Goal: Transaction & Acquisition: Purchase product/service

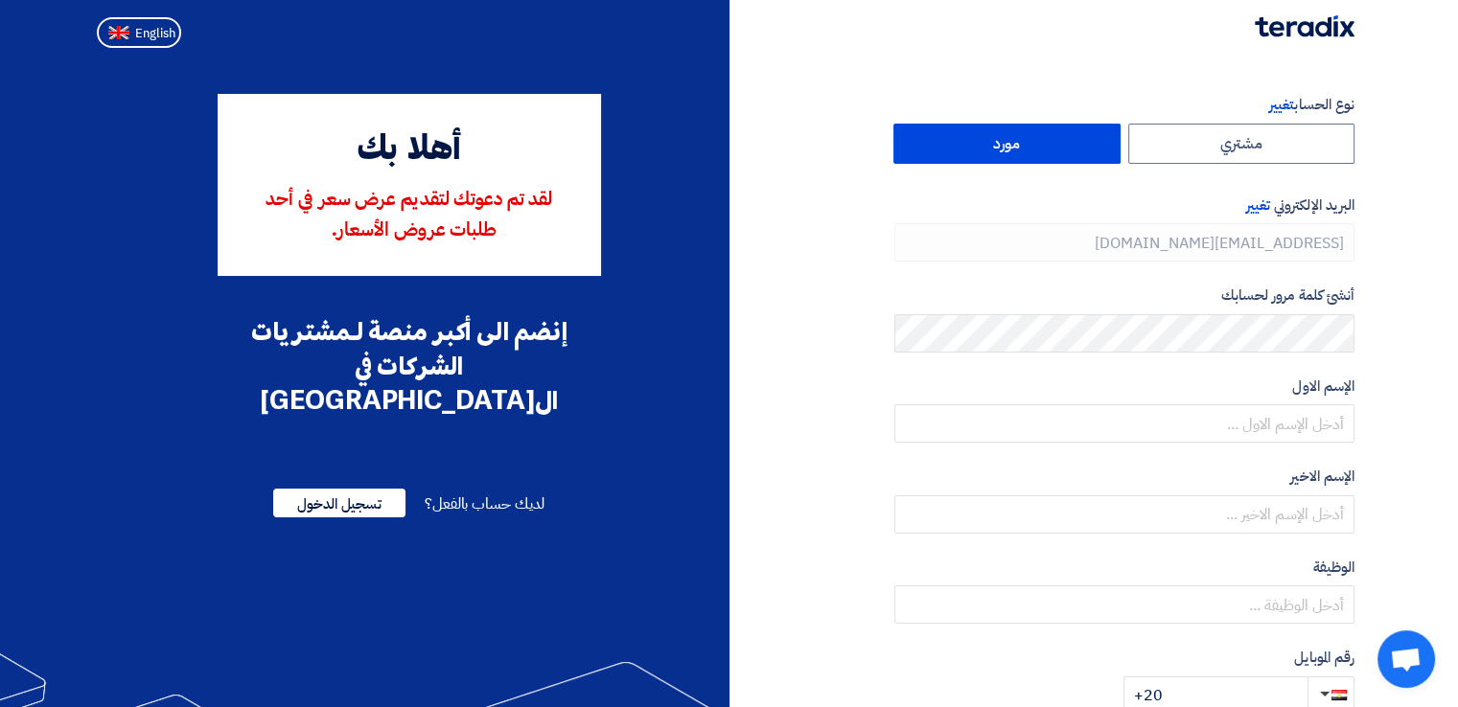
type input "[PHONE_NUMBER]"
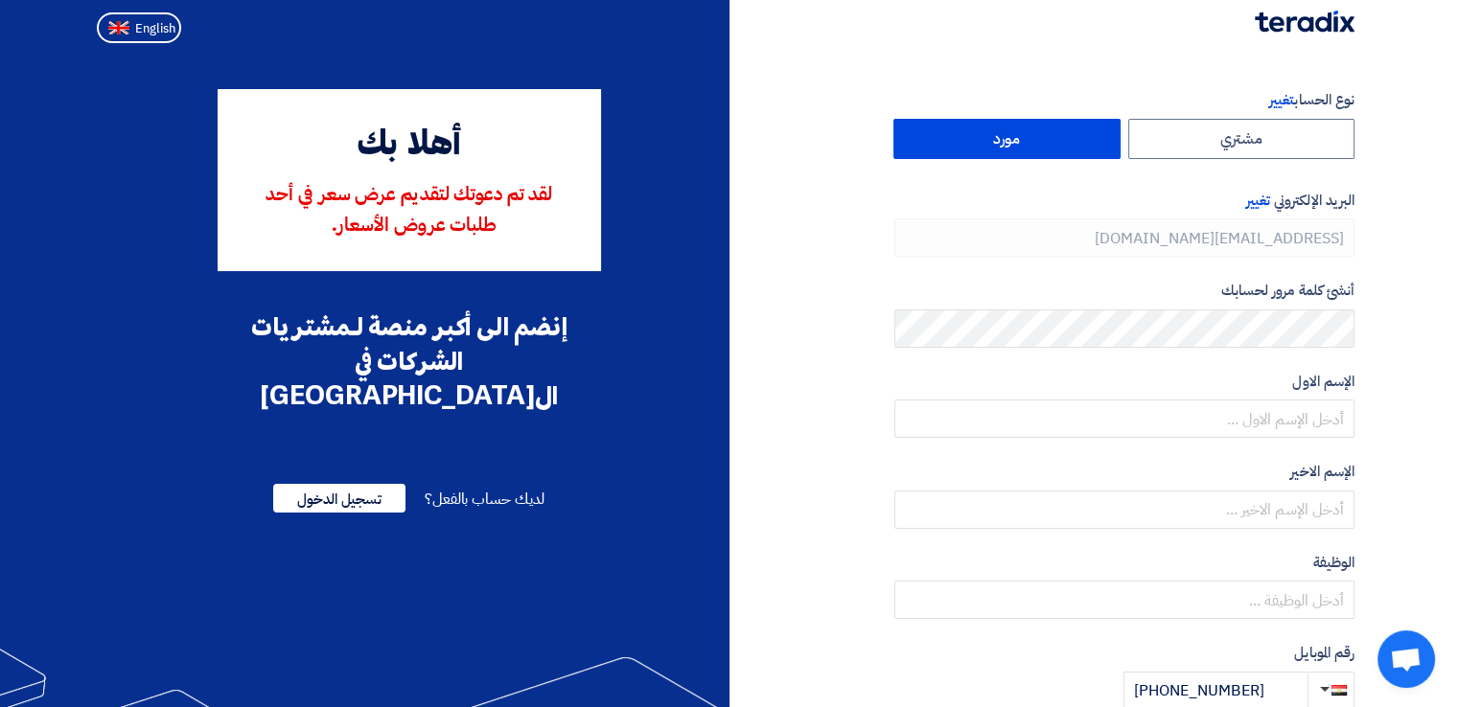
scroll to position [2, 0]
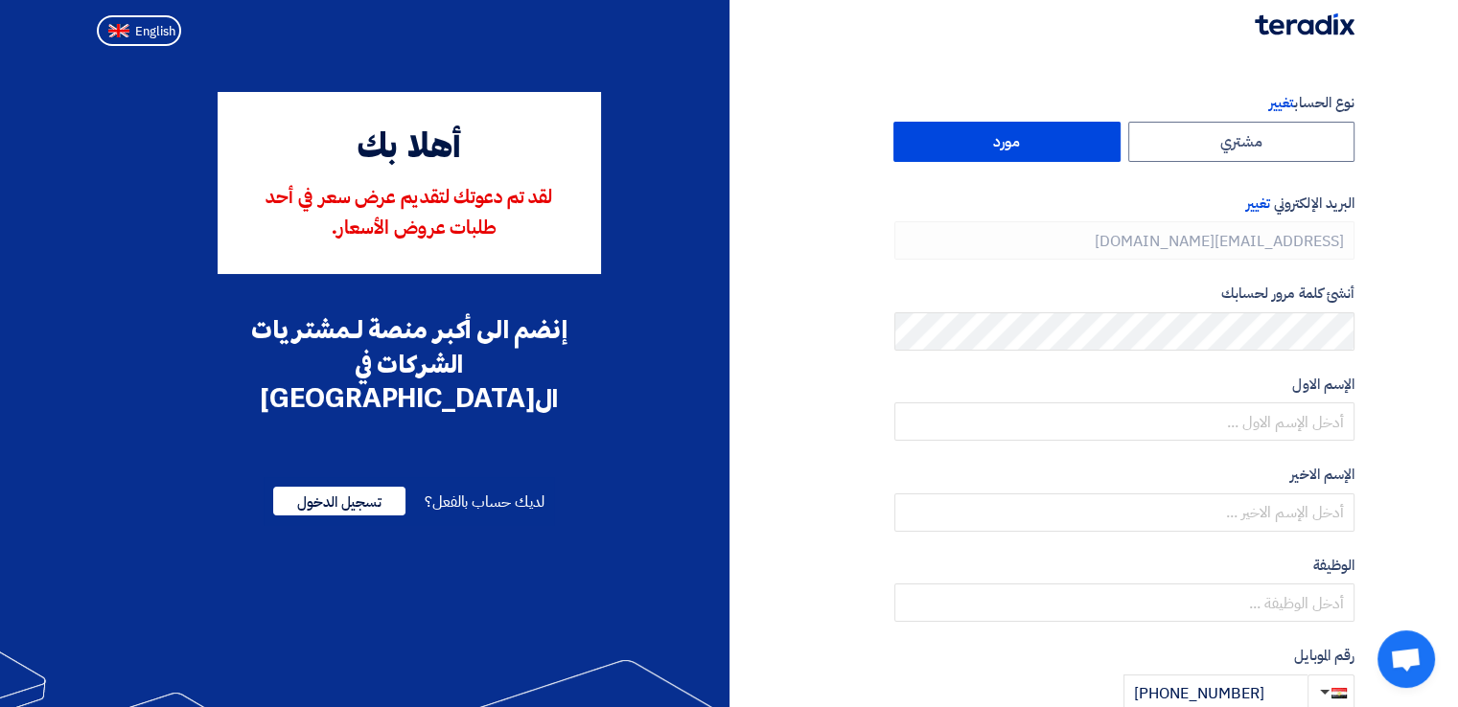
drag, startPoint x: 1444, startPoint y: 275, endPoint x: 1399, endPoint y: 219, distance: 72.3
click at [1399, 219] on section "نوع الحساب تغيير مشتري مورد البريد الإلكتروني تغيير toqa.hamdy@infinityplast.co…" at bounding box center [729, 552] width 1458 height 996
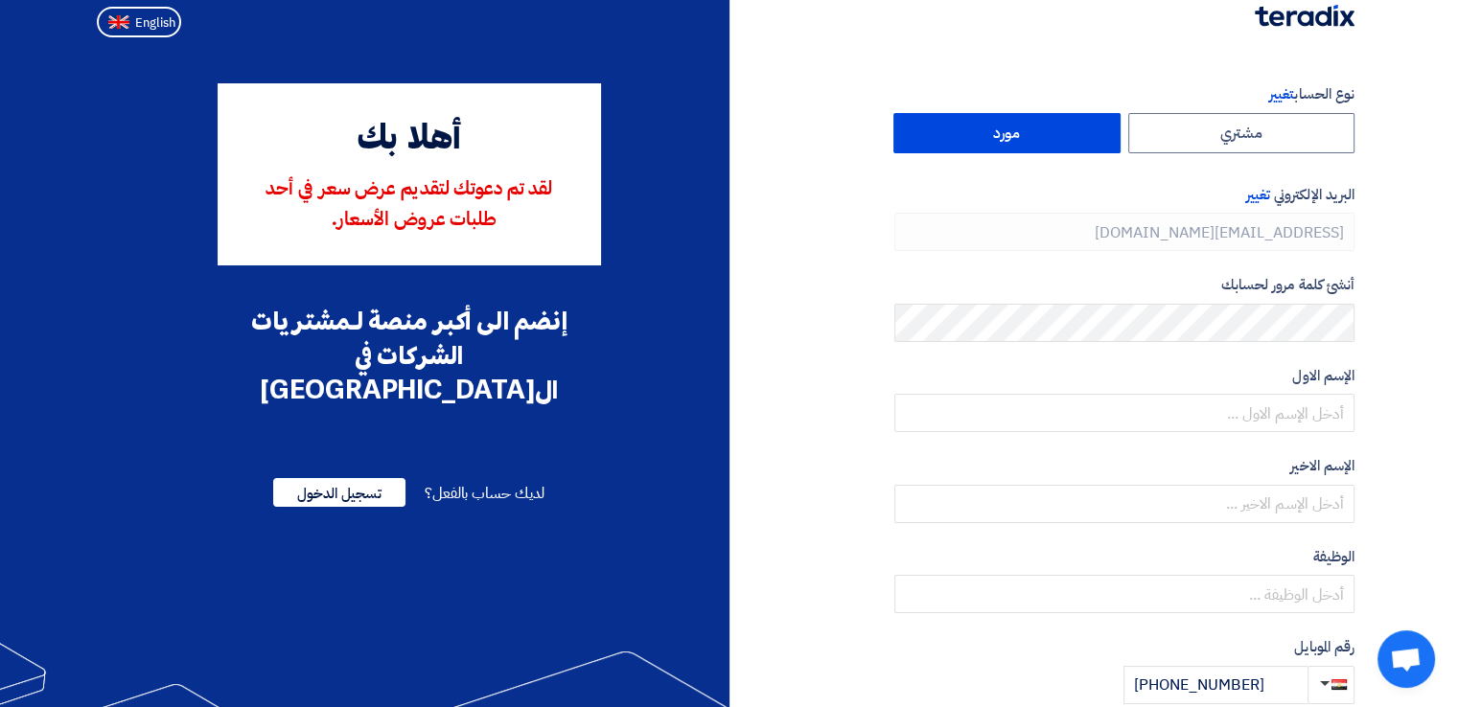
scroll to position [0, 0]
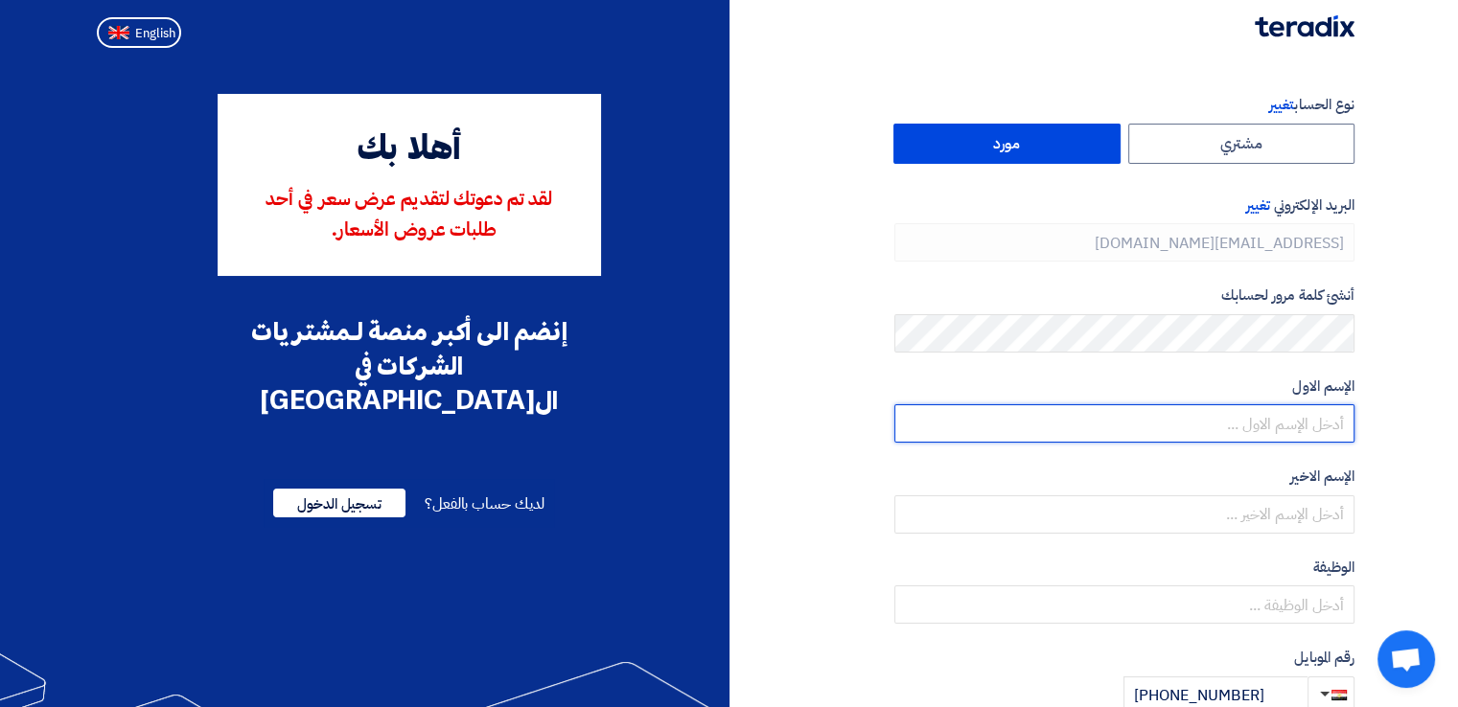
click at [1321, 411] on input "text" at bounding box center [1124, 424] width 460 height 38
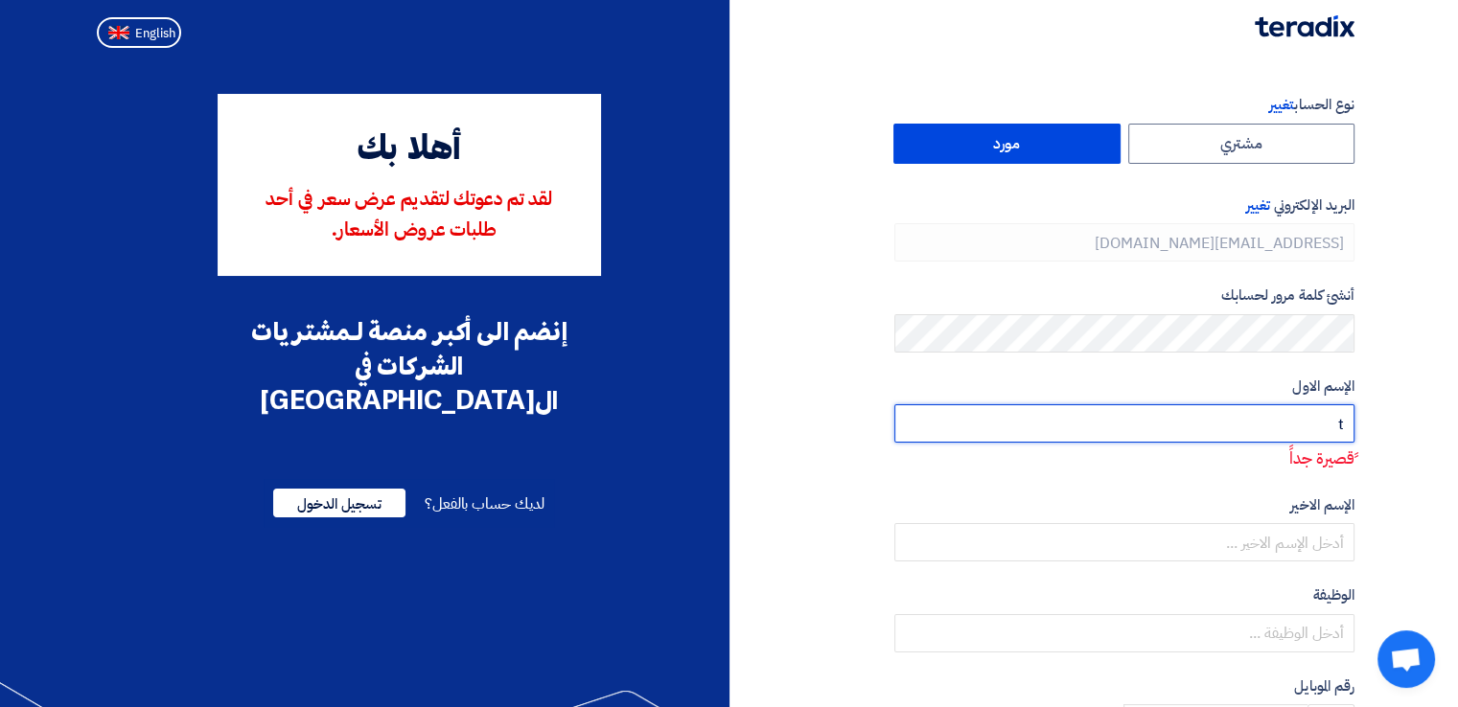
type input "tO"
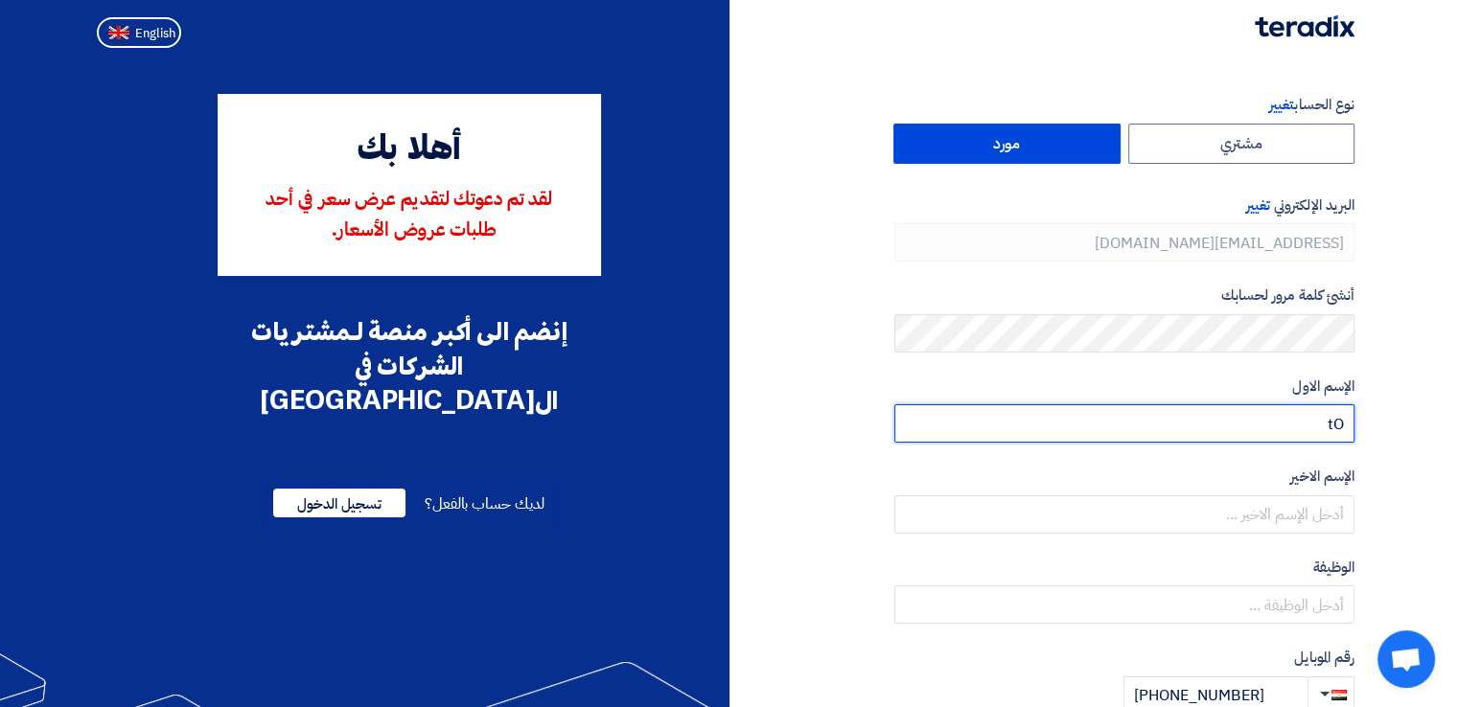
drag, startPoint x: 1330, startPoint y: 424, endPoint x: 1361, endPoint y: 419, distance: 32.0
click at [1361, 419] on div "نوع الحساب تغيير مشتري مورد البريد الإلكتروني تغيير toqa.hamdy@infinityplast.co…" at bounding box center [1050, 553] width 640 height 919
type input "Toqa"
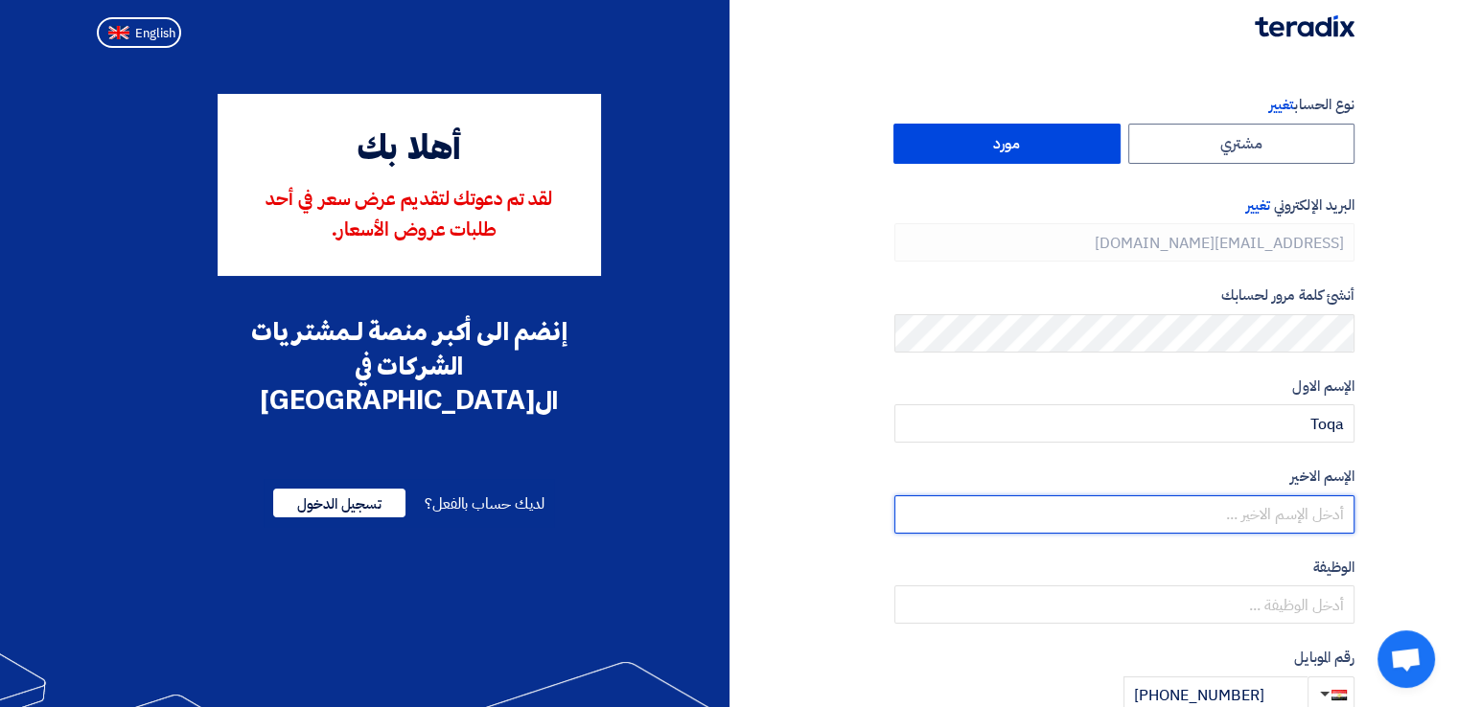
click at [1329, 518] on input "text" at bounding box center [1124, 515] width 460 height 38
type input "Hamdy"
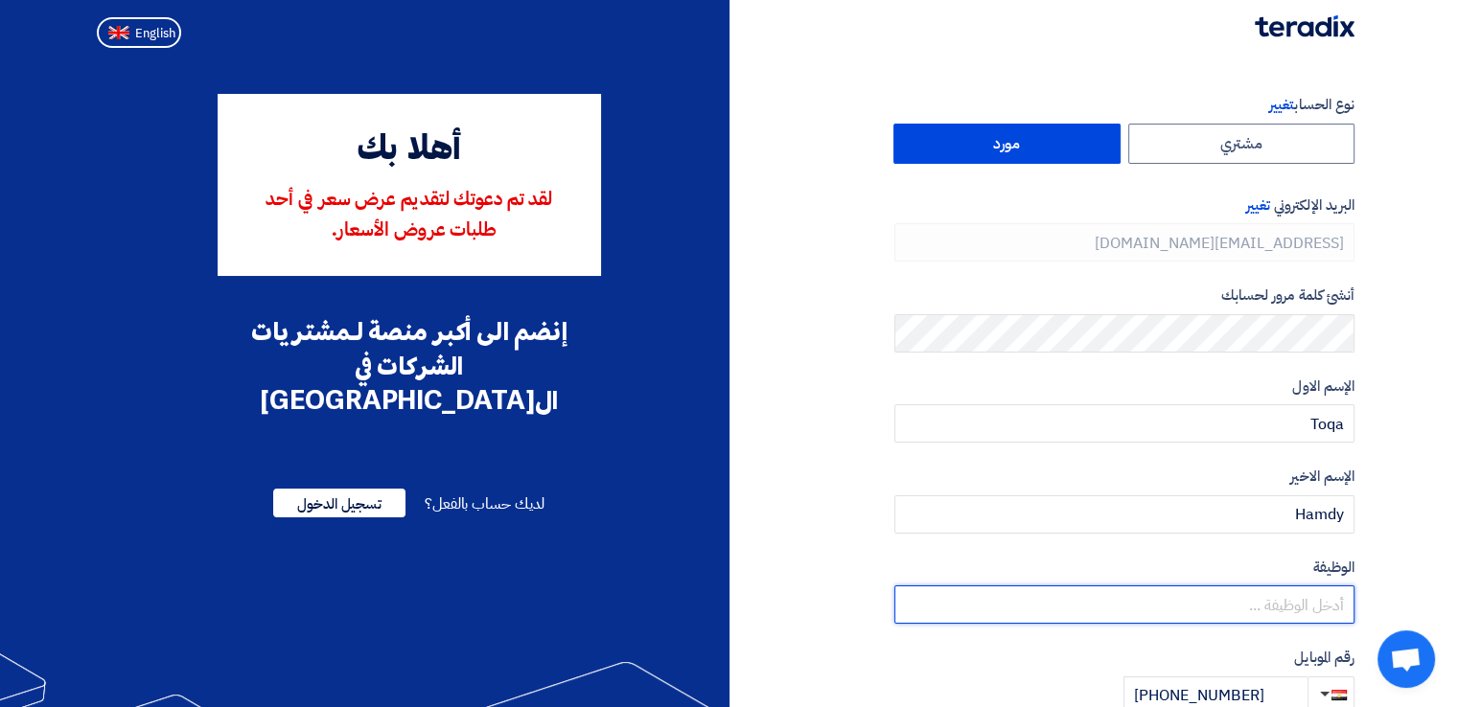
click at [1342, 601] on input "text" at bounding box center [1124, 605] width 460 height 38
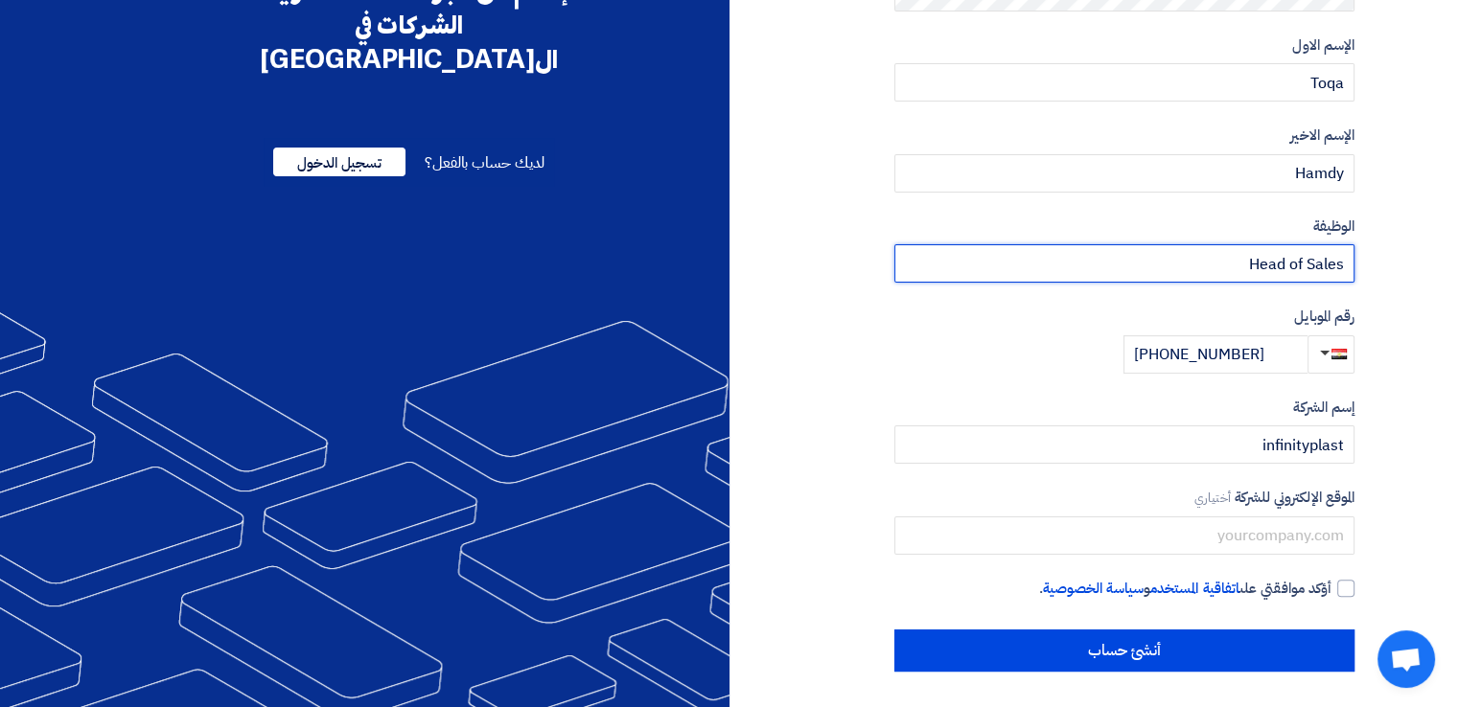
scroll to position [343, 0]
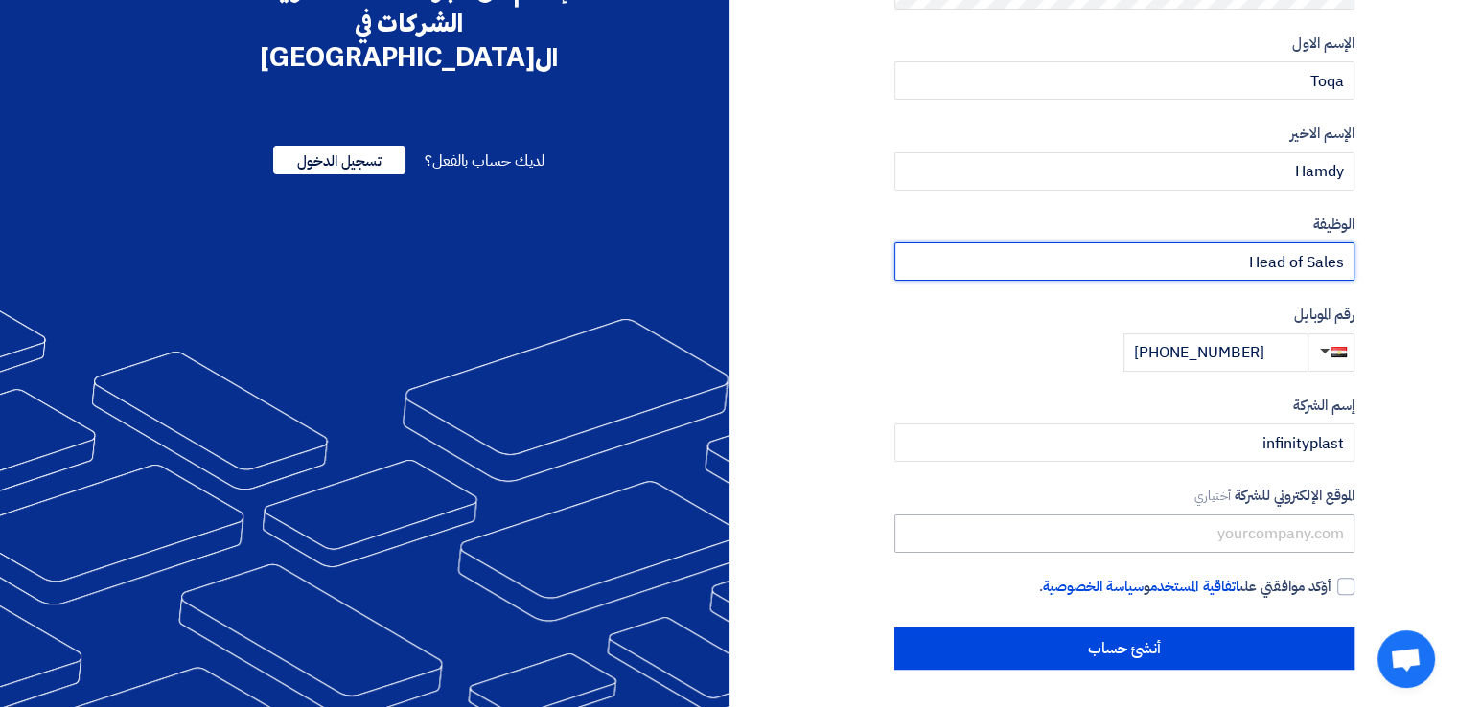
type input "Head of Sales"
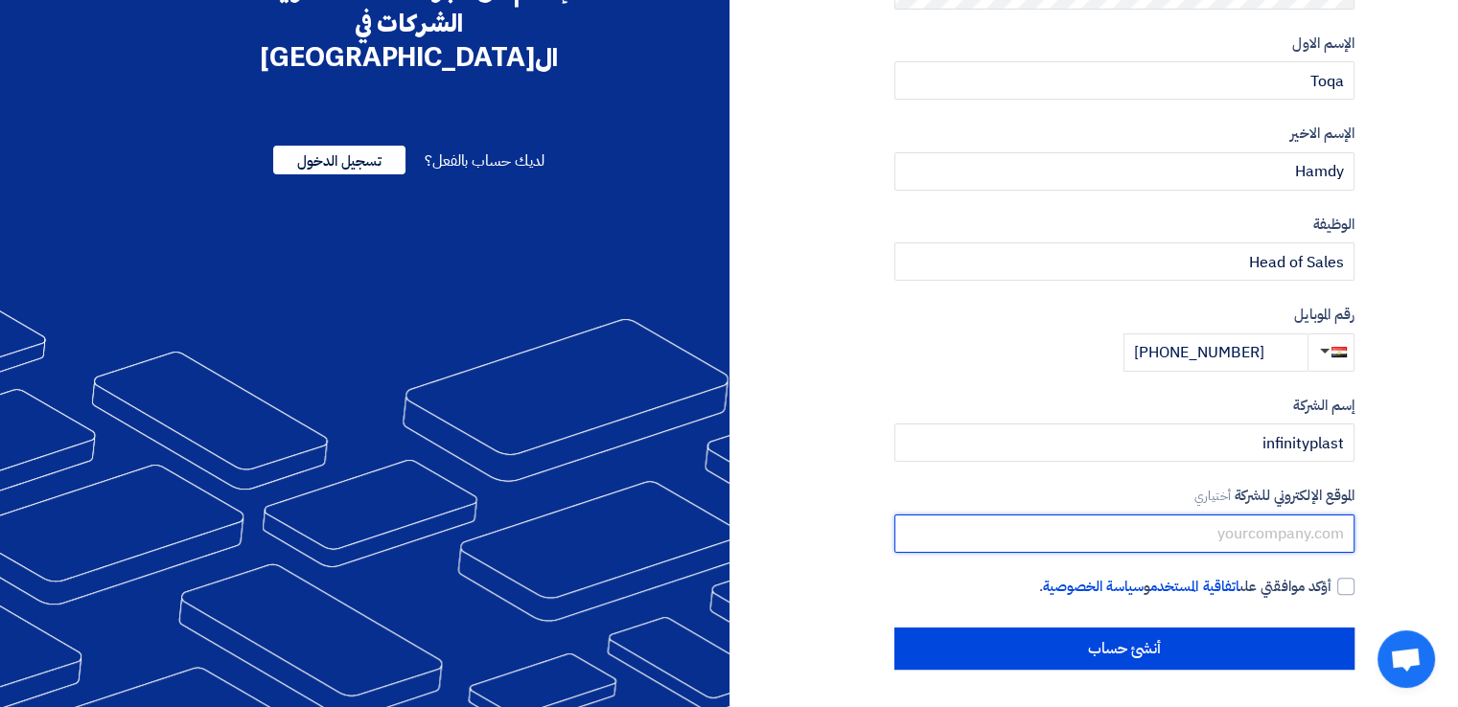
click at [1315, 540] on input "text" at bounding box center [1124, 534] width 460 height 38
type input "infinityplast.com"
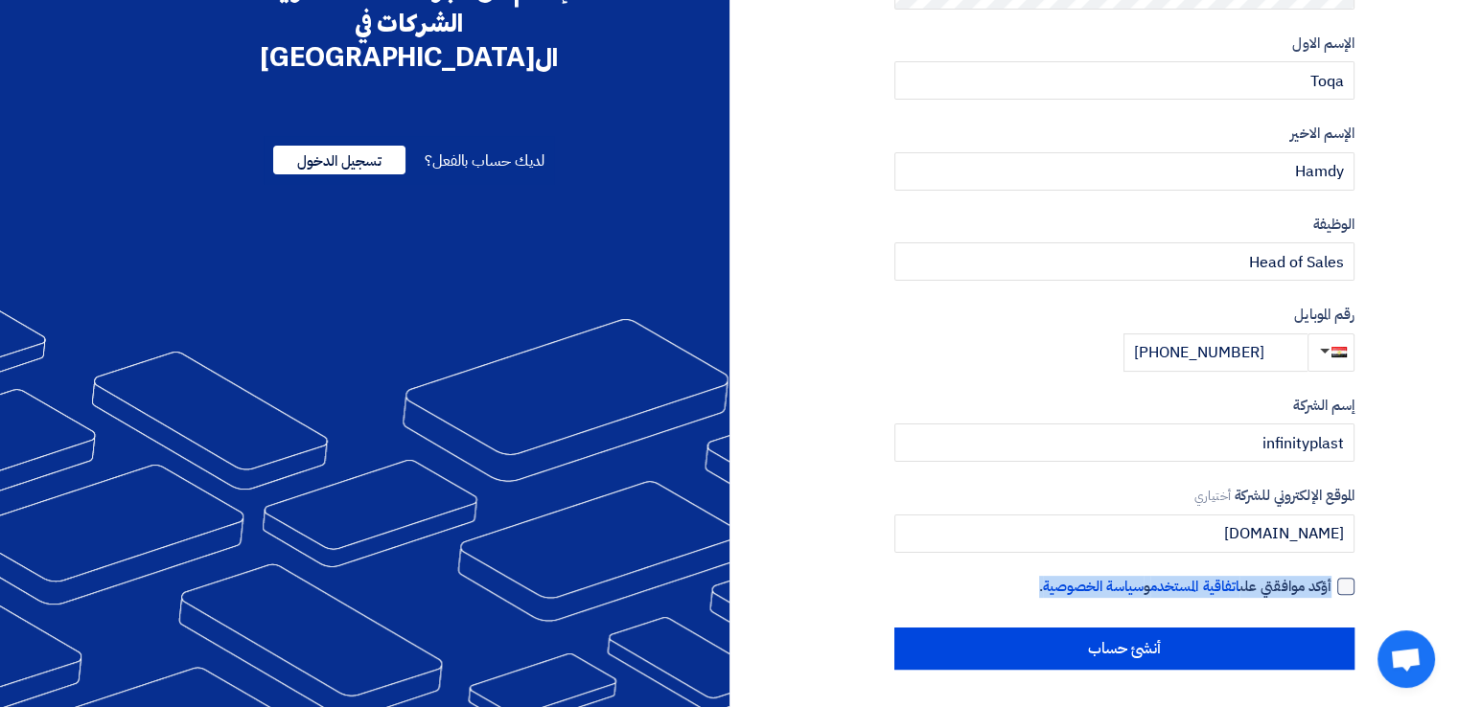
click at [1349, 588] on div "نوع الحساب تغيير مشتري مورد البريد الإلكتروني تغيير toqa.hamdy@infinityplast.co…" at bounding box center [1050, 210] width 640 height 919
click at [1349, 588] on div at bounding box center [1345, 586] width 17 height 17
click at [1332, 588] on input "أؤكد موافقتي على اتفاقية المستخدم و سياسة الخصوصية ." at bounding box center [1101, 595] width 460 height 38
checkbox input "true"
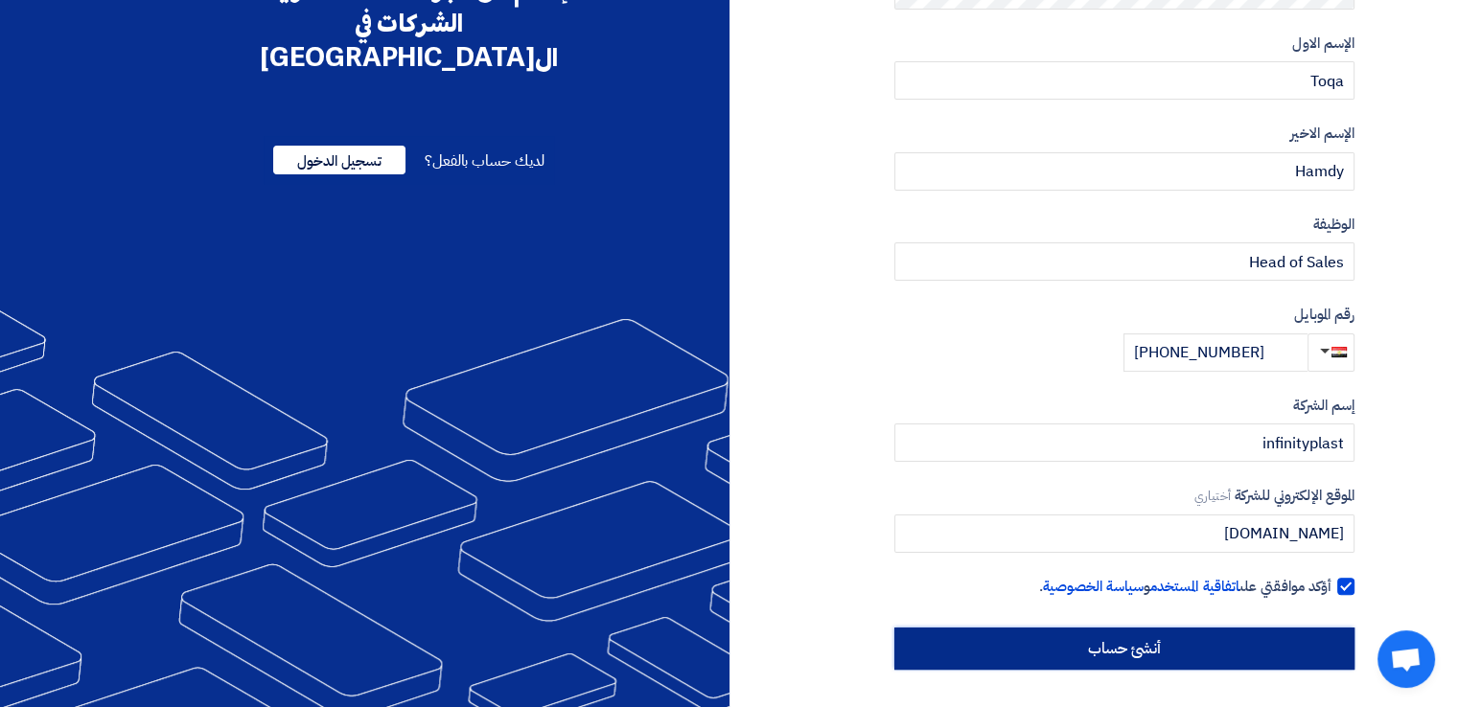
click at [1246, 650] on input "أنشئ حساب" at bounding box center [1124, 649] width 460 height 42
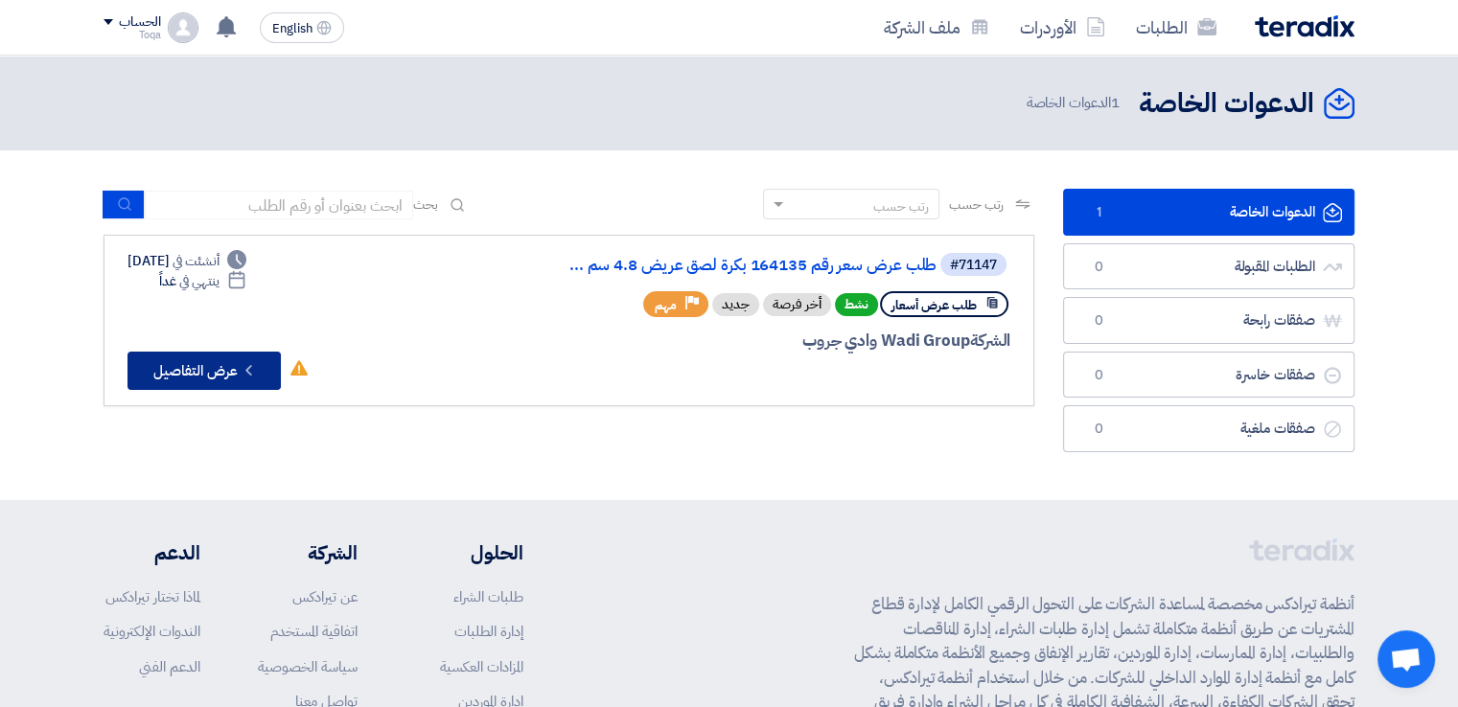
click at [214, 355] on button "Check details عرض التفاصيل" at bounding box center [204, 371] width 153 height 38
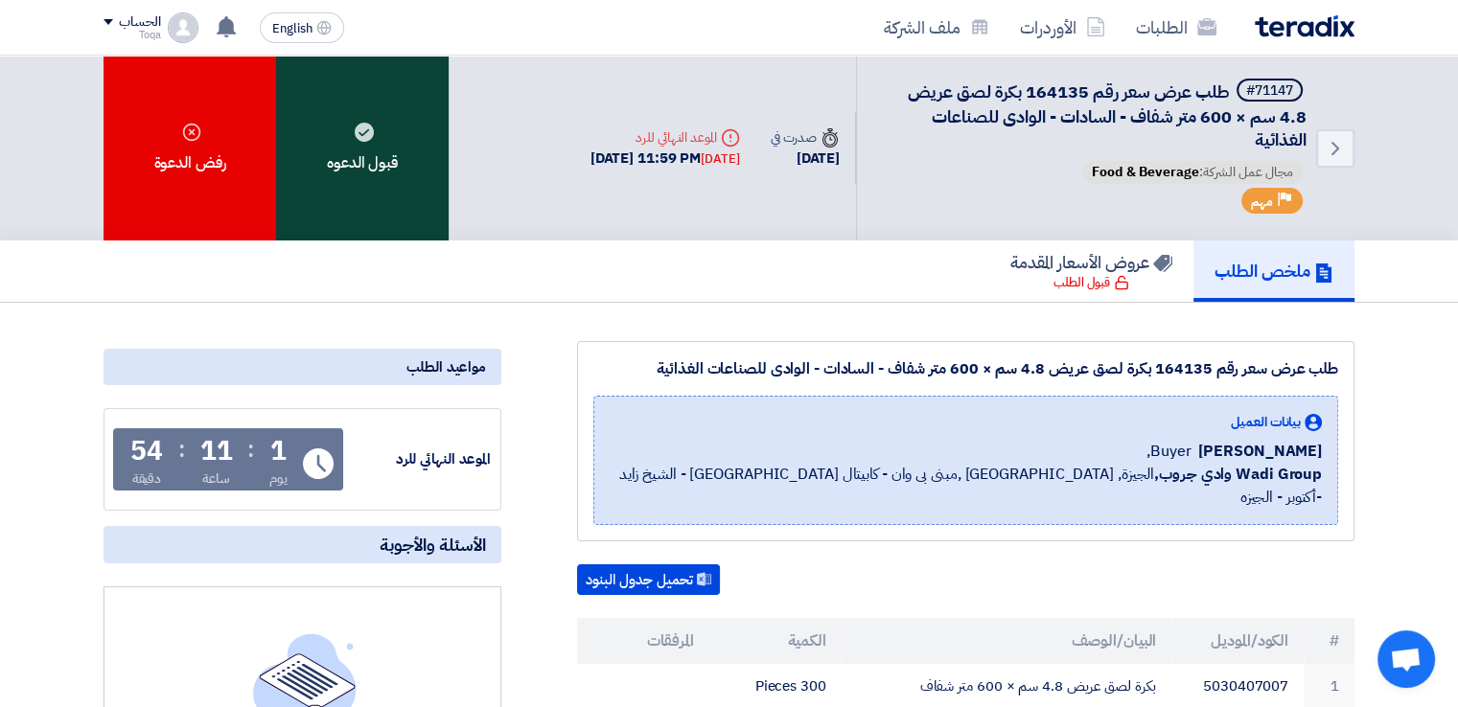
click at [395, 140] on div "قبول الدعوه" at bounding box center [362, 148] width 173 height 185
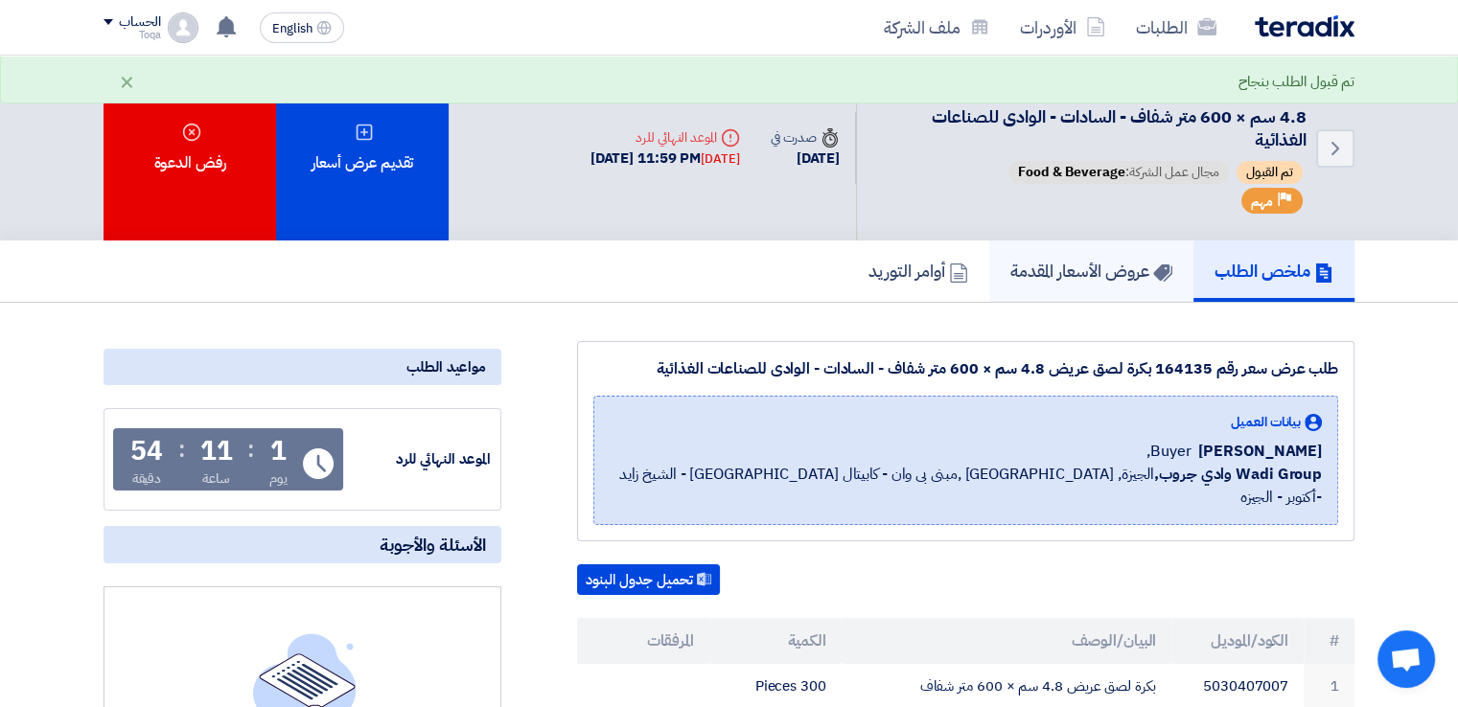
click at [1079, 281] on h5 "عروض الأسعار المقدمة" at bounding box center [1091, 271] width 162 height 22
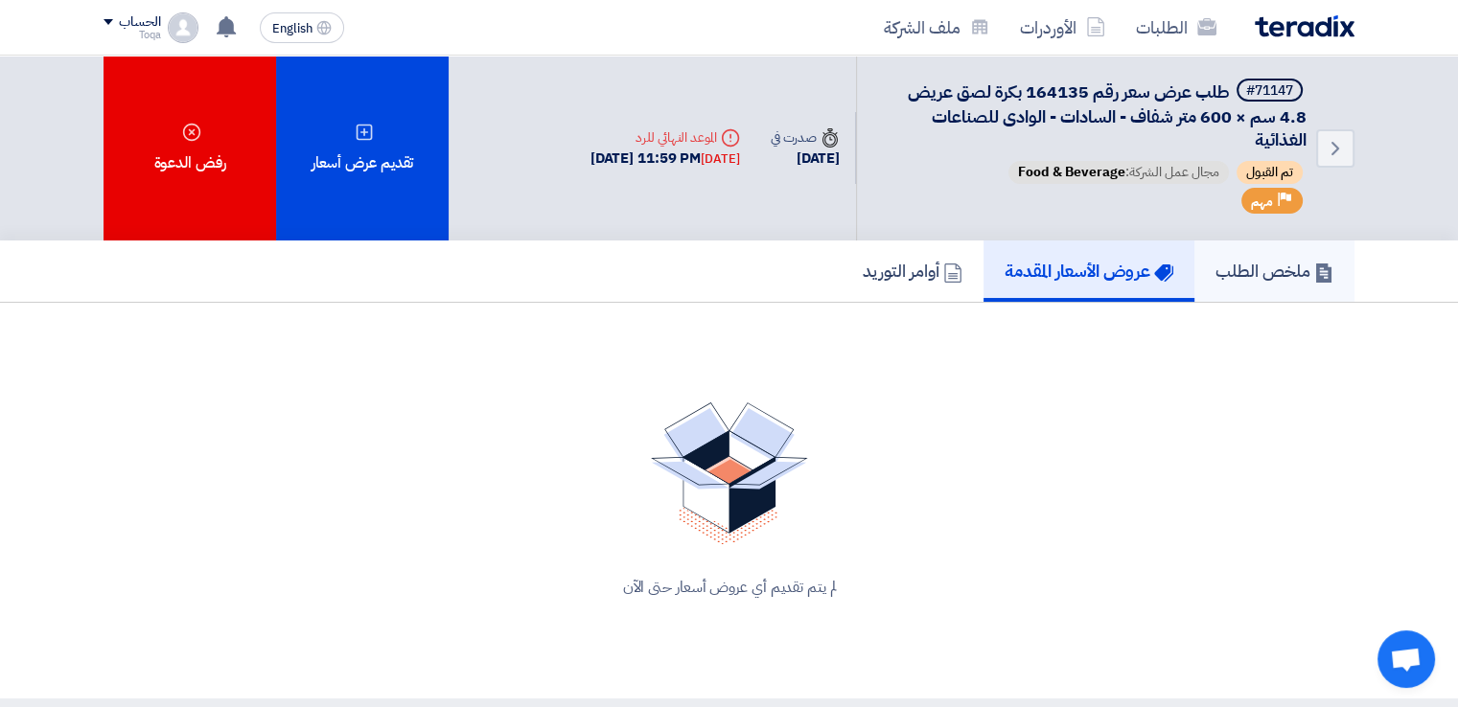
click at [1227, 272] on h5 "ملخص الطلب" at bounding box center [1275, 271] width 118 height 22
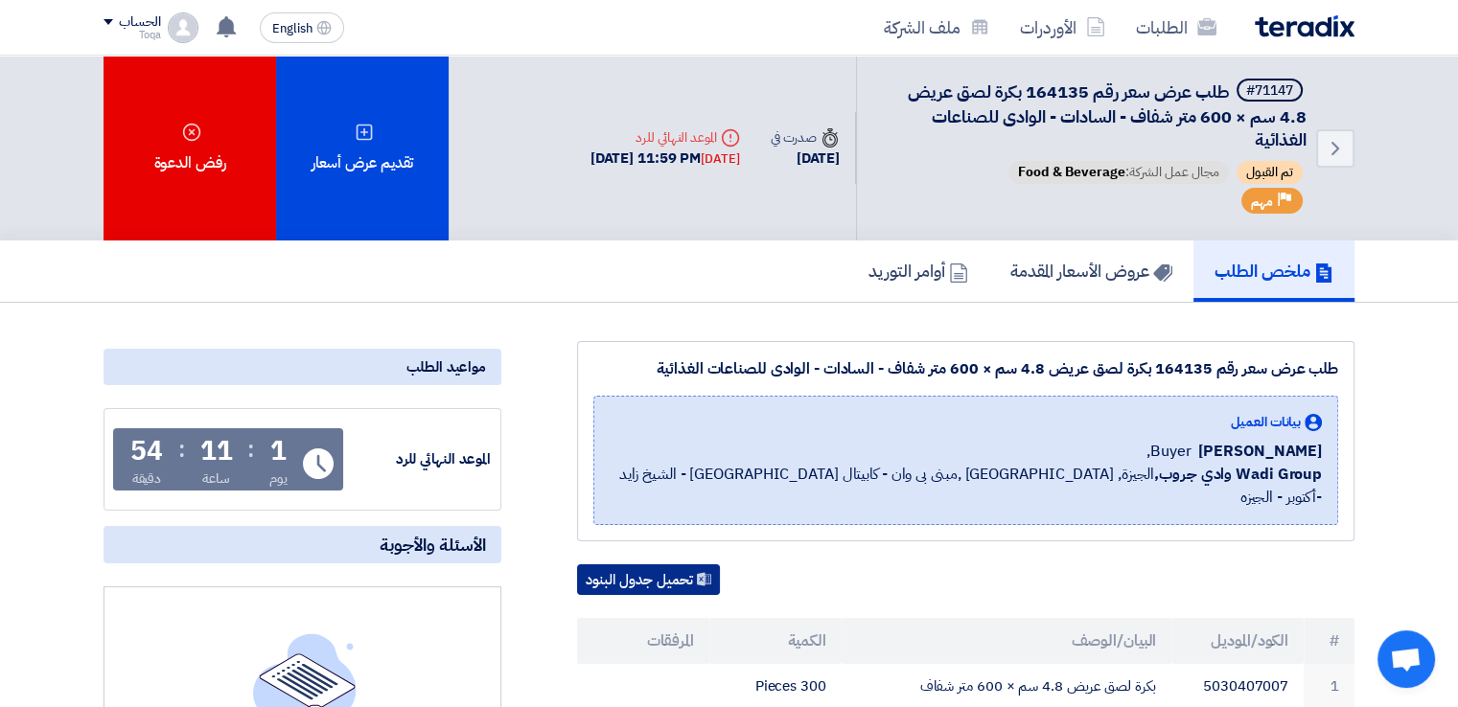
click at [697, 565] on button "تحميل جدول البنود" at bounding box center [648, 580] width 143 height 31
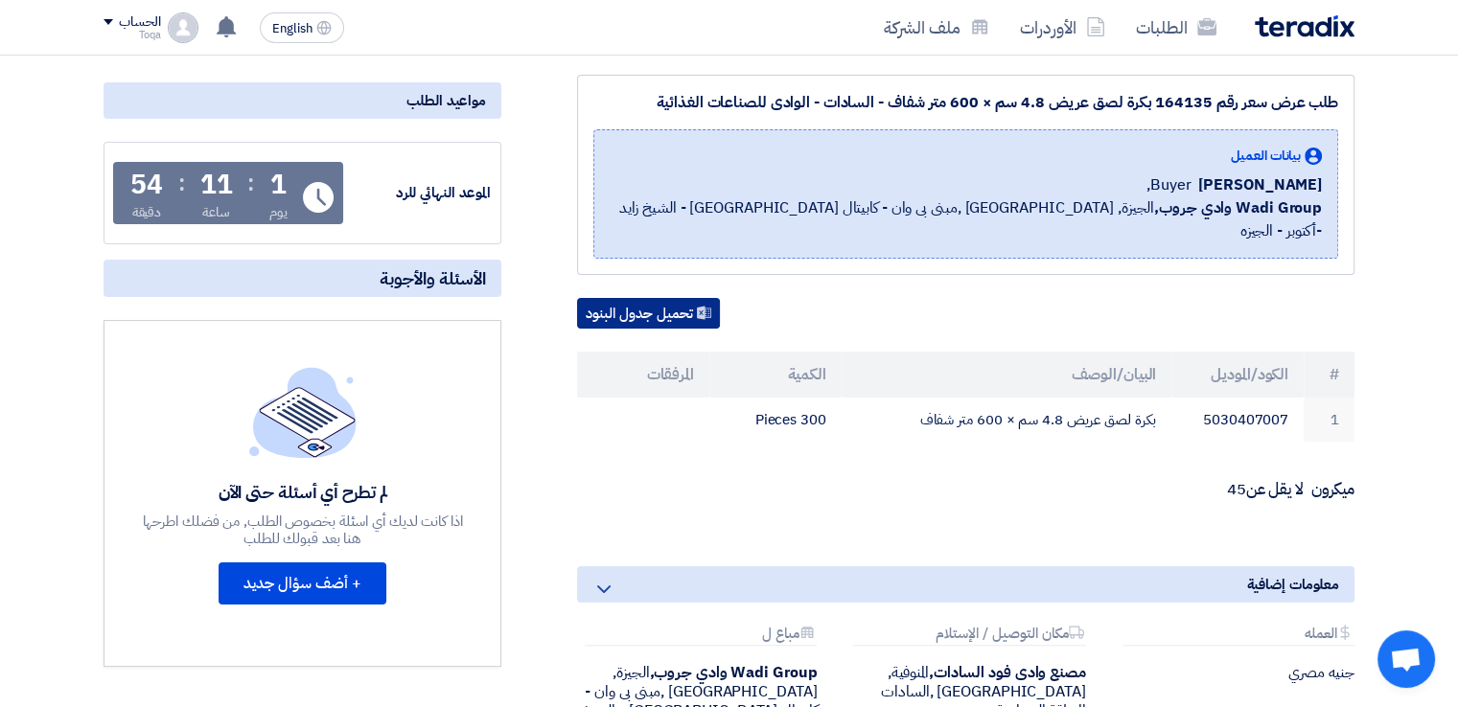
scroll to position [284, 0]
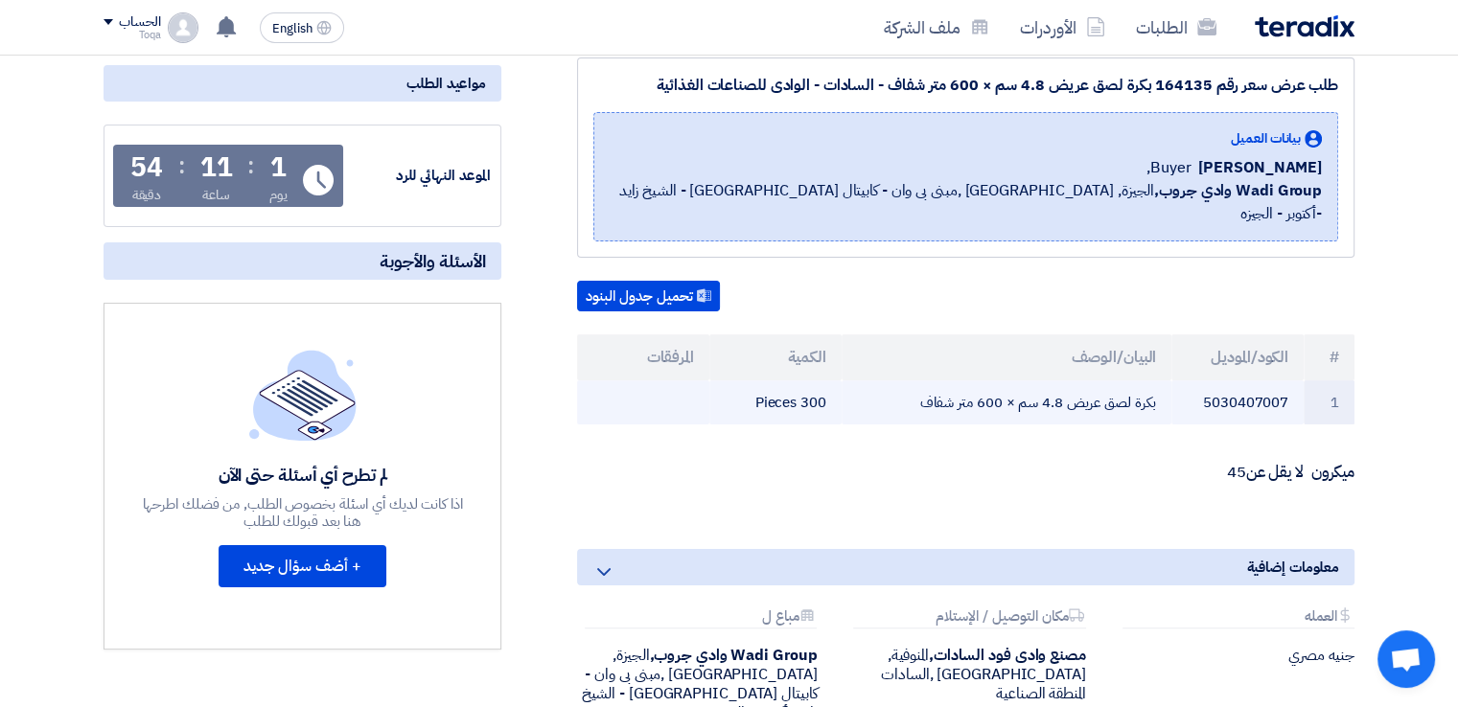
click at [1273, 383] on td "5030407007" at bounding box center [1237, 403] width 132 height 45
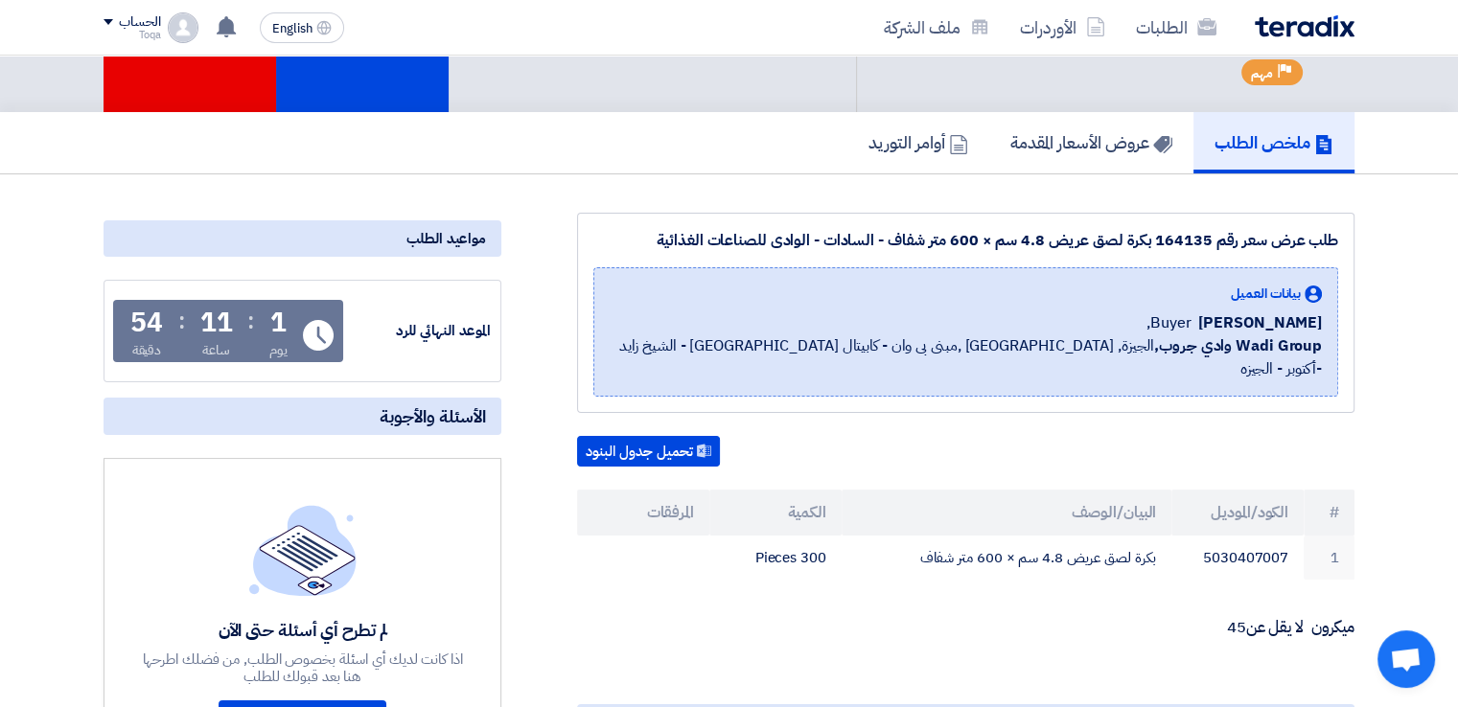
scroll to position [0, 0]
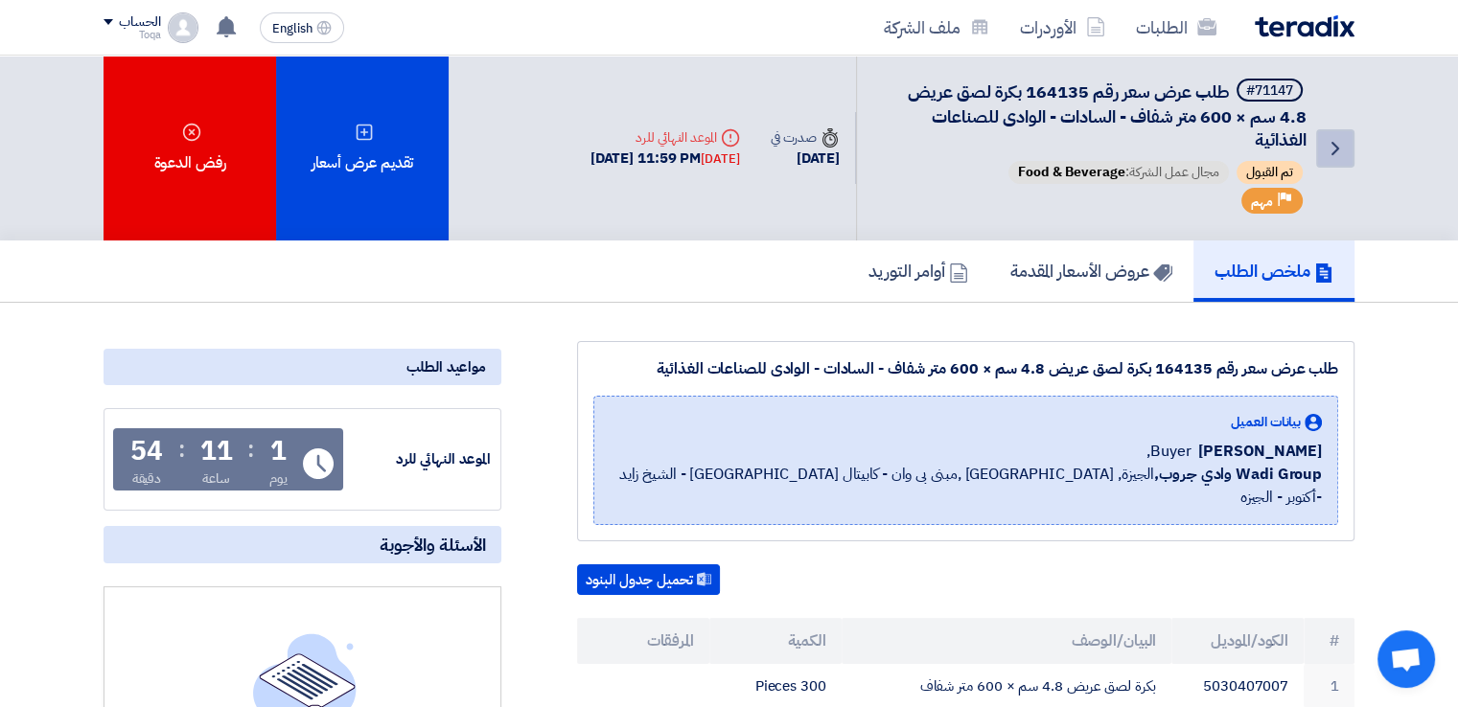
click at [1339, 140] on icon "Back" at bounding box center [1335, 148] width 23 height 23
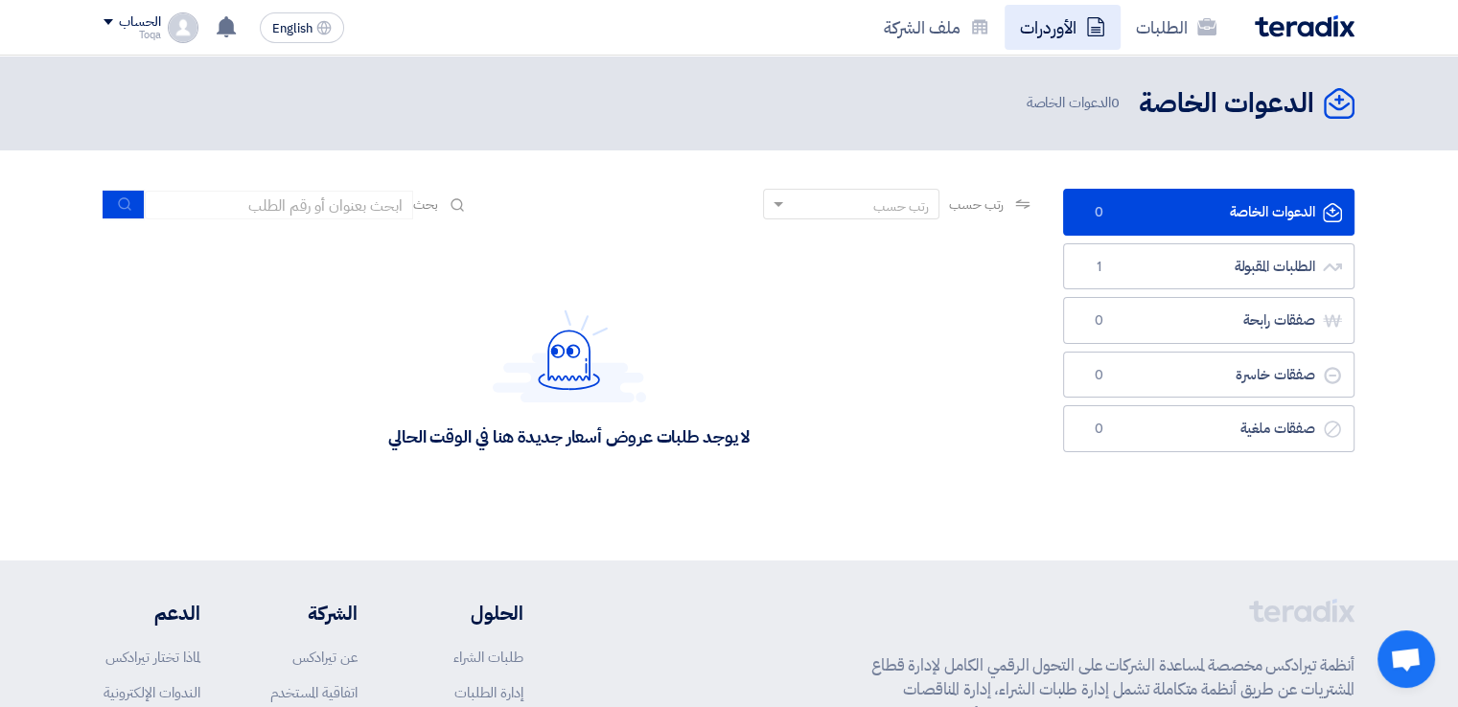
click at [1053, 35] on link "الأوردرات" at bounding box center [1063, 27] width 116 height 45
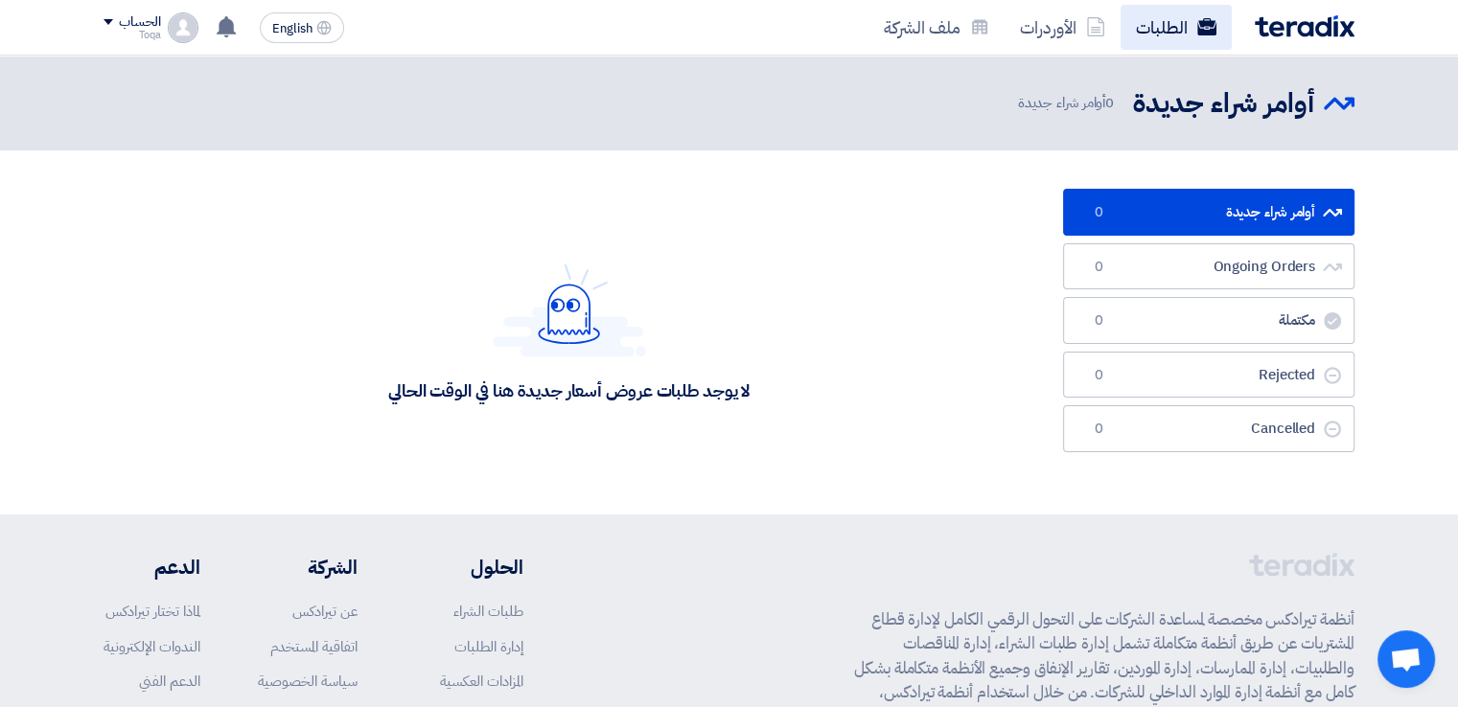
click at [1122, 32] on link "الطلبات" at bounding box center [1176, 27] width 111 height 45
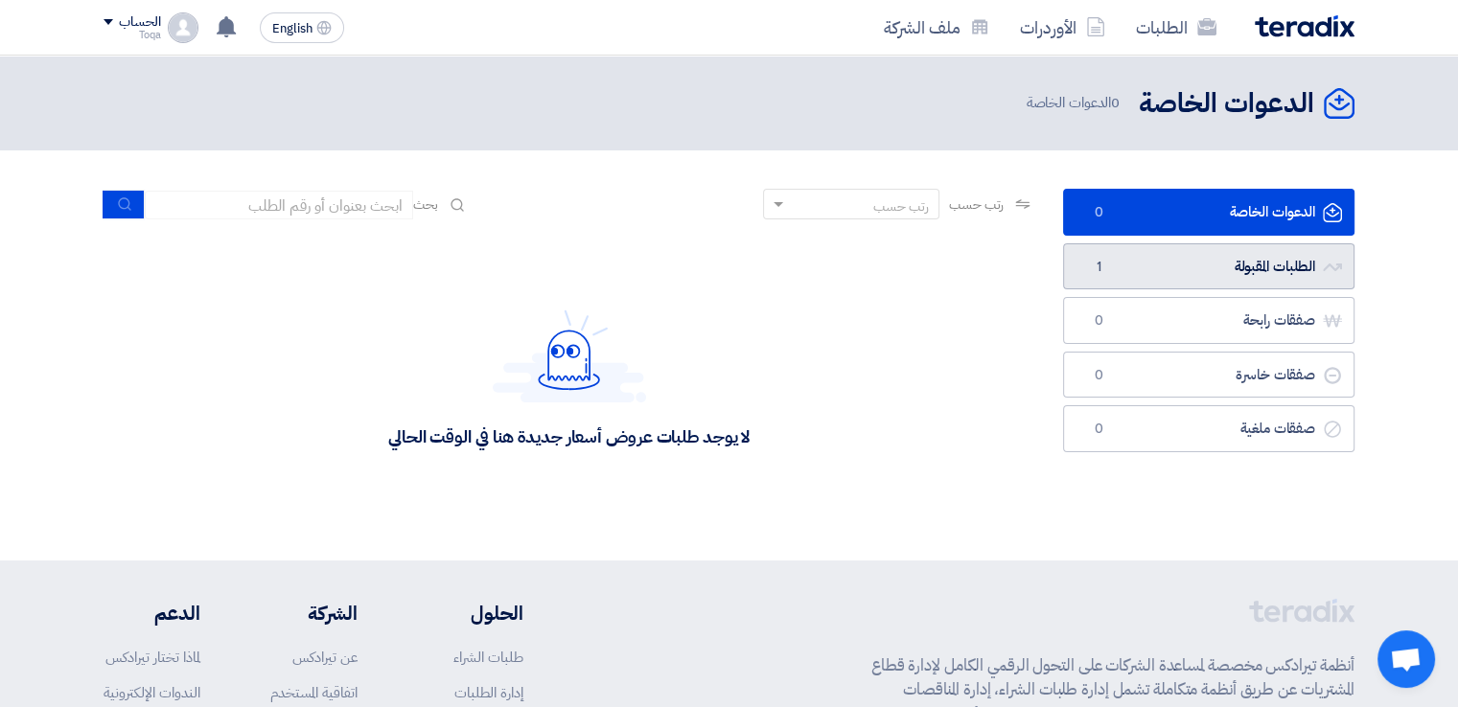
click at [1180, 251] on link "الطلبات المقبولة الطلبات المقبولة 1" at bounding box center [1208, 266] width 291 height 47
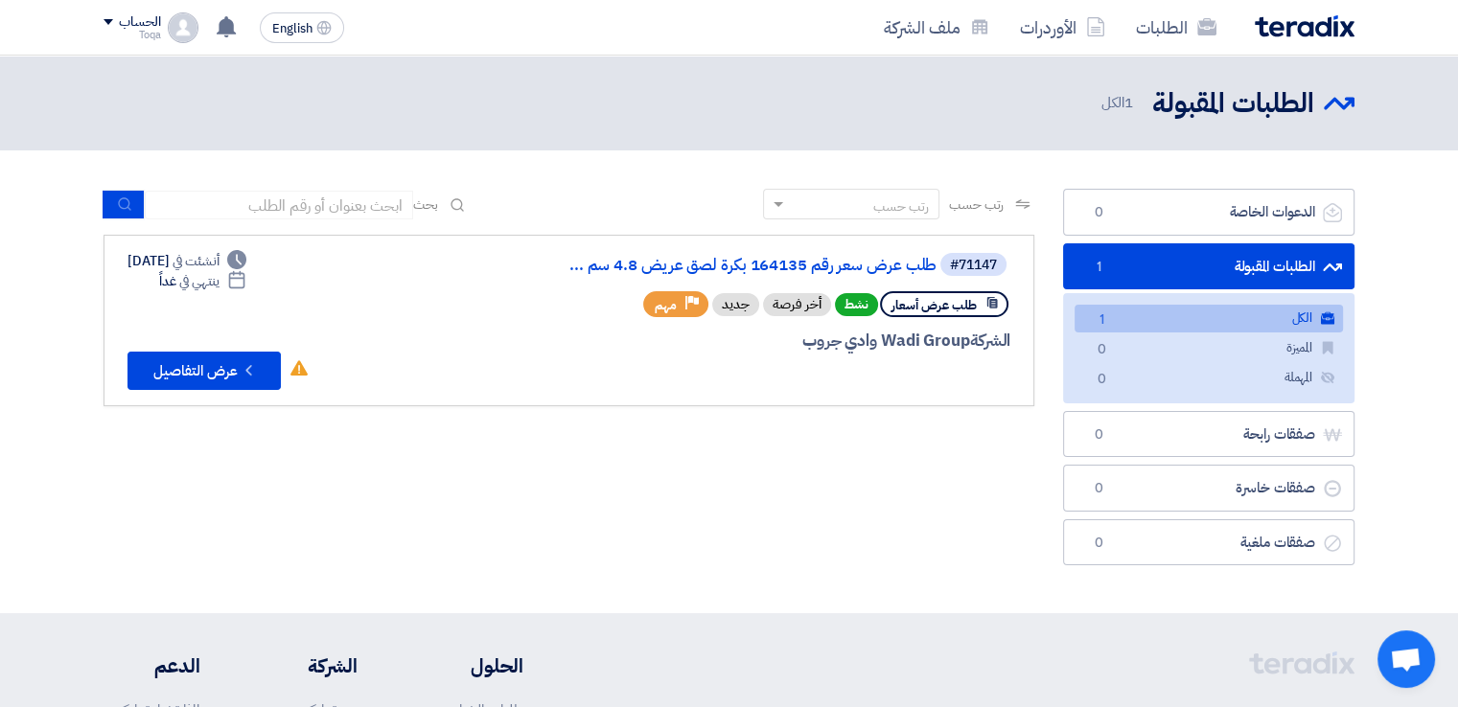
click at [105, 15] on div "الحساب" at bounding box center [132, 22] width 57 height 16
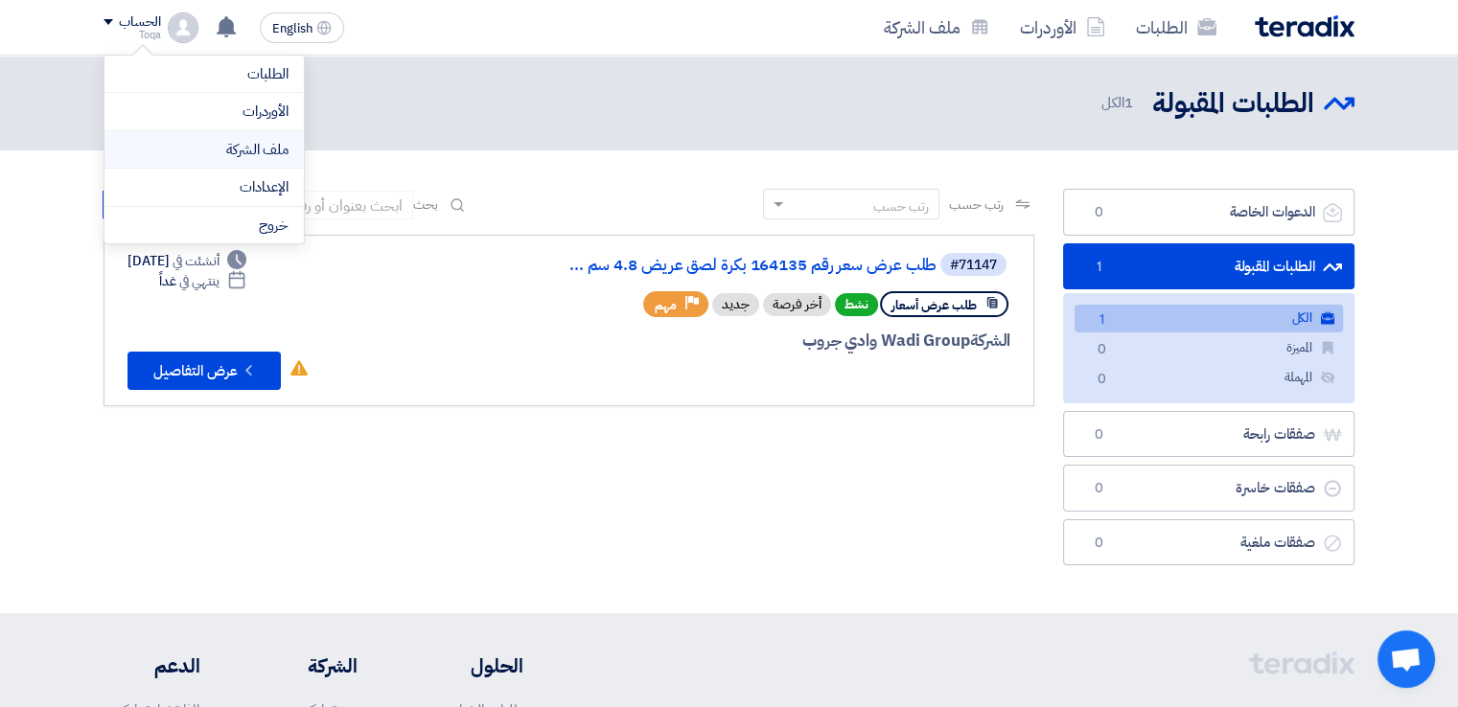
click at [224, 139] on link "ملف الشركة" at bounding box center [204, 150] width 169 height 22
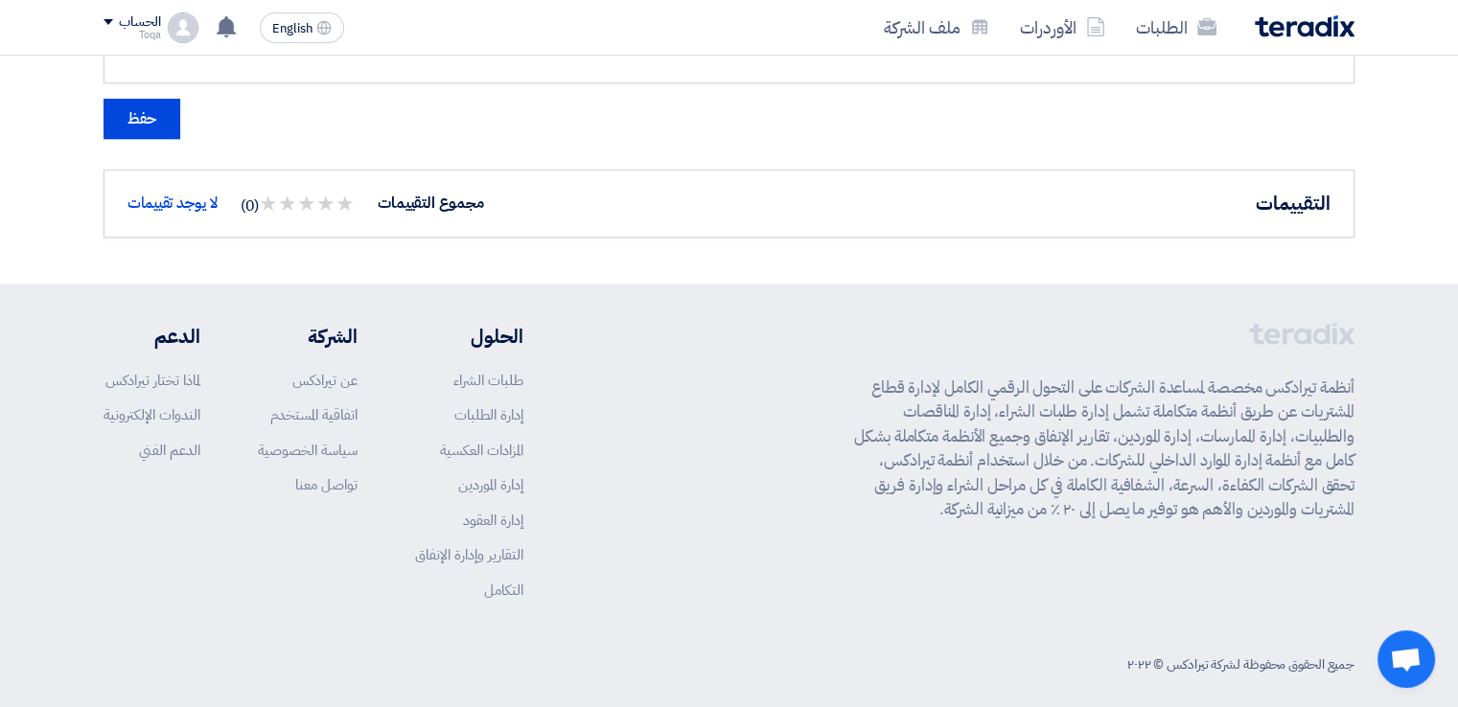
scroll to position [1315, 0]
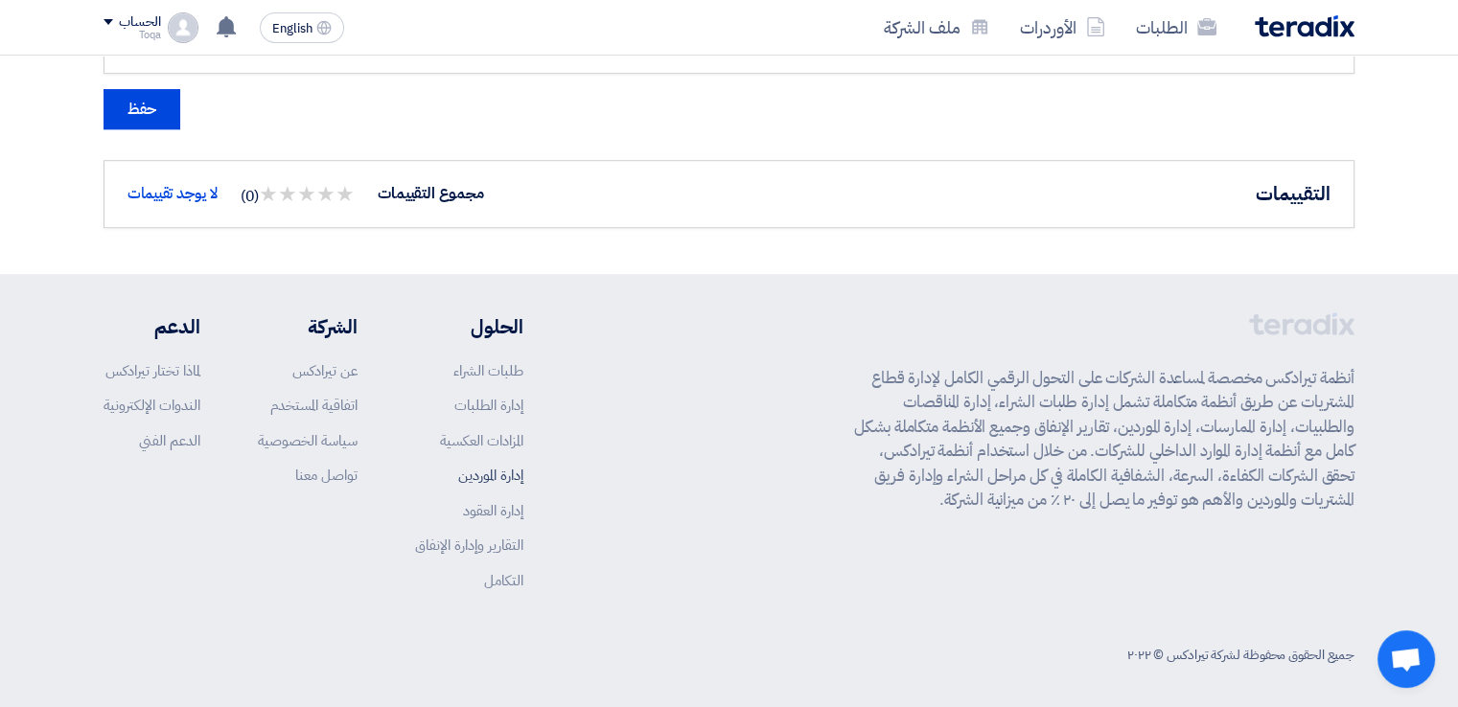
click at [510, 469] on link "إدارة الموردين" at bounding box center [490, 475] width 65 height 21
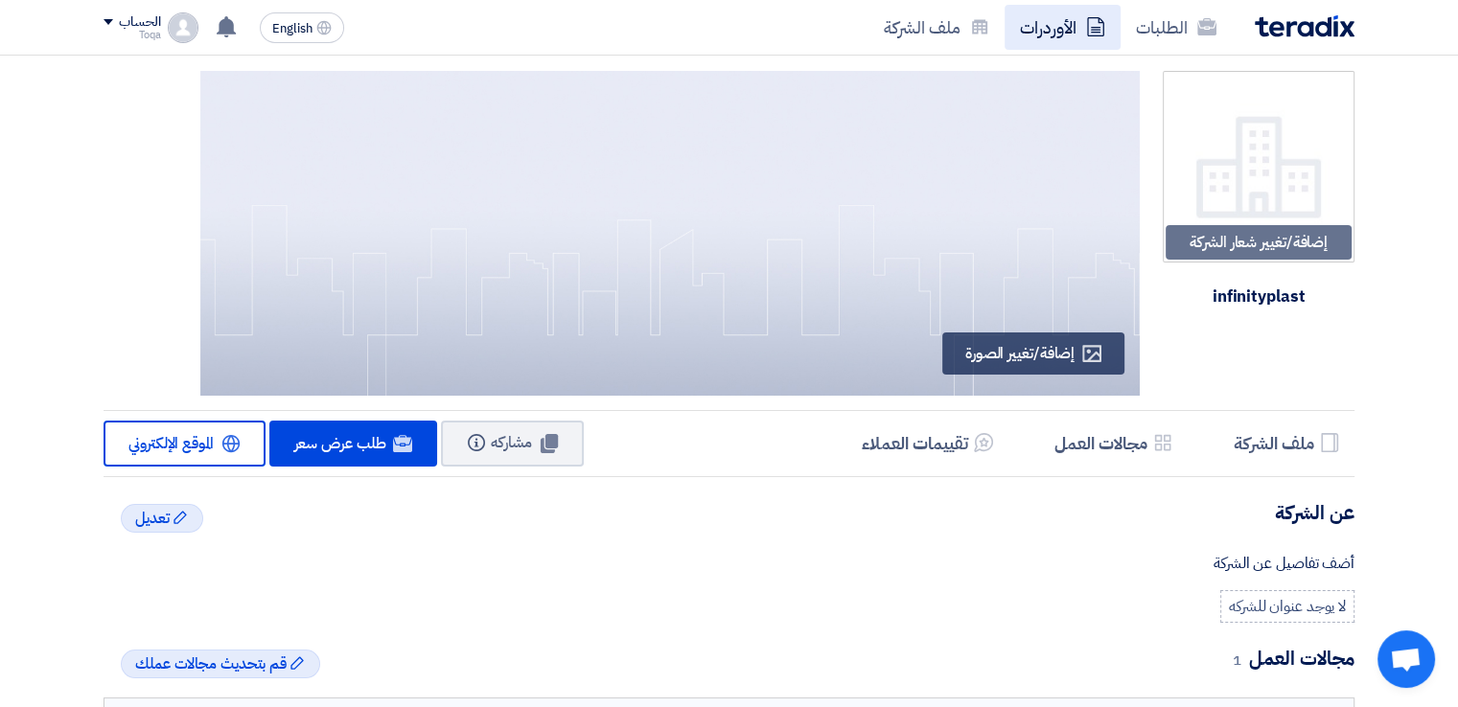
click at [1085, 21] on link "الأوردرات" at bounding box center [1063, 27] width 116 height 45
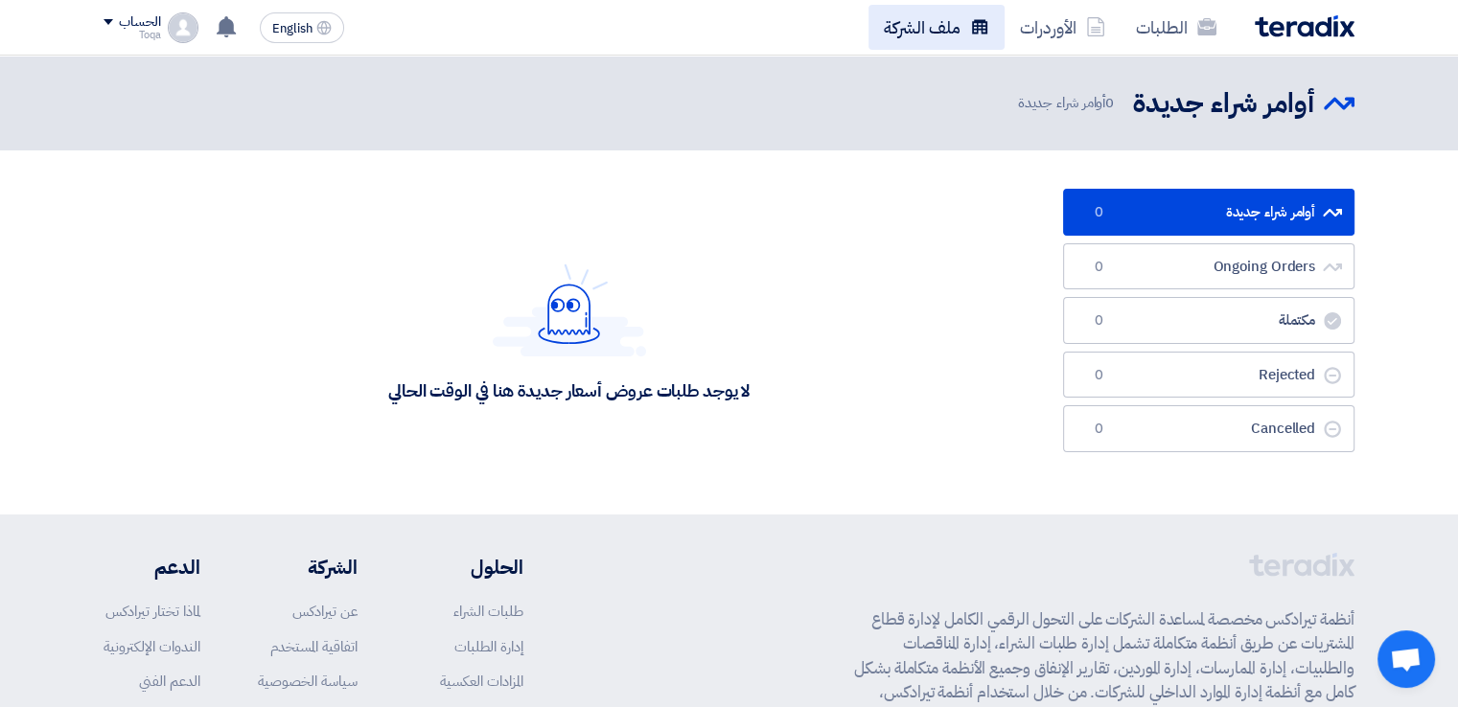
click at [972, 36] on link "ملف الشركة" at bounding box center [937, 27] width 136 height 45
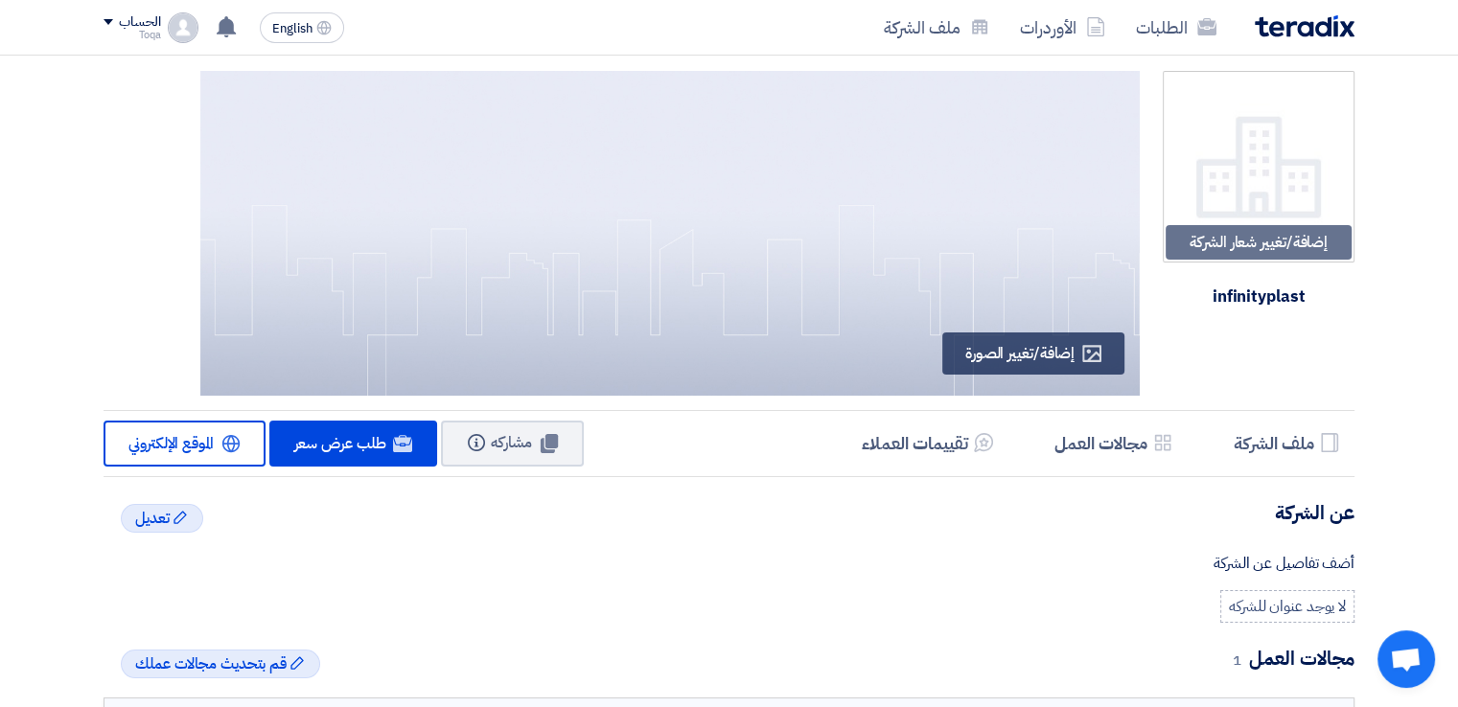
click at [132, 23] on div "الحساب" at bounding box center [139, 22] width 41 height 16
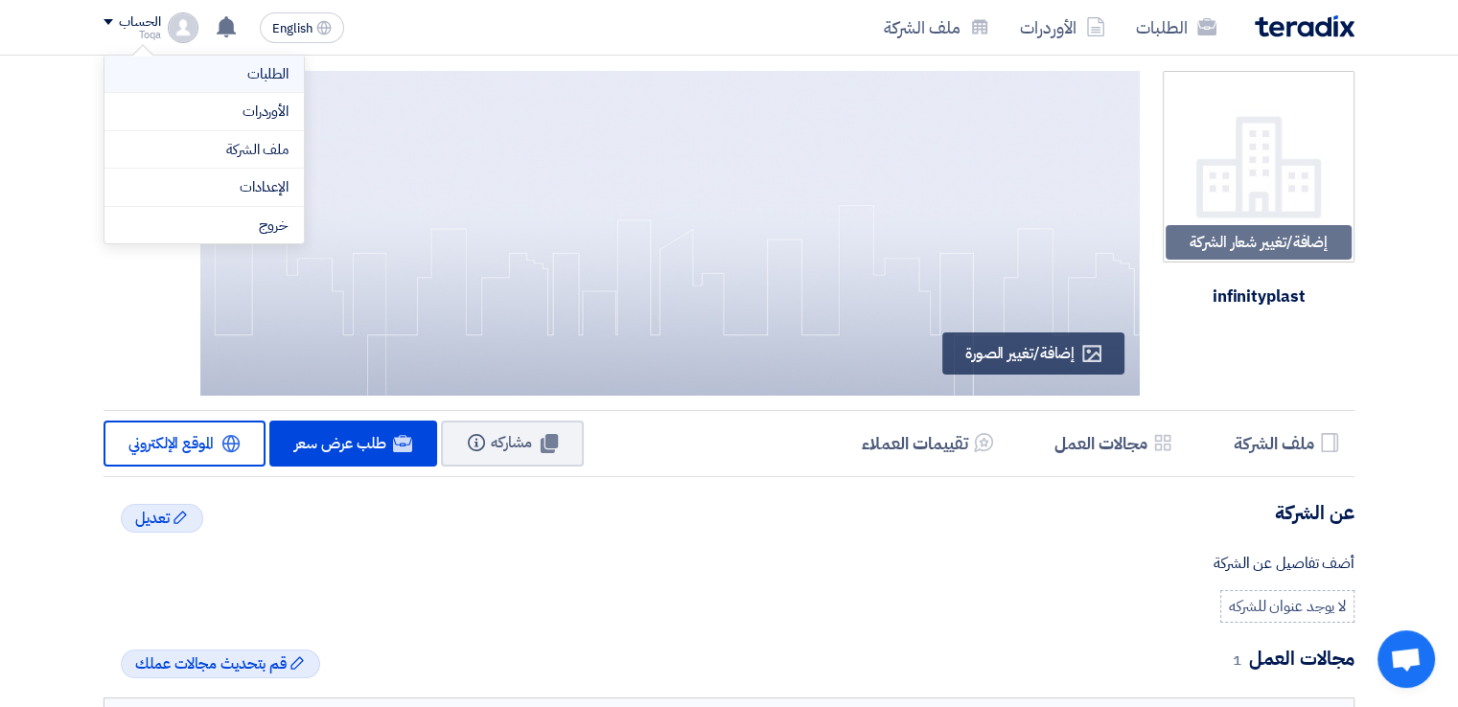
click at [199, 73] on link "الطلبات" at bounding box center [204, 74] width 169 height 22
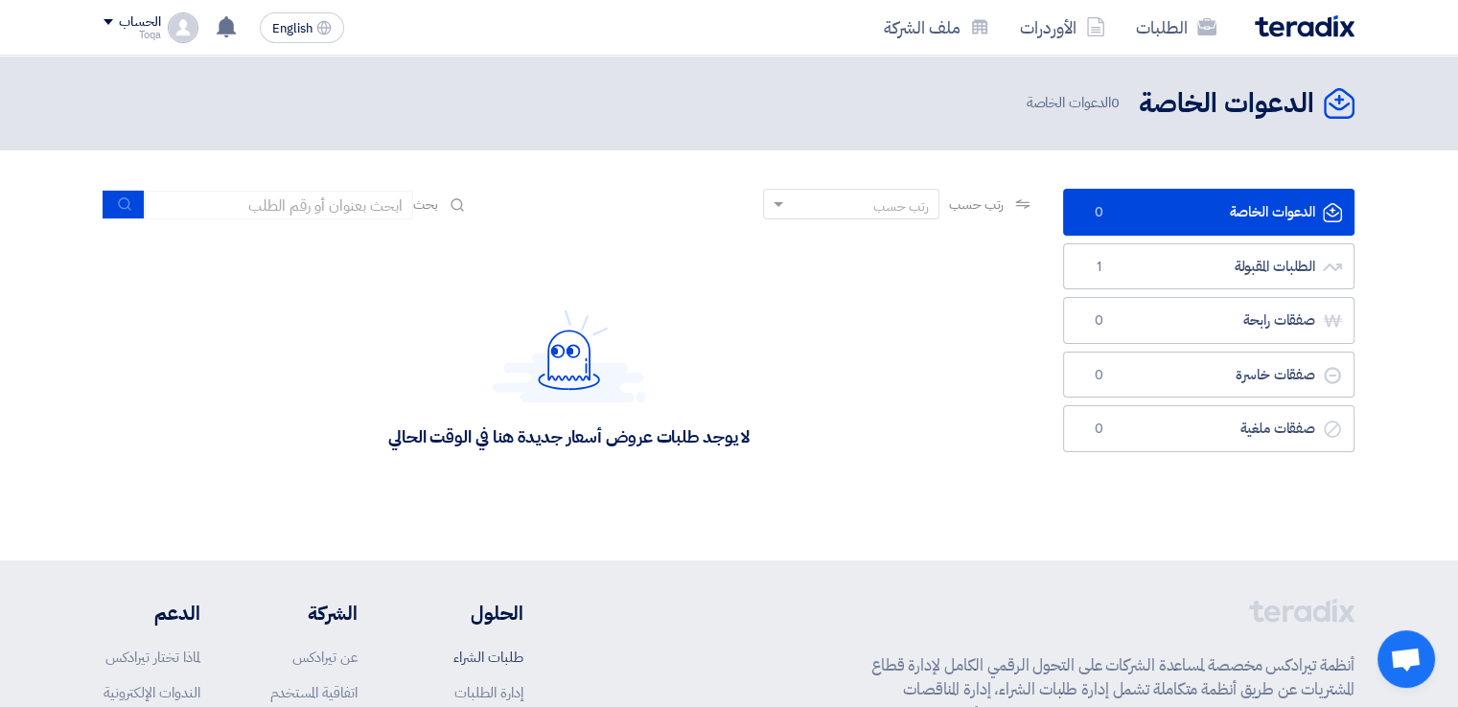
click at [502, 659] on link "طلبات الشراء" at bounding box center [488, 657] width 70 height 21
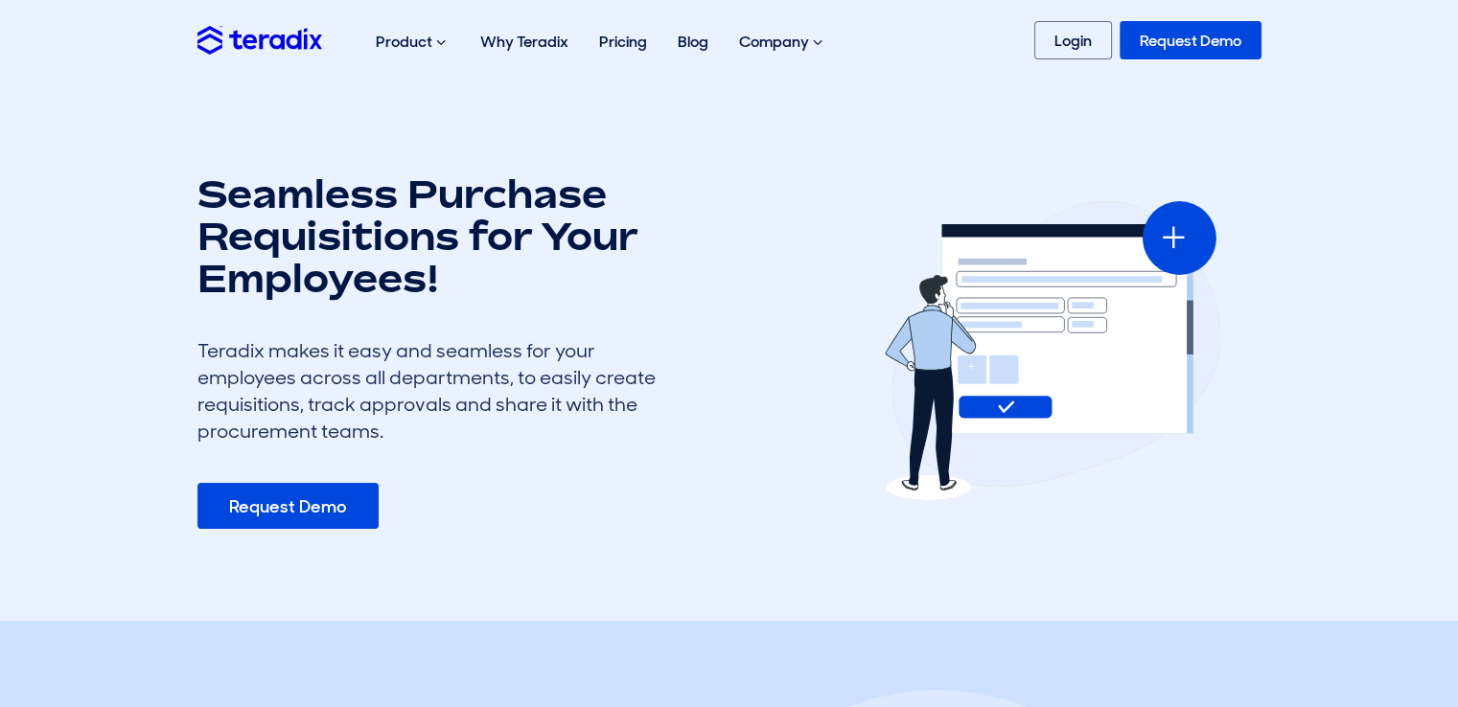
click at [341, 507] on link "Request Demo" at bounding box center [287, 506] width 181 height 46
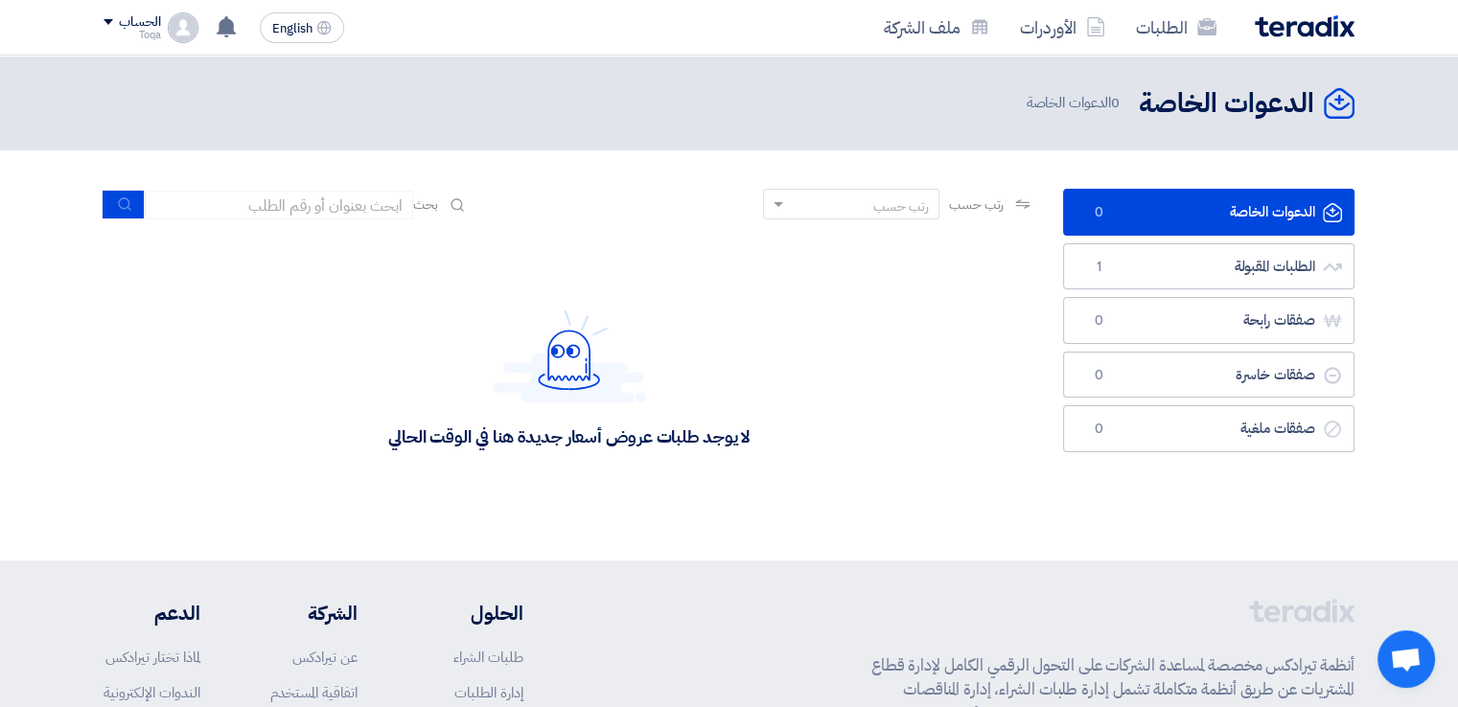
click at [1097, 220] on span "0" at bounding box center [1098, 212] width 23 height 19
click at [1100, 258] on span "1" at bounding box center [1098, 267] width 23 height 19
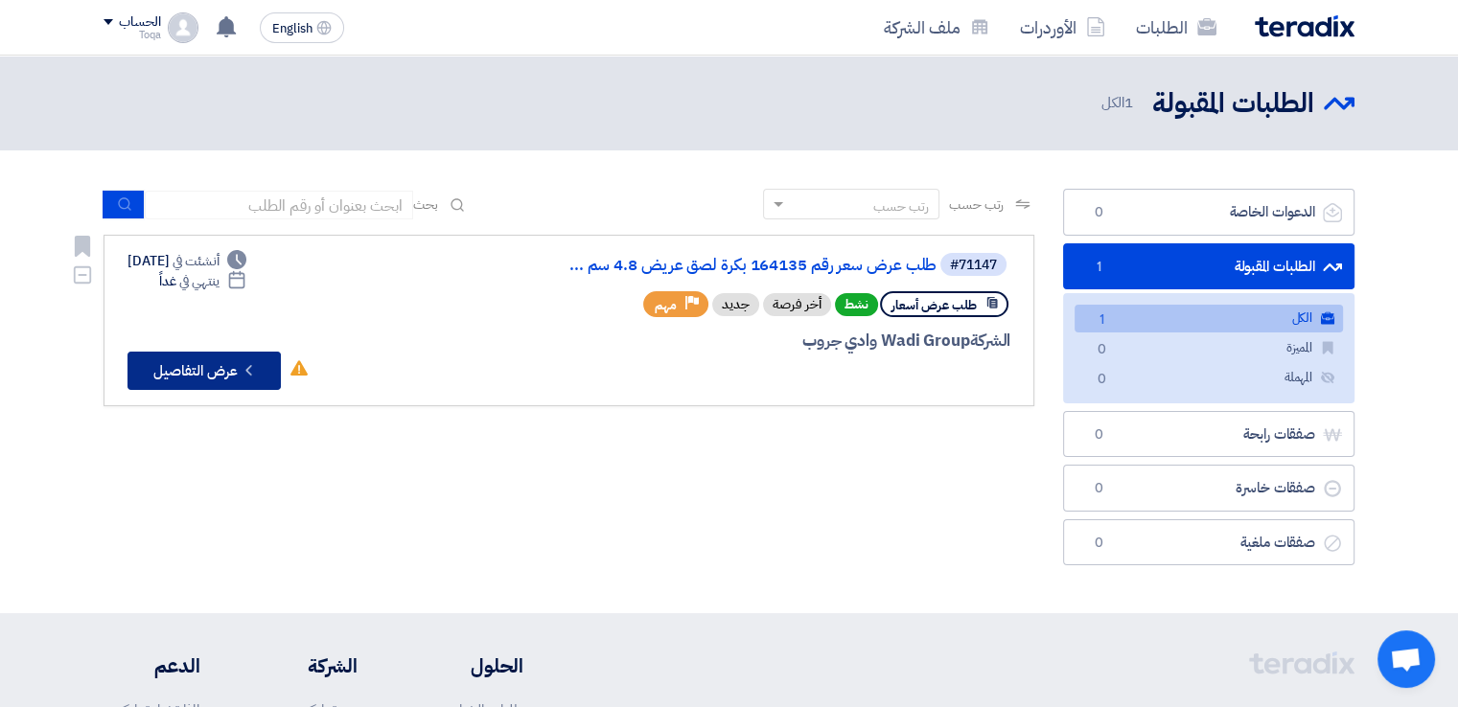
click at [240, 378] on button "Check details عرض التفاصيل" at bounding box center [204, 371] width 153 height 38
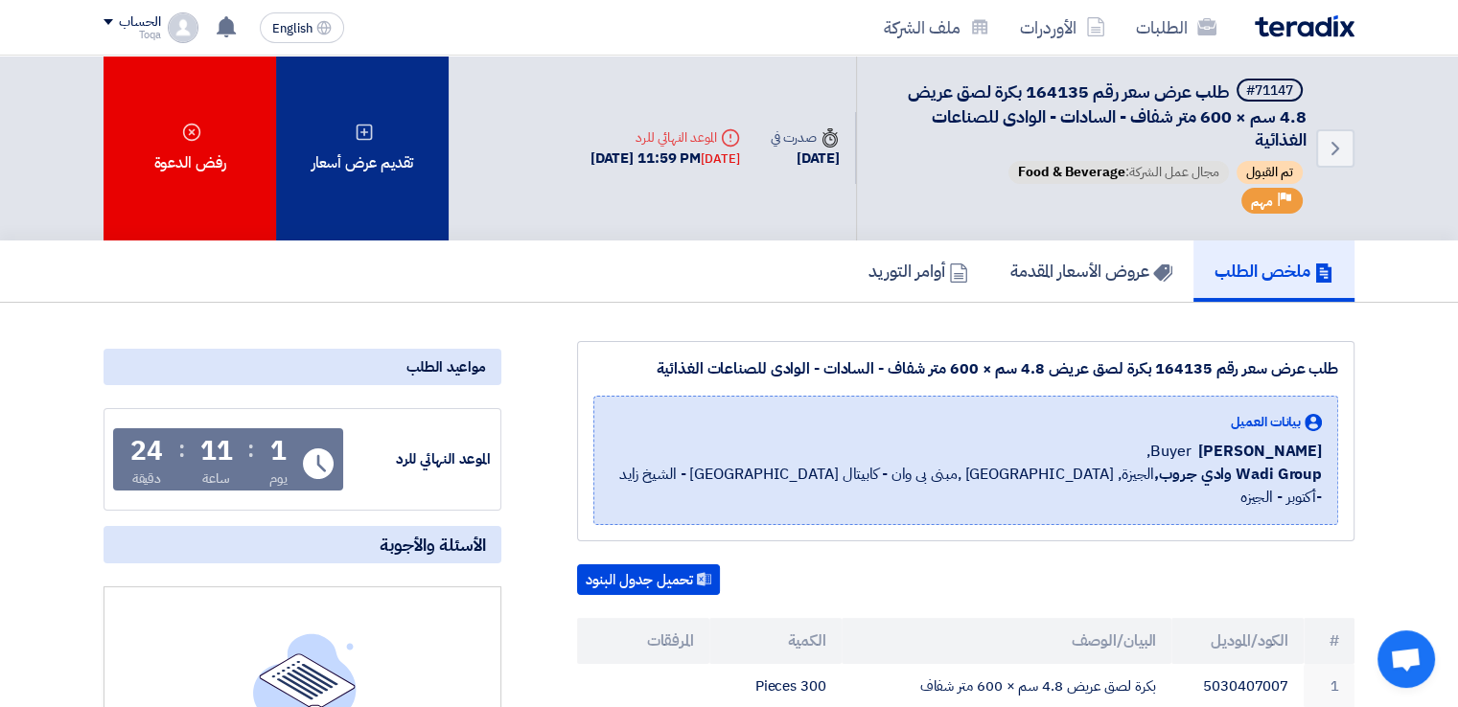
click at [429, 204] on div "تقديم عرض أسعار" at bounding box center [362, 148] width 173 height 185
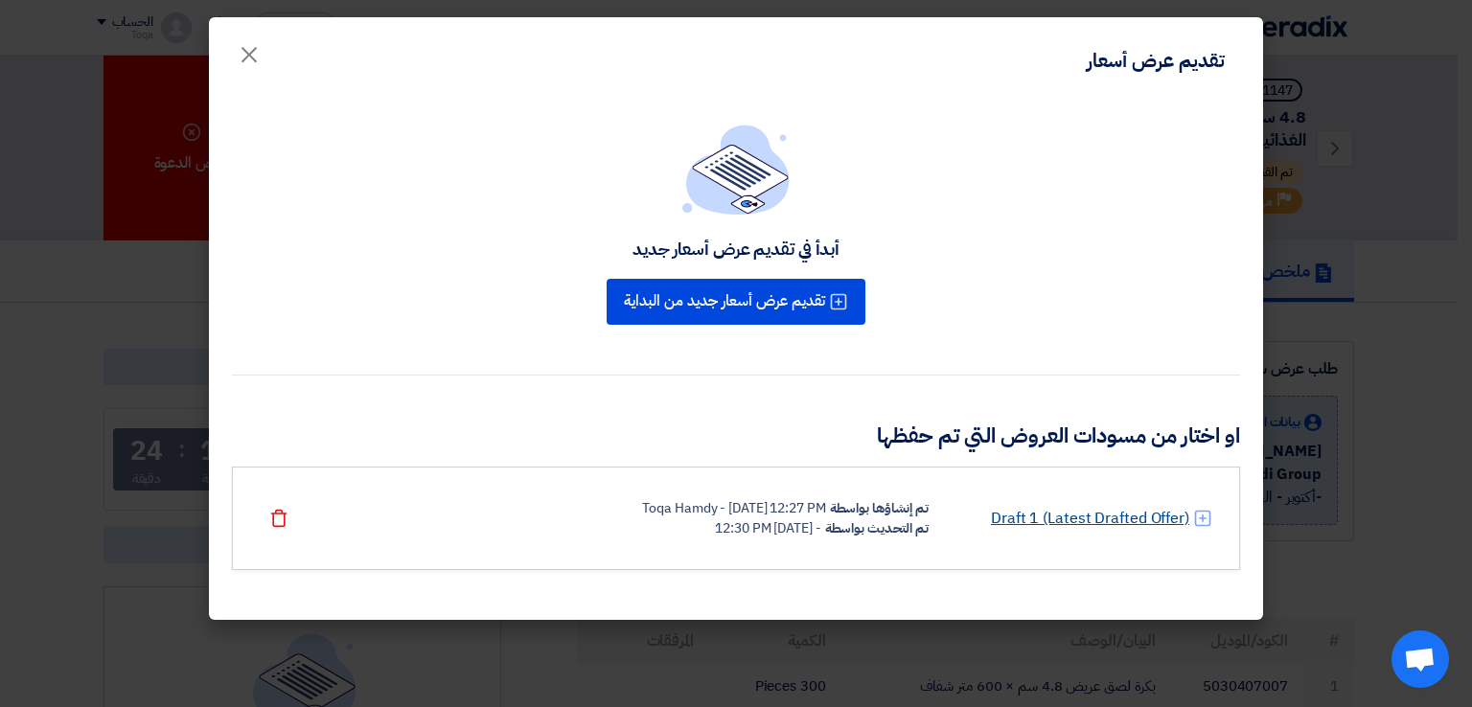
click at [1030, 511] on link "Draft 1 (Latest Drafted Offer)" at bounding box center [1090, 518] width 198 height 23
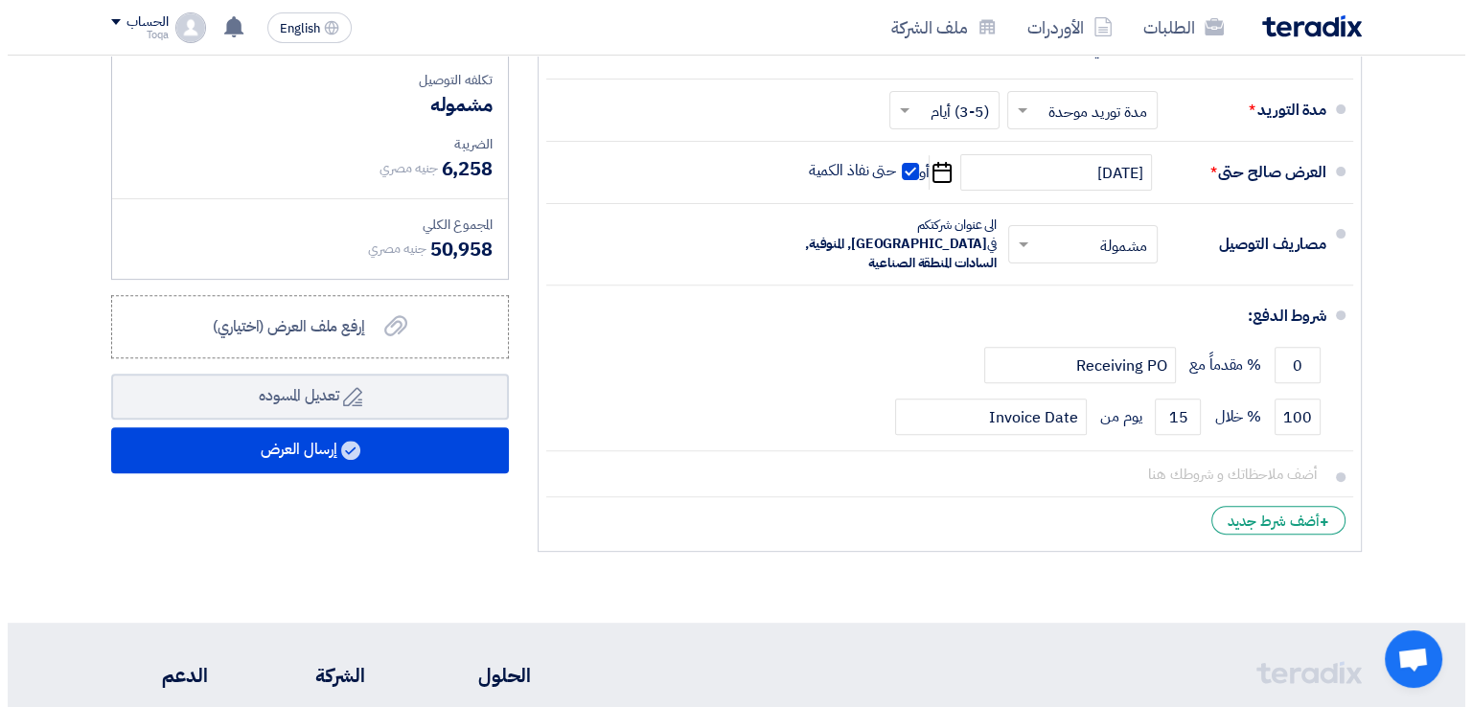
scroll to position [638, 0]
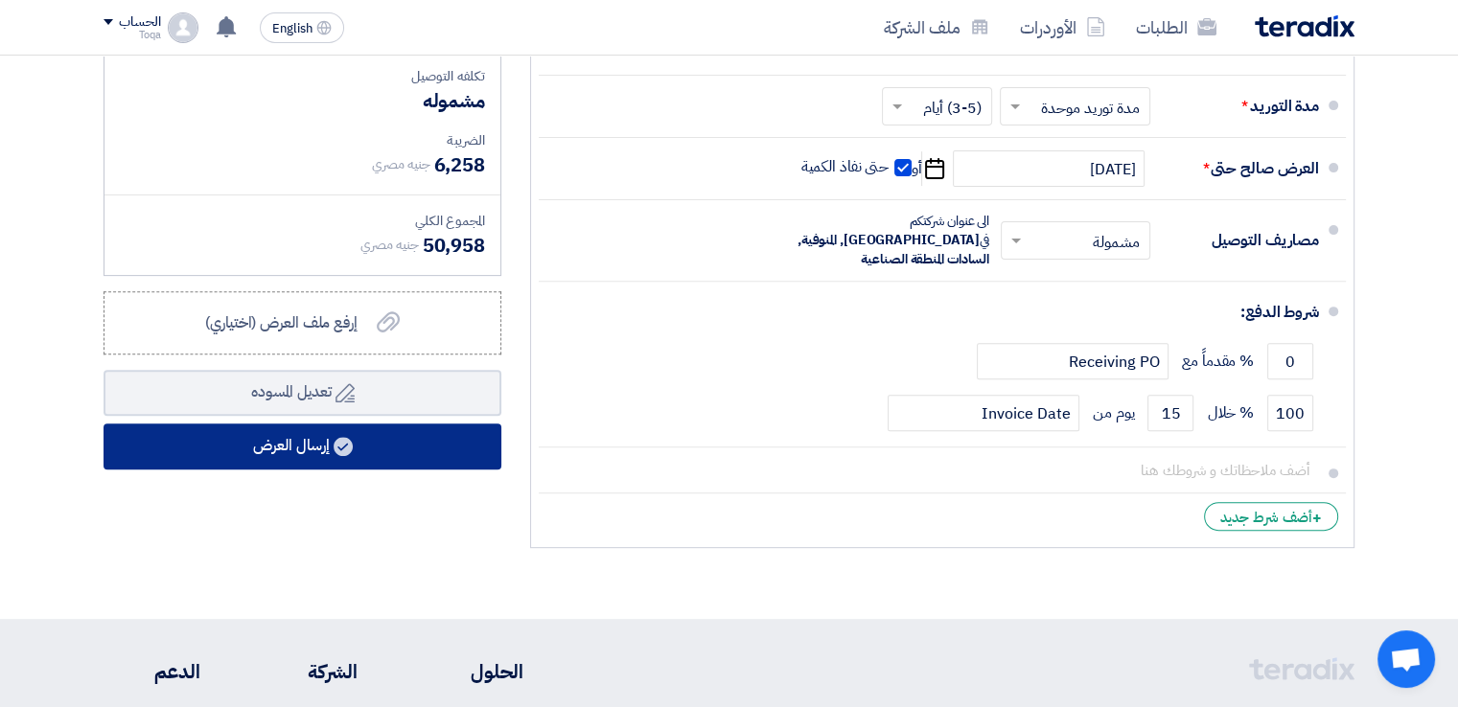
click at [307, 448] on button "إرسال العرض" at bounding box center [303, 447] width 398 height 46
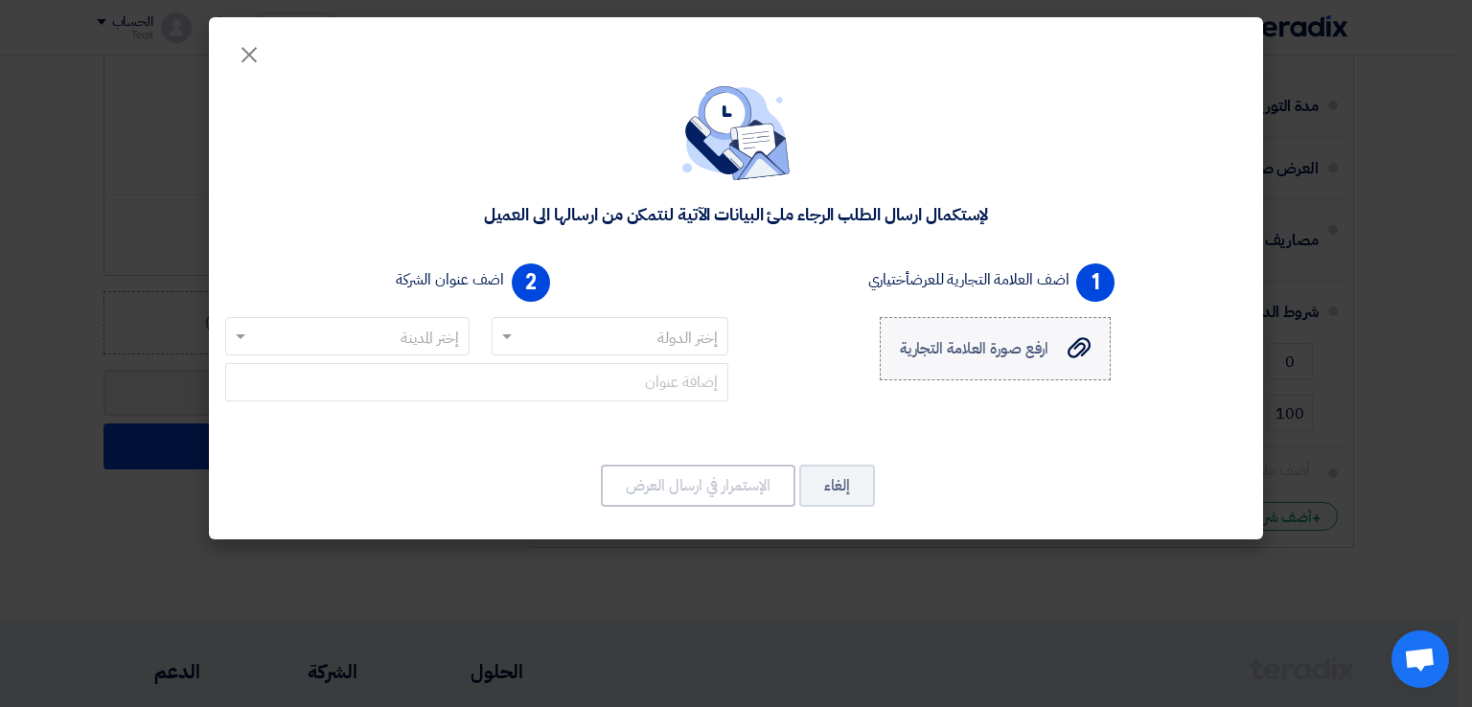
click at [976, 346] on span "ارفع صورة العلامة التجارية" at bounding box center [975, 348] width 150 height 23
click at [0, 0] on input "ارفع صورة العلامة التجارية ارفع صورة العلامة التجارية" at bounding box center [0, 0] width 0 height 0
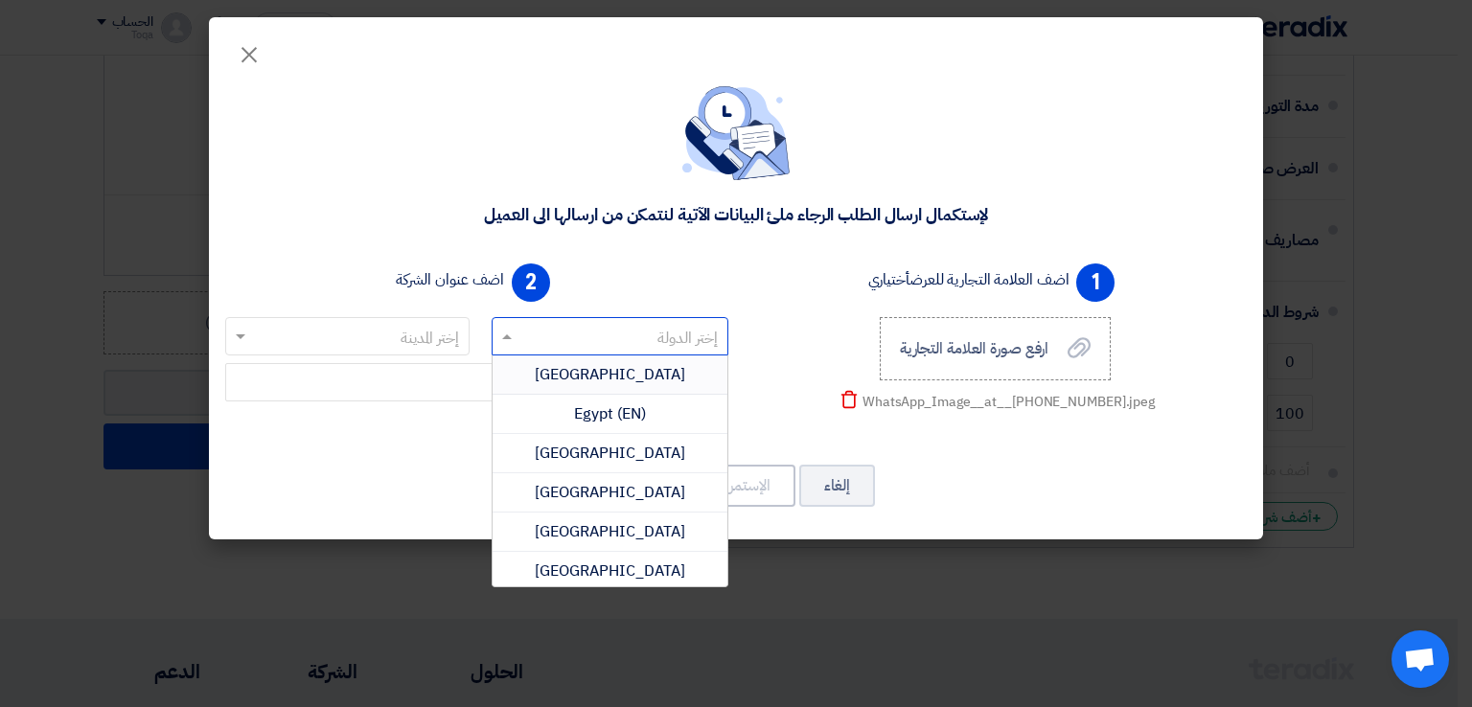
click at [565, 336] on input "text" at bounding box center [621, 338] width 199 height 32
click at [582, 382] on div "Egypt" at bounding box center [611, 375] width 236 height 39
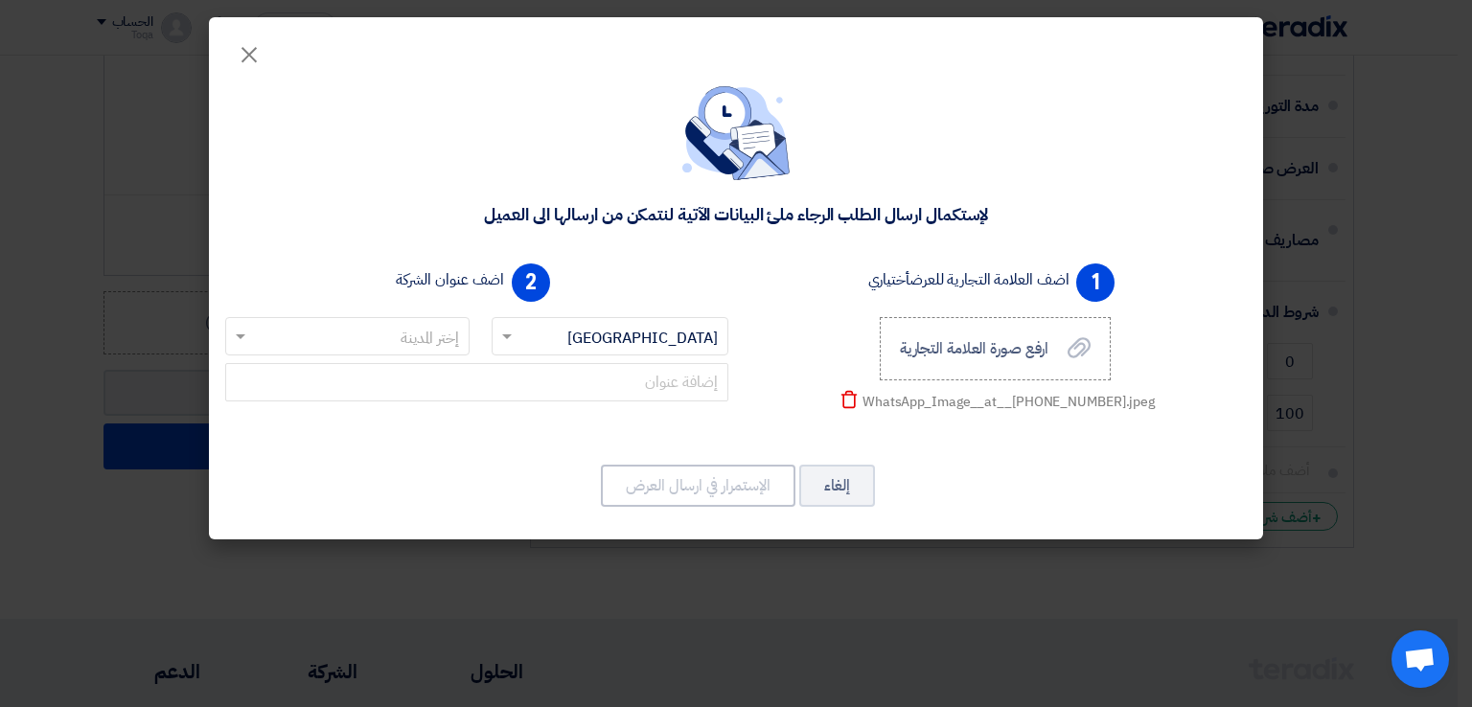
click at [390, 345] on input "text" at bounding box center [358, 338] width 206 height 32
type input "الشرق"
click at [379, 383] on div "الشرقية" at bounding box center [347, 375] width 243 height 38
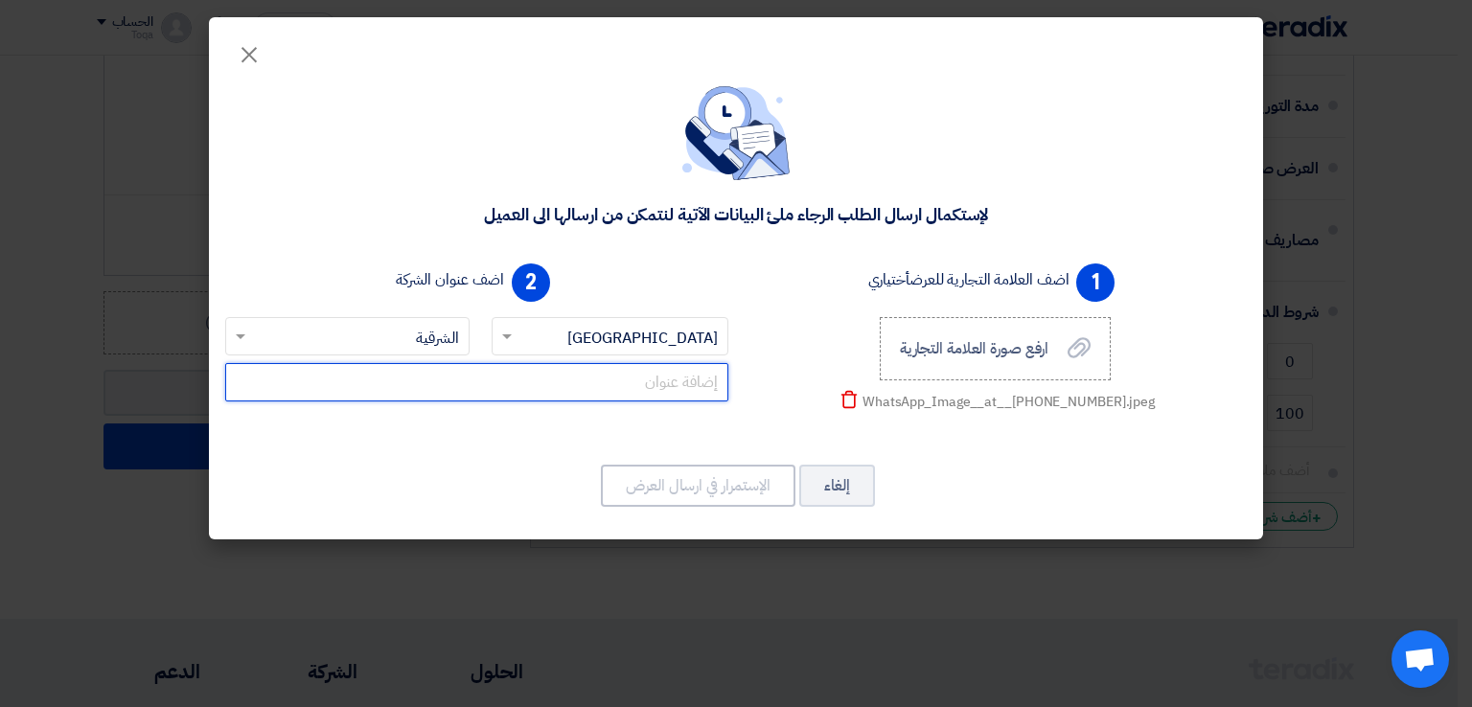
click at [657, 371] on input "text" at bounding box center [476, 382] width 503 height 38
type input "قطعة 115-المنطقة الصناعية جنوب غرب أ6 -العاشر من رمضان"
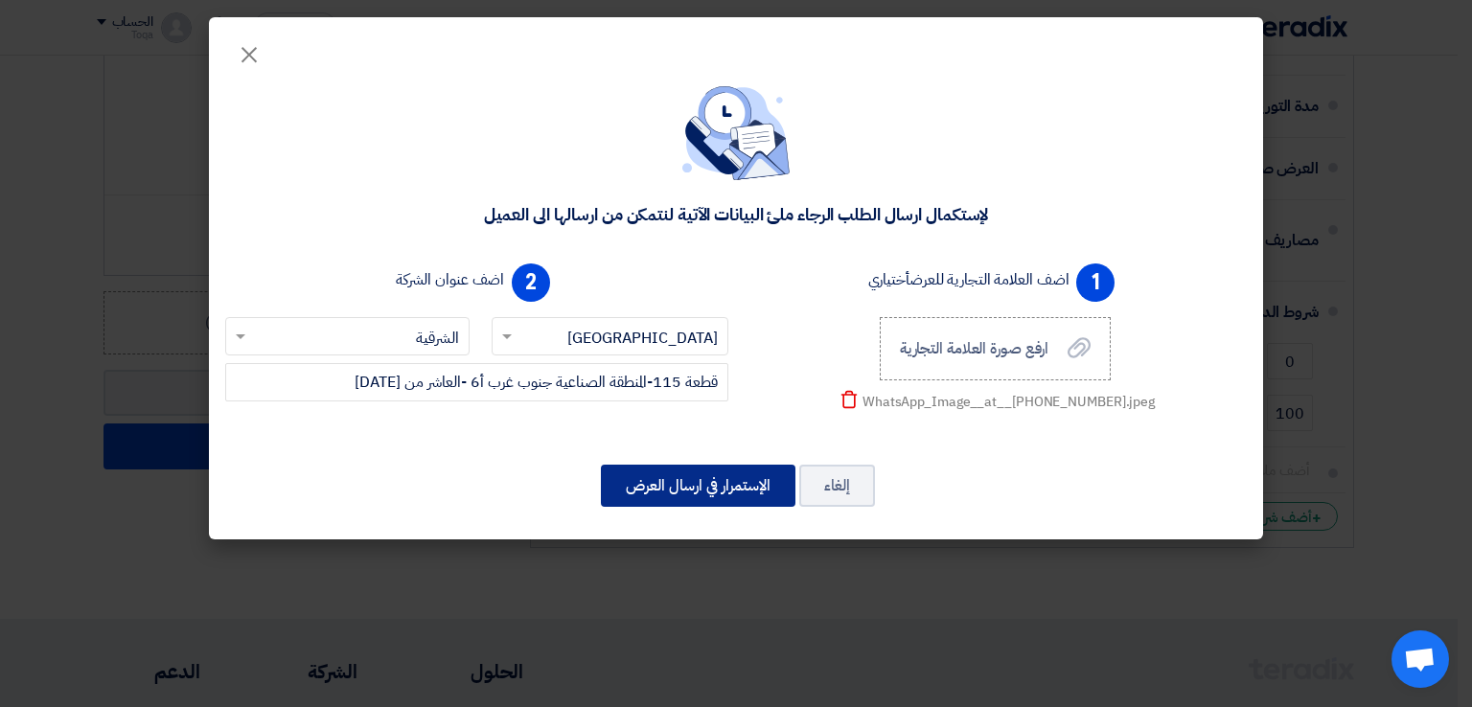
click at [655, 498] on button "الإستمرار في ارسال العرض" at bounding box center [698, 486] width 195 height 42
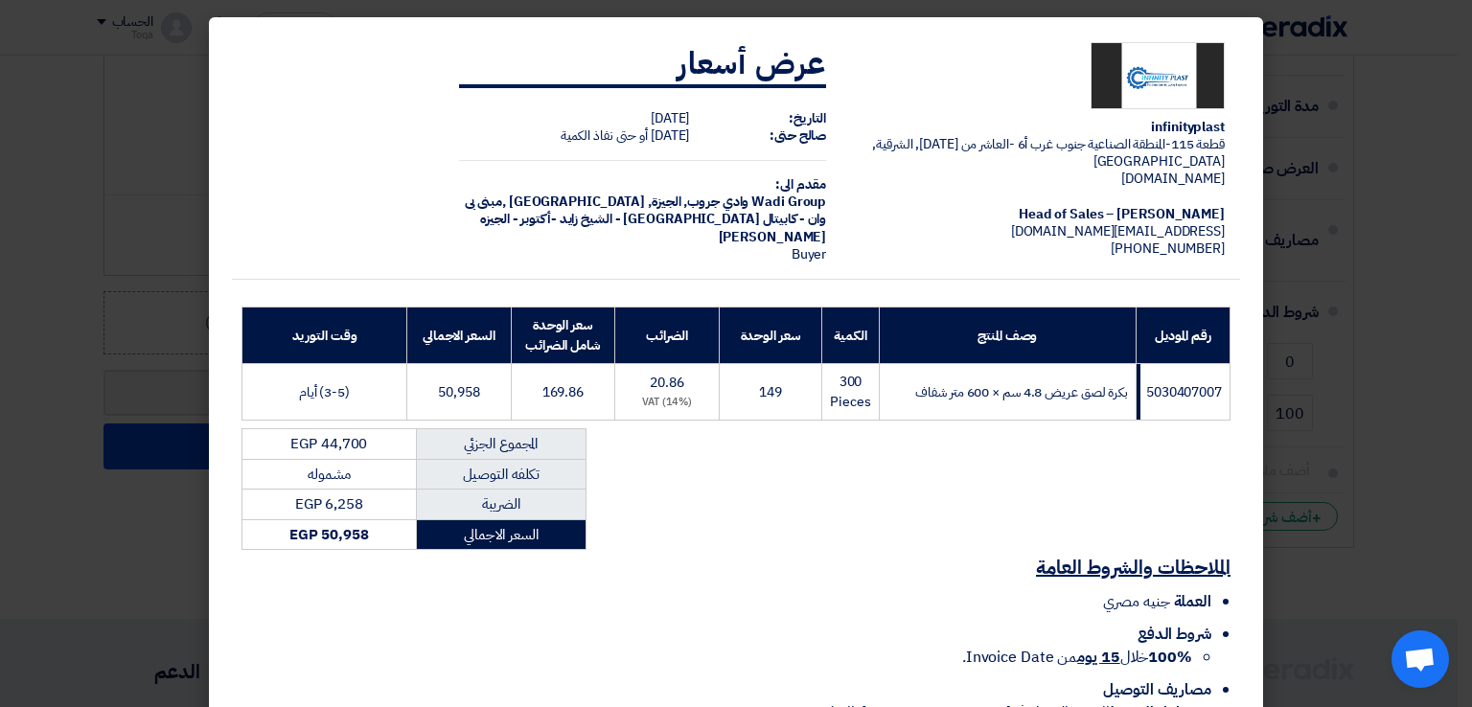
scroll to position [137, 0]
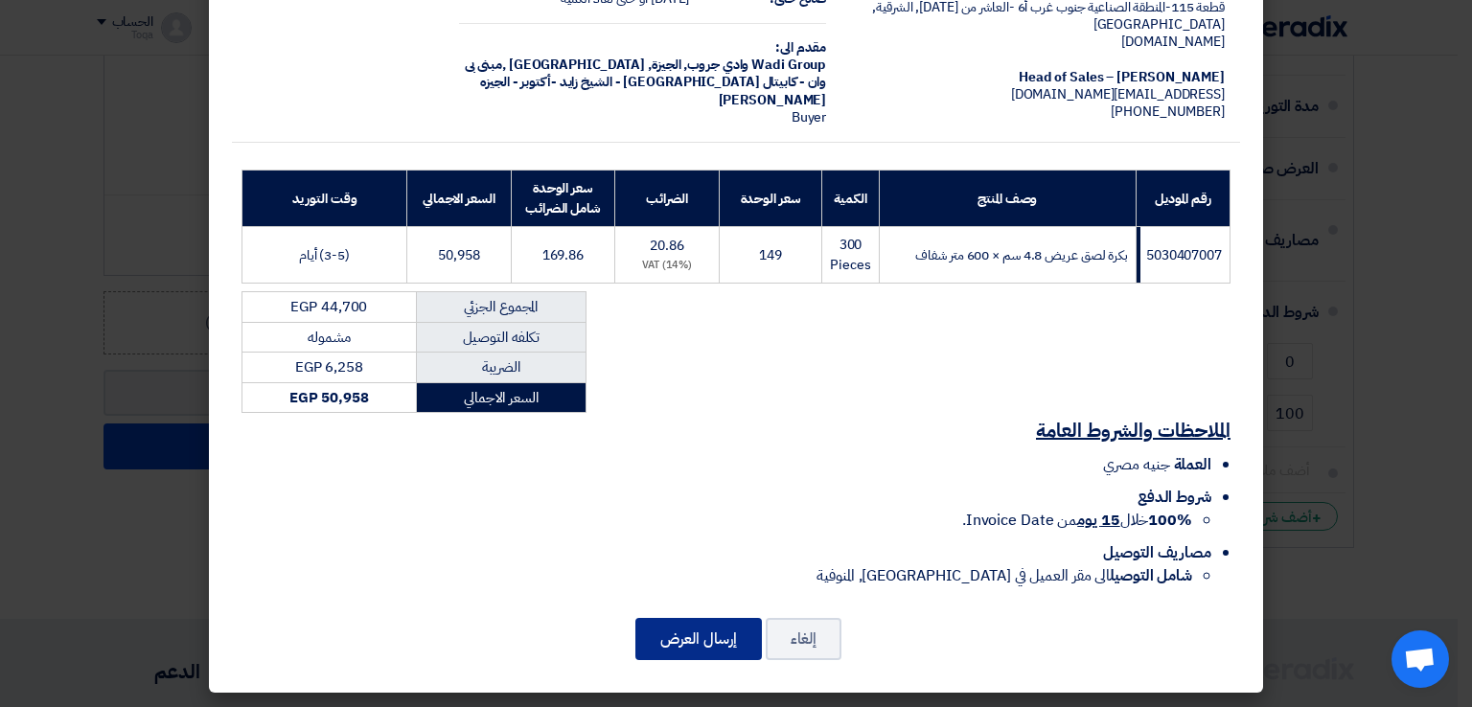
click at [734, 653] on button "إرسال العرض" at bounding box center [699, 639] width 127 height 42
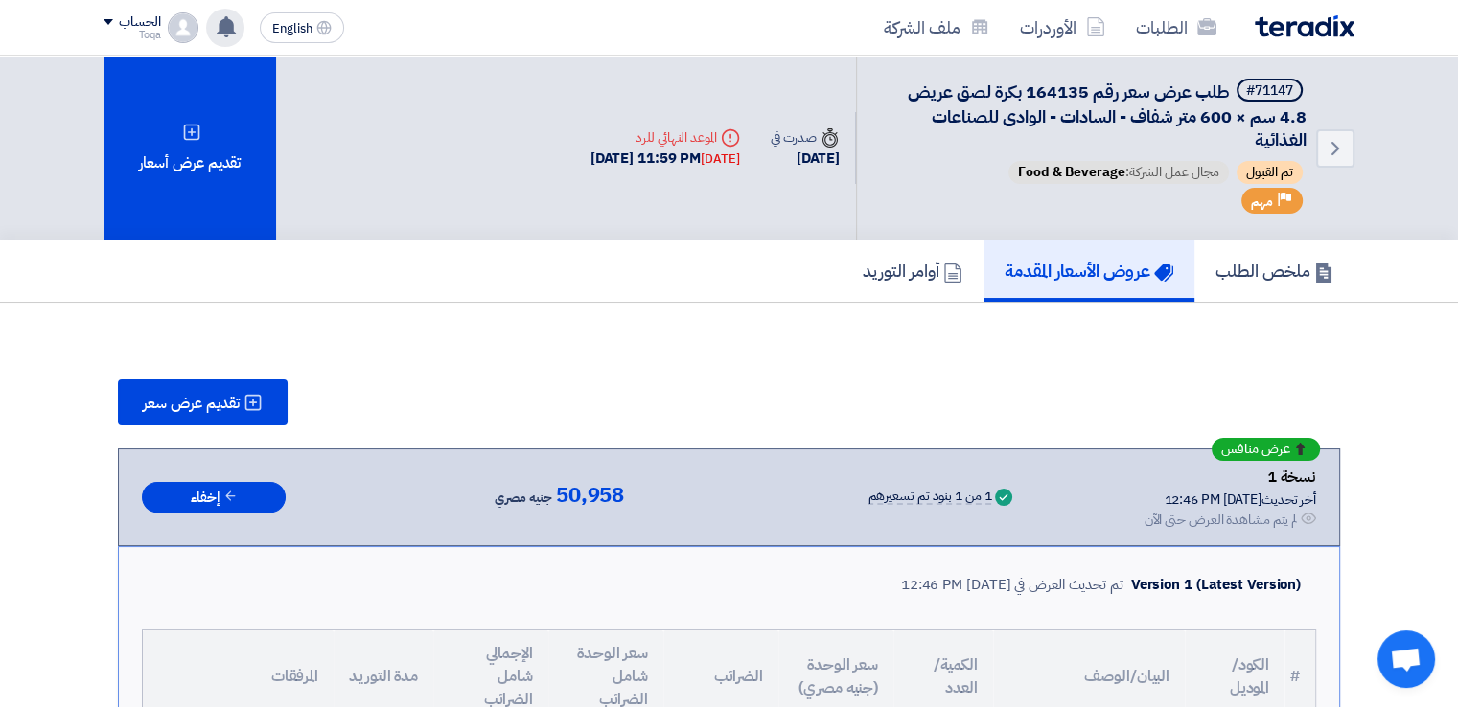
click at [222, 28] on use at bounding box center [226, 26] width 19 height 21
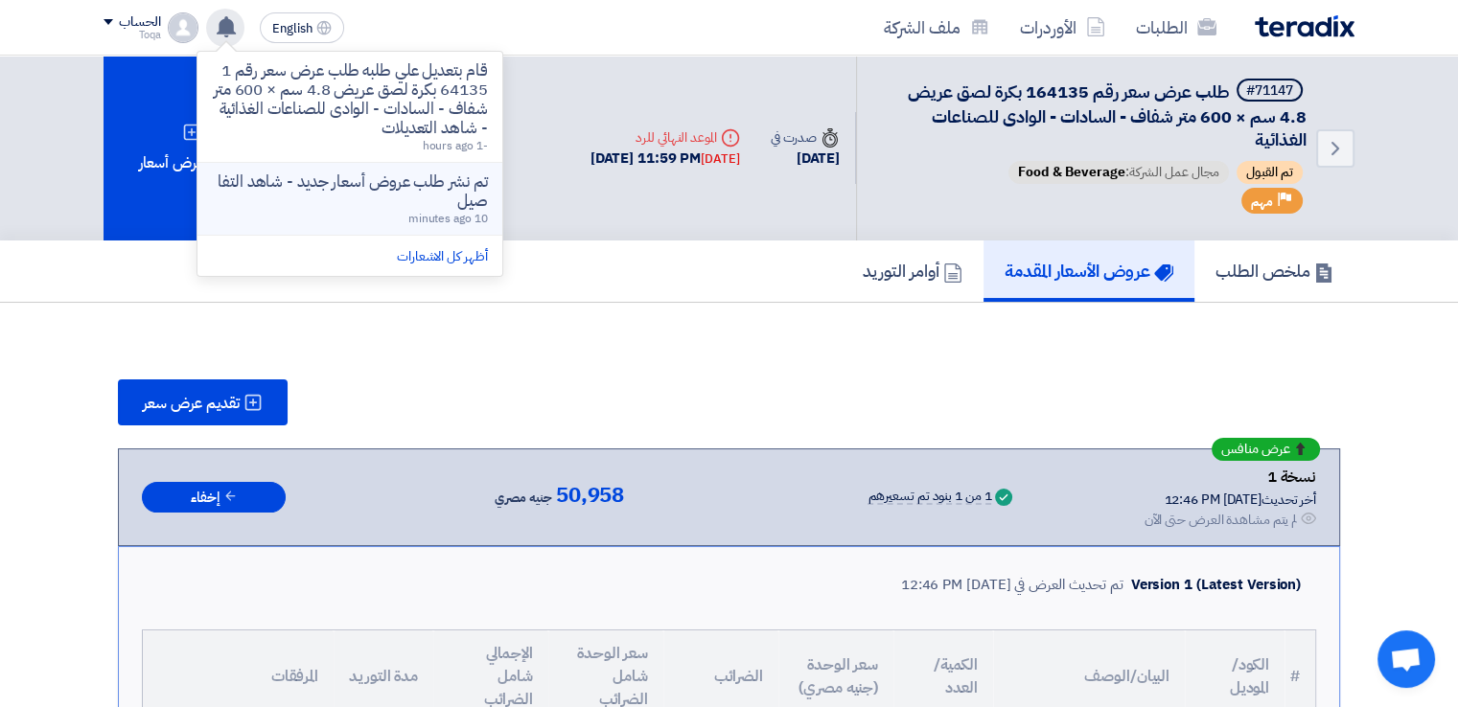
click at [357, 200] on p "تم نشر طلب عروض أسعار جديد - شاهد التفاصيل" at bounding box center [350, 192] width 274 height 38
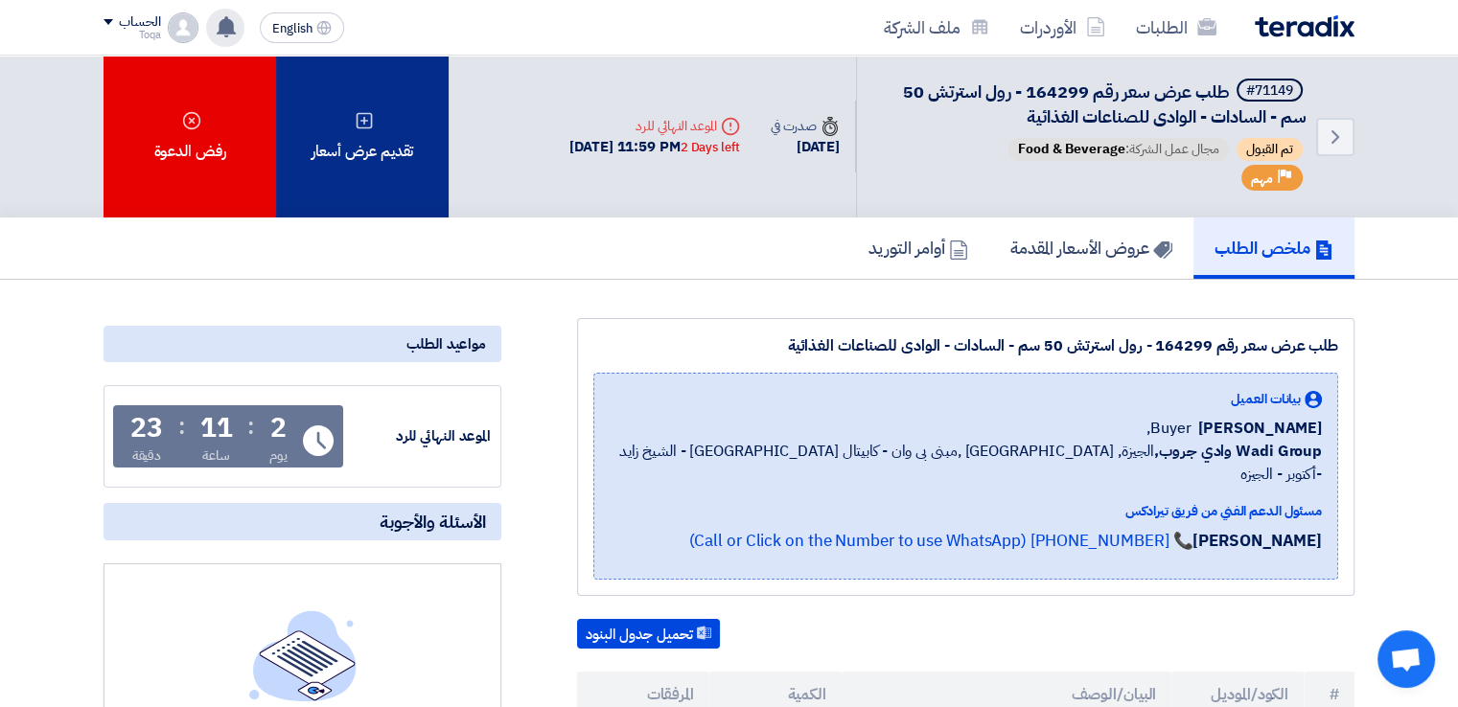
click at [387, 150] on div "تقديم عرض أسعار" at bounding box center [362, 137] width 173 height 162
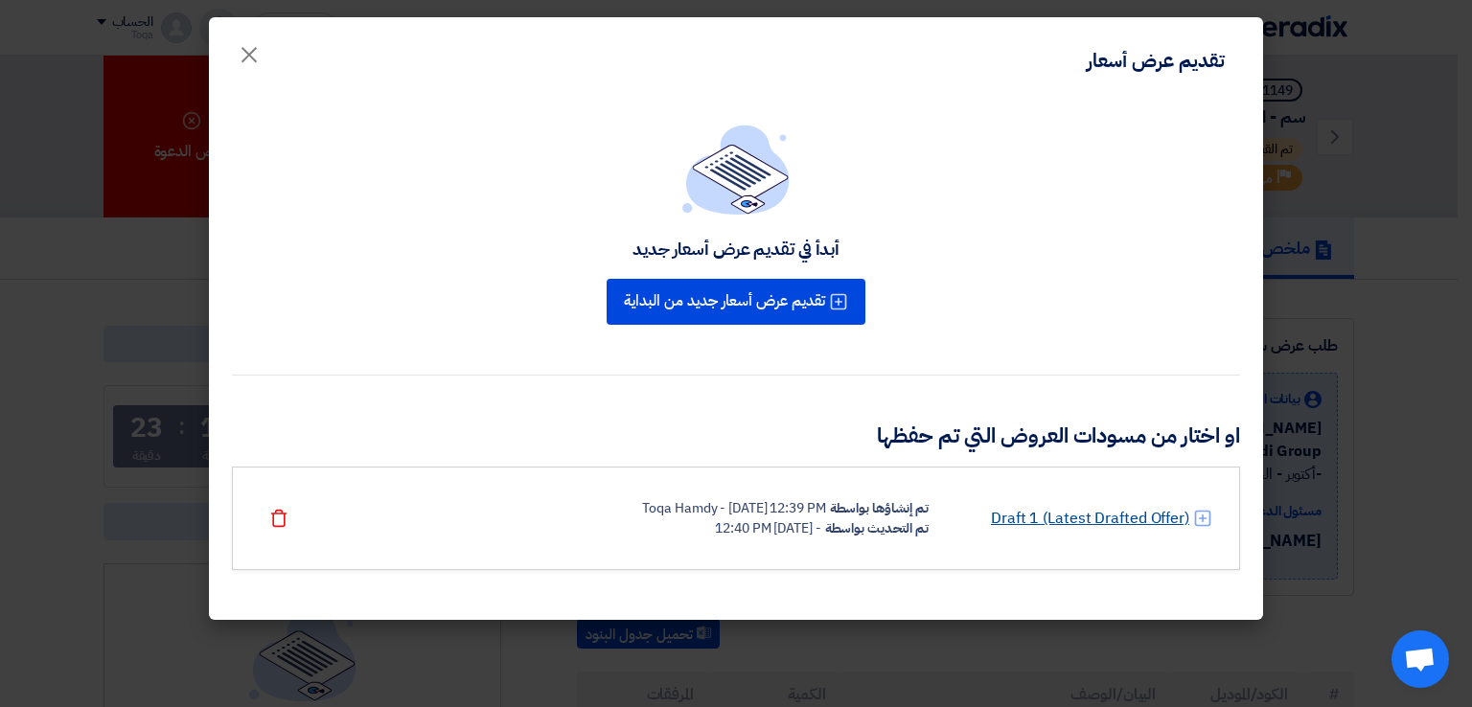
click at [1109, 512] on link "Draft 1 (Latest Drafted Offer)" at bounding box center [1090, 518] width 198 height 23
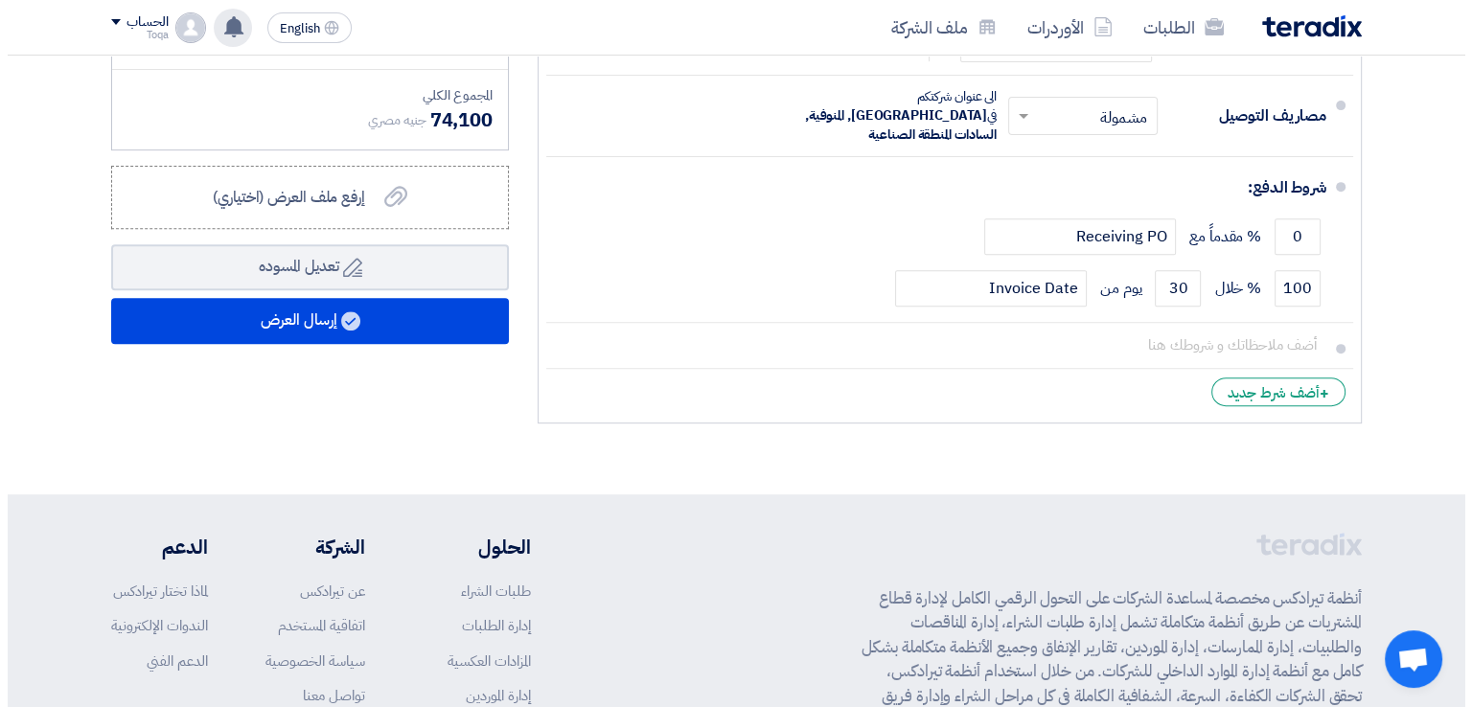
scroll to position [752, 0]
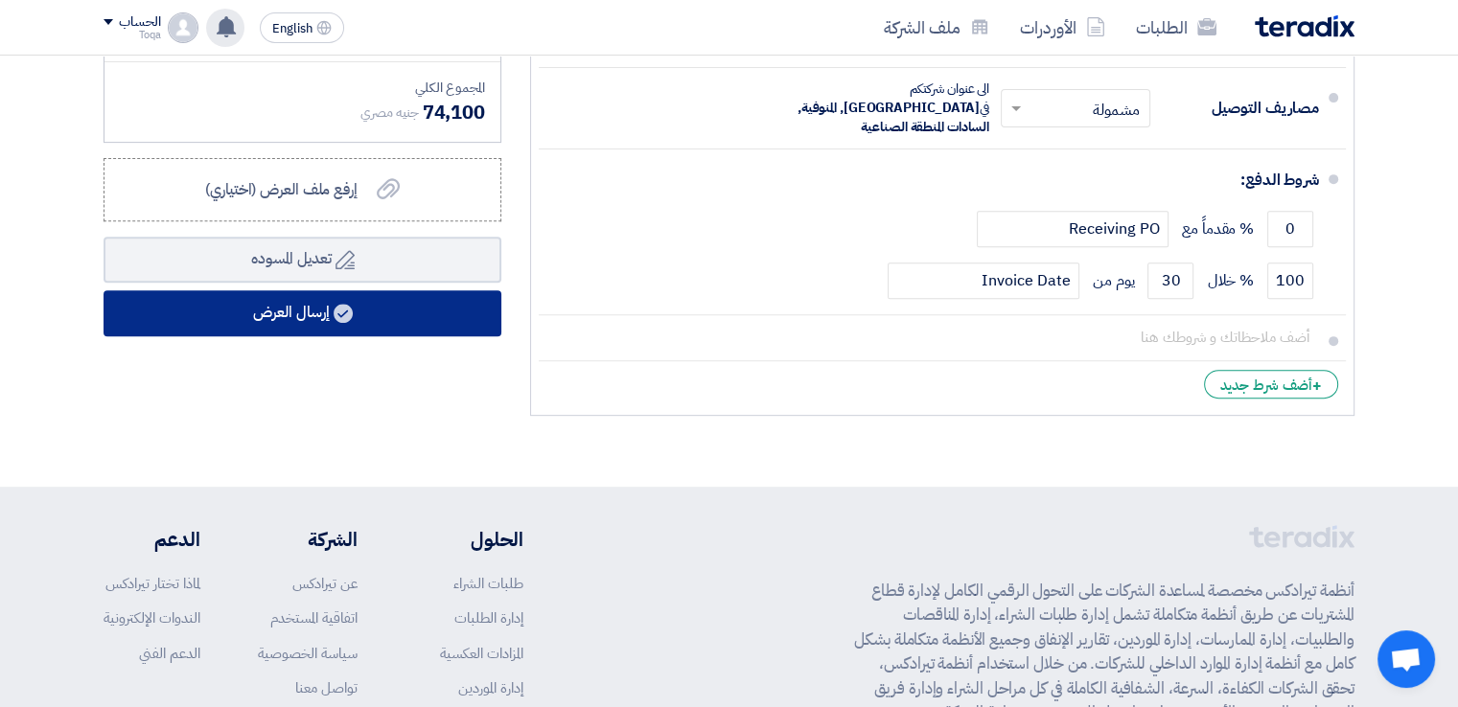
click at [299, 325] on button "إرسال العرض" at bounding box center [303, 313] width 398 height 46
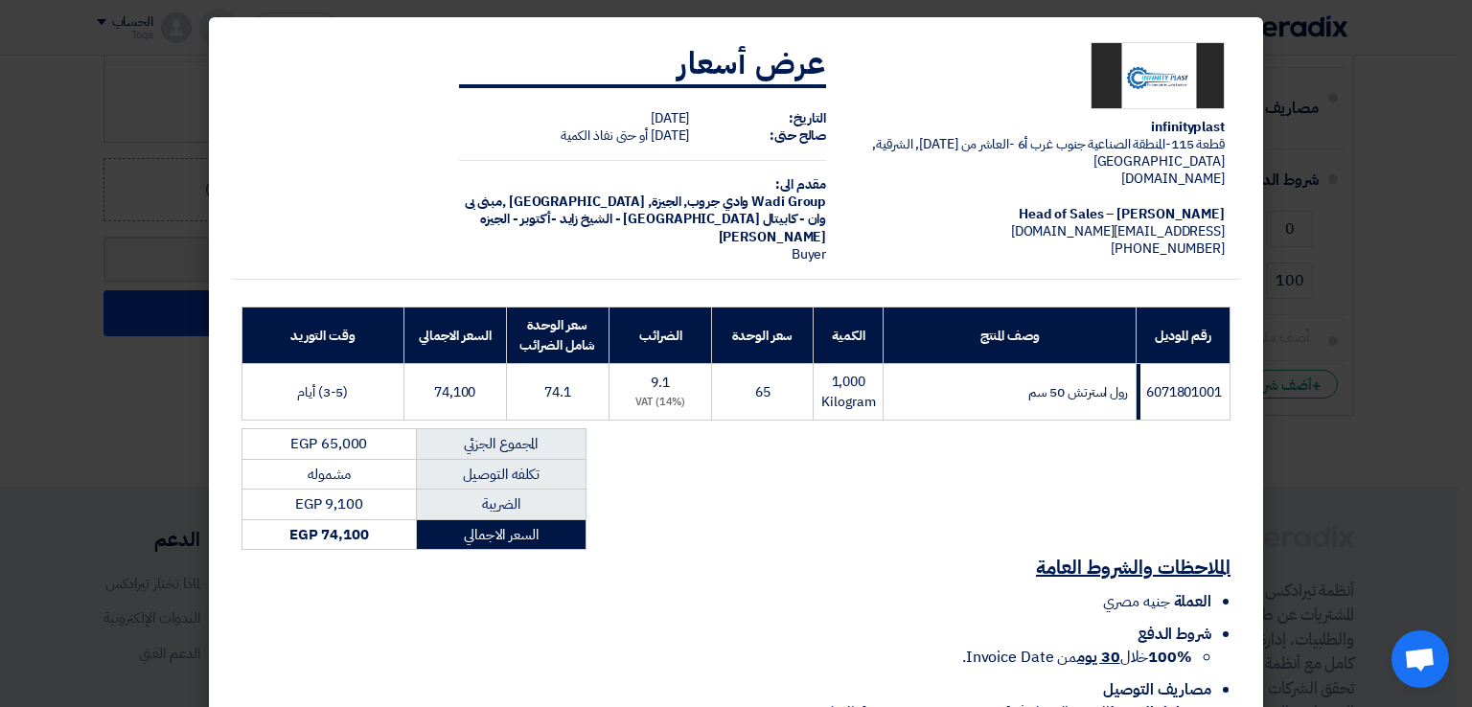
scroll to position [137, 0]
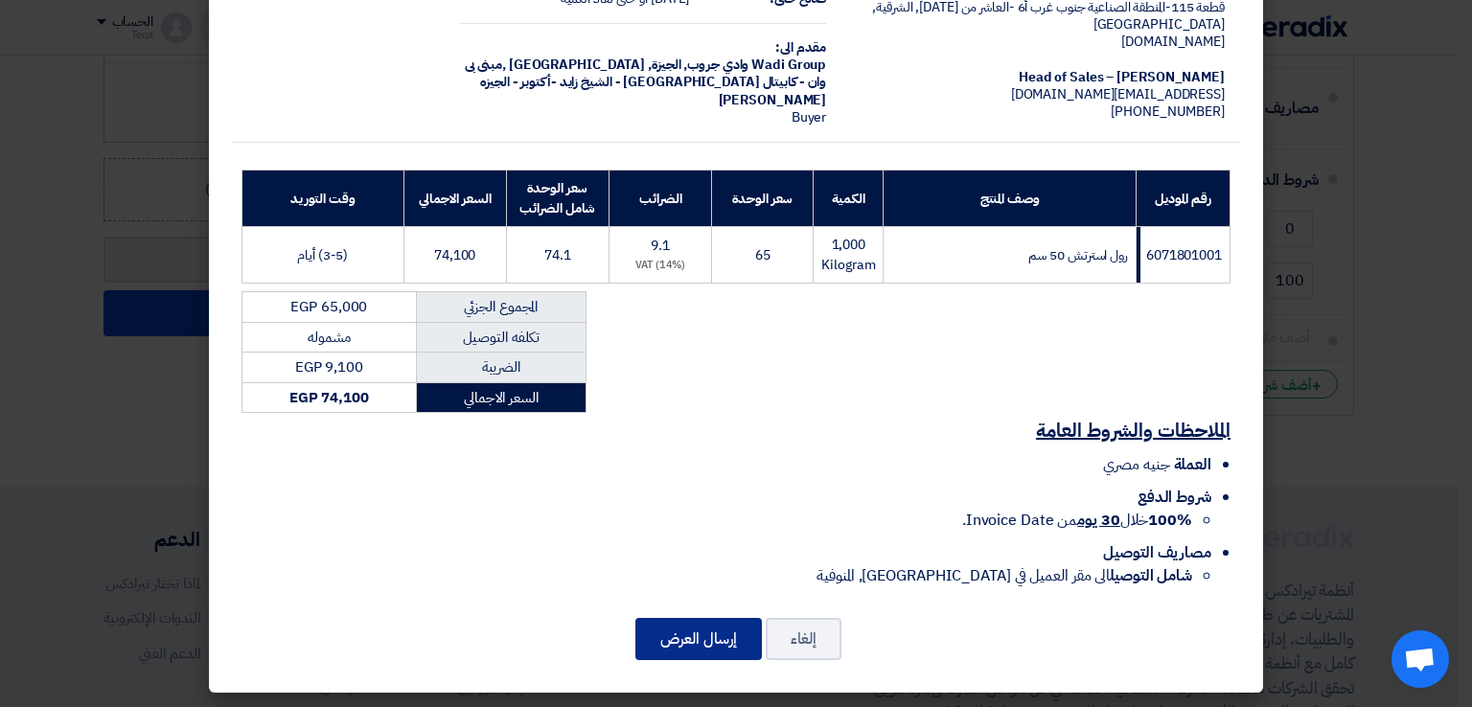
click at [690, 627] on button "إرسال العرض" at bounding box center [699, 639] width 127 height 42
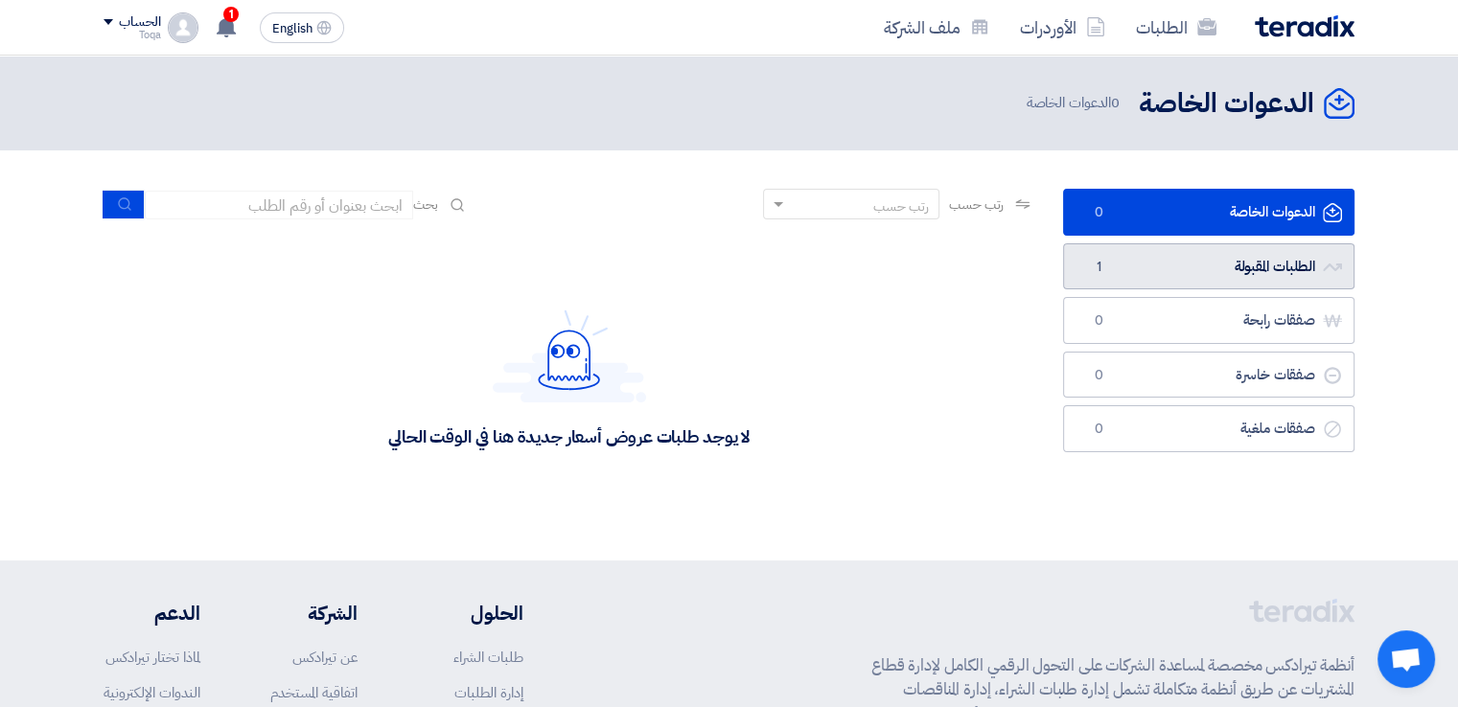
click at [1131, 264] on link "الطلبات المقبولة الطلبات المقبولة 1" at bounding box center [1208, 266] width 291 height 47
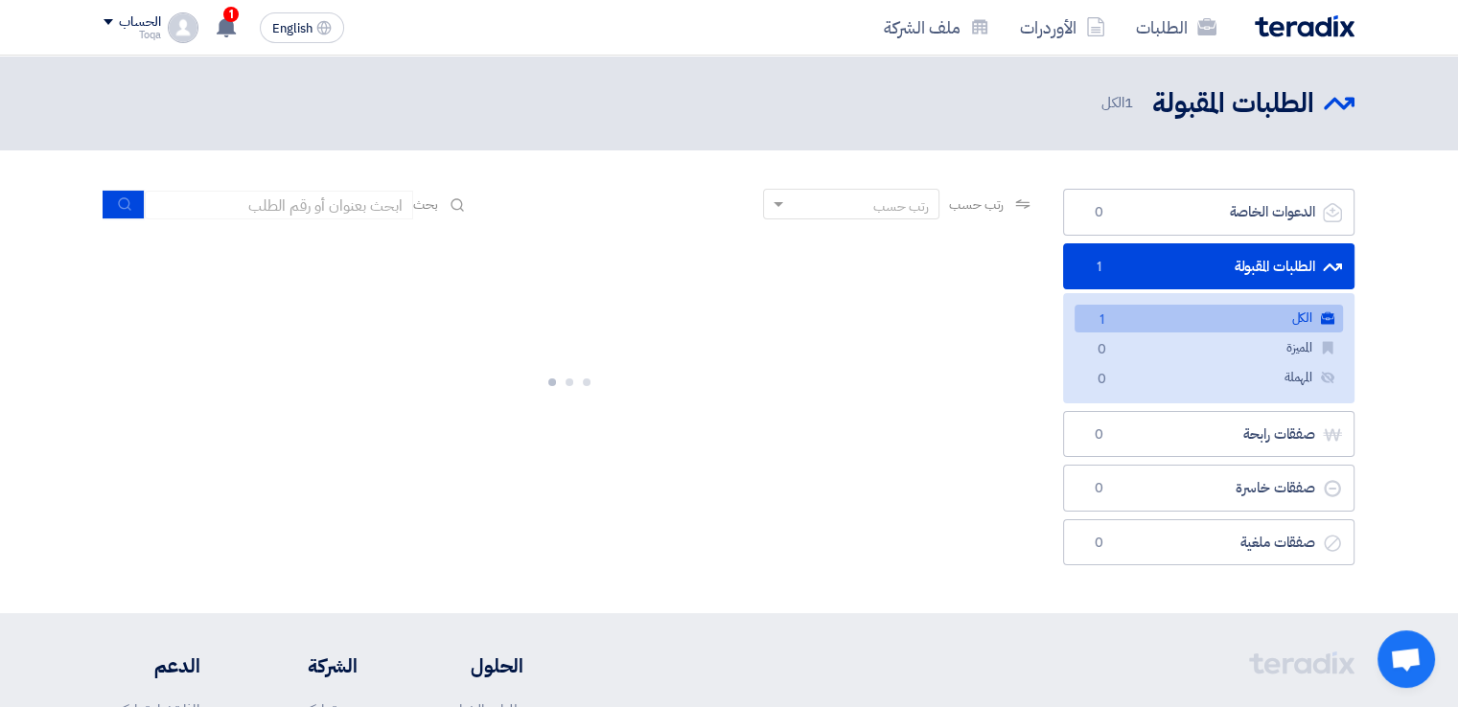
click at [1149, 306] on link "الكل الكل 1" at bounding box center [1209, 319] width 268 height 28
click at [1149, 308] on link "الكل الكل 1" at bounding box center [1209, 319] width 268 height 28
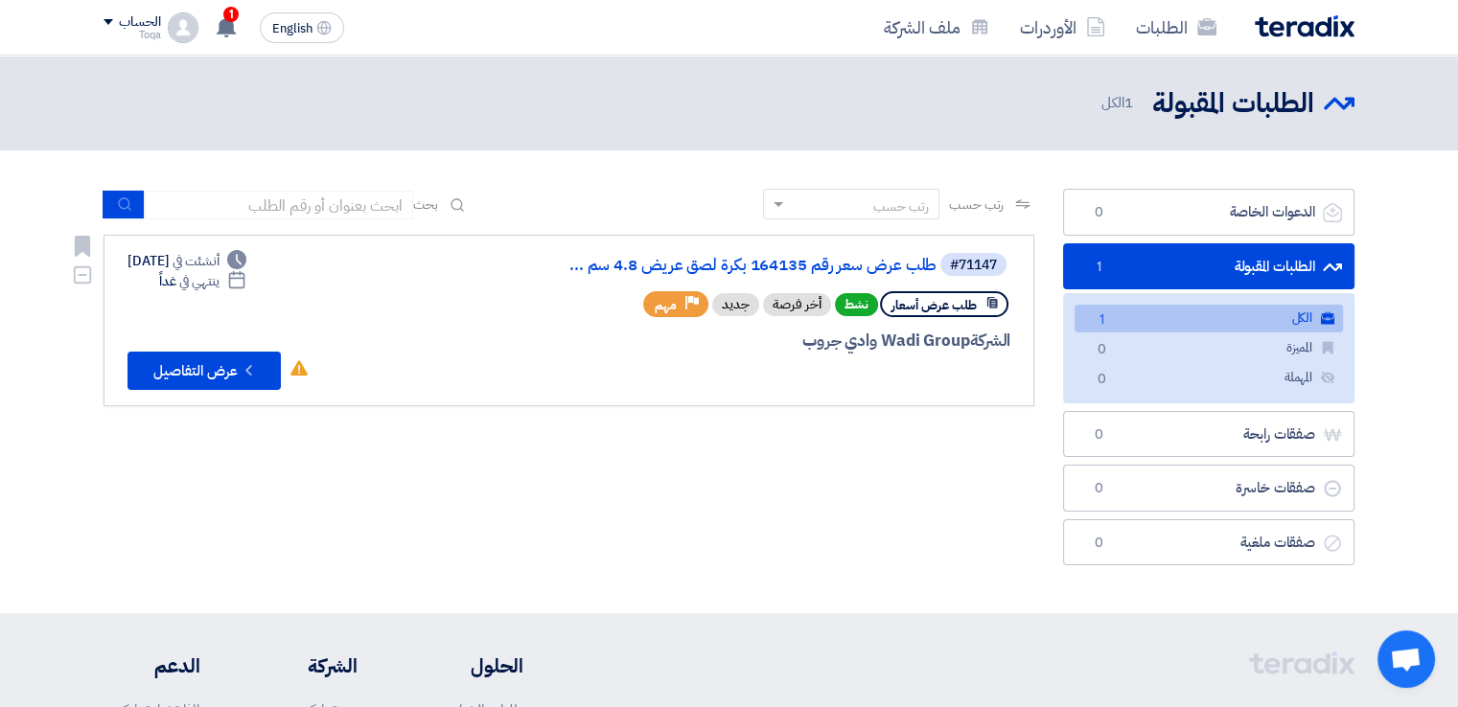
click at [920, 273] on div "#71147 طلب عرض سعر رقم 164135 بكرة لصق عريض 4.8 سم ..." at bounding box center [779, 264] width 461 height 27
click at [905, 264] on link "طلب عرض سعر رقم 164135 بكرة لصق عريض 4.8 سم ..." at bounding box center [744, 265] width 383 height 17
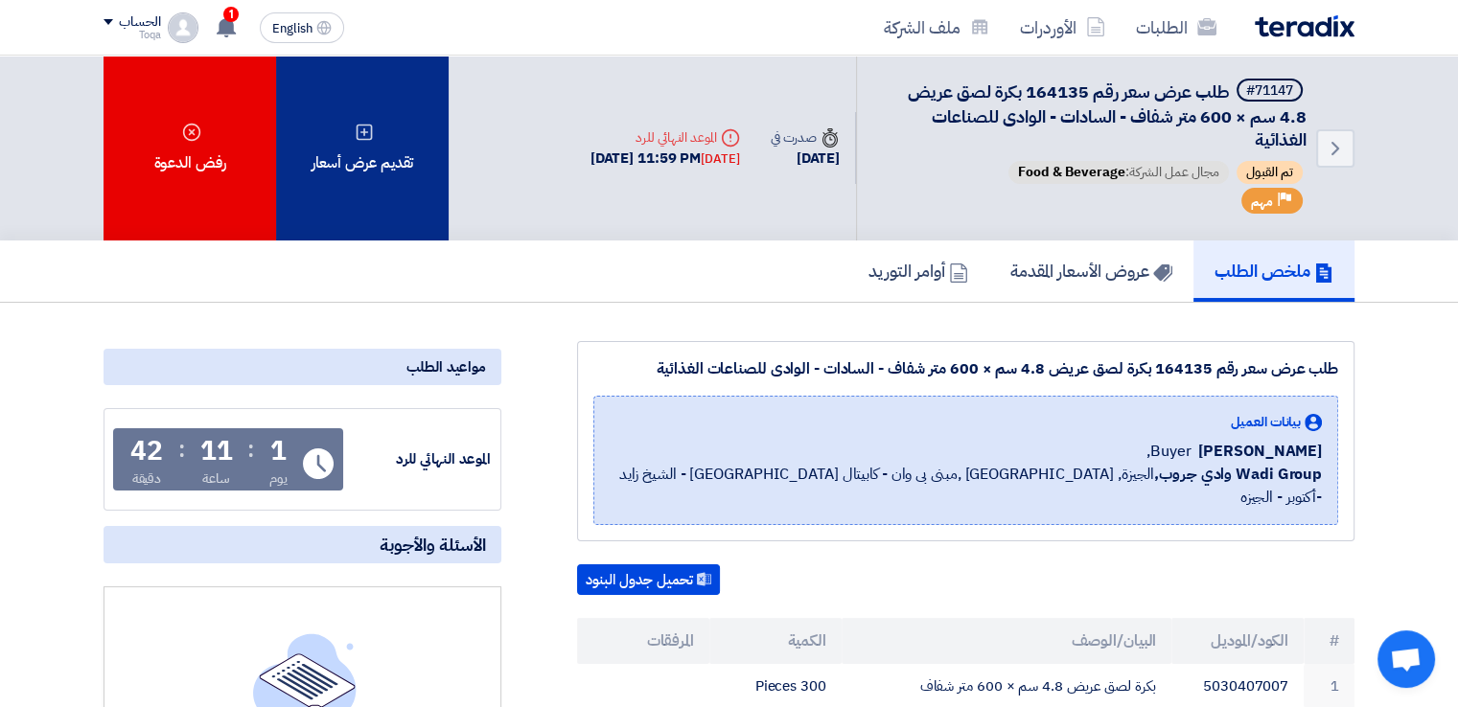
click at [333, 148] on div "تقديم عرض أسعار" at bounding box center [362, 148] width 173 height 185
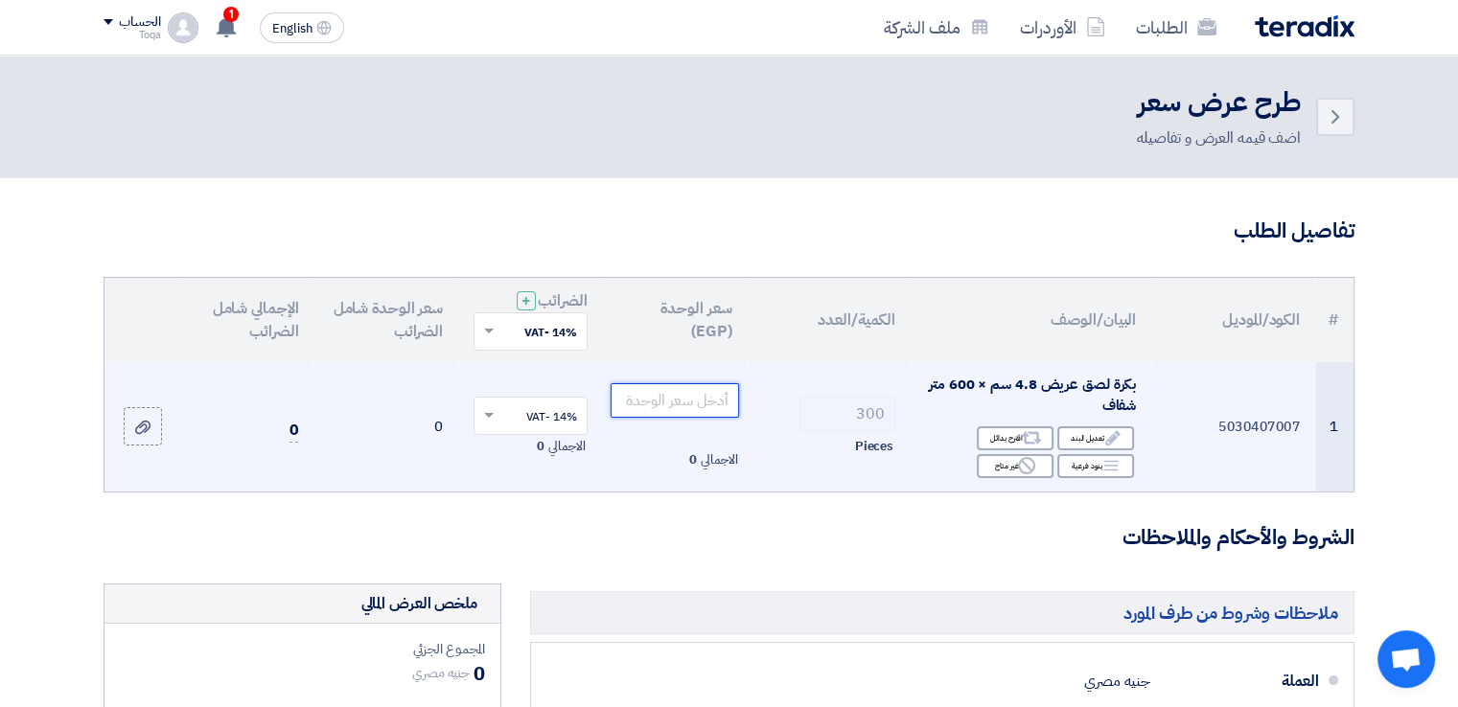
click at [688, 400] on input "number" at bounding box center [675, 400] width 129 height 35
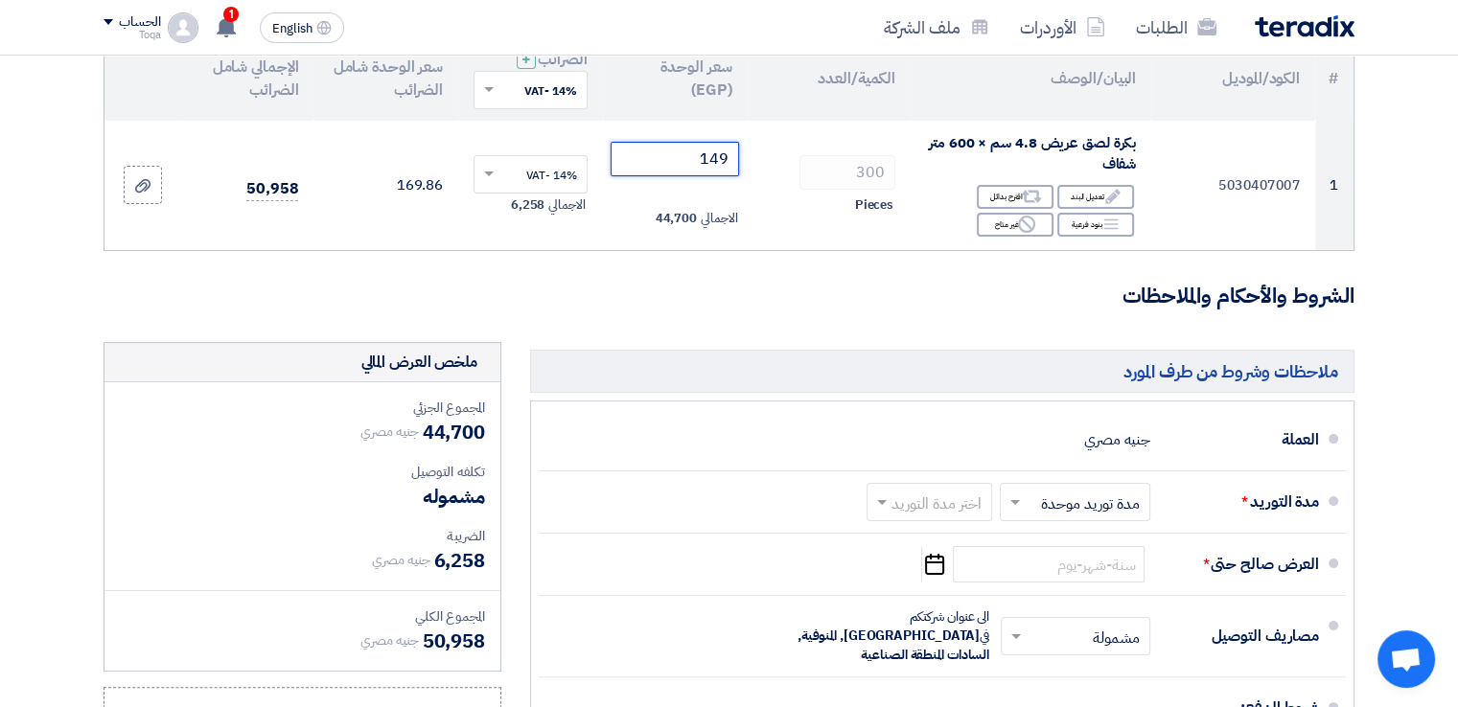
scroll to position [245, 0]
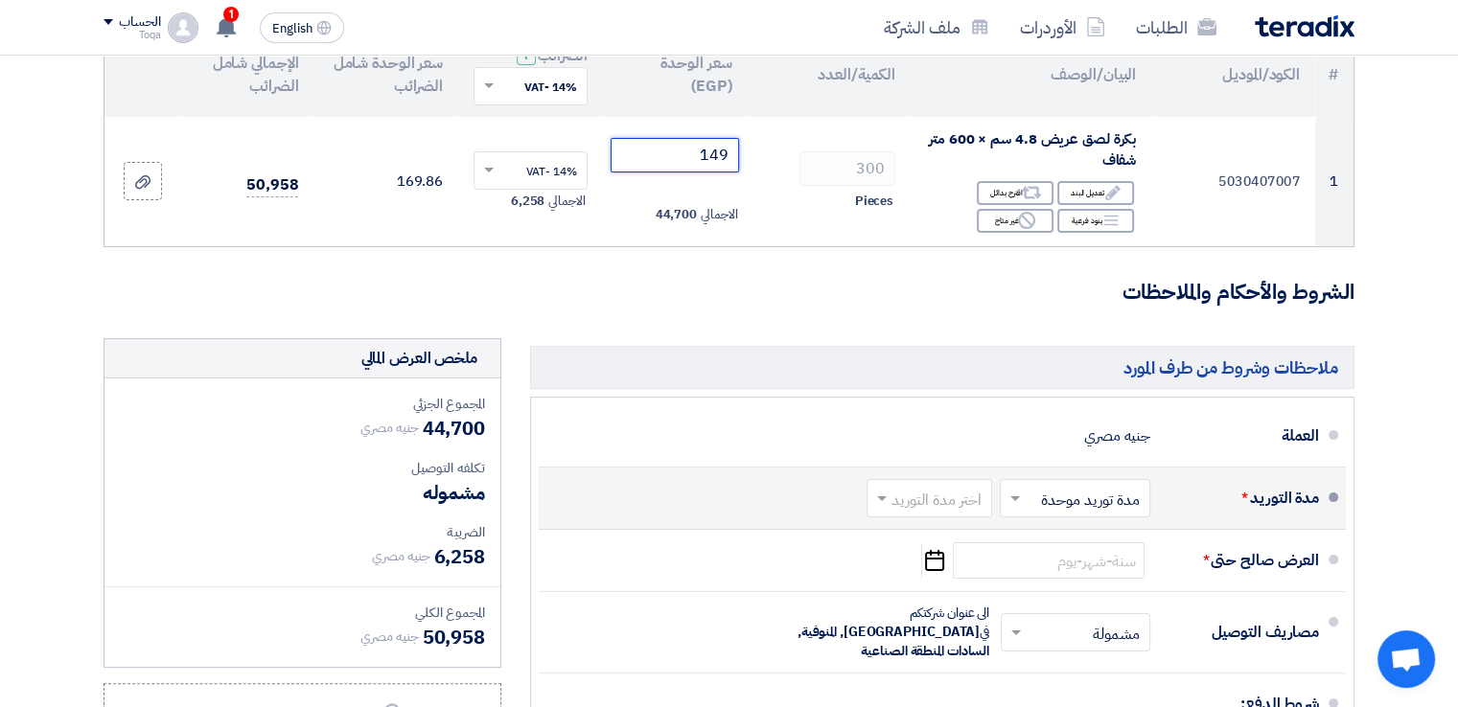
type input "149"
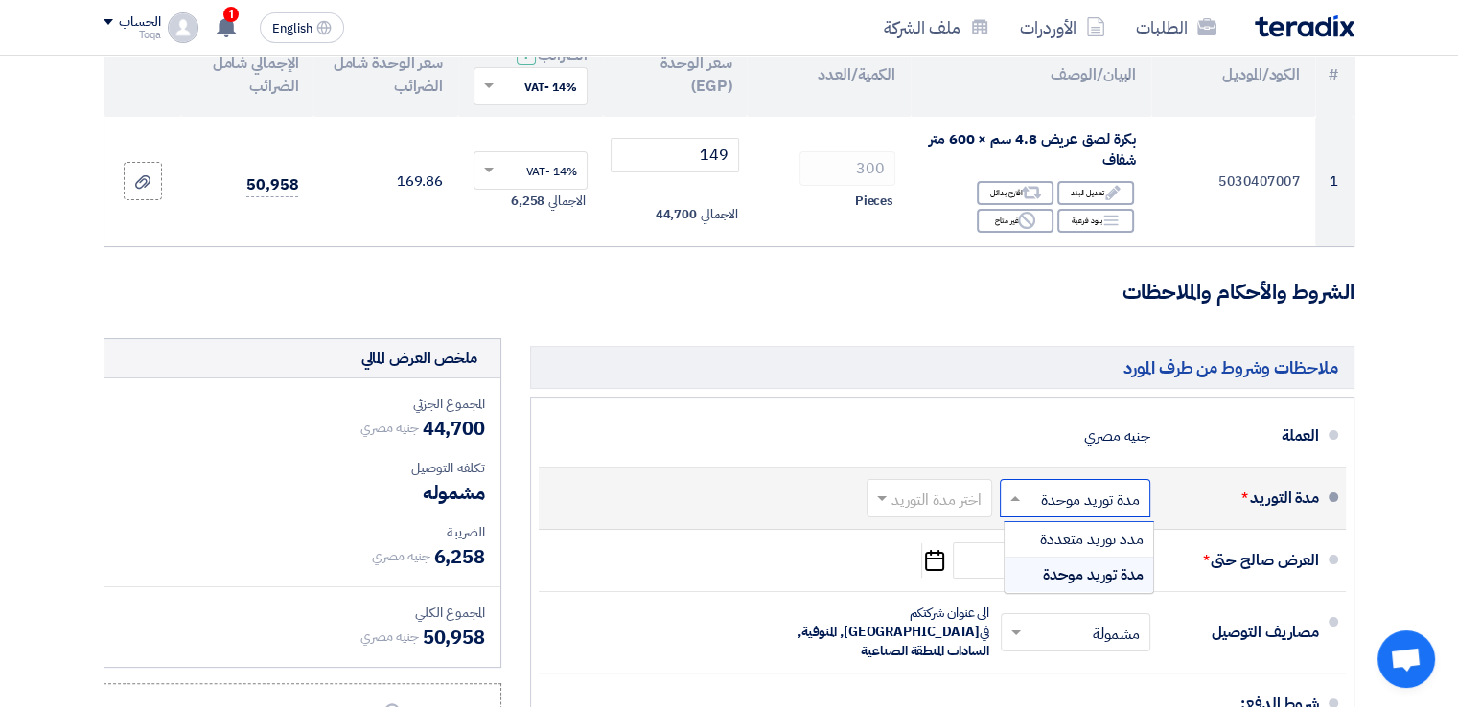
click at [1022, 498] on span at bounding box center [1013, 498] width 24 height 19
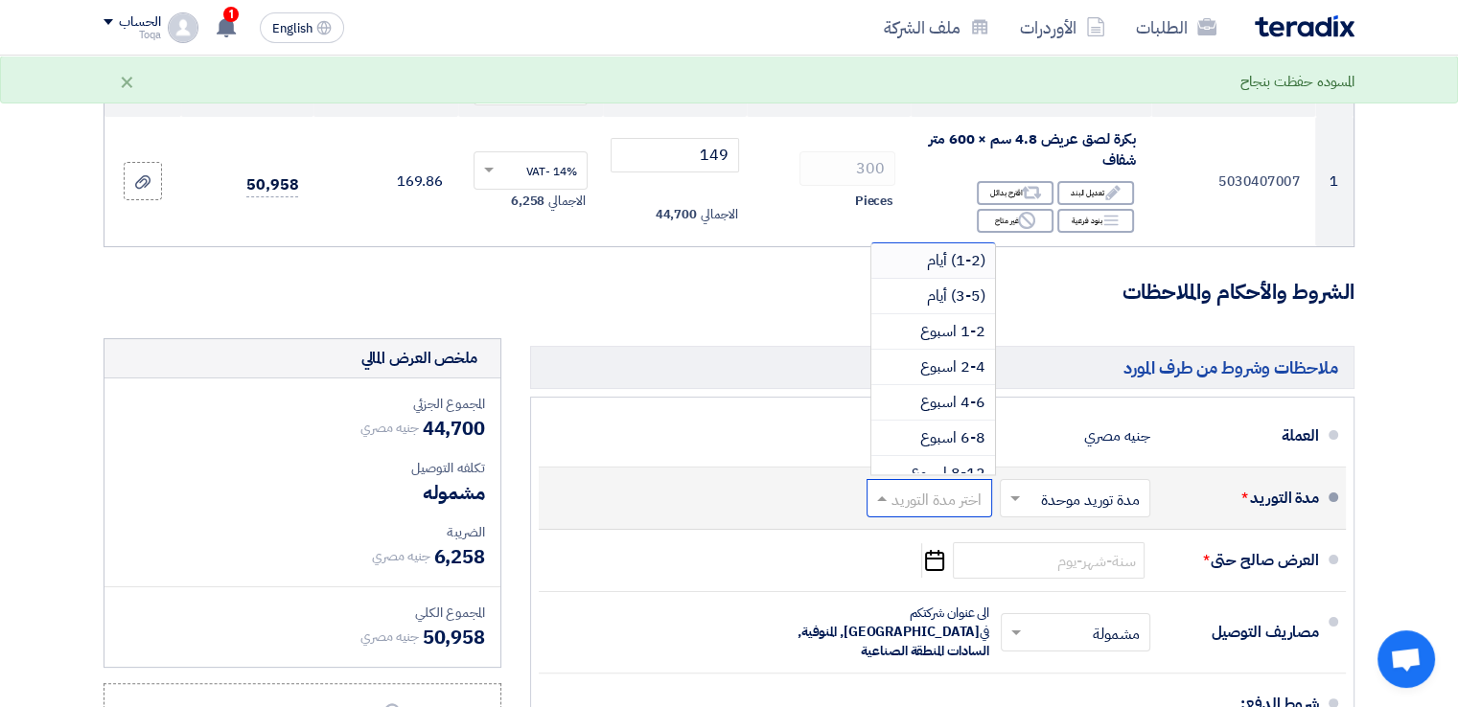
click at [977, 501] on input "text" at bounding box center [926, 501] width 116 height 28
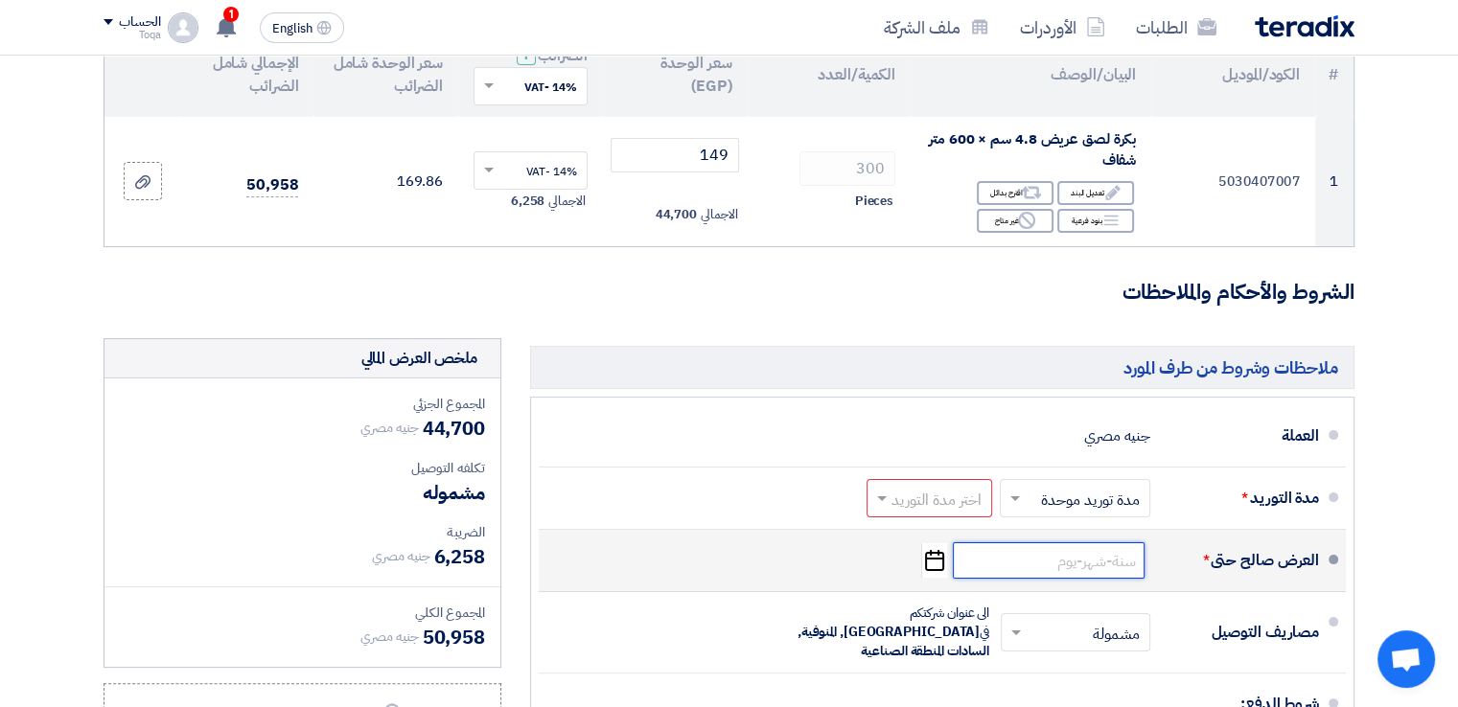
click at [1060, 568] on input at bounding box center [1049, 561] width 192 height 36
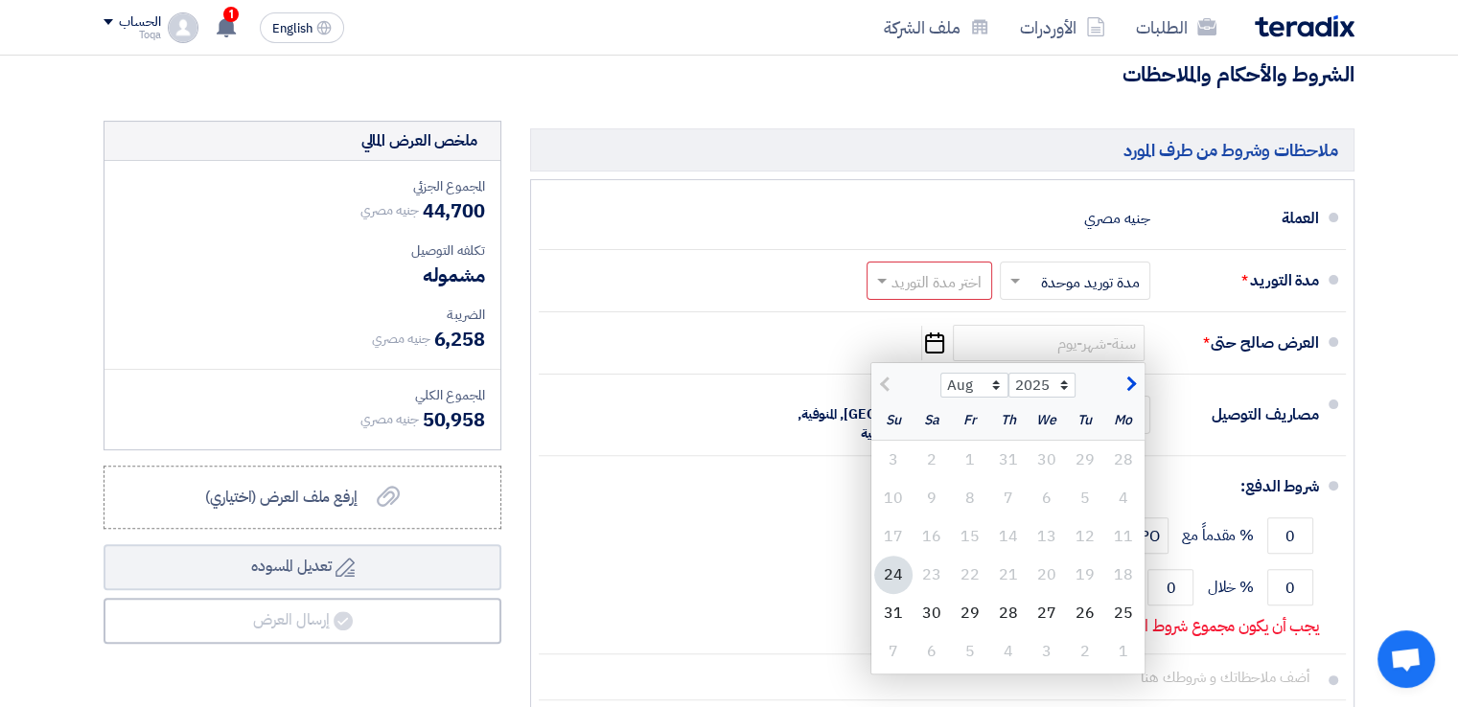
scroll to position [467, 0]
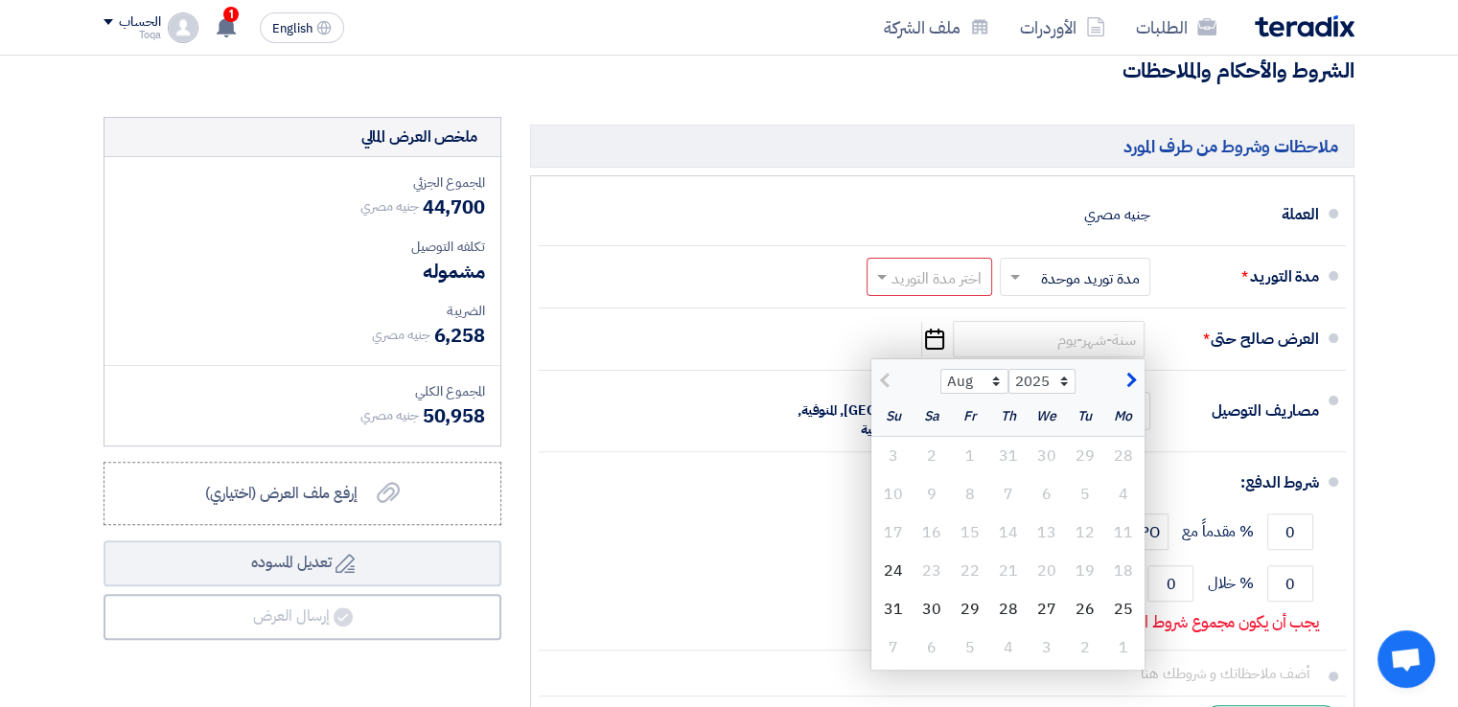
click at [1379, 221] on section "تفاصيل الطلب # الكود/الموديل البيان/الوصف الكمية/العدد سعر الوحدة (EGP) الضرائب…" at bounding box center [729, 266] width 1458 height 1111
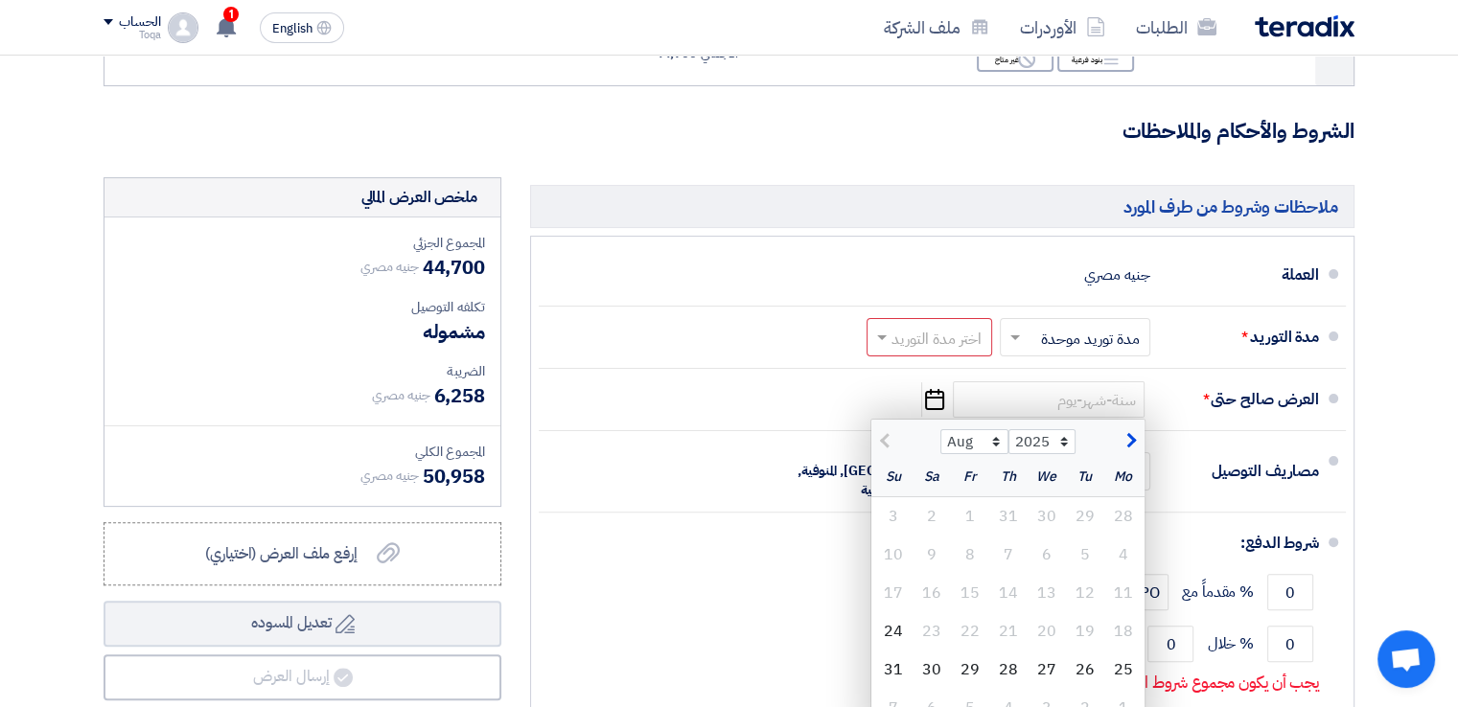
scroll to position [409, 0]
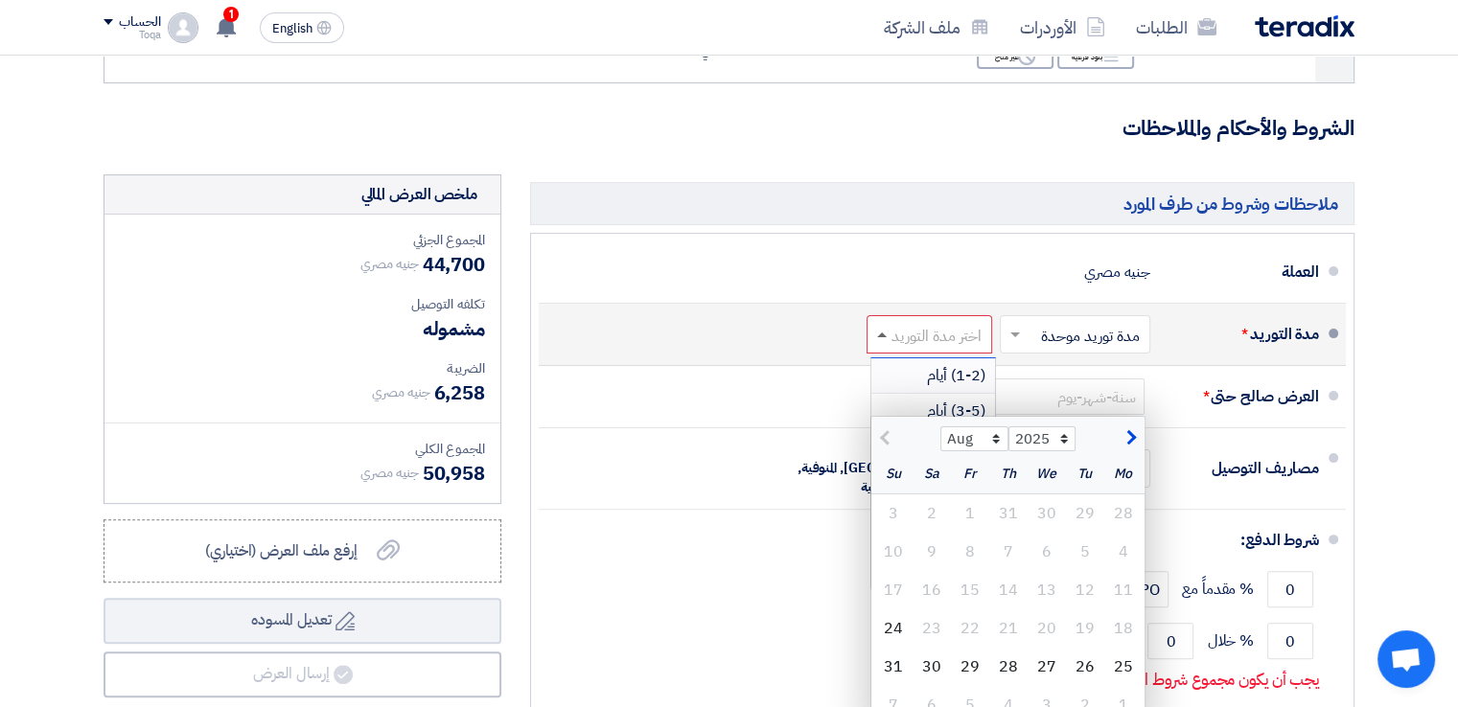
click at [881, 333] on span at bounding box center [882, 335] width 10 height 5
click at [882, 396] on div "(1-2) أيام (3-5) أيام 1-2 اسبوع 2-4 اسبوع 4-6 اسبوع 6-8 اسبوع 8-12 اسبوع 3-4 شه…" at bounding box center [933, 474] width 124 height 230
click at [970, 384] on span "(3-5) أيام" at bounding box center [956, 387] width 58 height 23
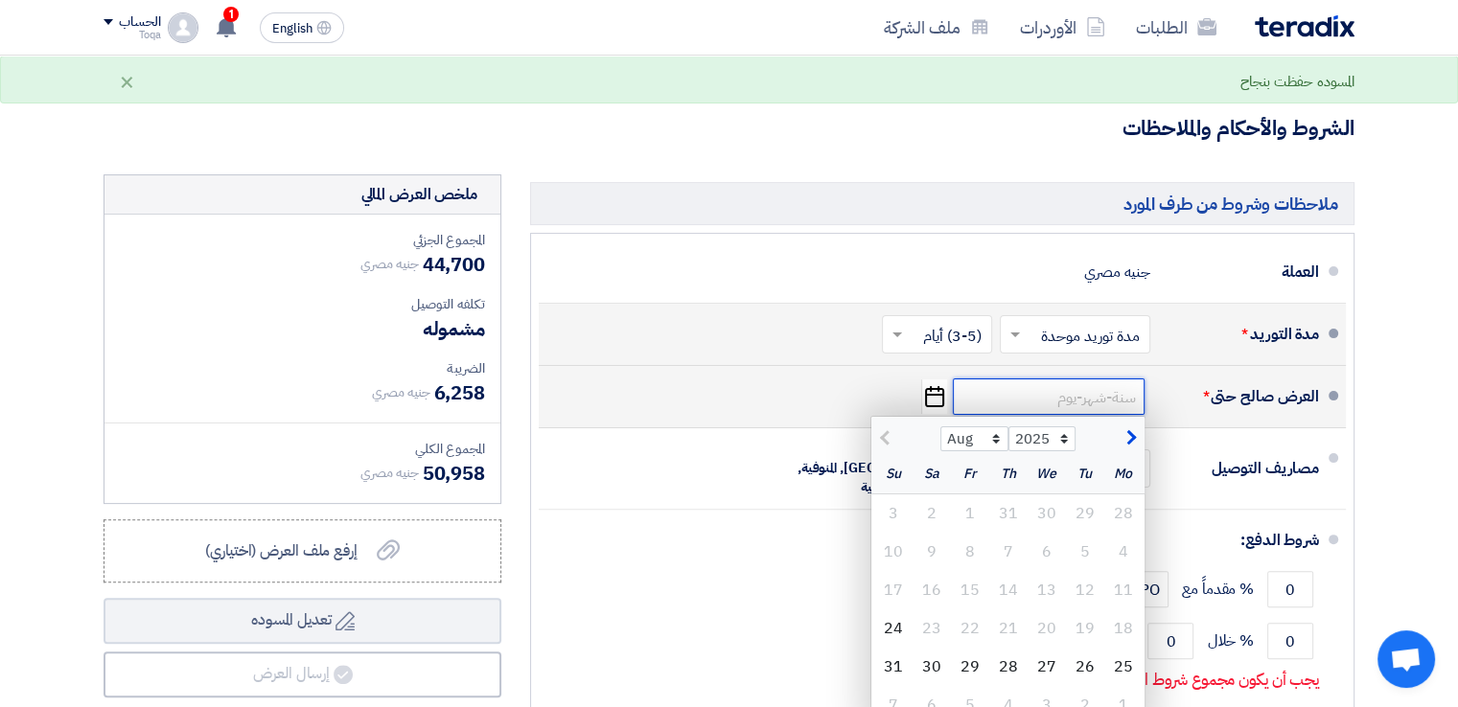
click at [996, 399] on input at bounding box center [1049, 397] width 192 height 36
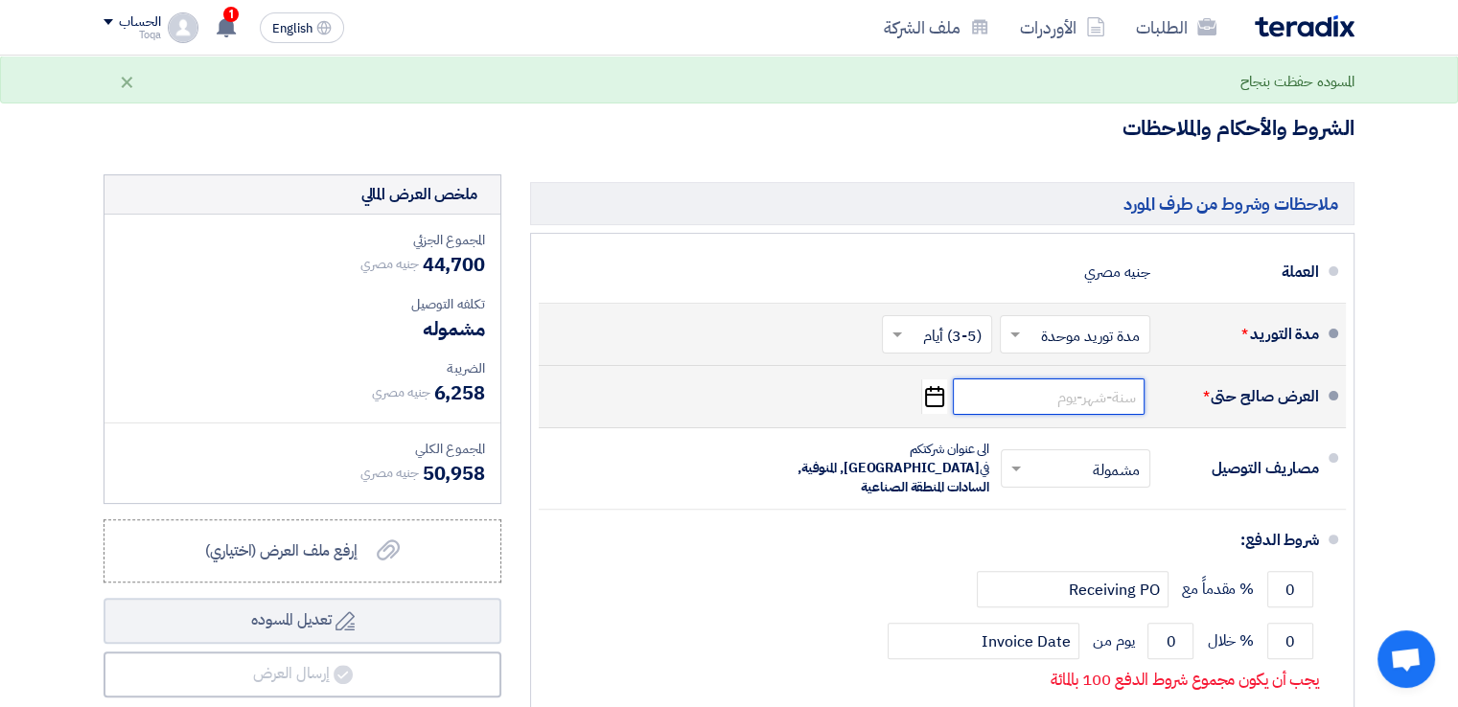
click at [996, 399] on input at bounding box center [1049, 397] width 192 height 36
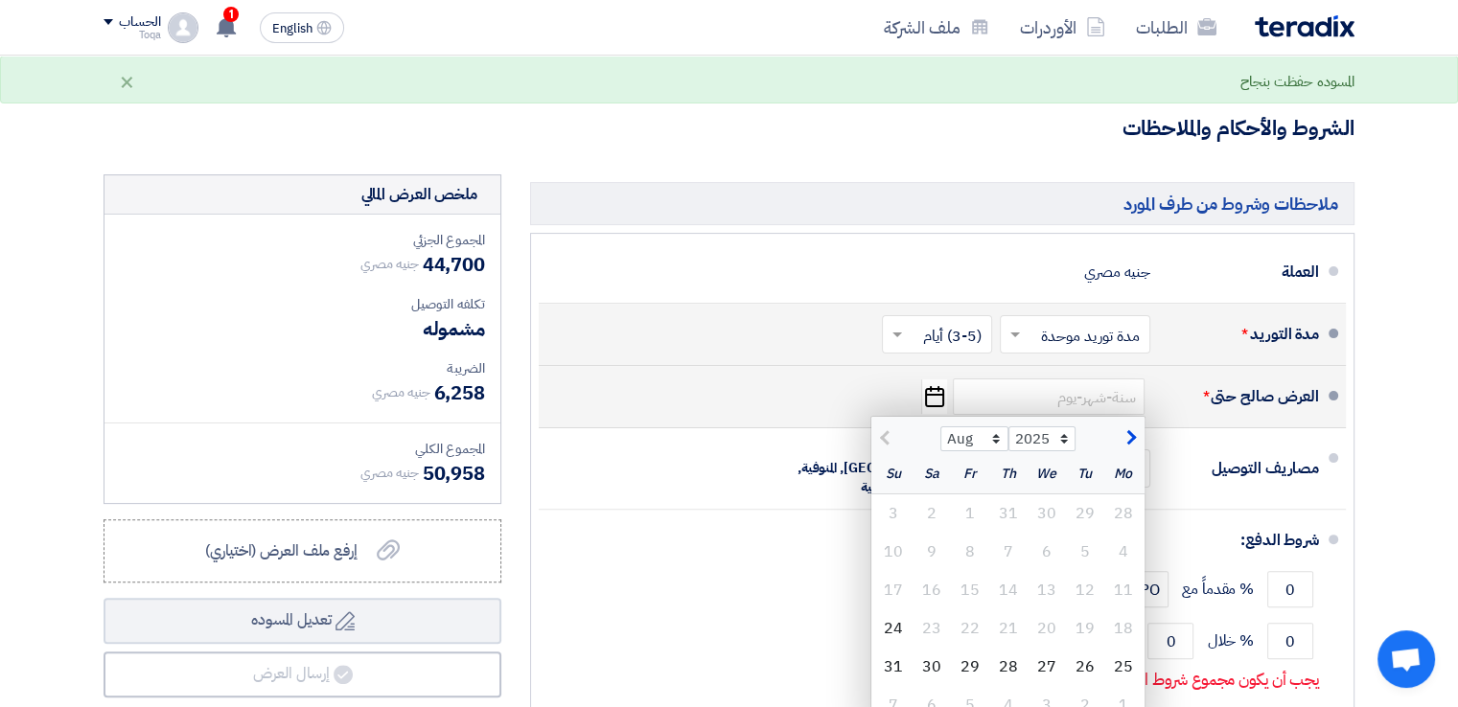
click at [933, 396] on icon "Pick a date" at bounding box center [934, 397] width 26 height 35
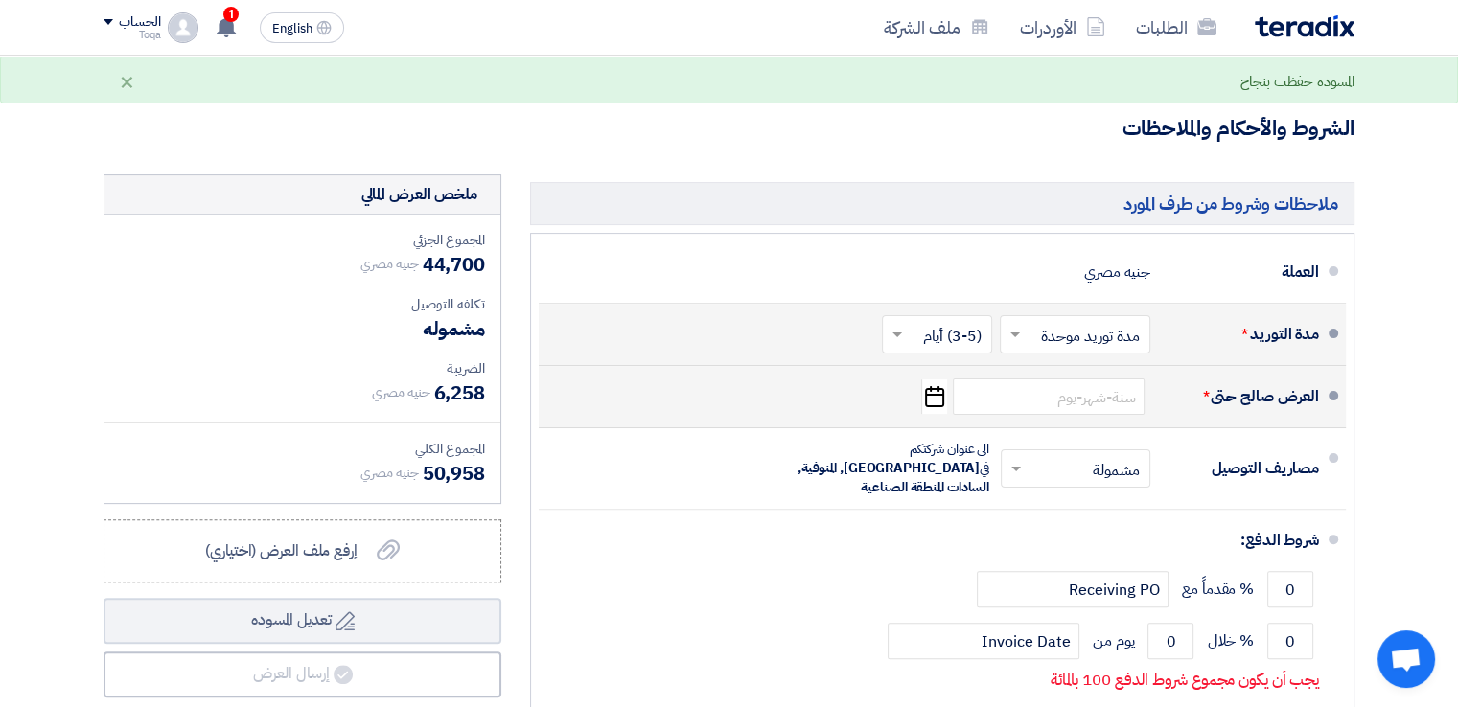
click at [933, 396] on icon "Pick a date" at bounding box center [934, 397] width 26 height 35
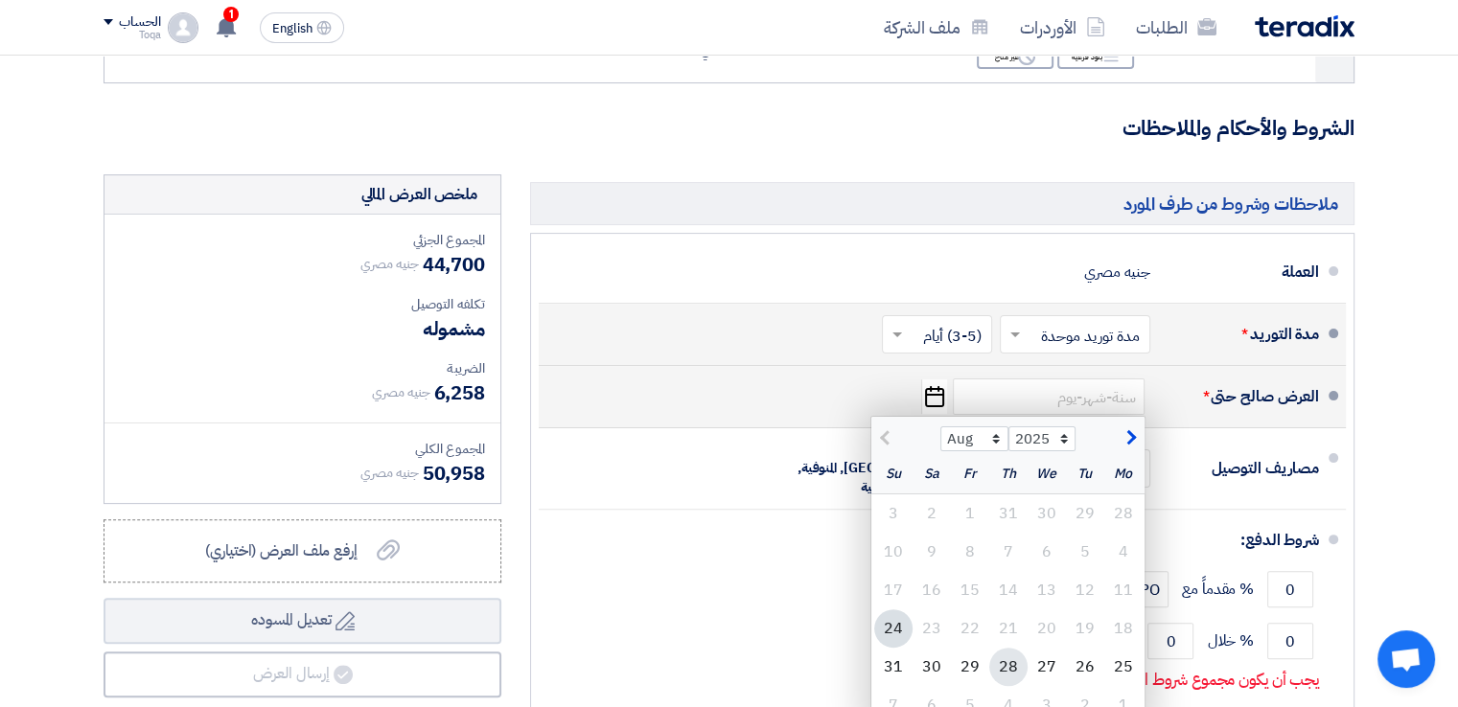
click at [1004, 661] on div "28" at bounding box center [1008, 667] width 38 height 38
type input "8/28/2025"
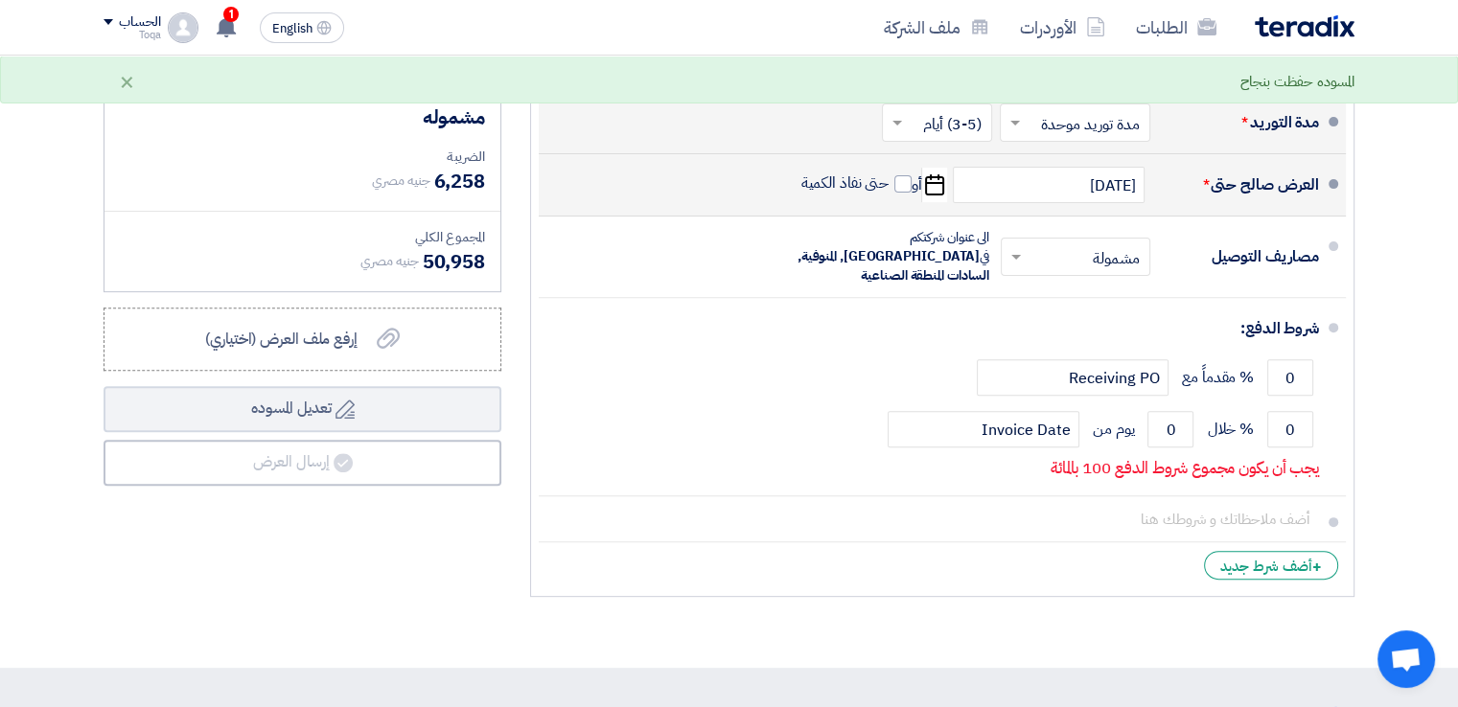
scroll to position [623, 0]
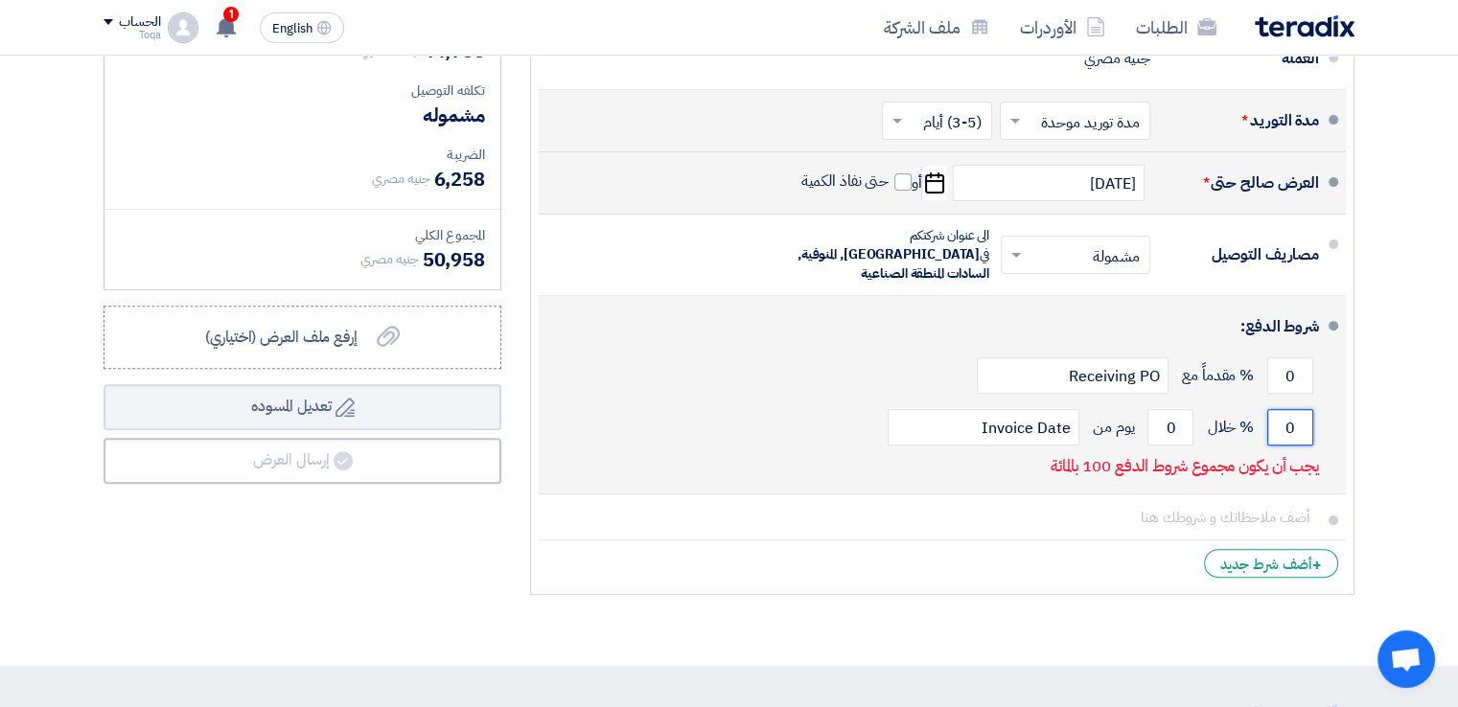
click at [1308, 415] on input "0" at bounding box center [1290, 427] width 46 height 36
click at [1308, 411] on input "0" at bounding box center [1290, 427] width 46 height 36
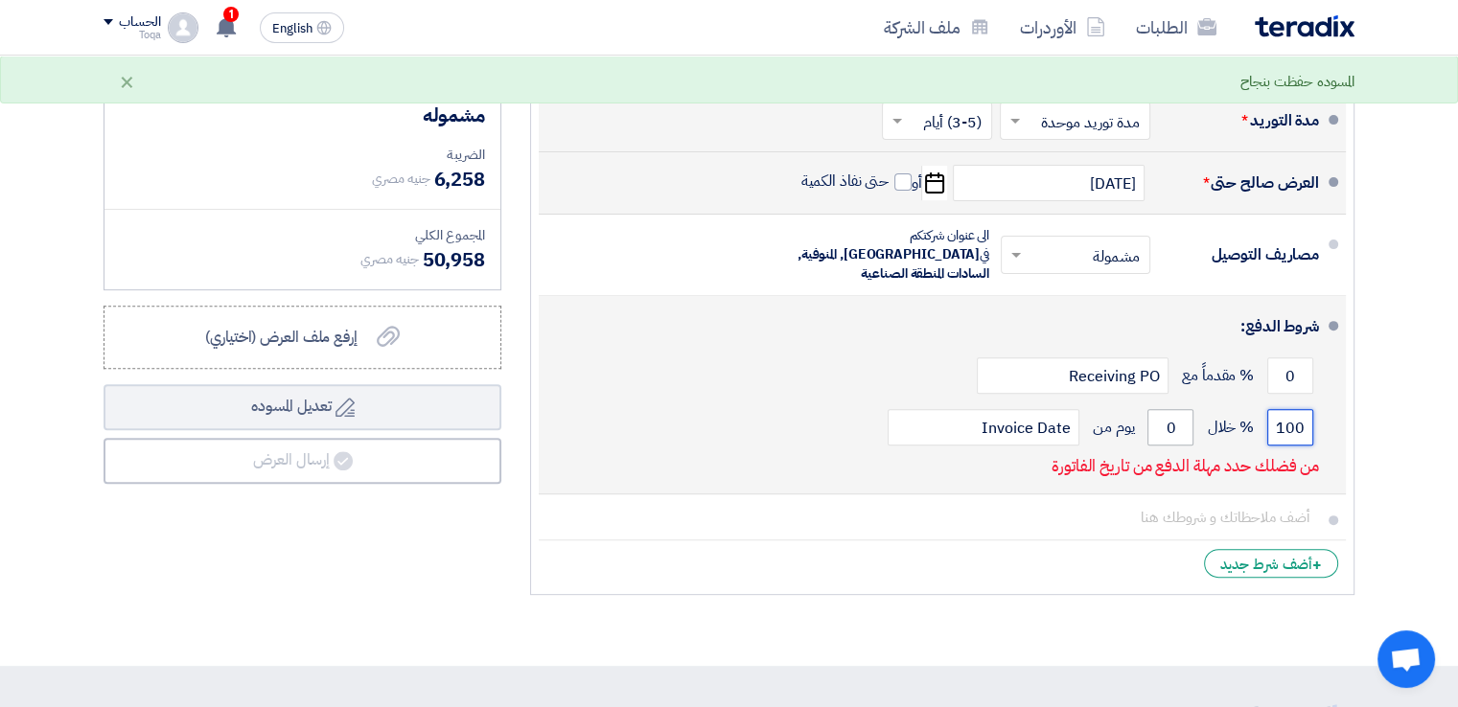
type input "100"
click at [1188, 419] on input "0" at bounding box center [1171, 427] width 46 height 36
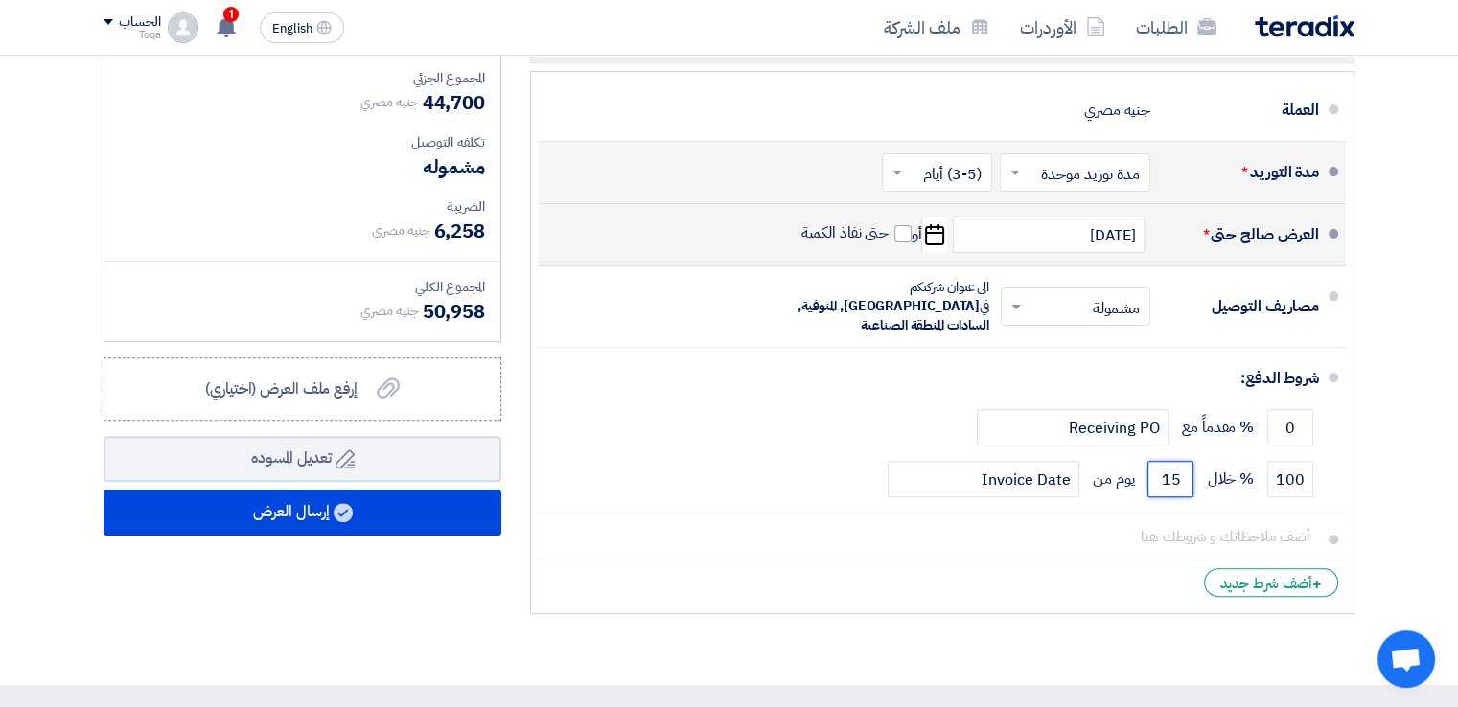
scroll to position [573, 0]
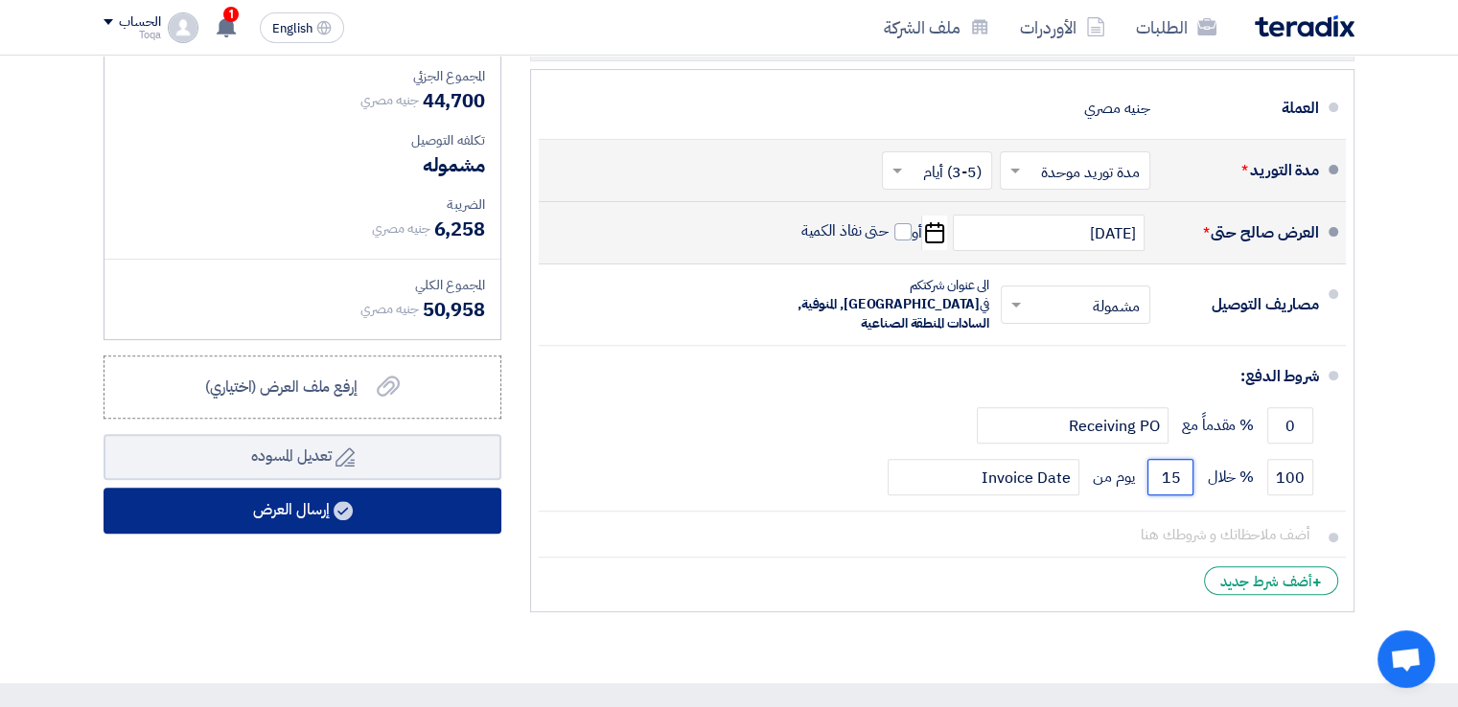
type input "15"
click at [328, 513] on button "إرسال العرض" at bounding box center [303, 511] width 398 height 46
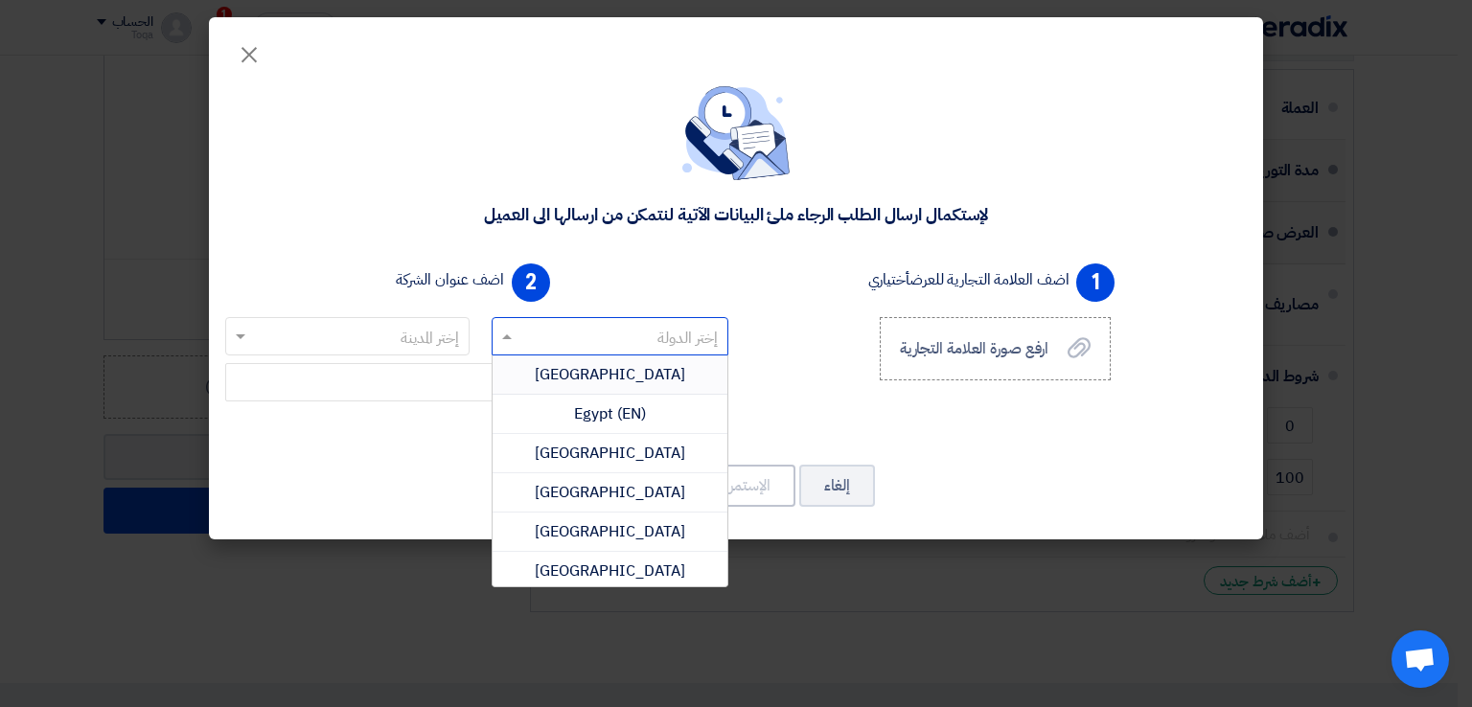
click at [556, 321] on div at bounding box center [611, 336] width 236 height 32
click at [571, 379] on div "Egypt" at bounding box center [611, 375] width 236 height 39
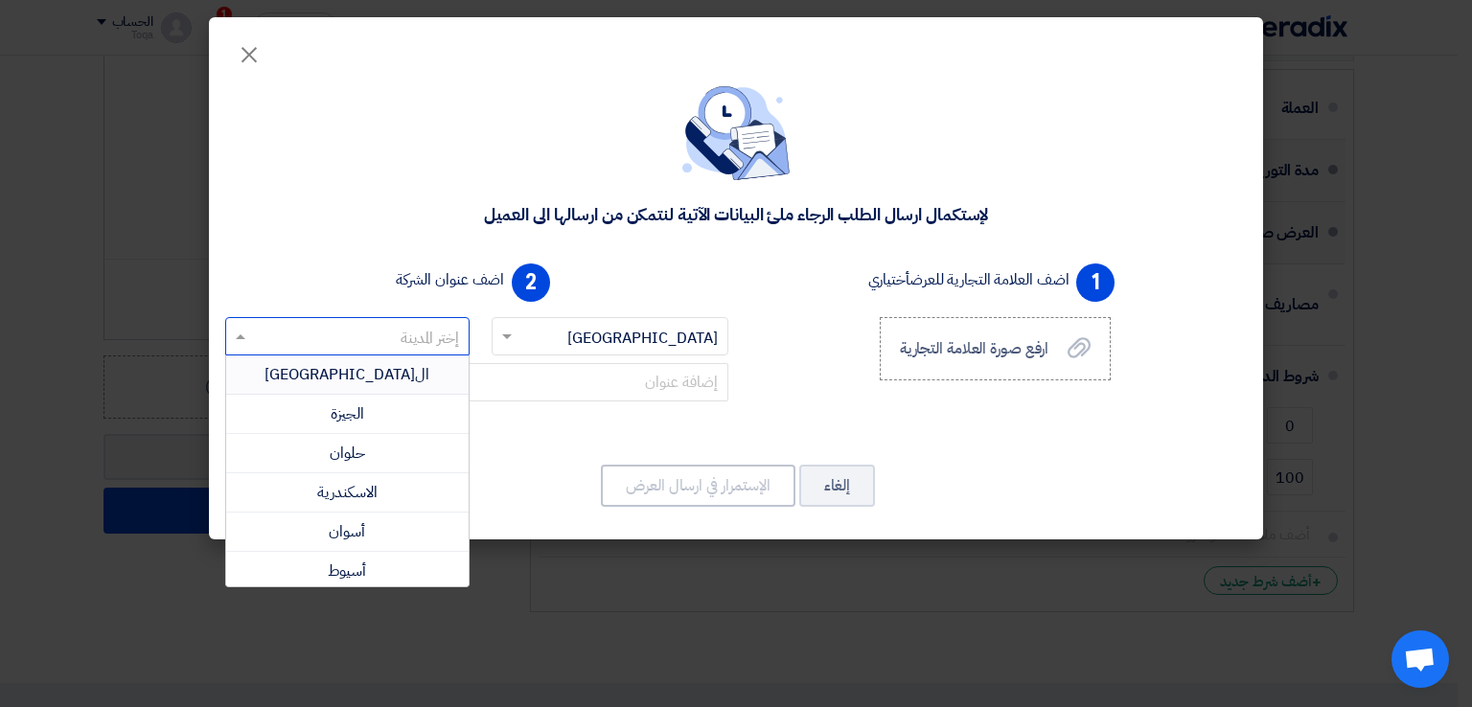
click at [342, 335] on input "text" at bounding box center [358, 338] width 206 height 32
type input "الش"
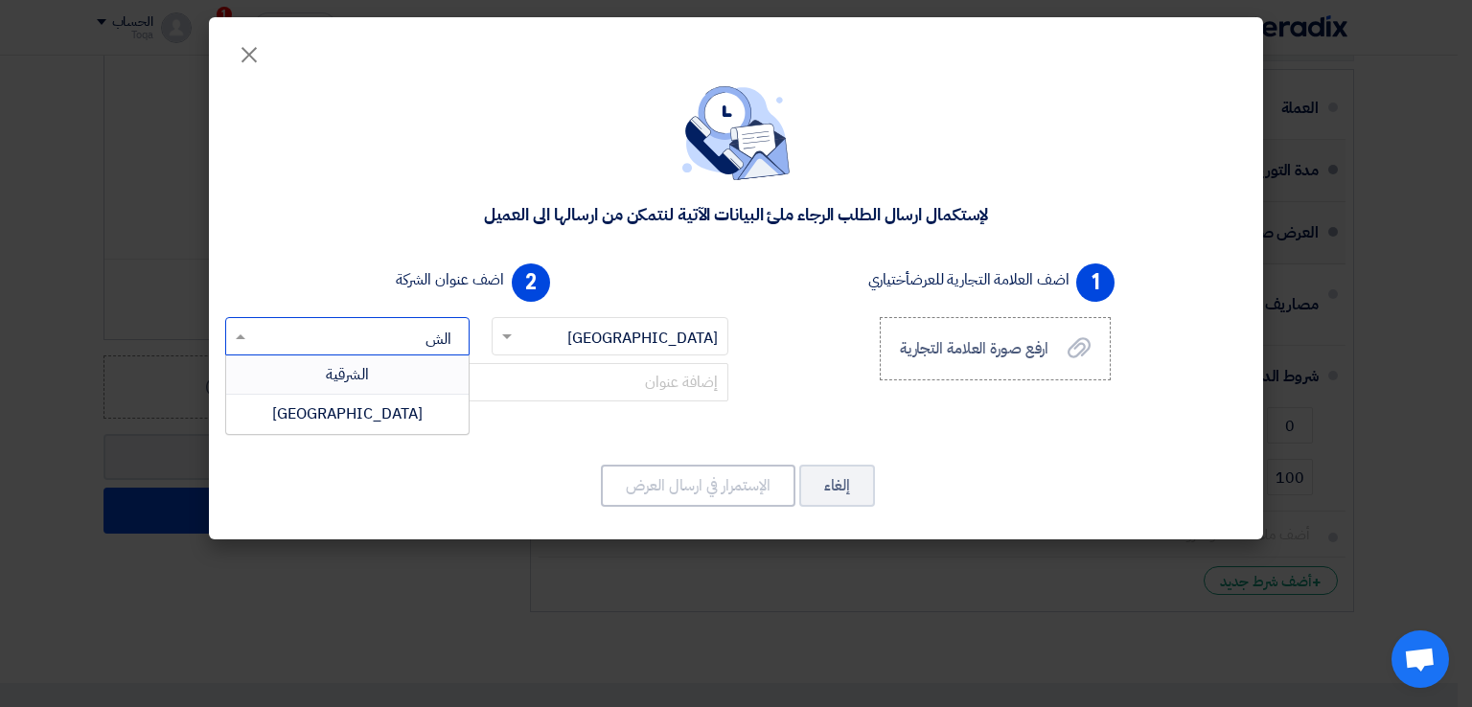
click at [369, 377] on span "الشرقية" at bounding box center [347, 374] width 43 height 23
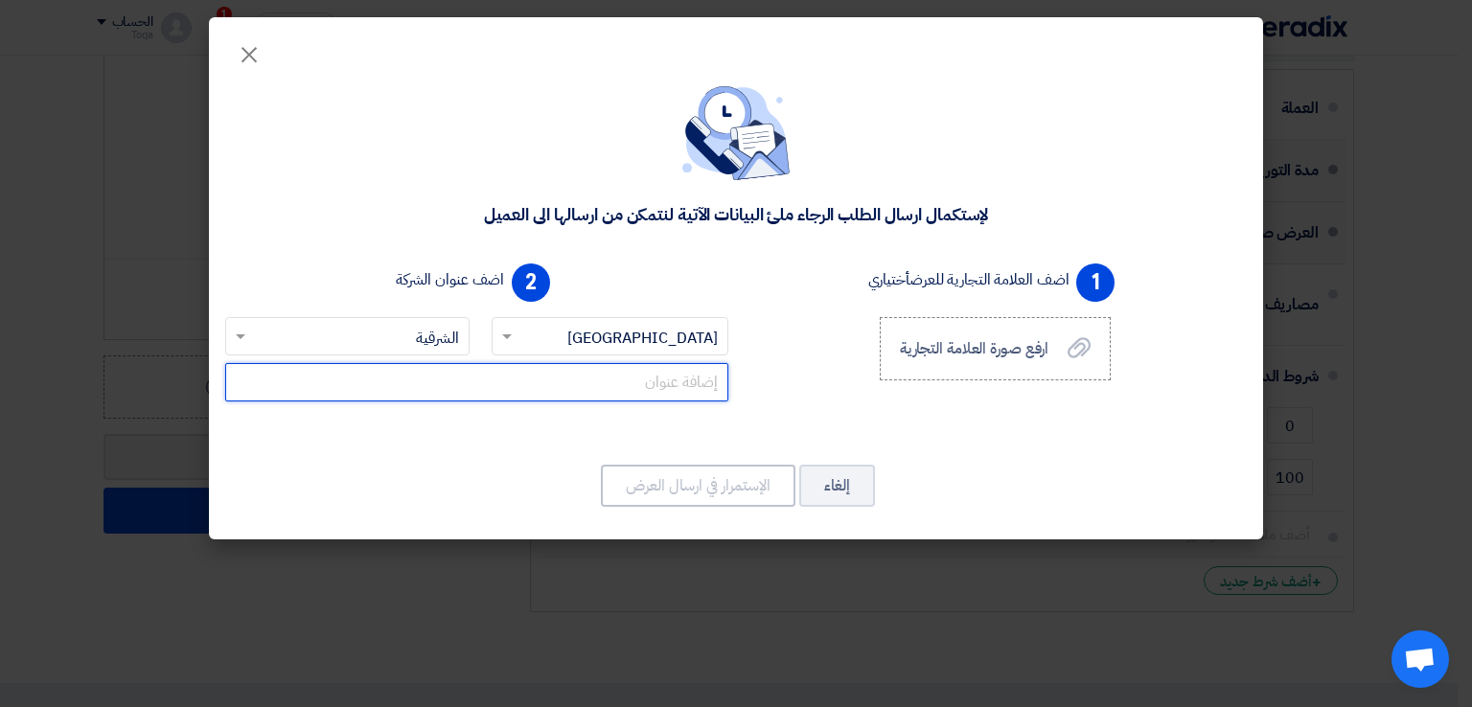
click at [607, 398] on input "text" at bounding box center [476, 382] width 503 height 38
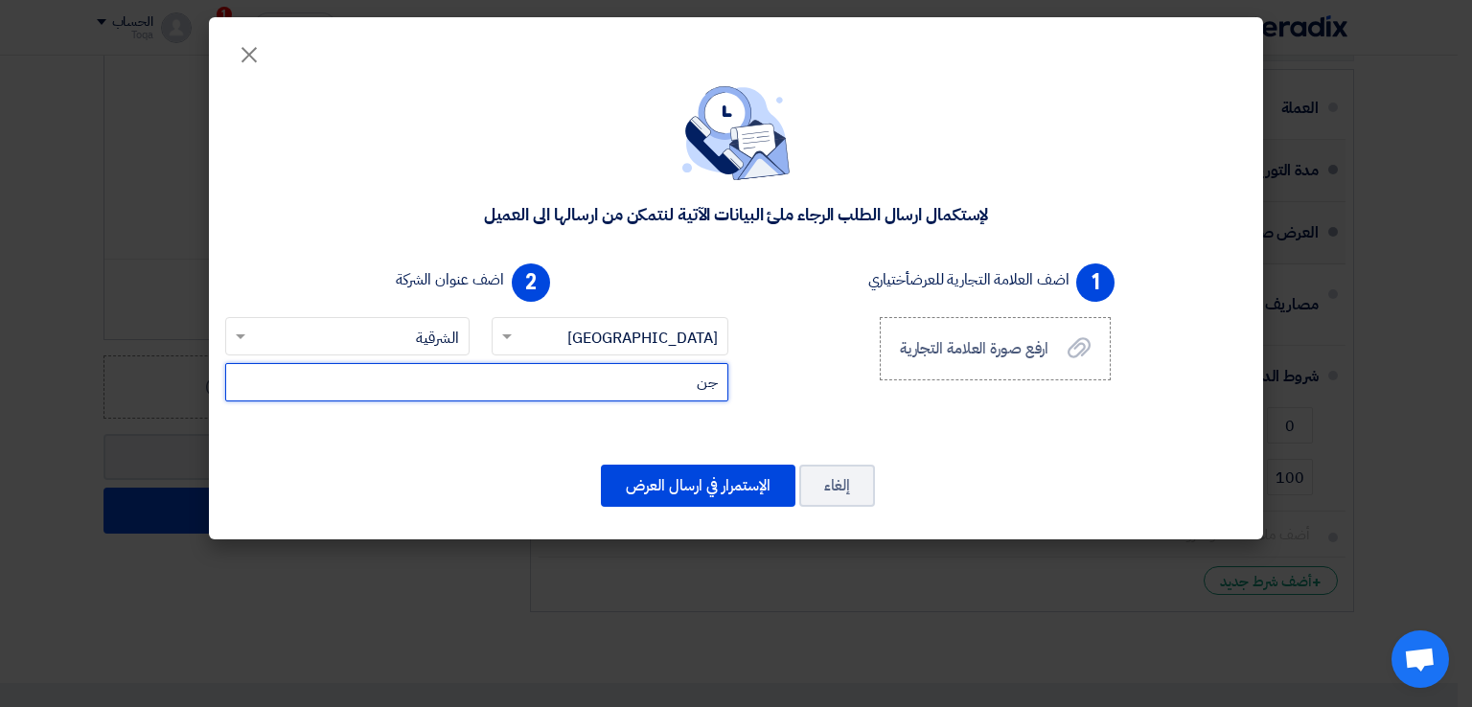
type input "ج"
click at [722, 392] on input "المنطقة الصناعية جنوب غرب أ6" at bounding box center [476, 382] width 503 height 38
click at [456, 382] on input "قطعة 115-المنطقة الصناعية جنوب غرب أ6" at bounding box center [476, 382] width 503 height 38
type input "قطعة 115-المنطقة الصناعية جنوب غرب أ6 -العاشر من رمضان"
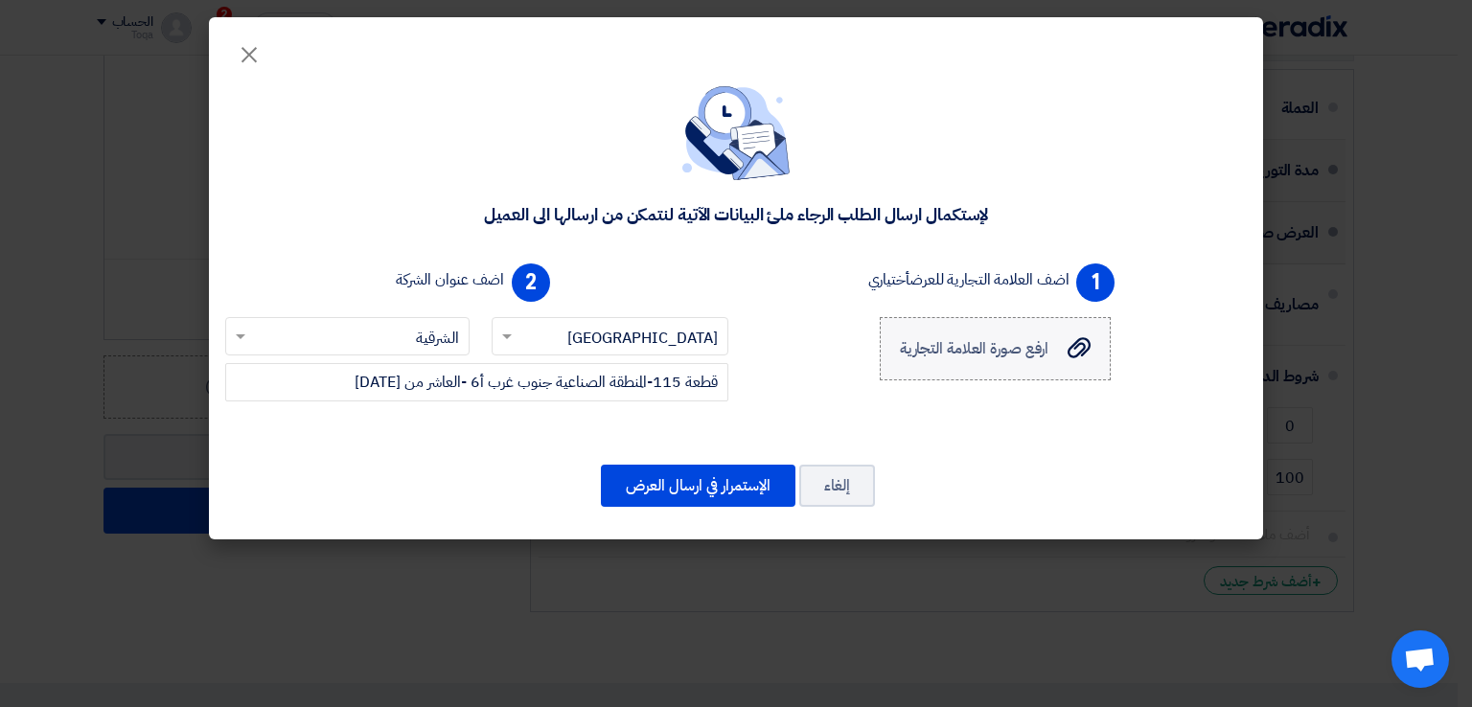
click at [946, 359] on span "ارفع صورة العلامة التجارية" at bounding box center [975, 348] width 150 height 23
click at [0, 0] on input "ارفع صورة العلامة التجارية ارفع صورة العلامة التجارية" at bounding box center [0, 0] width 0 height 0
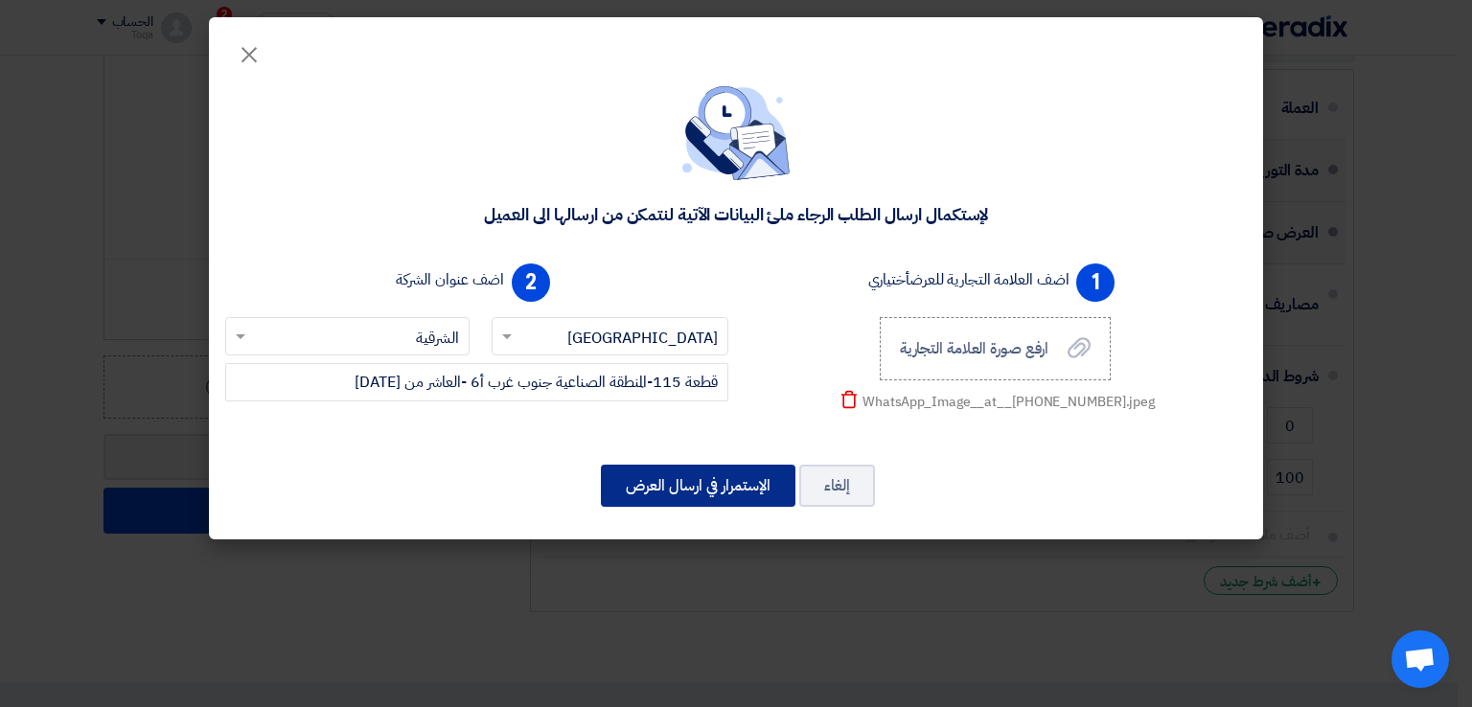
click at [704, 492] on button "الإستمرار في ارسال العرض" at bounding box center [698, 486] width 195 height 42
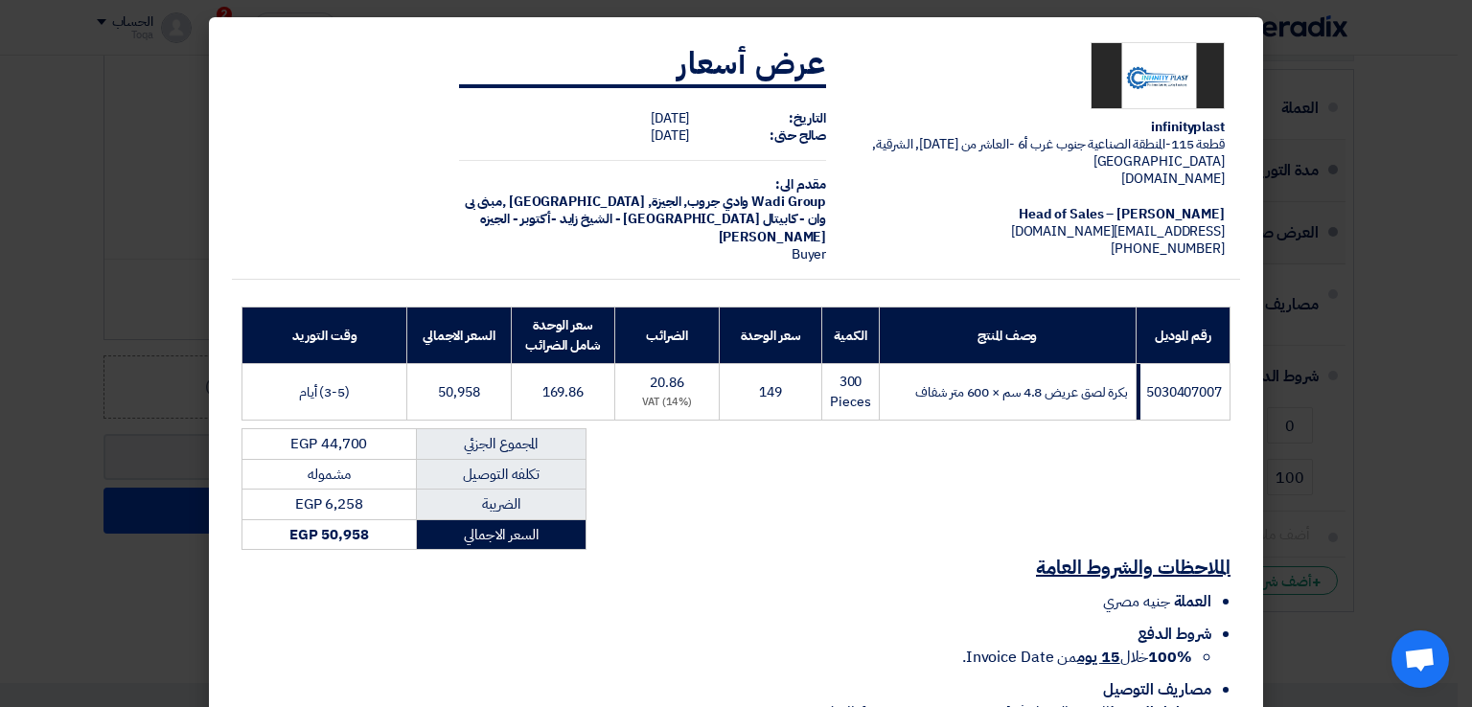
drag, startPoint x: 1456, startPoint y: 289, endPoint x: 1472, endPoint y: 398, distance: 110.4
click at [1457, 398] on modal-container "infinityplast قطعة 115-المنطقة الصناعية جنوب غرب أ6 -العاشر من رمضان, الشرقية, …" at bounding box center [736, 353] width 1472 height 707
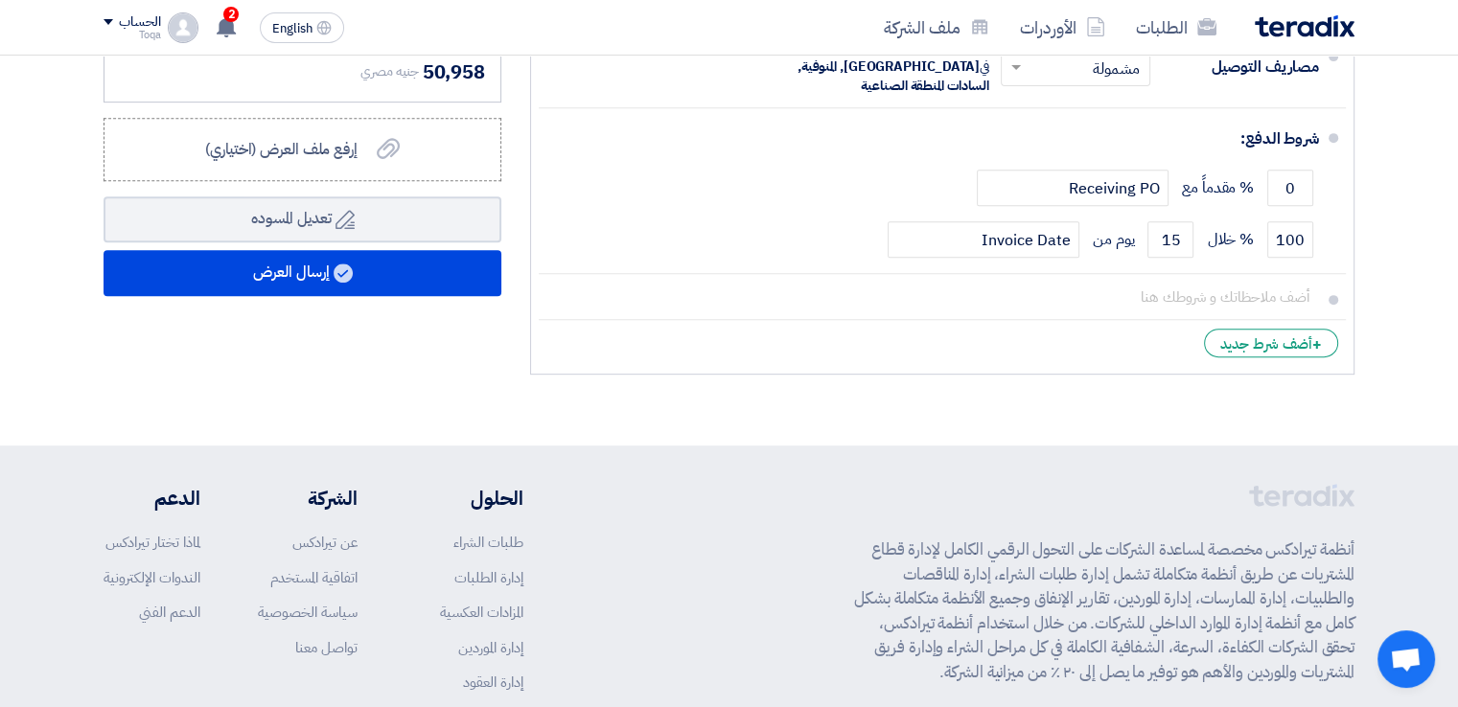
scroll to position [828, 0]
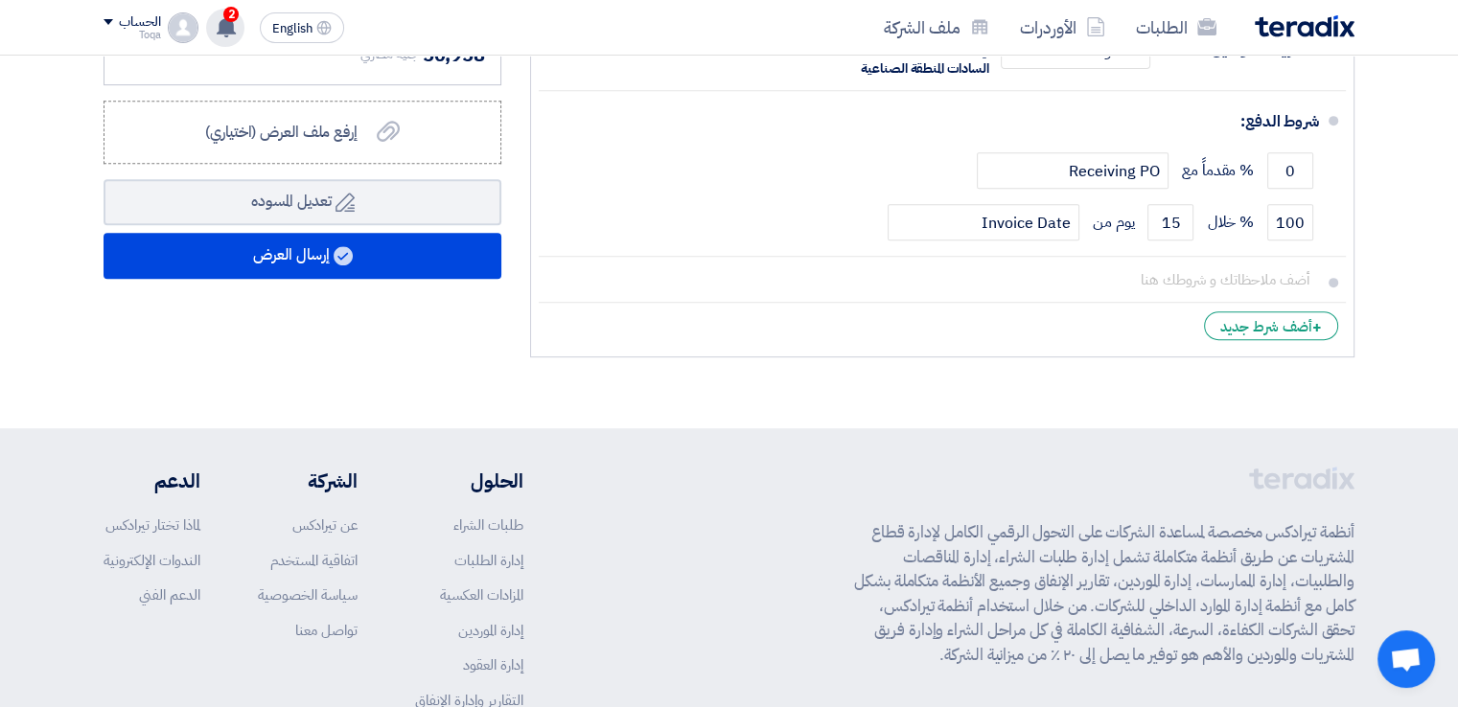
click at [220, 36] on div "2 قام بتعديل علي طلبه طلب عرض سعر رقم 164135 بكرة لصق عريض 4.8 سم × 600 متر شفا…" at bounding box center [225, 28] width 38 height 38
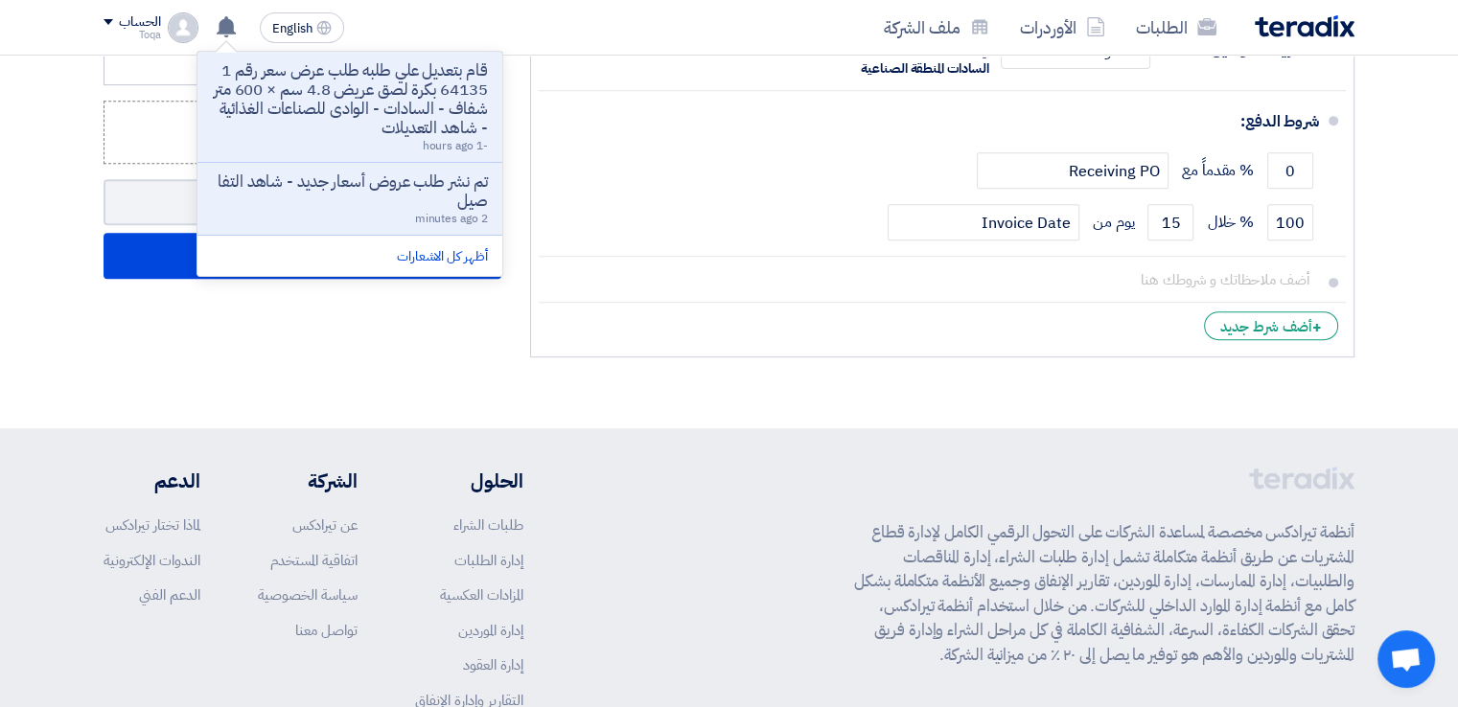
click at [321, 163] on li "تم نشر طلب عروض أسعار جديد - شاهد التفاصيل 2 minutes ago" at bounding box center [349, 199] width 305 height 73
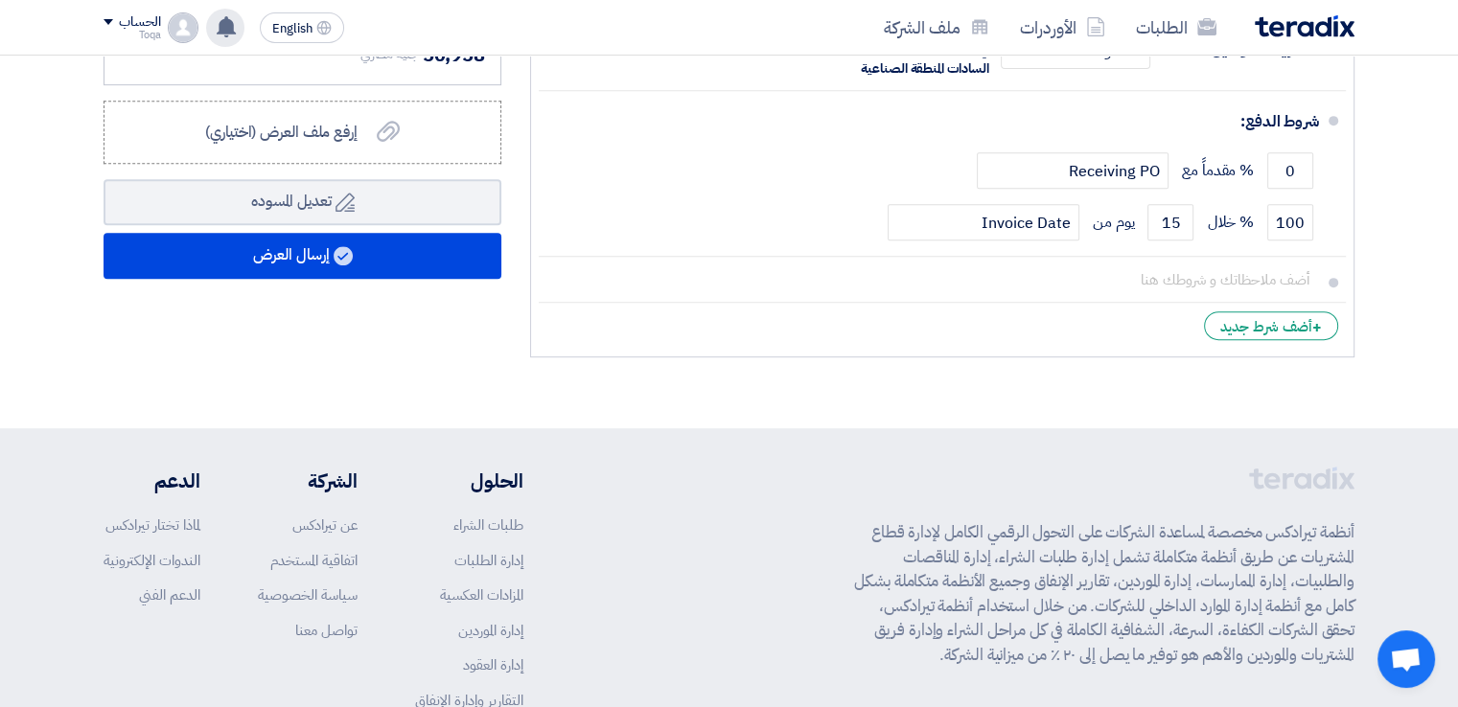
click at [228, 21] on use at bounding box center [226, 26] width 19 height 21
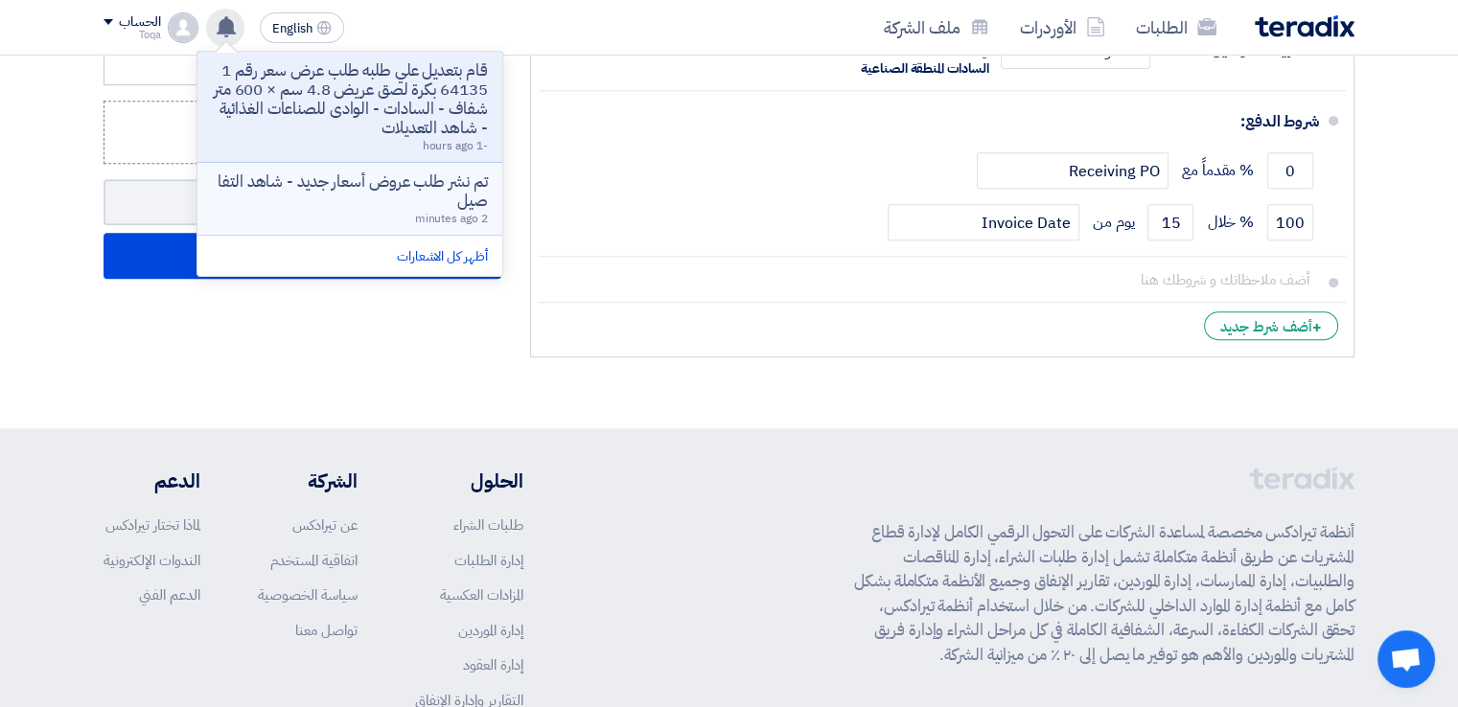
click at [307, 185] on p "تم نشر طلب عروض أسعار جديد - شاهد التفاصيل" at bounding box center [350, 192] width 274 height 38
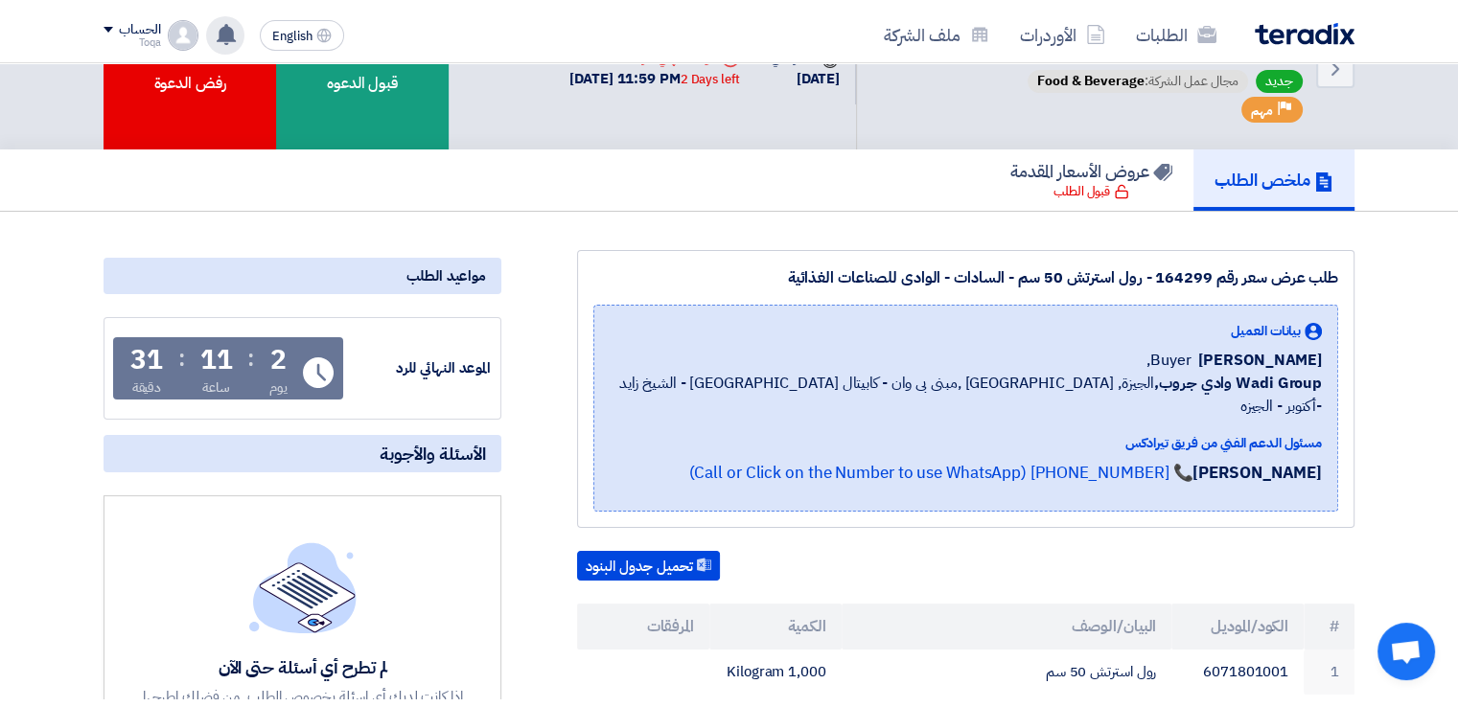
scroll to position [856, 0]
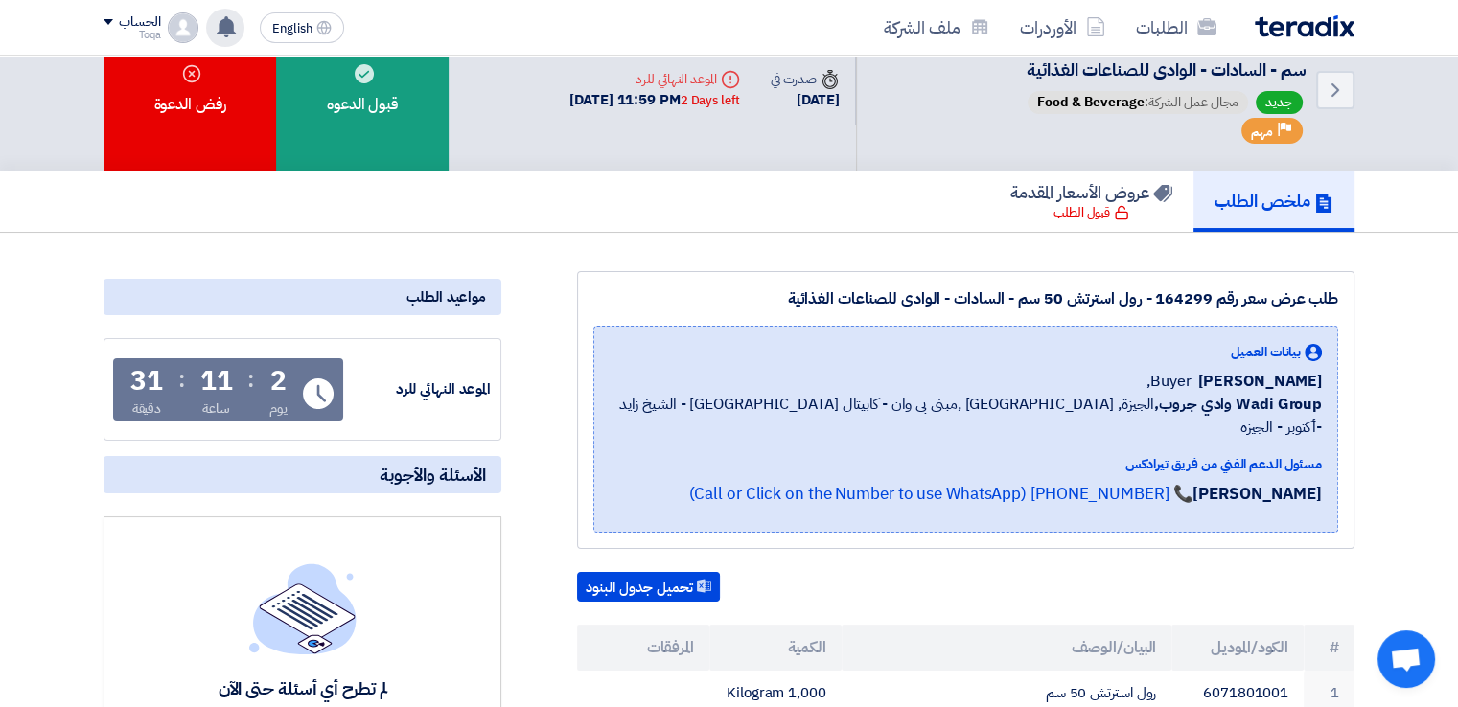
scroll to position [0, 0]
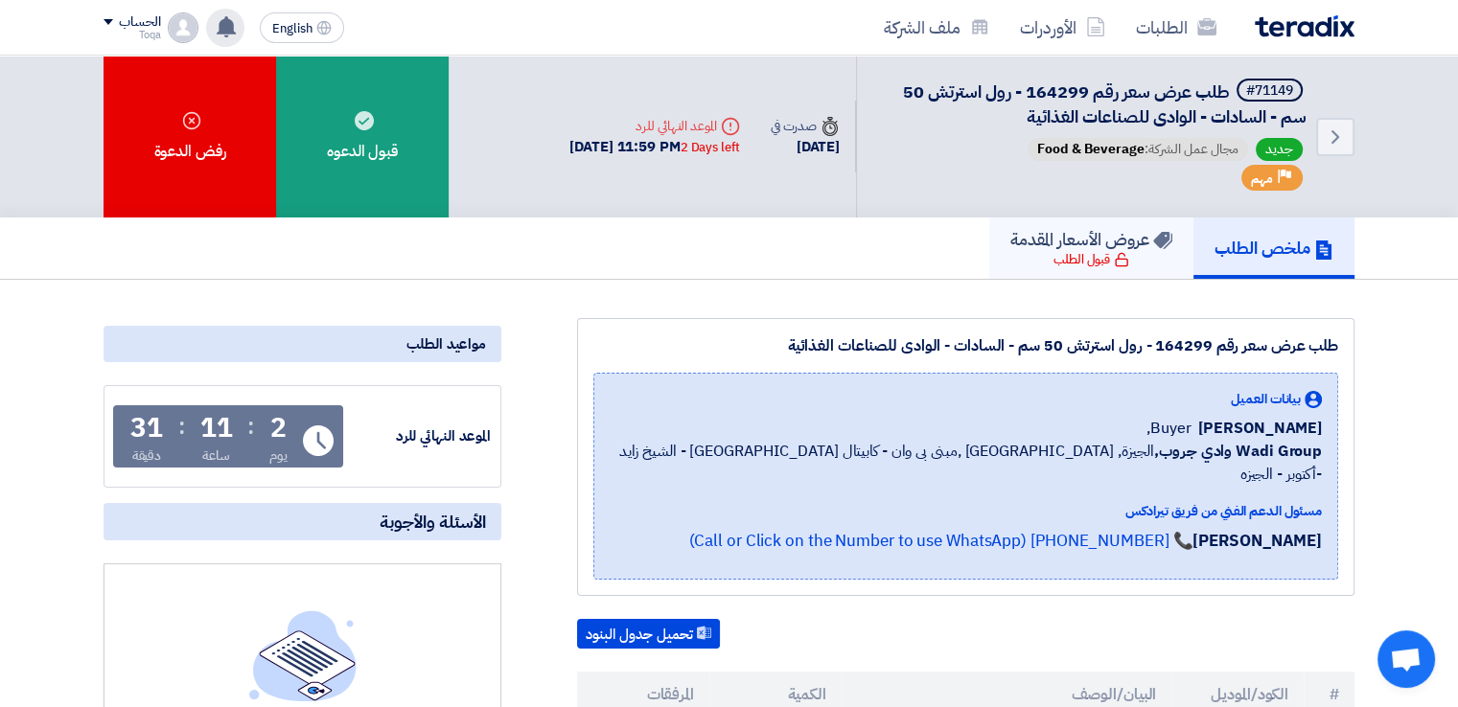
click at [1131, 231] on h5 "عروض الأسعار المقدمة" at bounding box center [1091, 239] width 162 height 22
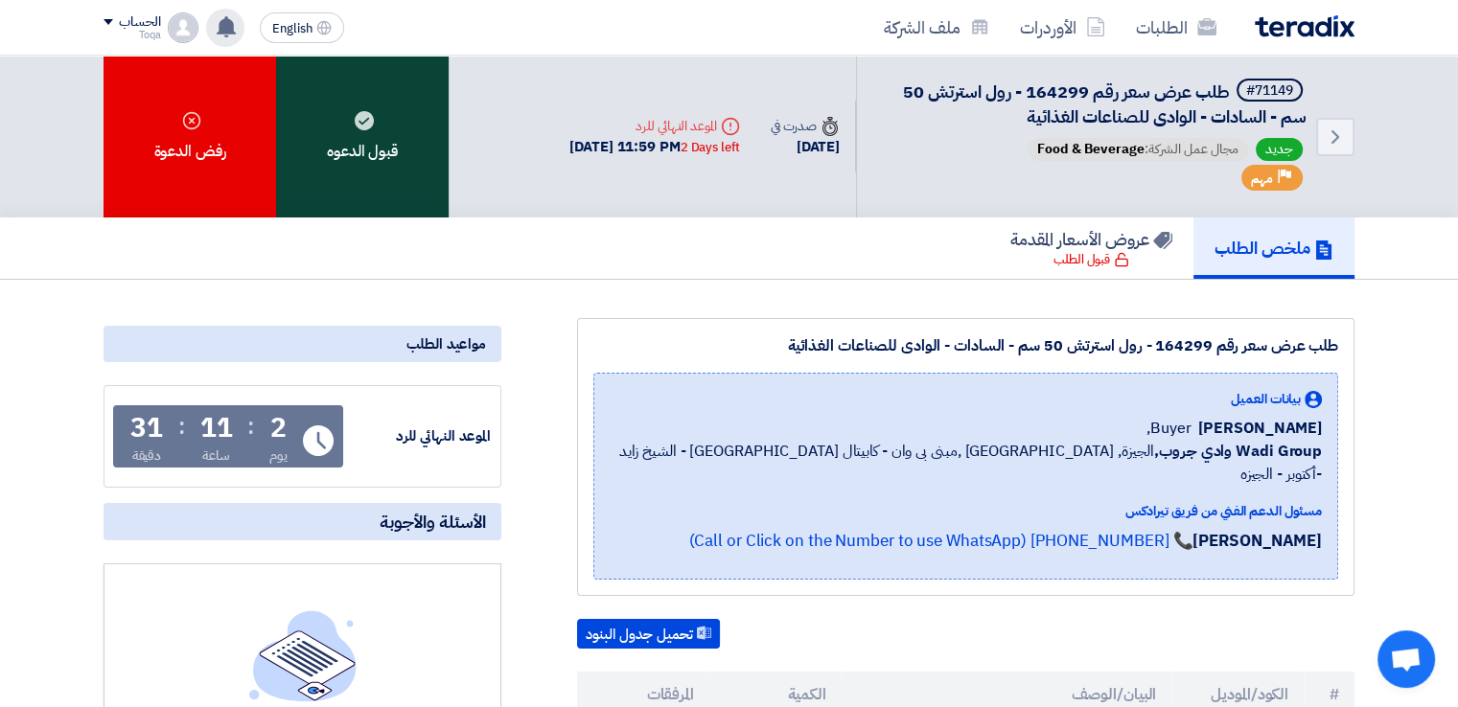
click at [387, 159] on div "قبول الدعوه" at bounding box center [362, 137] width 173 height 162
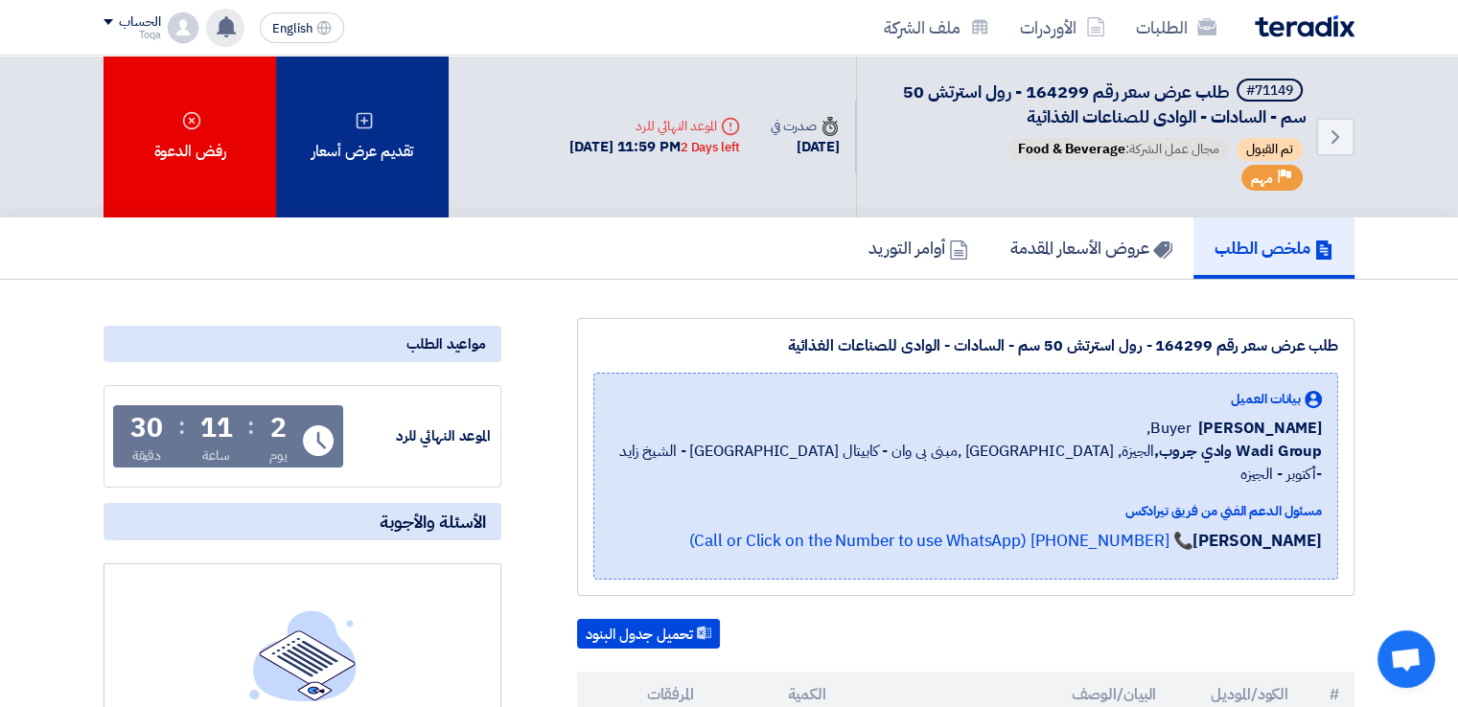
click at [373, 151] on div "تقديم عرض أسعار" at bounding box center [362, 137] width 173 height 162
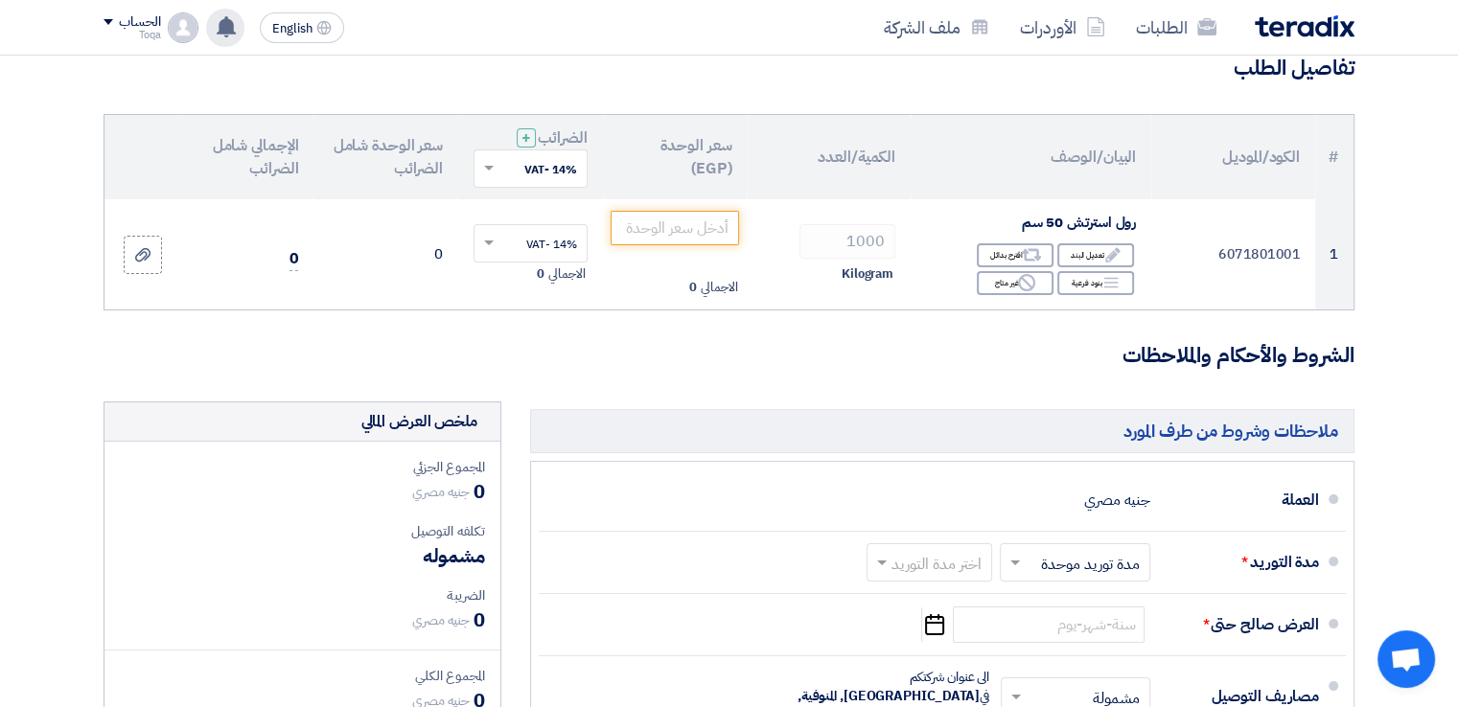
scroll to position [138, 0]
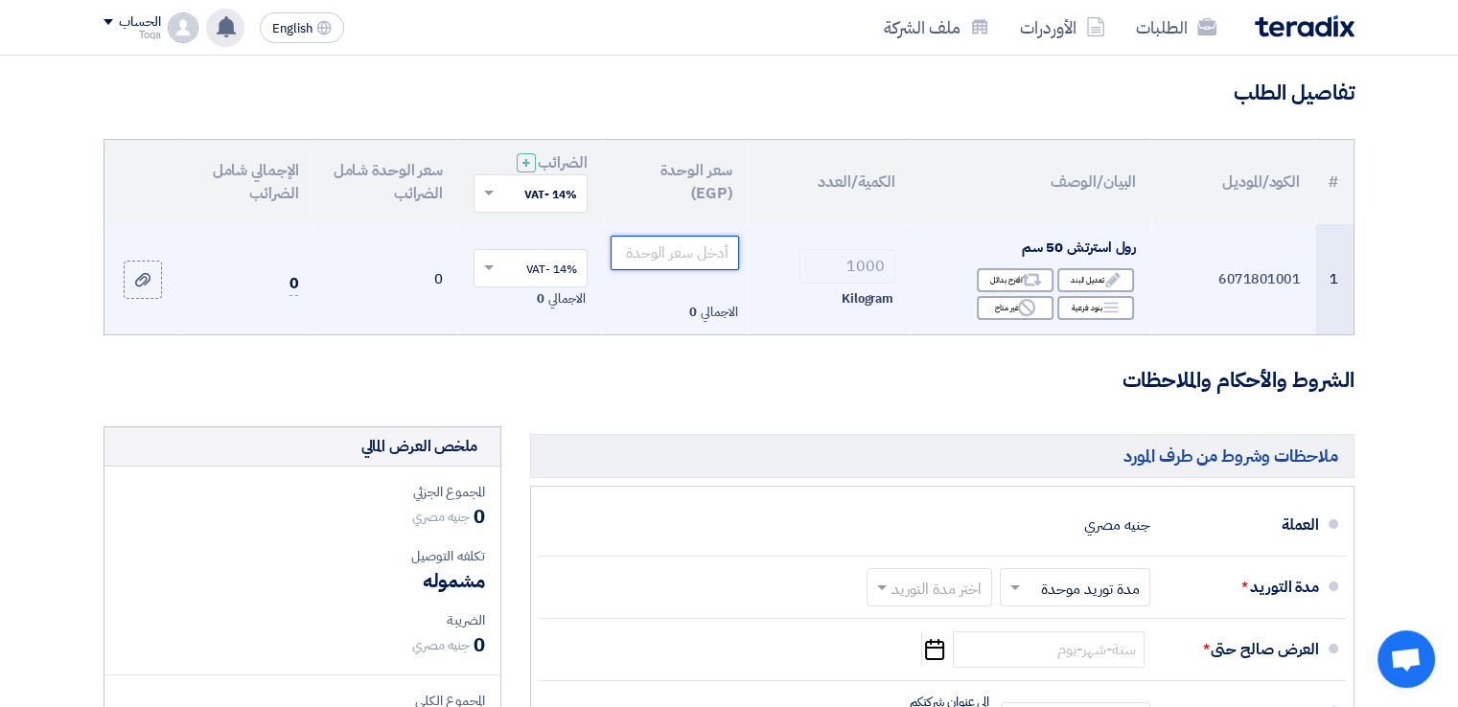
click at [686, 246] on input "number" at bounding box center [675, 253] width 129 height 35
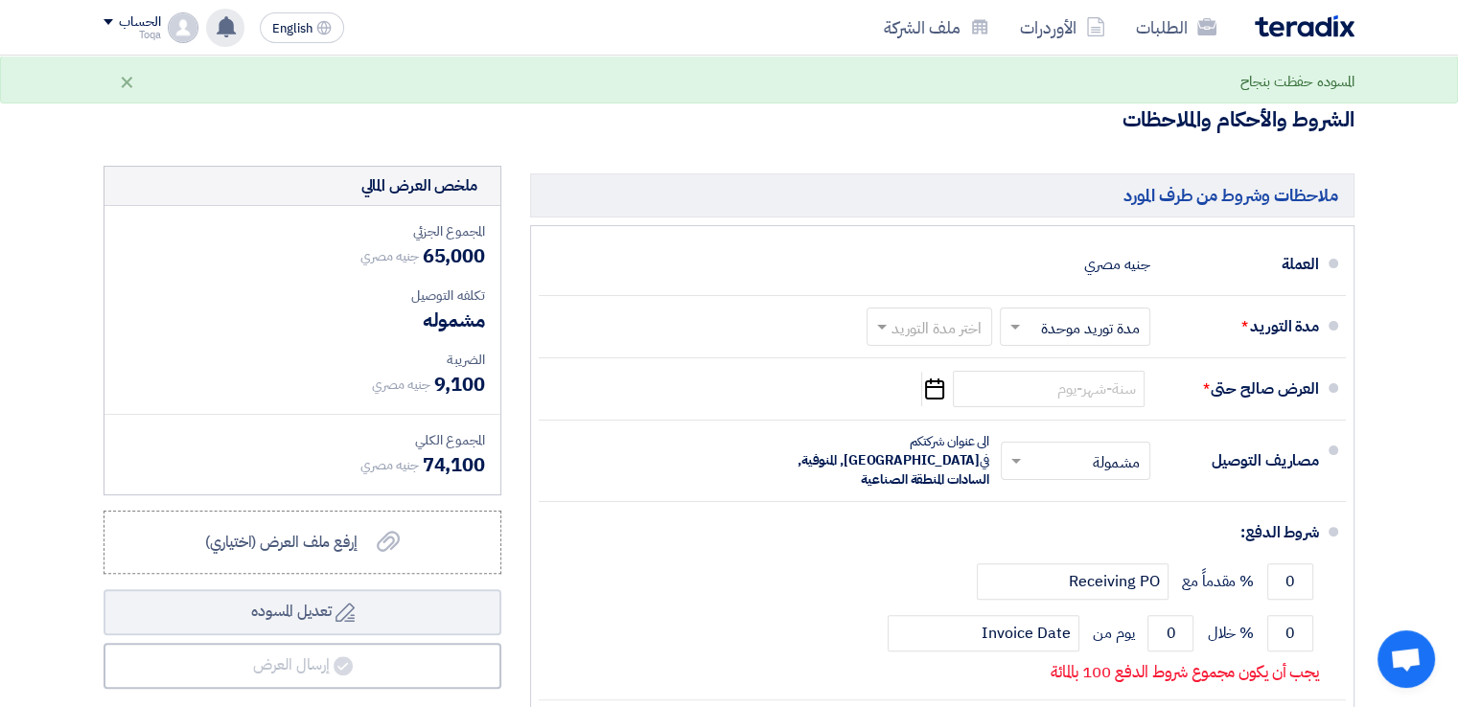
scroll to position [403, 0]
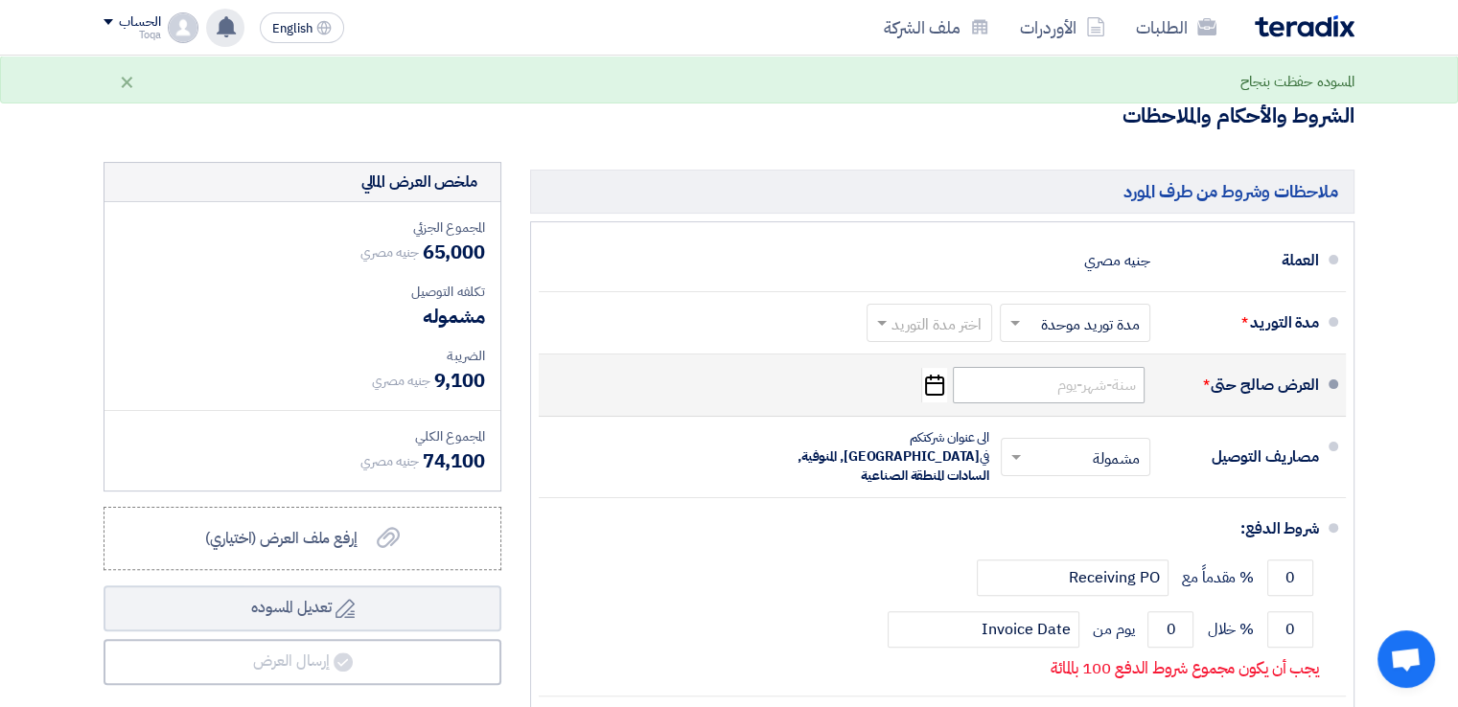
type input "65"
click at [1010, 393] on input at bounding box center [1049, 385] width 192 height 36
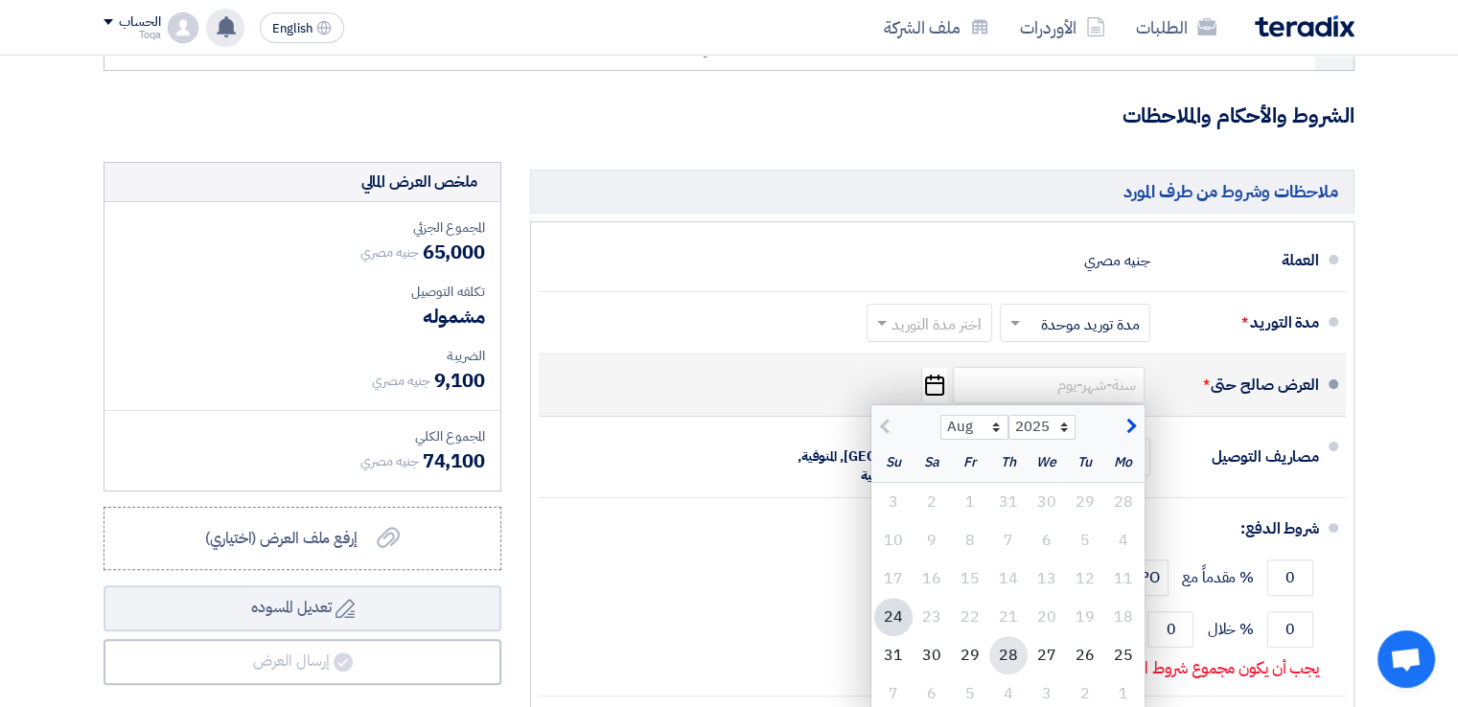
click at [1011, 651] on div "28" at bounding box center [1008, 656] width 38 height 38
type input "8/28/2025"
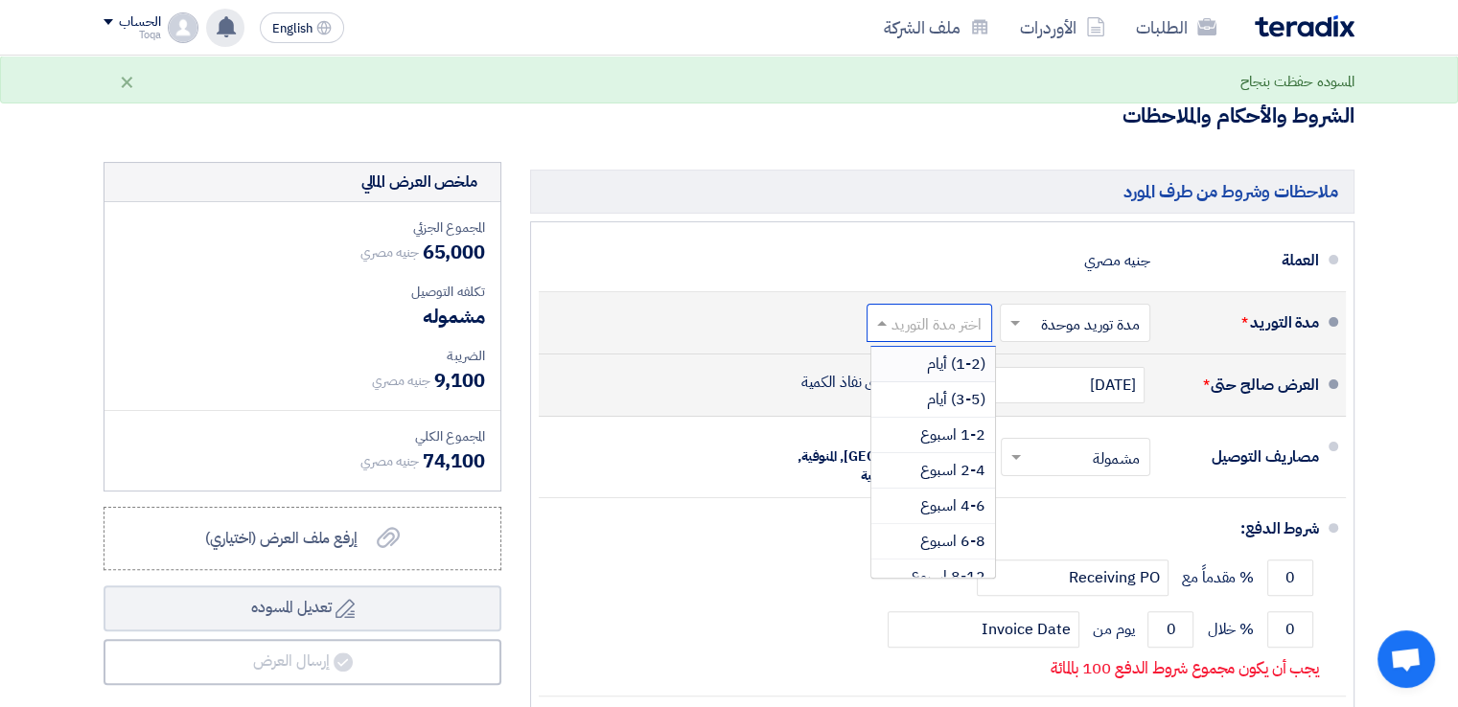
click at [925, 333] on input "text" at bounding box center [926, 325] width 116 height 28
click at [945, 401] on span "(3-5) أيام" at bounding box center [956, 399] width 58 height 23
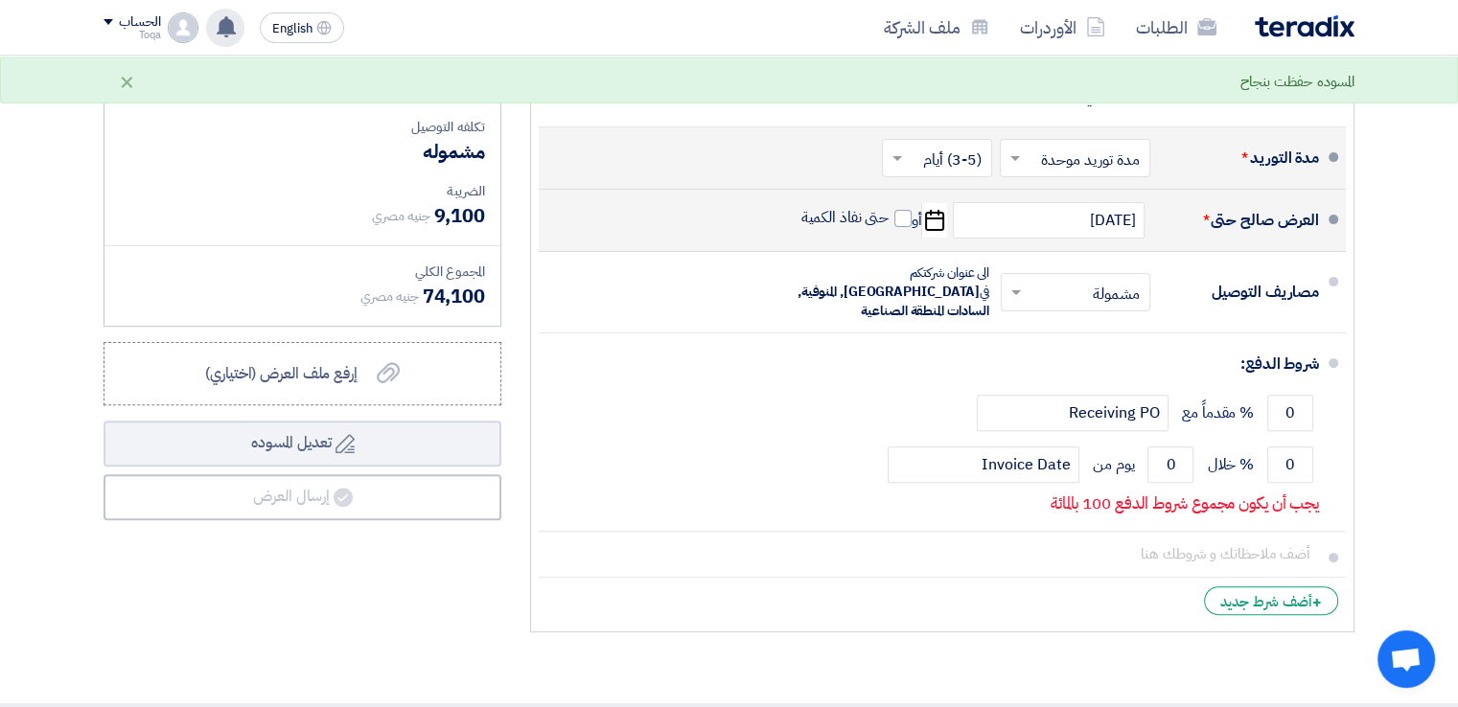
scroll to position [569, 0]
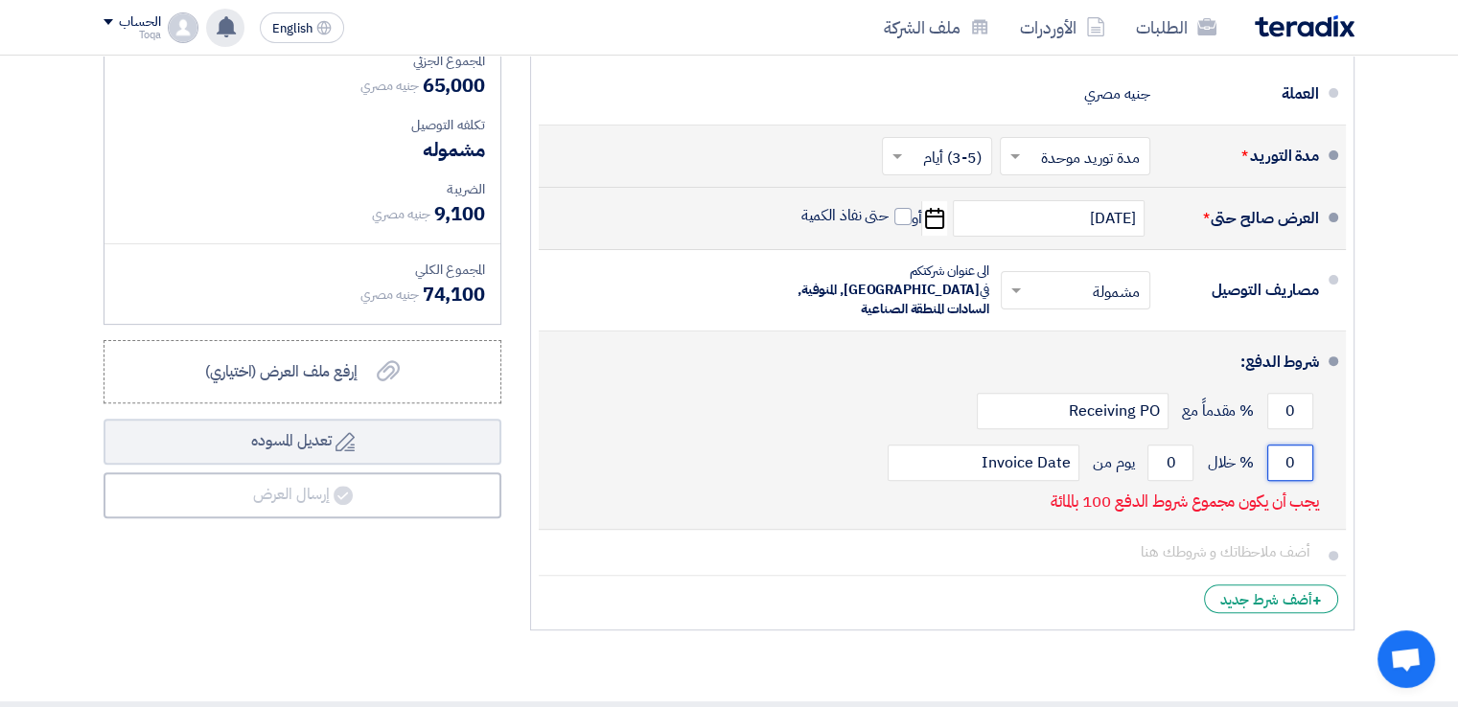
click at [1297, 445] on input "0" at bounding box center [1290, 463] width 46 height 36
type input "100"
click at [1172, 445] on input "0" at bounding box center [1171, 463] width 46 height 36
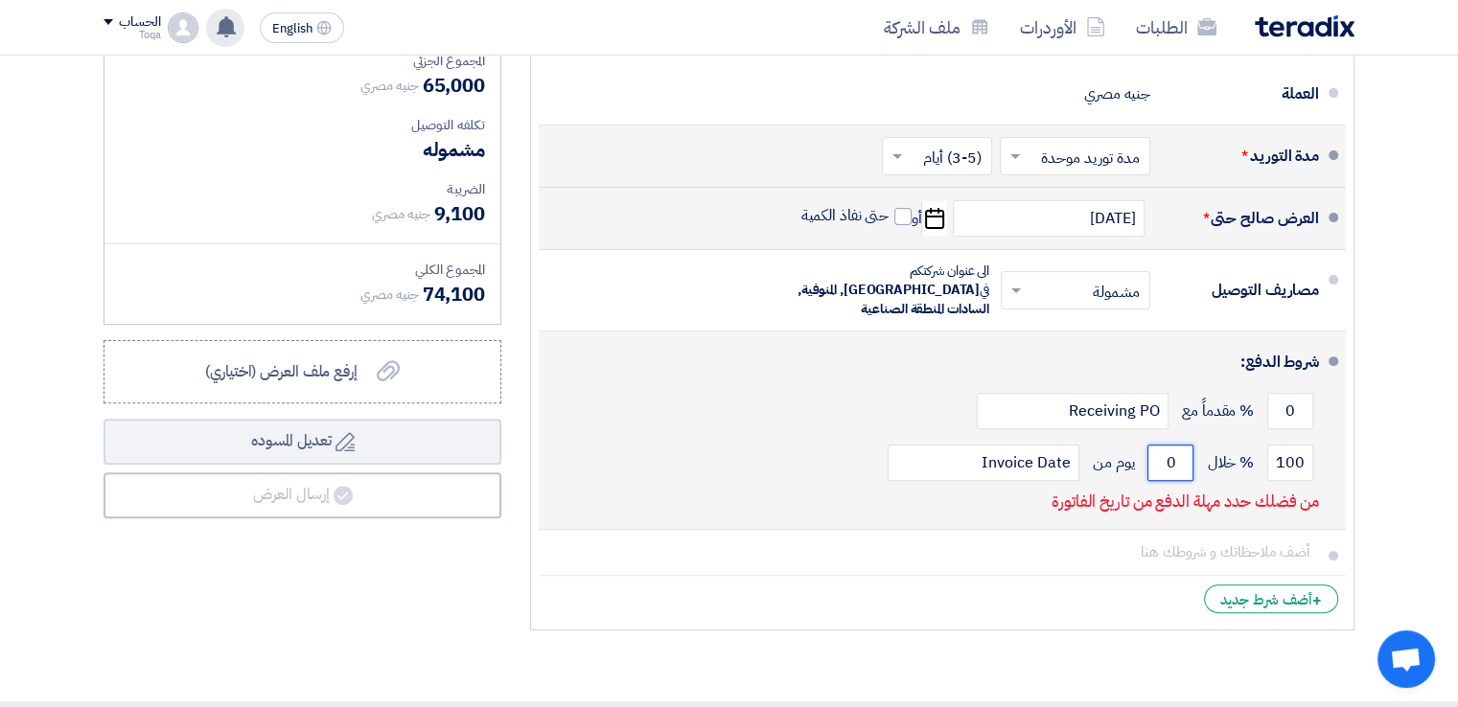
click at [1172, 445] on input "0" at bounding box center [1171, 463] width 46 height 36
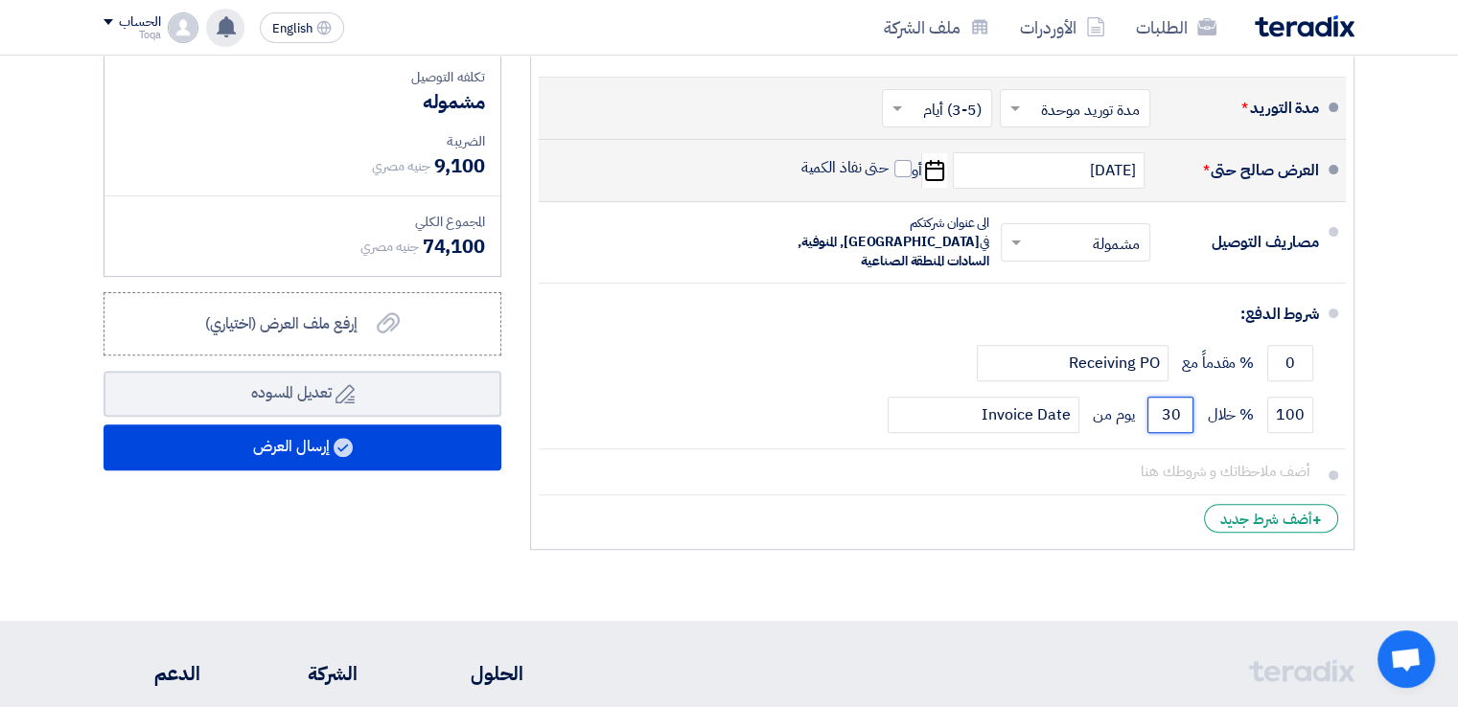
scroll to position [621, 0]
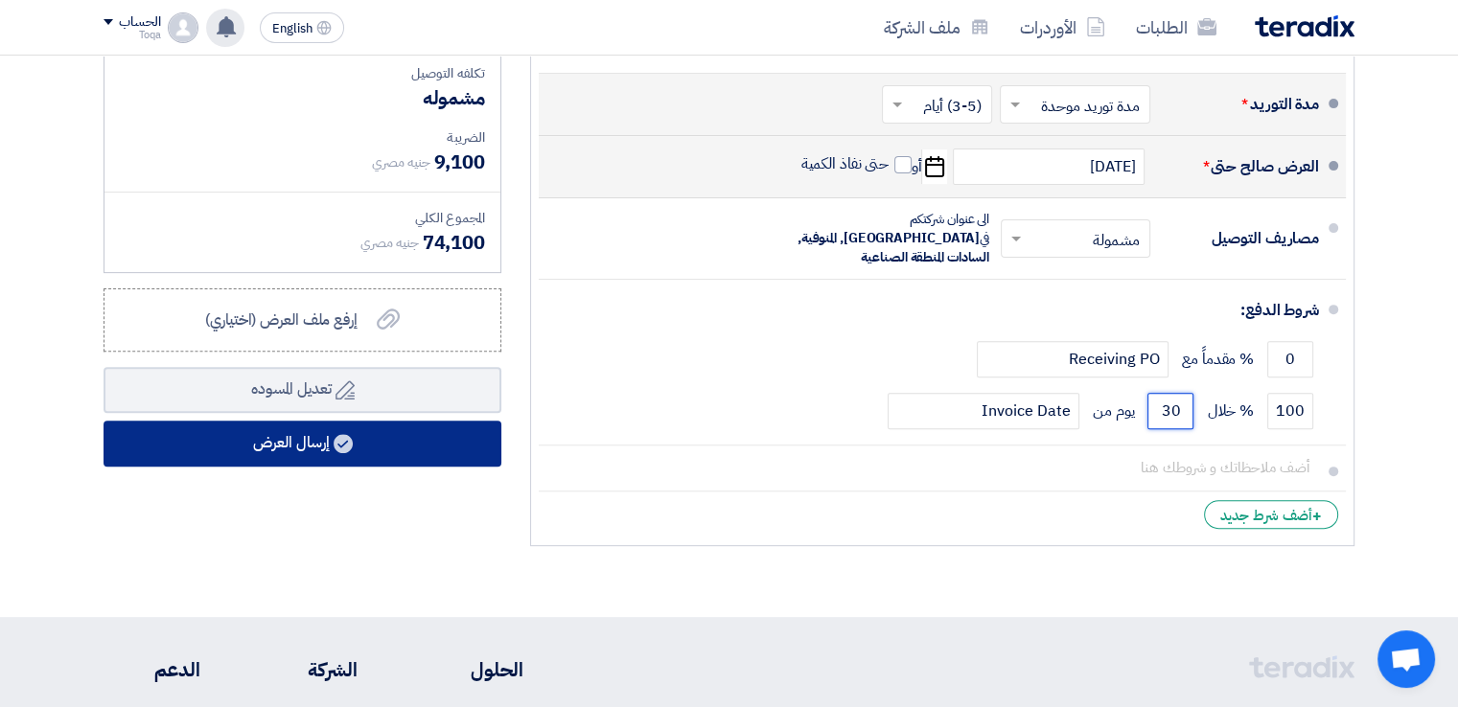
type input "30"
click at [316, 433] on button "إرسال العرض" at bounding box center [303, 444] width 398 height 46
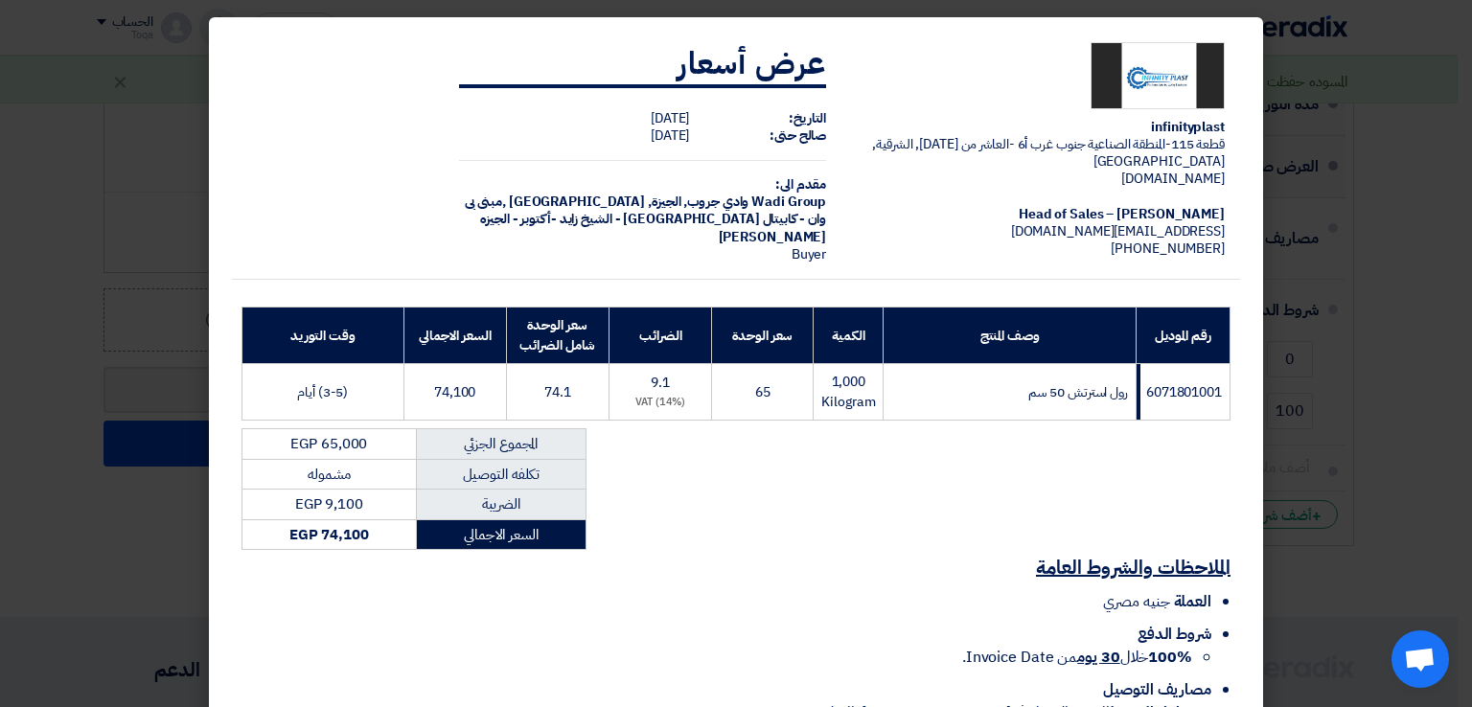
click at [1444, 336] on modal-container "infinityplast قطعة 115-المنطقة الصناعية جنوب غرب أ6 -العاشر من رمضان, الشرقية, …" at bounding box center [736, 353] width 1472 height 707
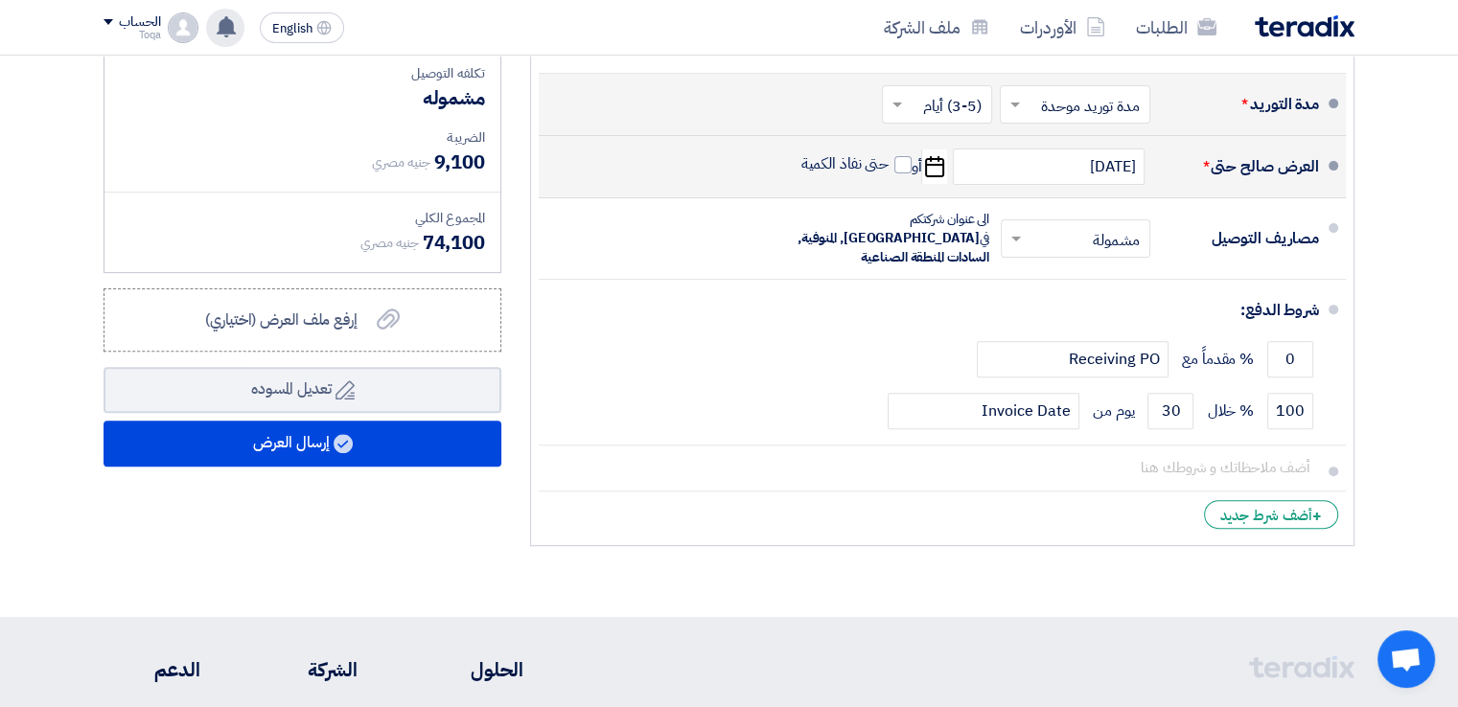
click at [227, 36] on div "قام بتعديل علي طلبه طلب عرض سعر رقم 164135 بكرة لصق عريض 4.8 سم × 600 متر شفاف …" at bounding box center [225, 28] width 38 height 38
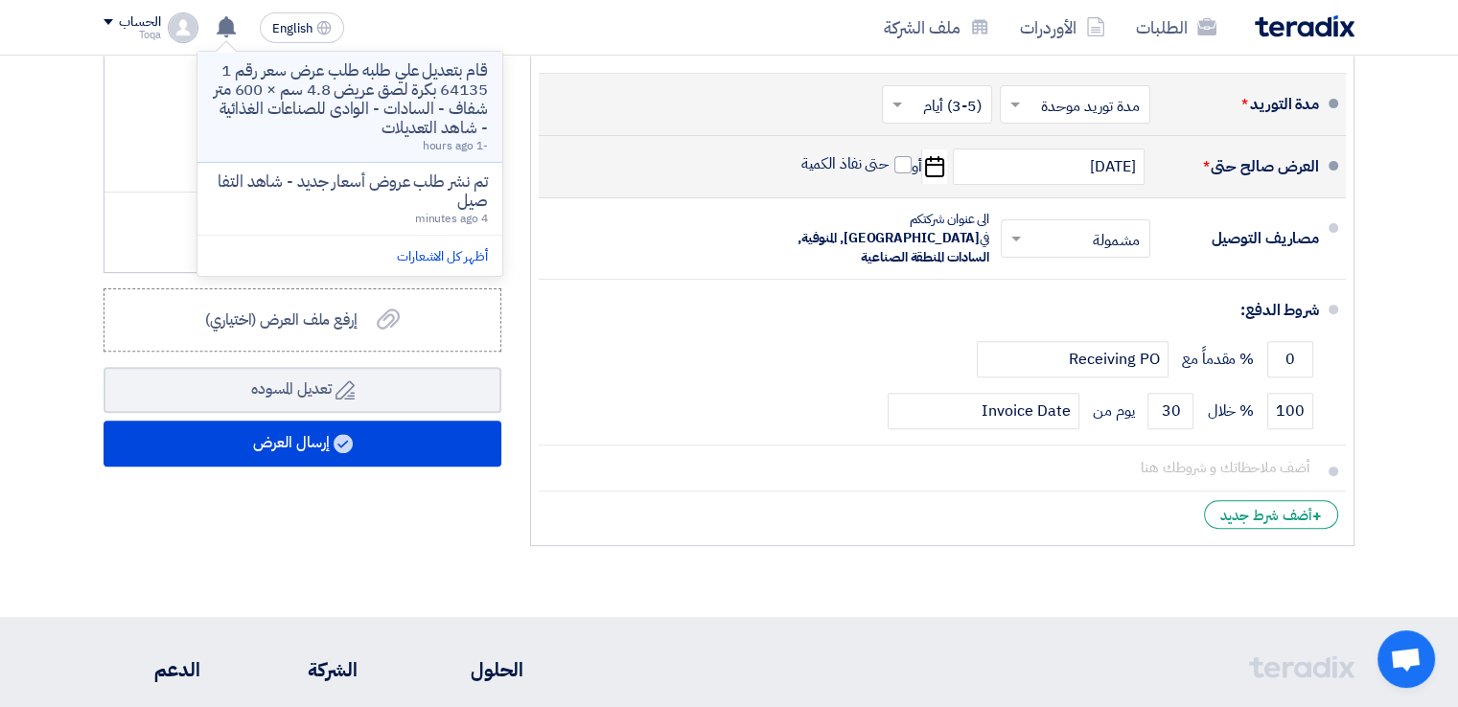
click at [342, 132] on p "قام بتعديل علي طلبه طلب عرض سعر رقم 164135 بكرة لصق عريض 4.8 سم × 600 متر شفاف …" at bounding box center [350, 99] width 274 height 77
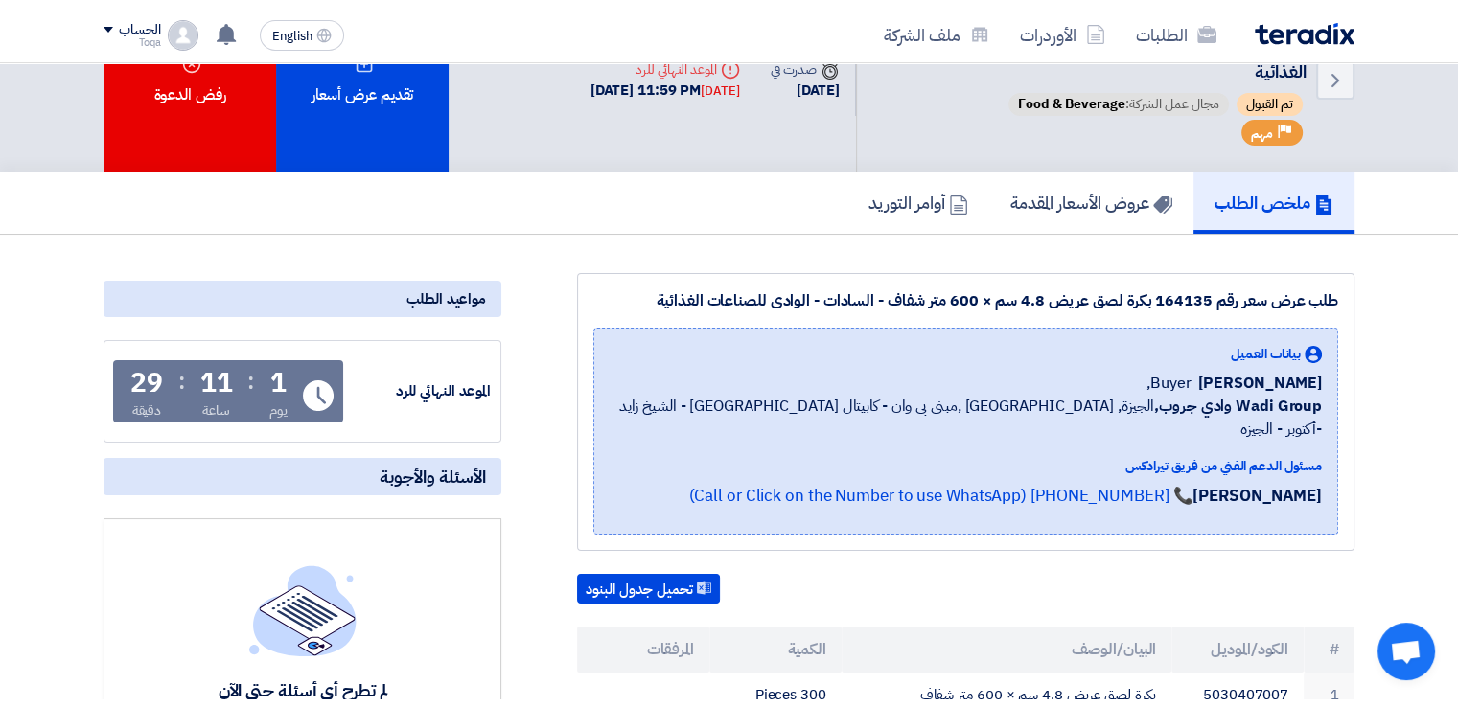
scroll to position [909, 0]
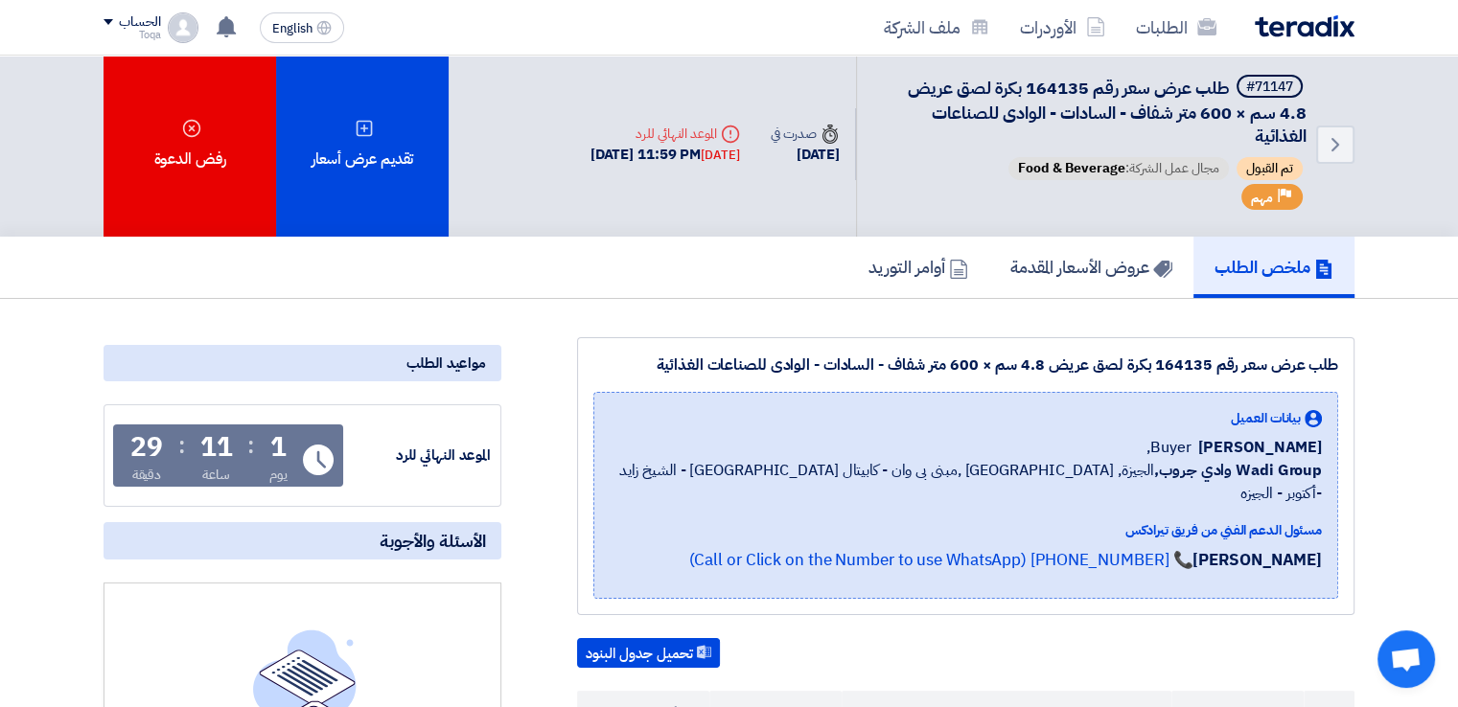
scroll to position [0, 0]
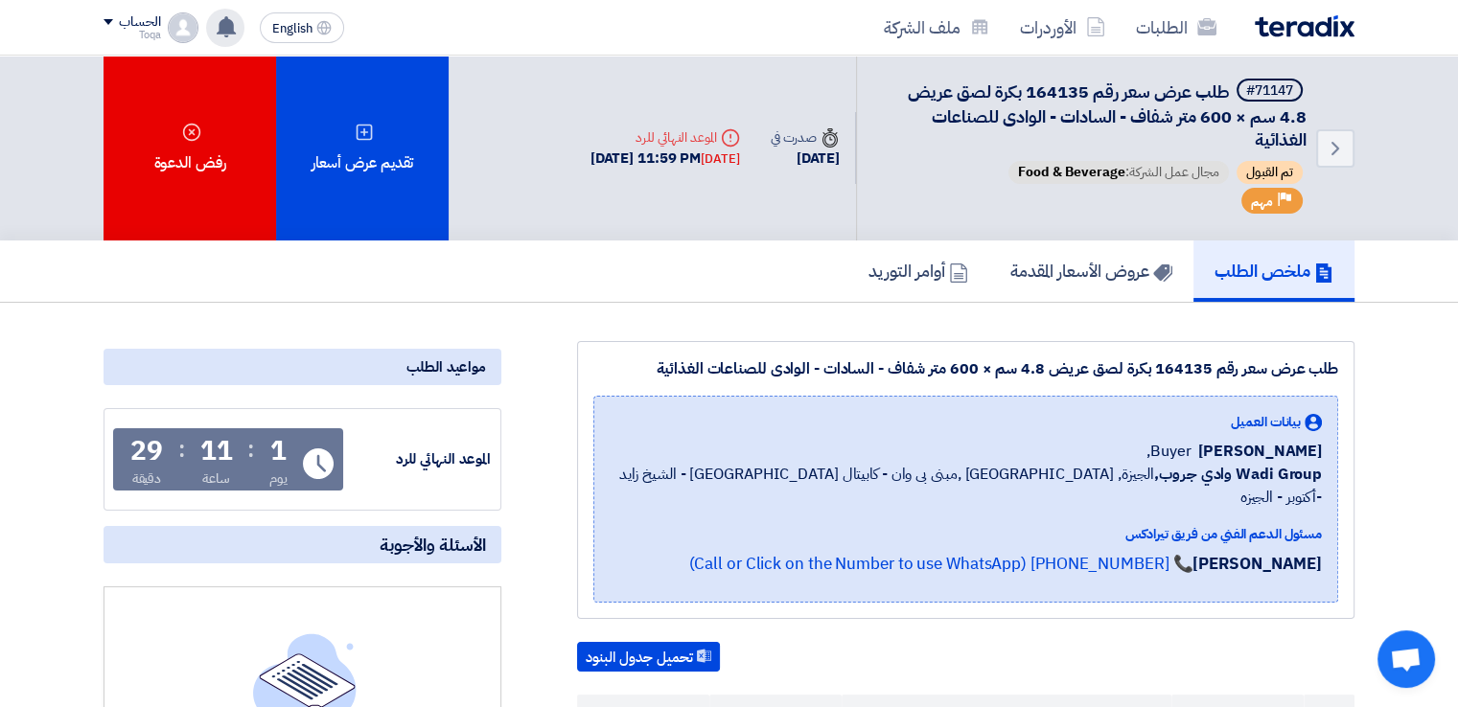
click at [230, 35] on icon at bounding box center [226, 26] width 21 height 21
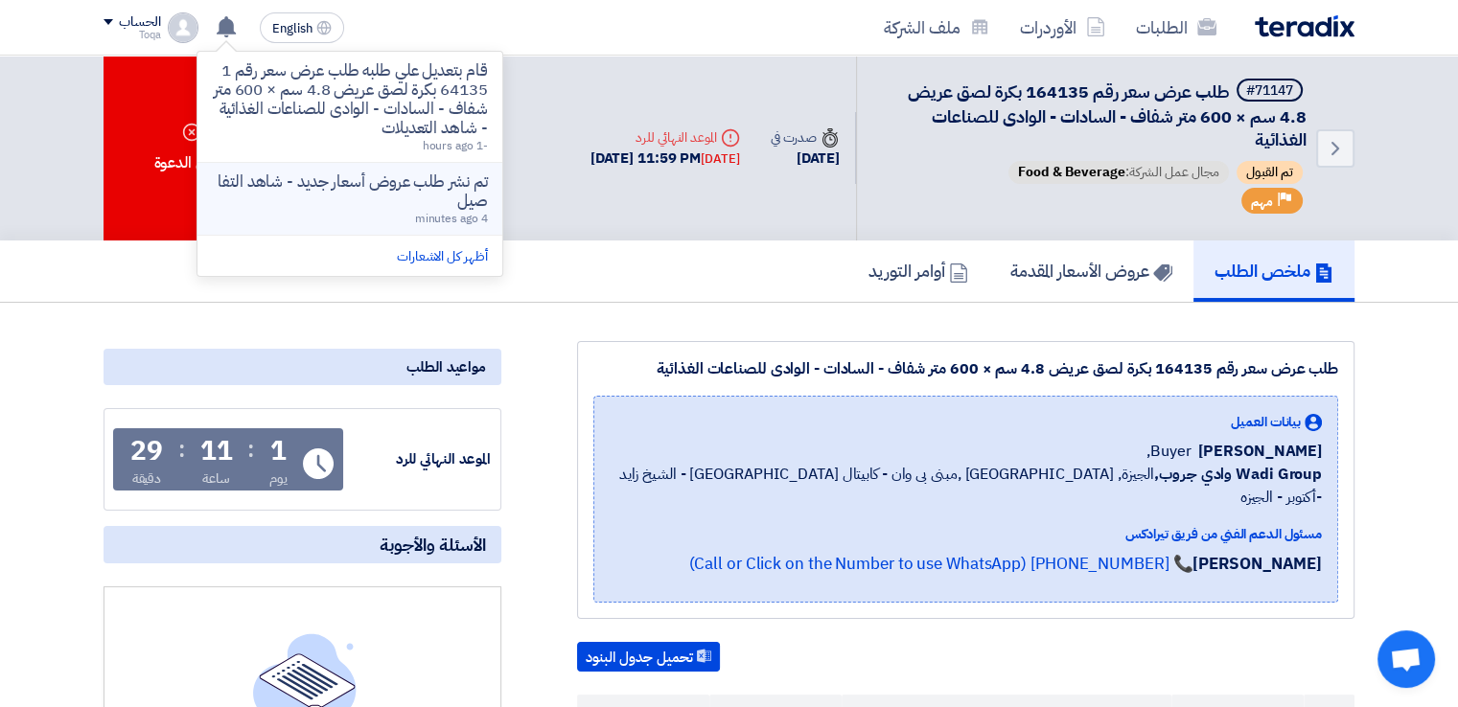
click at [312, 182] on p "تم نشر طلب عروض أسعار جديد - شاهد التفاصيل" at bounding box center [350, 192] width 274 height 38
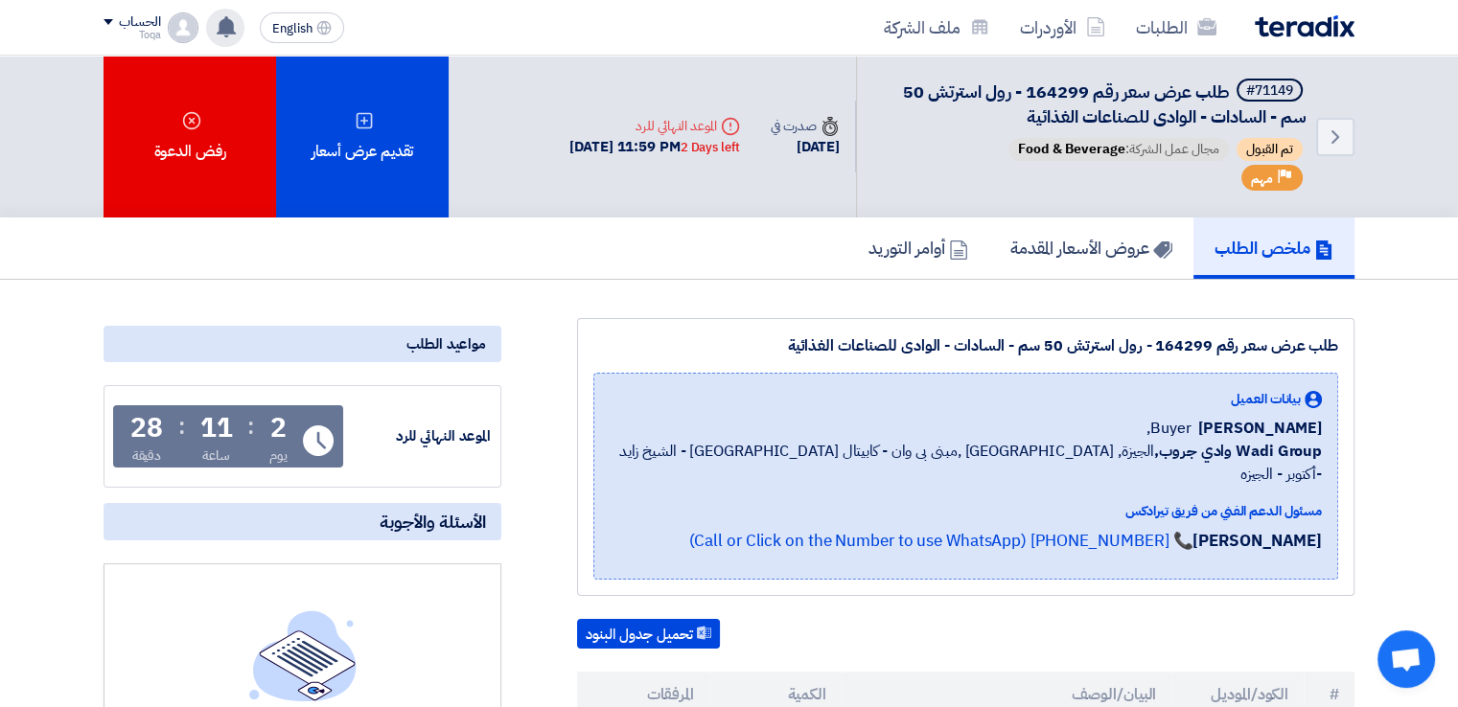
click at [227, 16] on use at bounding box center [226, 26] width 19 height 21
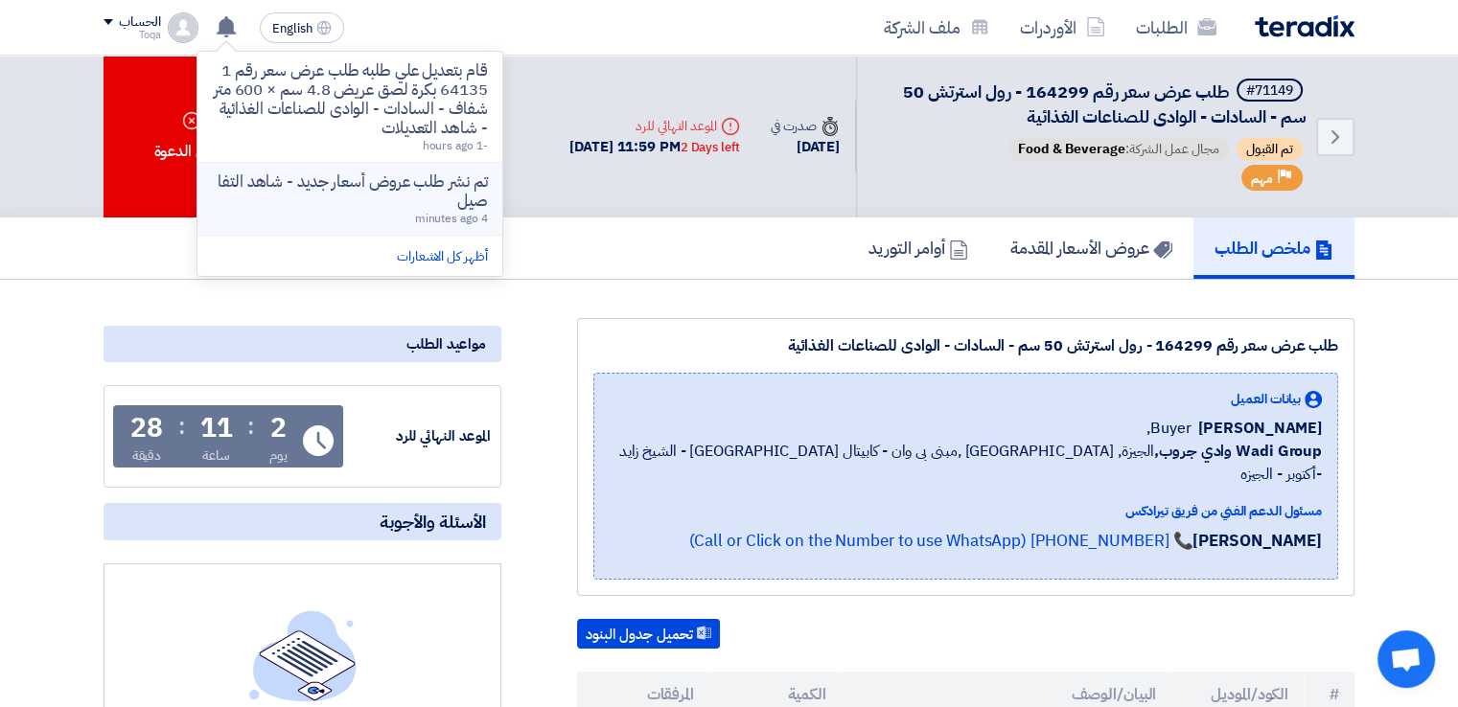
click at [299, 192] on p "تم نشر طلب عروض أسعار جديد - شاهد التفاصيل" at bounding box center [350, 192] width 274 height 38
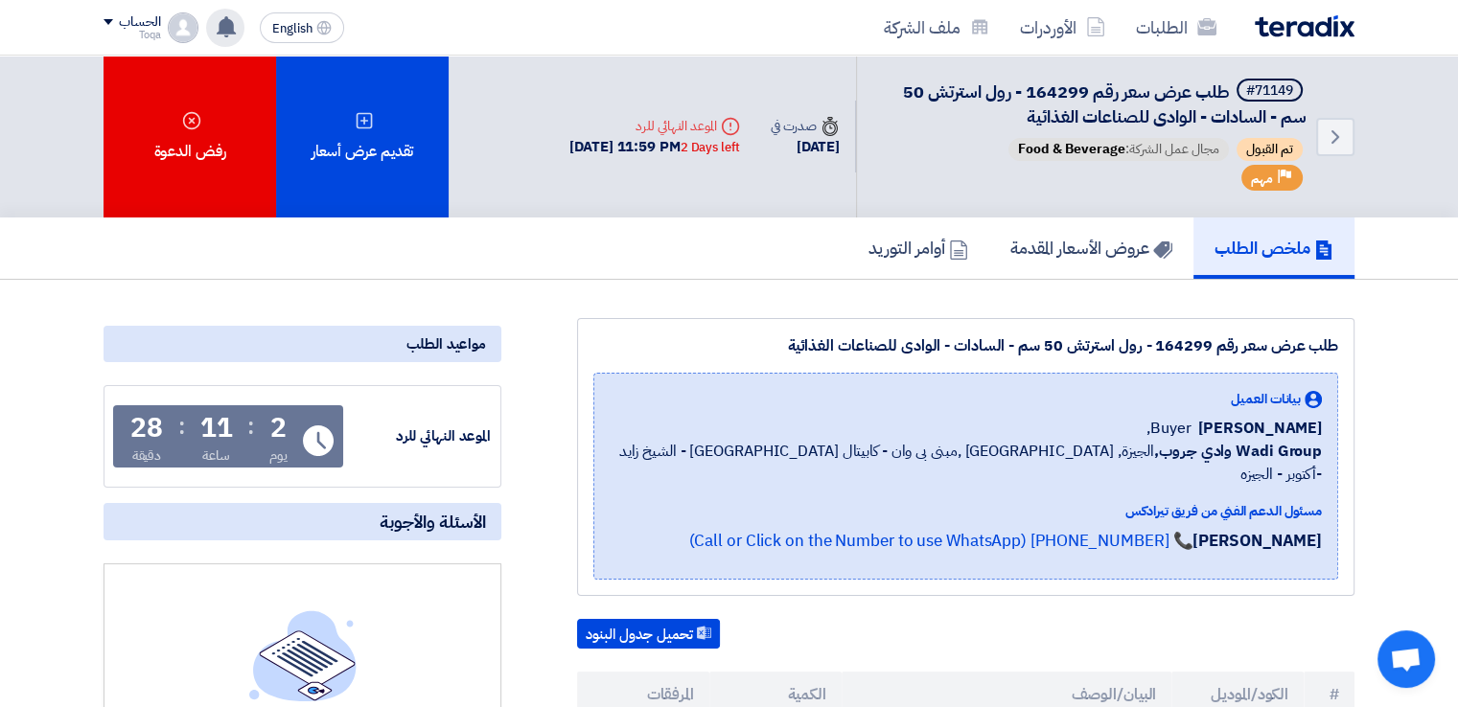
click at [226, 26] on use at bounding box center [226, 26] width 19 height 21
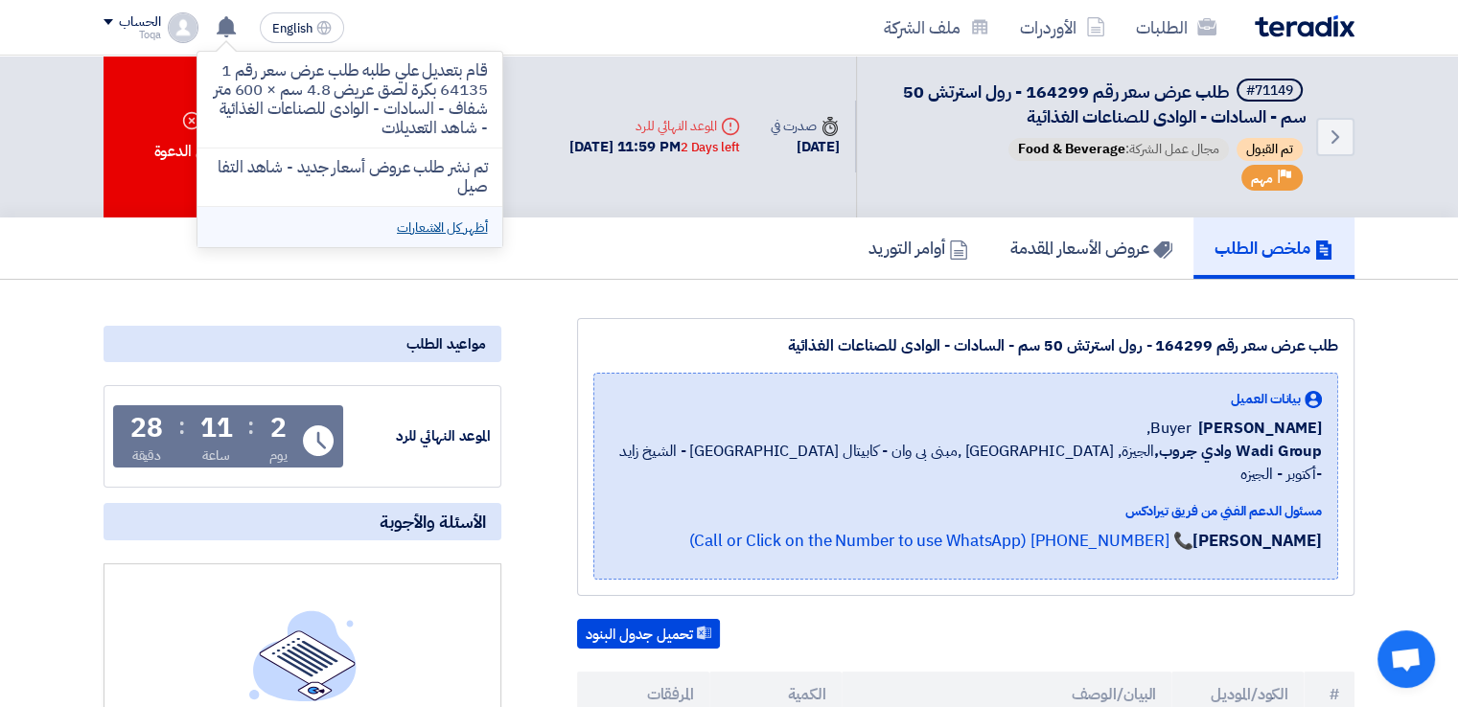
click at [400, 223] on link "أظهر كل الاشعارات" at bounding box center [442, 228] width 90 height 20
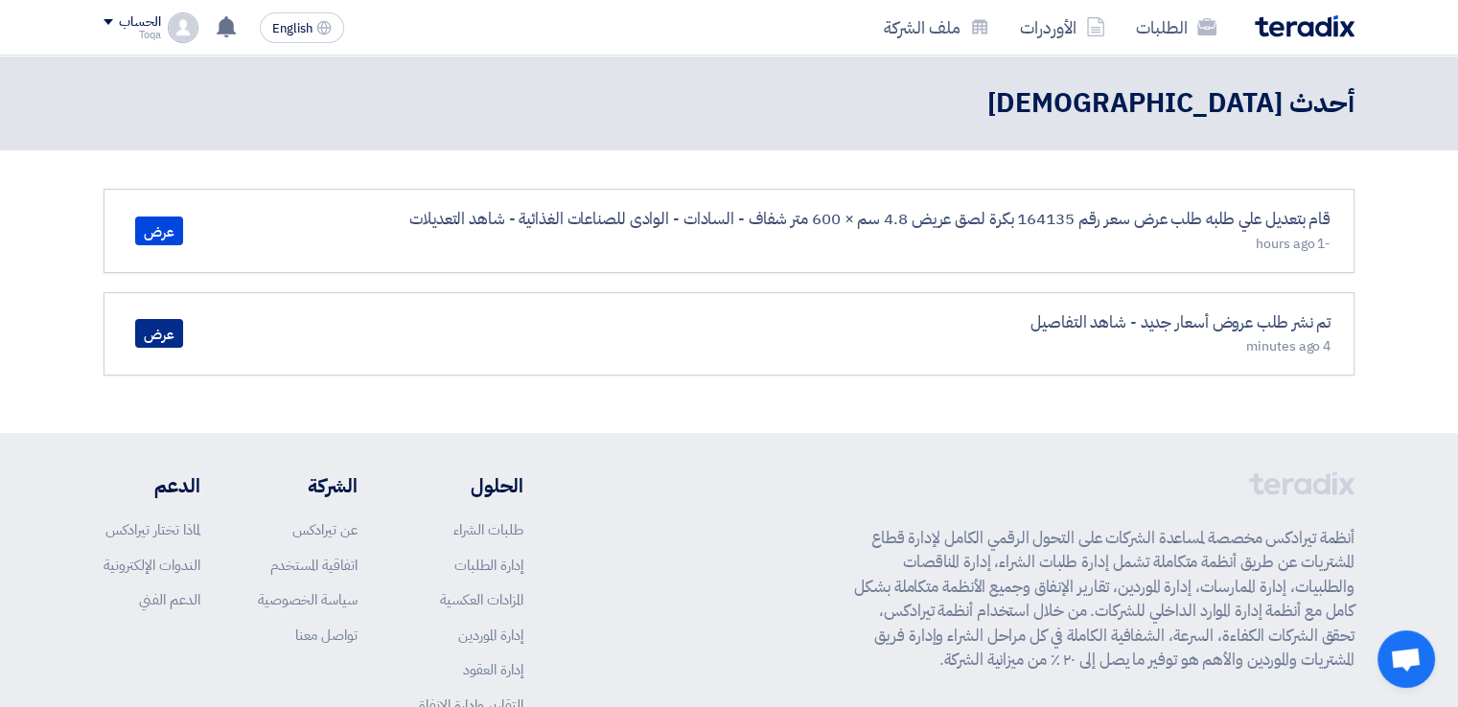
click at [153, 345] on link "عرض" at bounding box center [159, 333] width 48 height 29
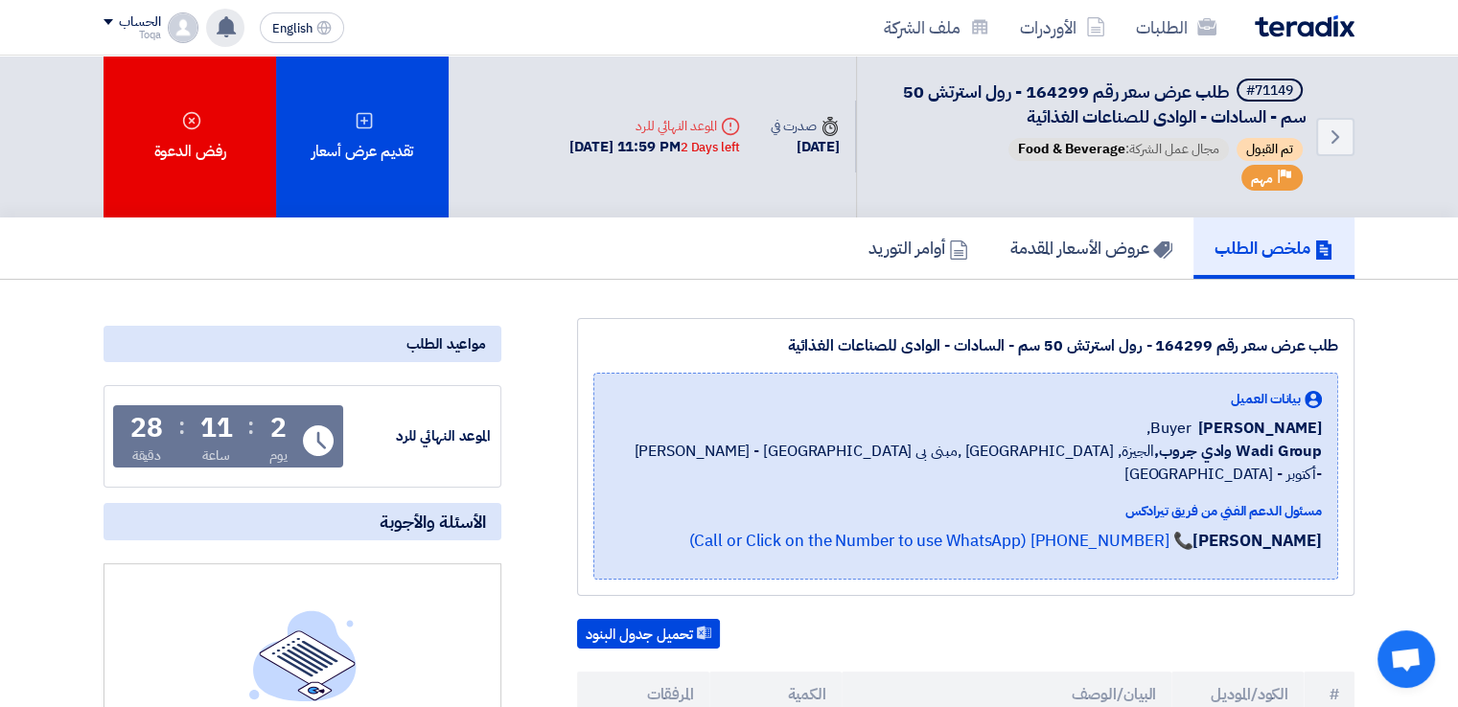
click at [230, 22] on use at bounding box center [226, 26] width 19 height 21
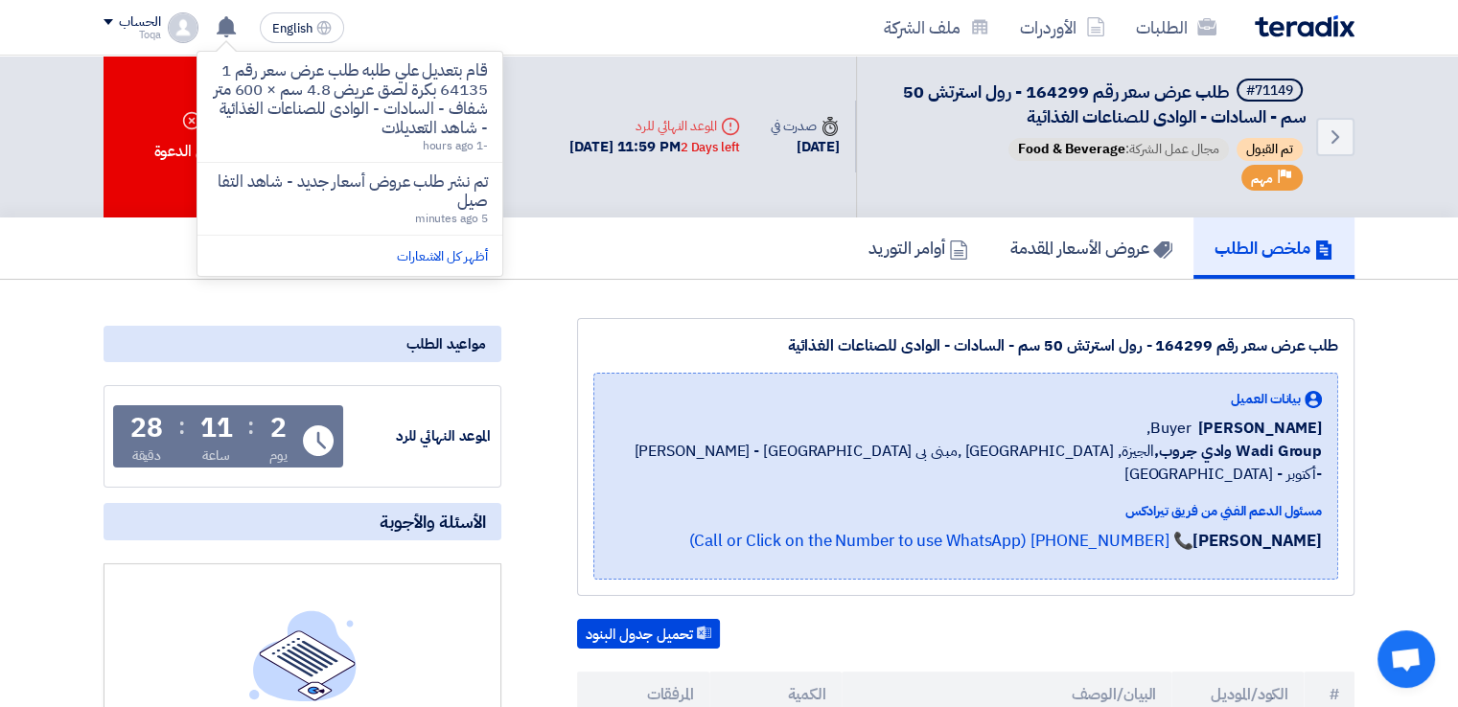
click at [591, 269] on div "ملخص الطلب عروض الأسعار المقدمة أوامر التوريد" at bounding box center [729, 248] width 1251 height 61
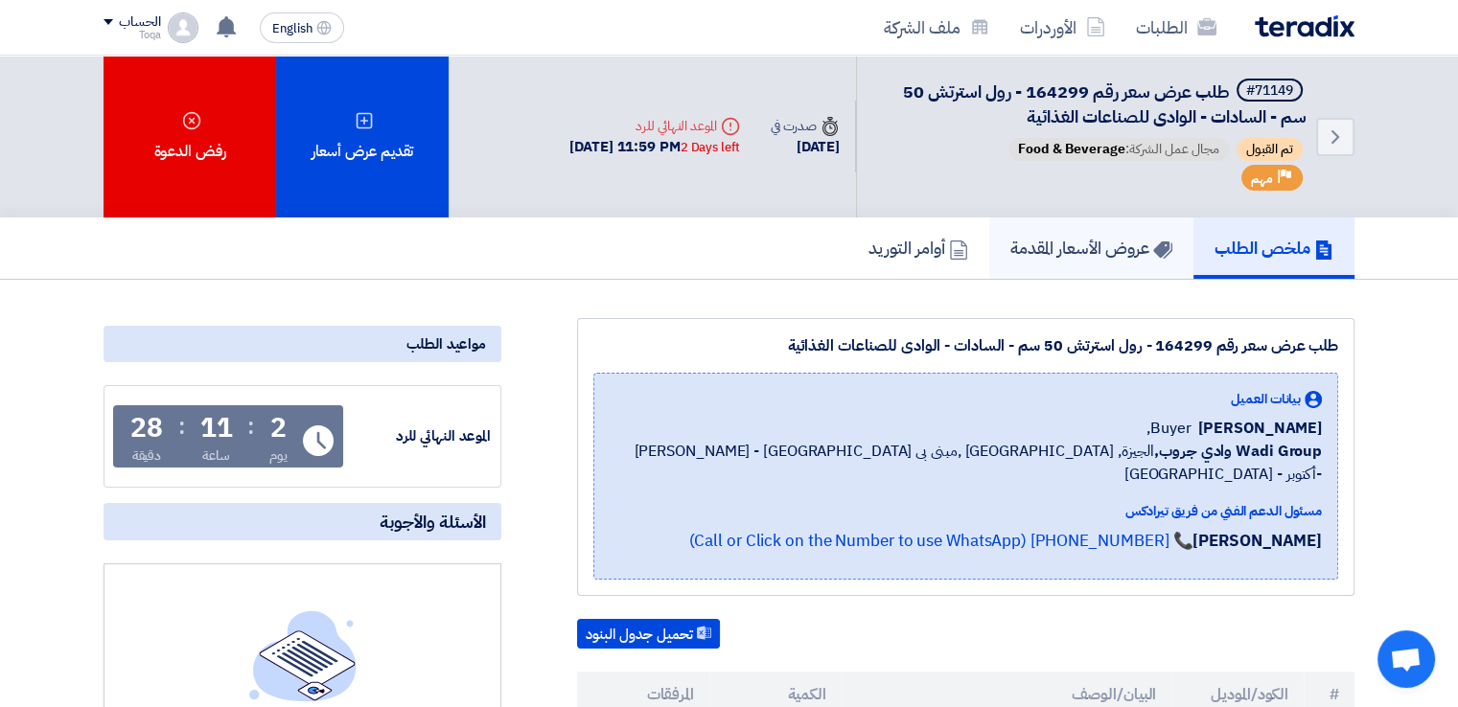
click at [1153, 245] on icon at bounding box center [1162, 250] width 19 height 19
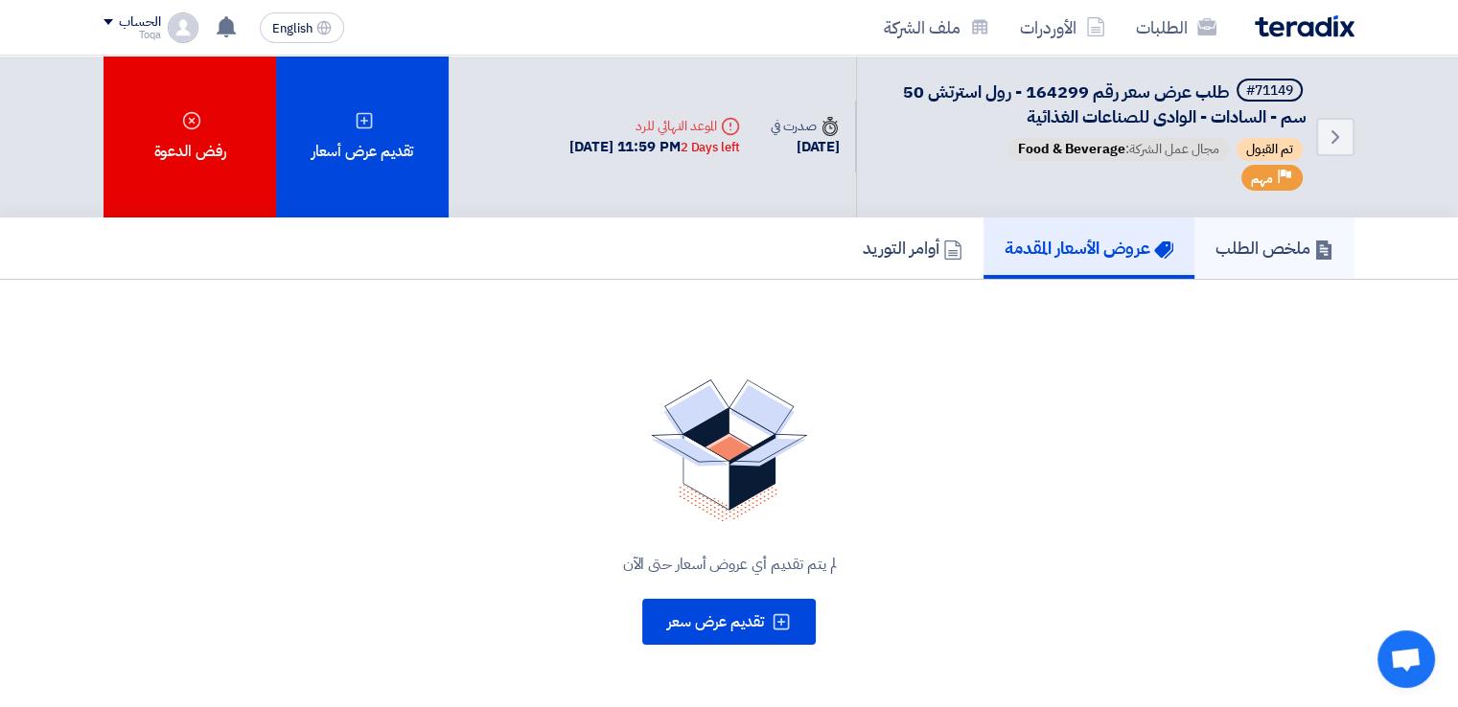
click at [1216, 256] on h5 "ملخص الطلب" at bounding box center [1275, 248] width 118 height 22
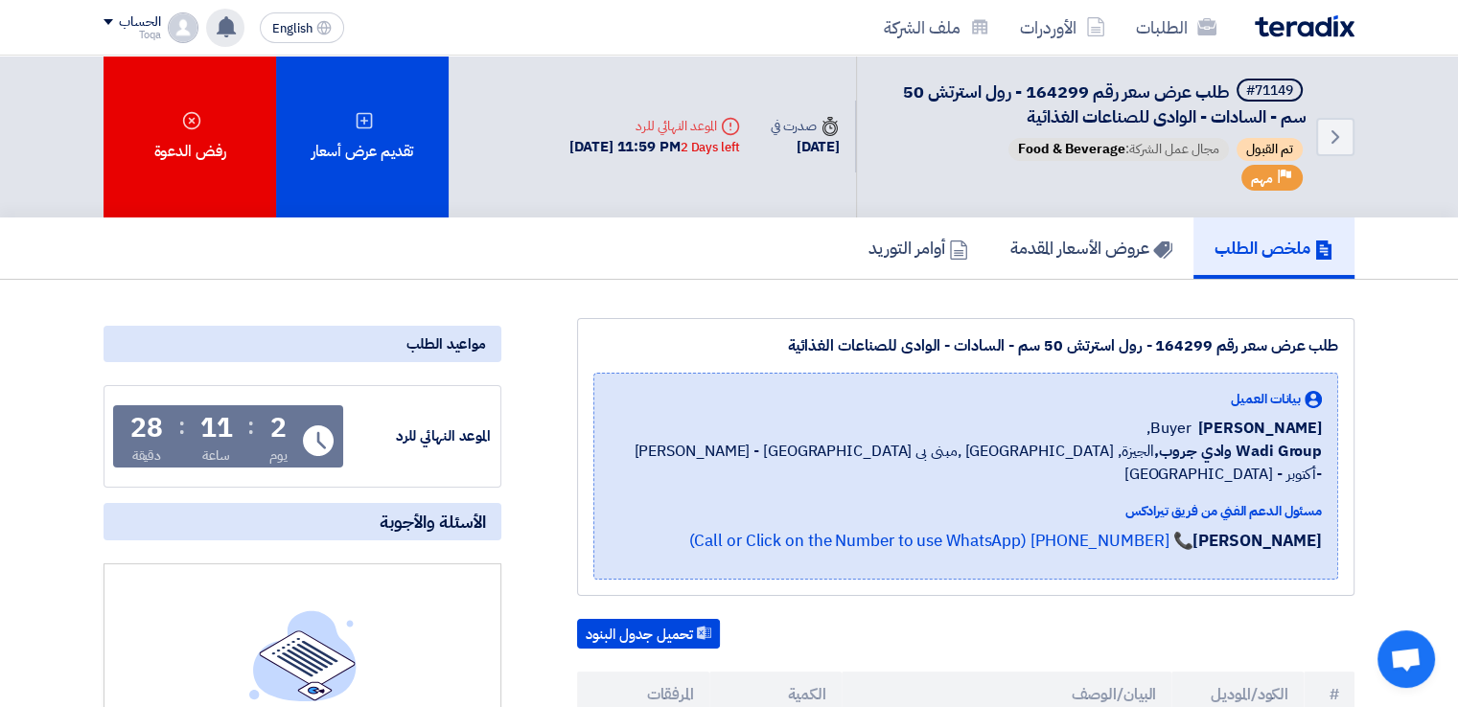
click at [228, 29] on use at bounding box center [226, 26] width 19 height 21
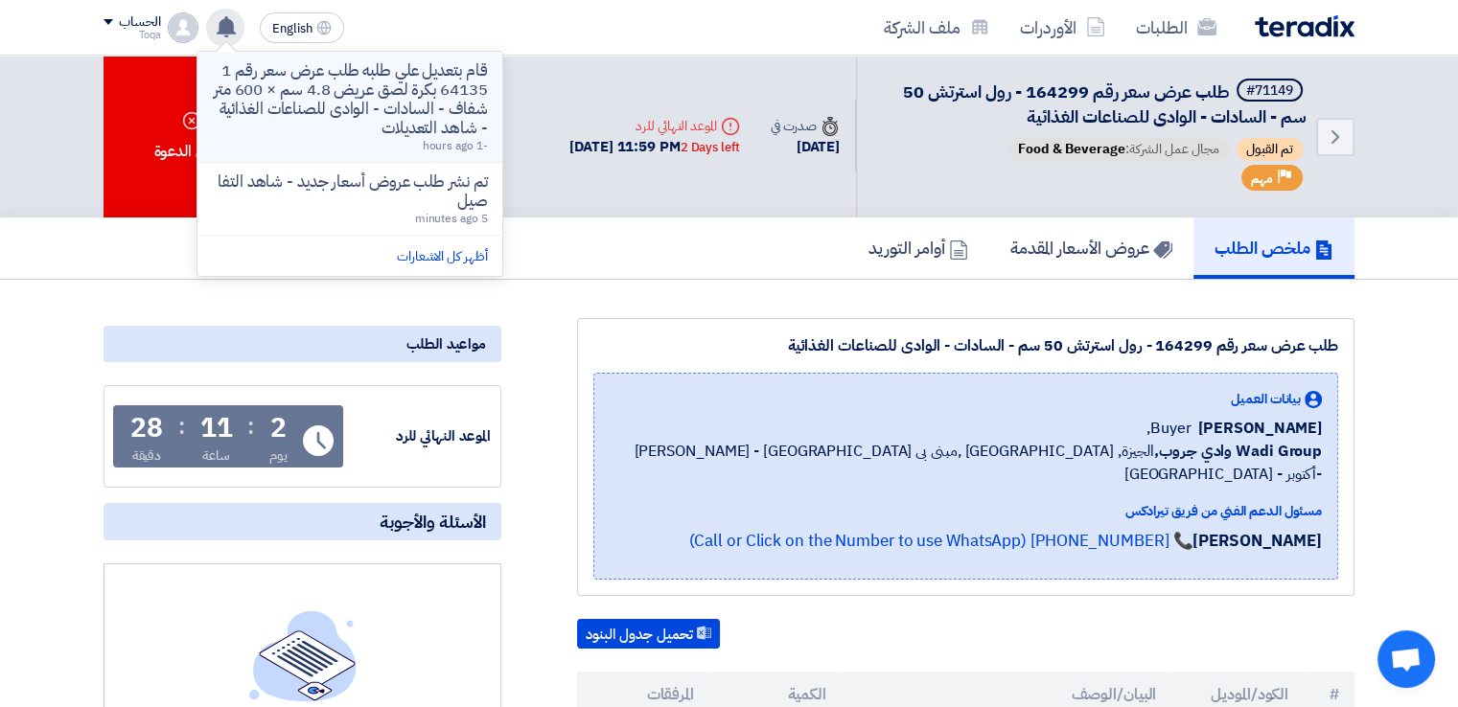
click at [336, 104] on p "قام بتعديل علي طلبه طلب عرض سعر رقم 164135 بكرة لصق عريض 4.8 سم × 600 متر شفاف …" at bounding box center [350, 99] width 274 height 77
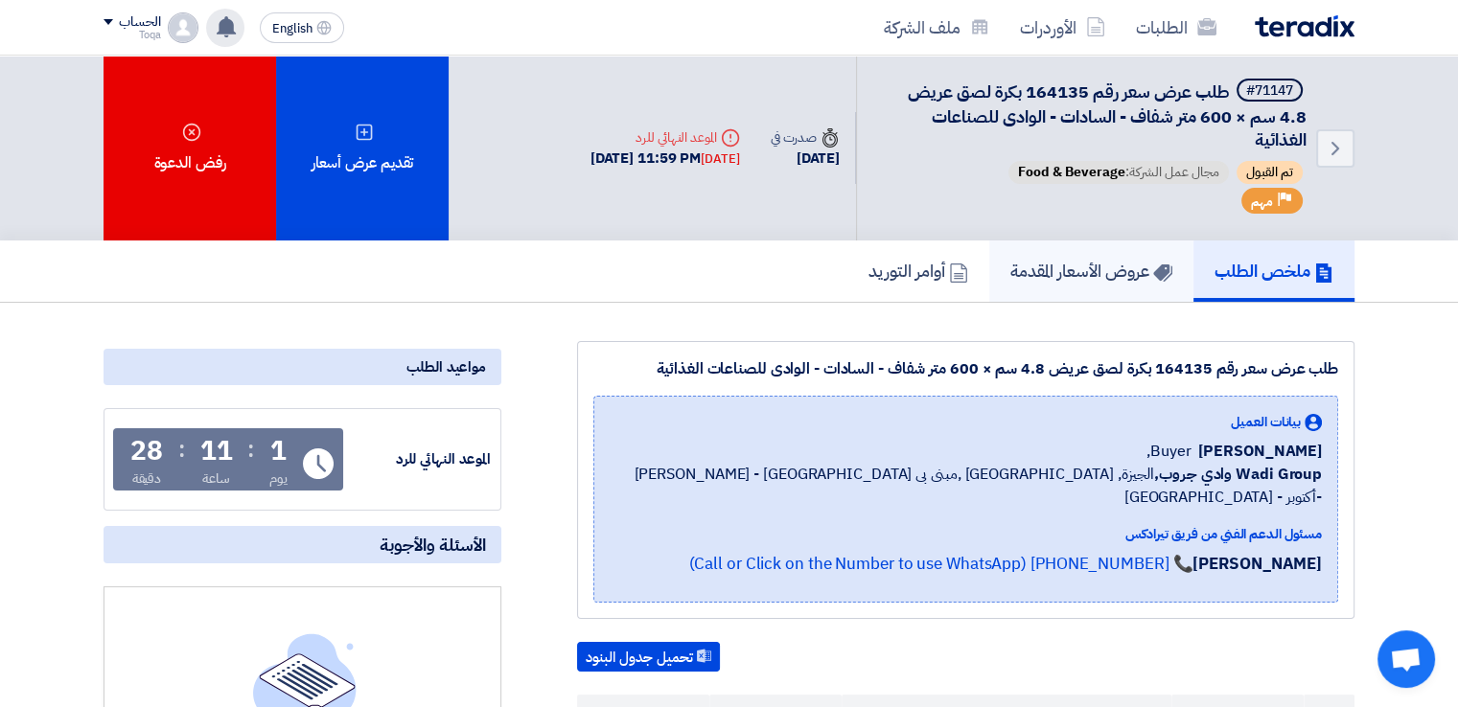
click at [1083, 279] on h5 "عروض الأسعار المقدمة" at bounding box center [1091, 271] width 162 height 22
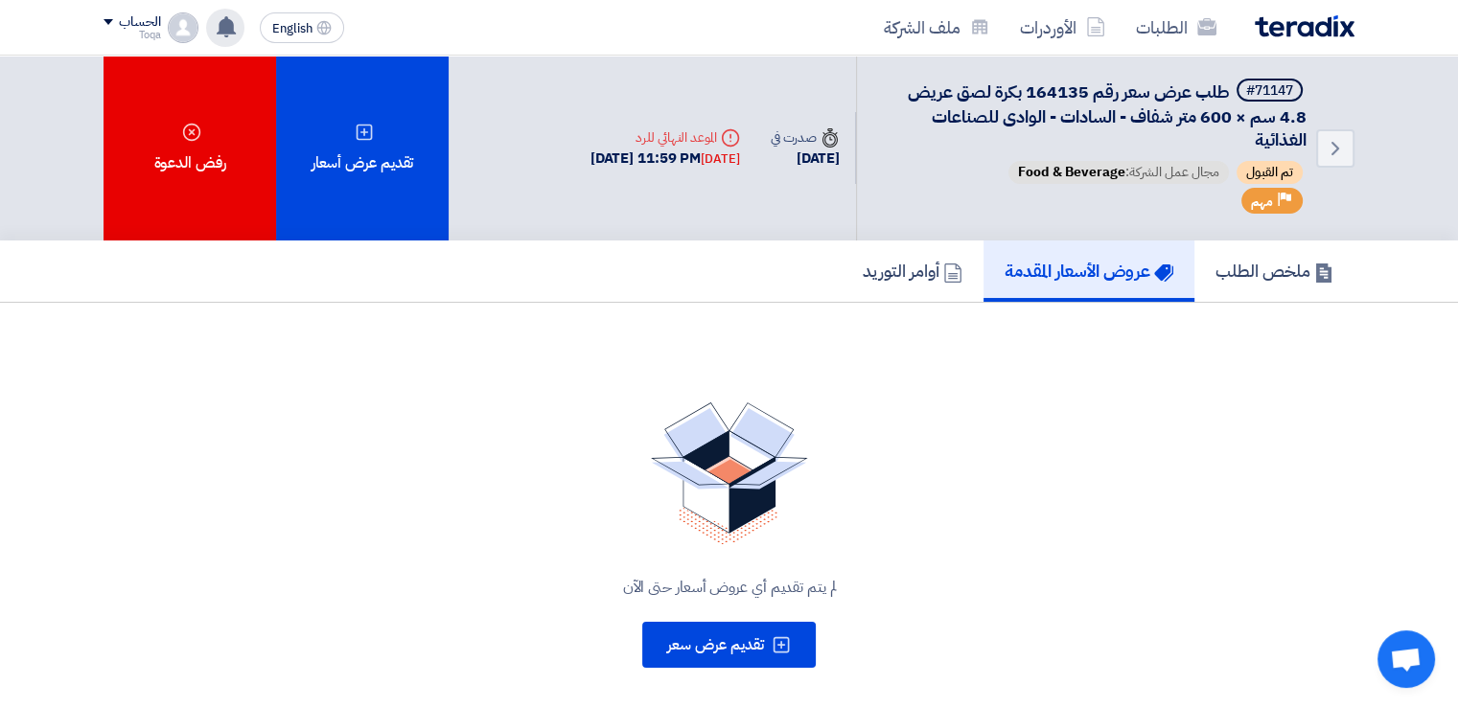
click at [230, 35] on icon at bounding box center [226, 26] width 21 height 21
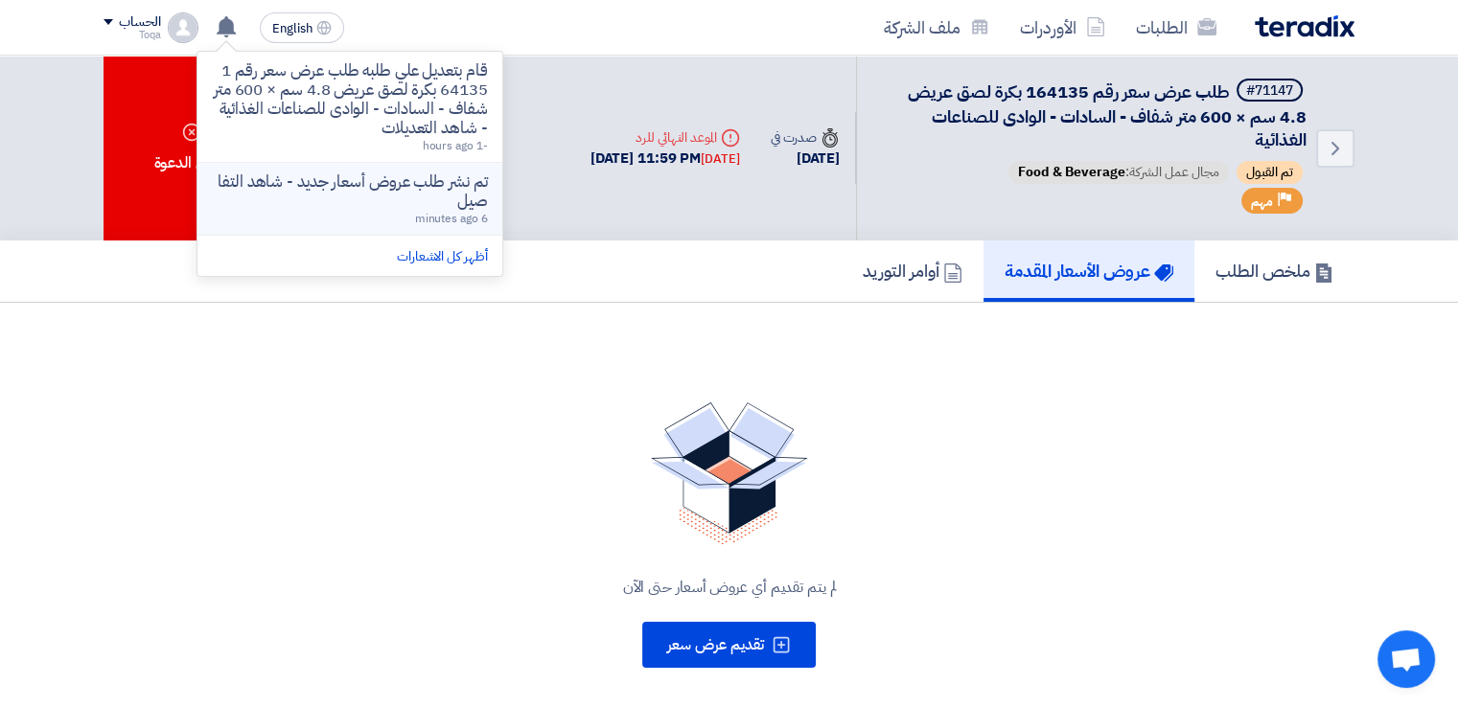
click at [368, 177] on p "تم نشر طلب عروض أسعار جديد - شاهد التفاصيل" at bounding box center [350, 192] width 274 height 38
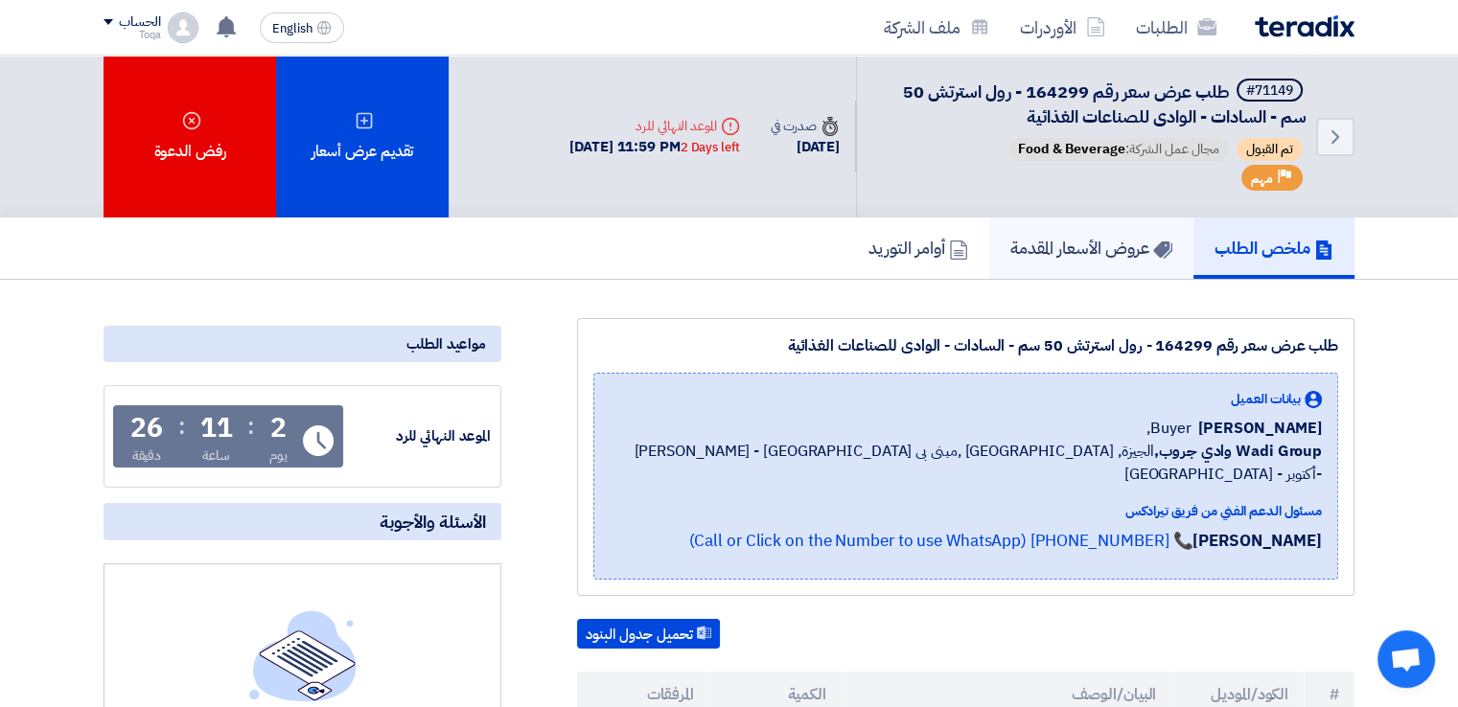
click at [1052, 237] on h5 "عروض الأسعار المقدمة" at bounding box center [1091, 248] width 162 height 22
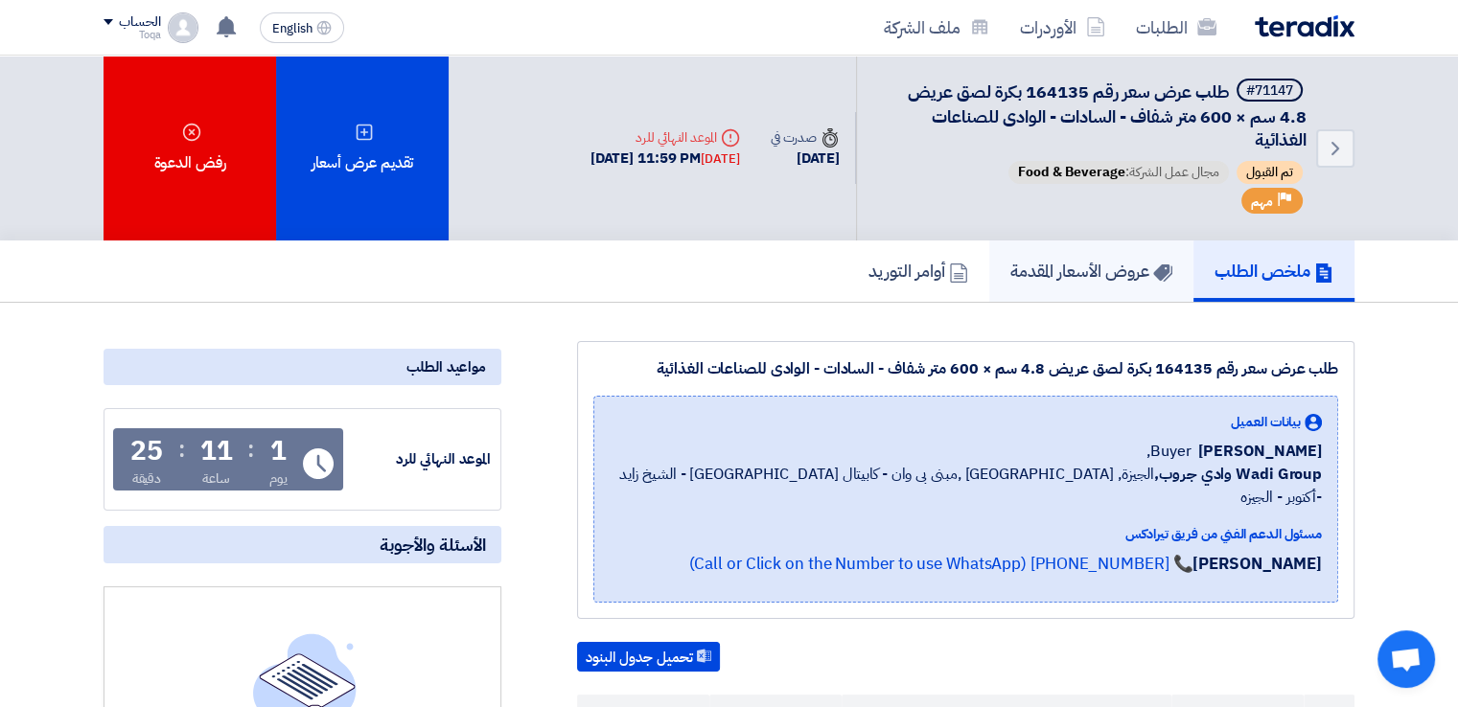
click at [1079, 277] on h5 "عروض الأسعار المقدمة" at bounding box center [1091, 271] width 162 height 22
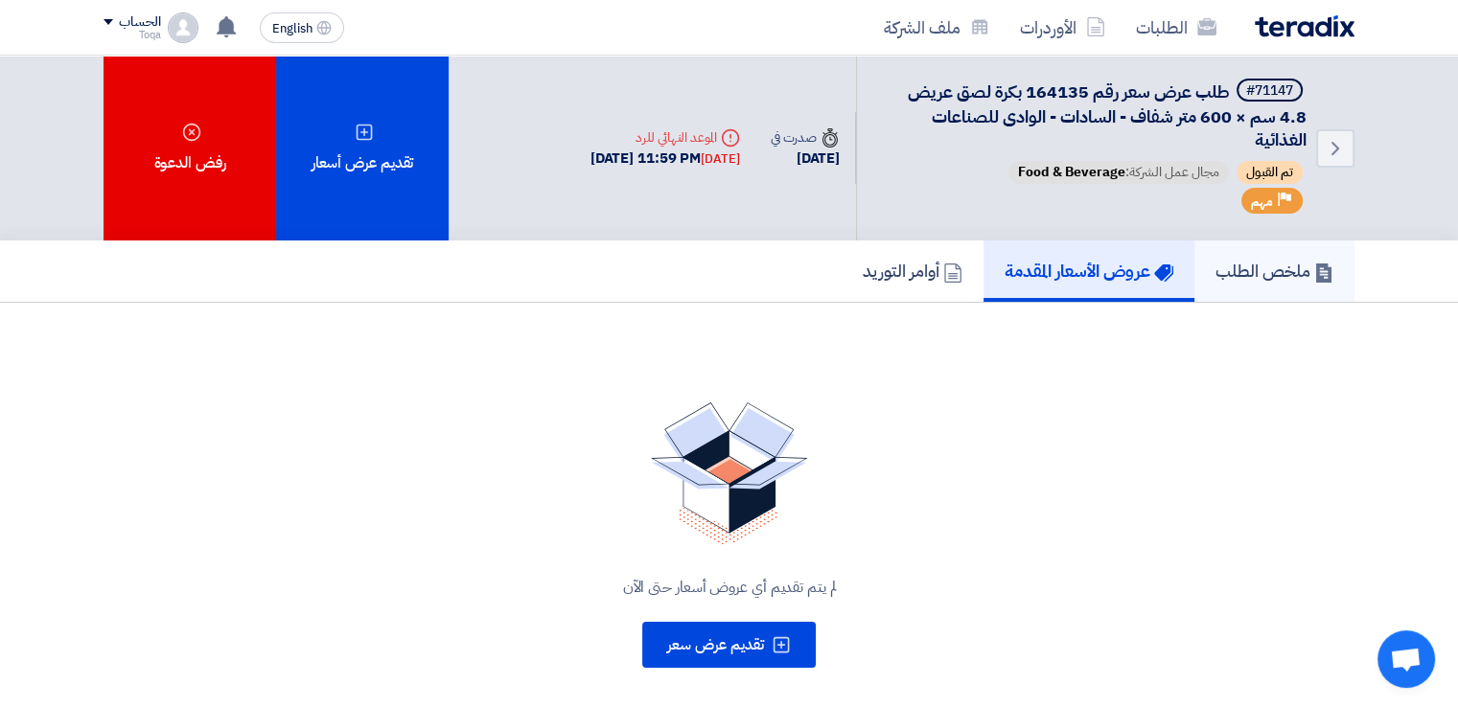
click at [1242, 275] on h5 "ملخص الطلب" at bounding box center [1275, 271] width 118 height 22
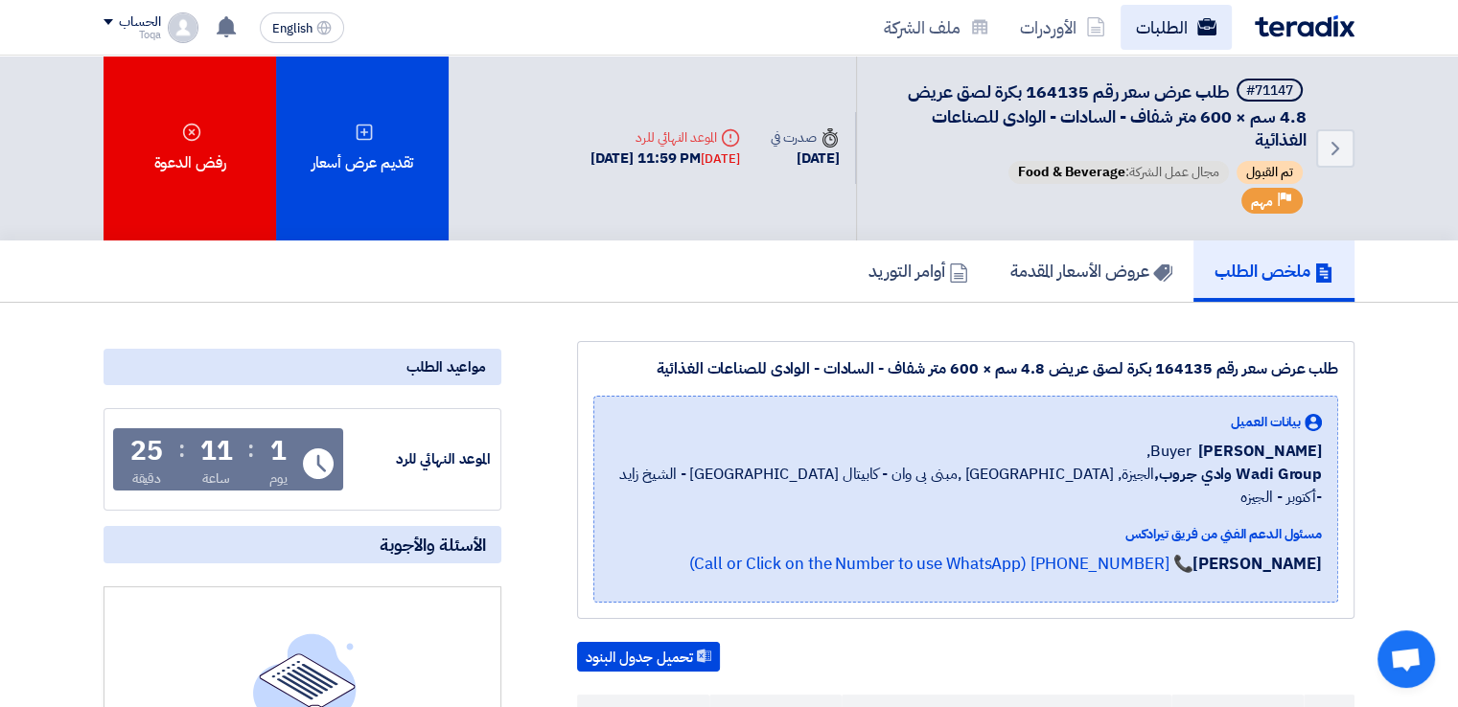
click at [1173, 33] on link "الطلبات" at bounding box center [1176, 27] width 111 height 45
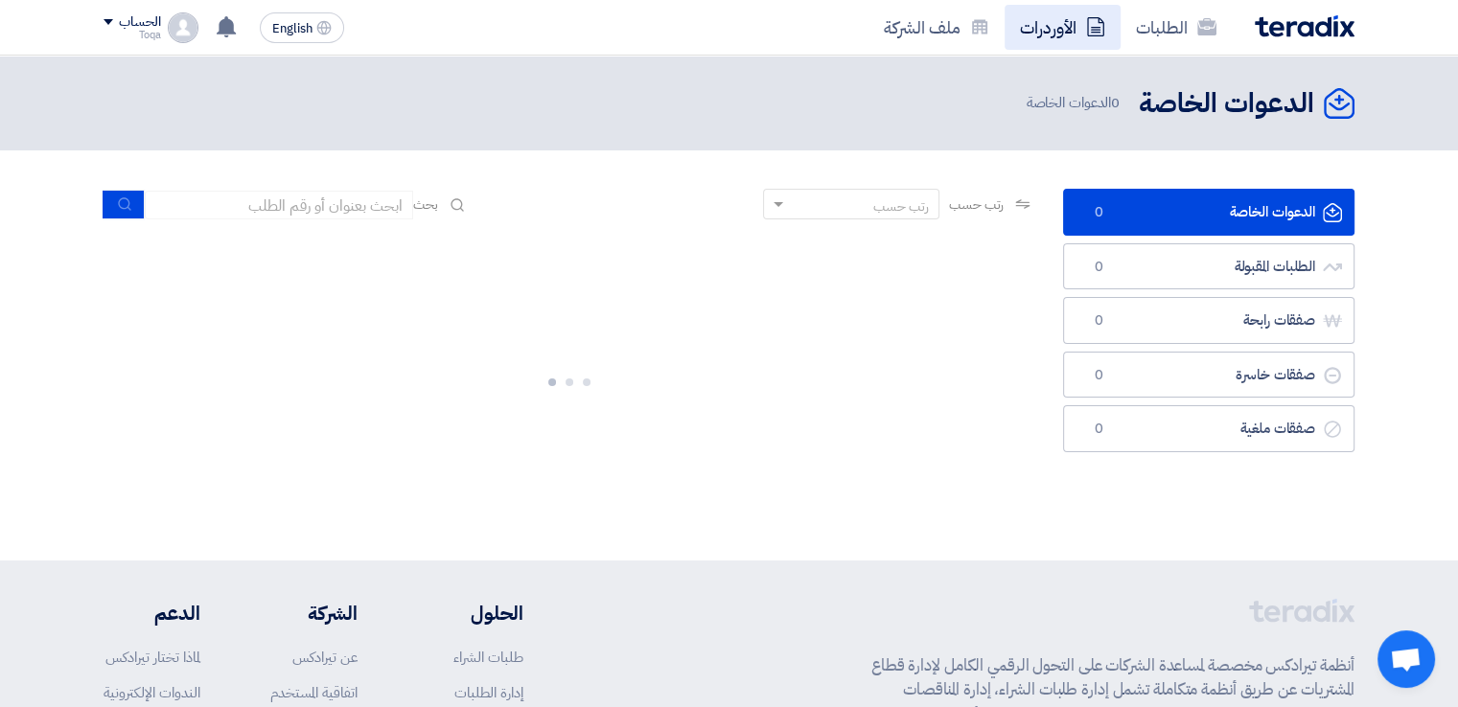
click at [1092, 32] on icon at bounding box center [1095, 26] width 19 height 19
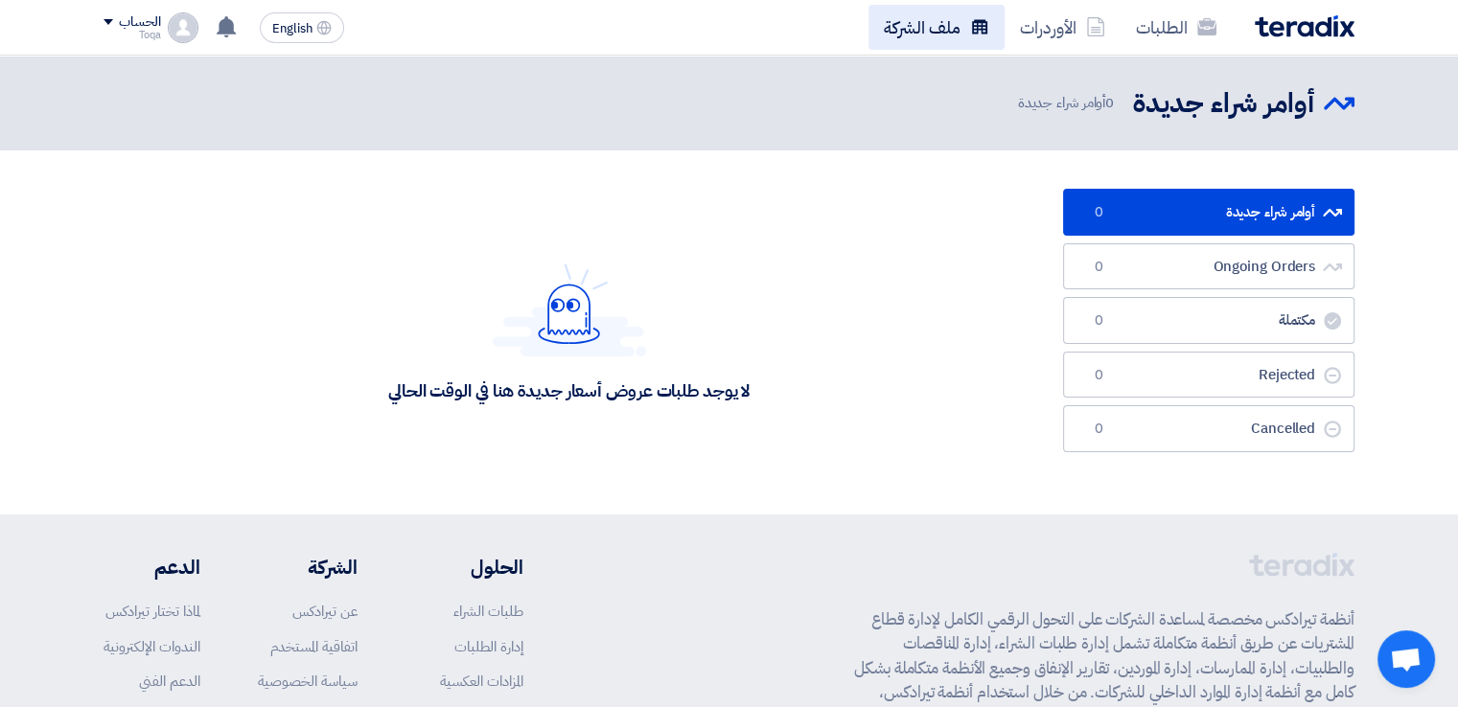
click at [948, 32] on link "ملف الشركة" at bounding box center [937, 27] width 136 height 45
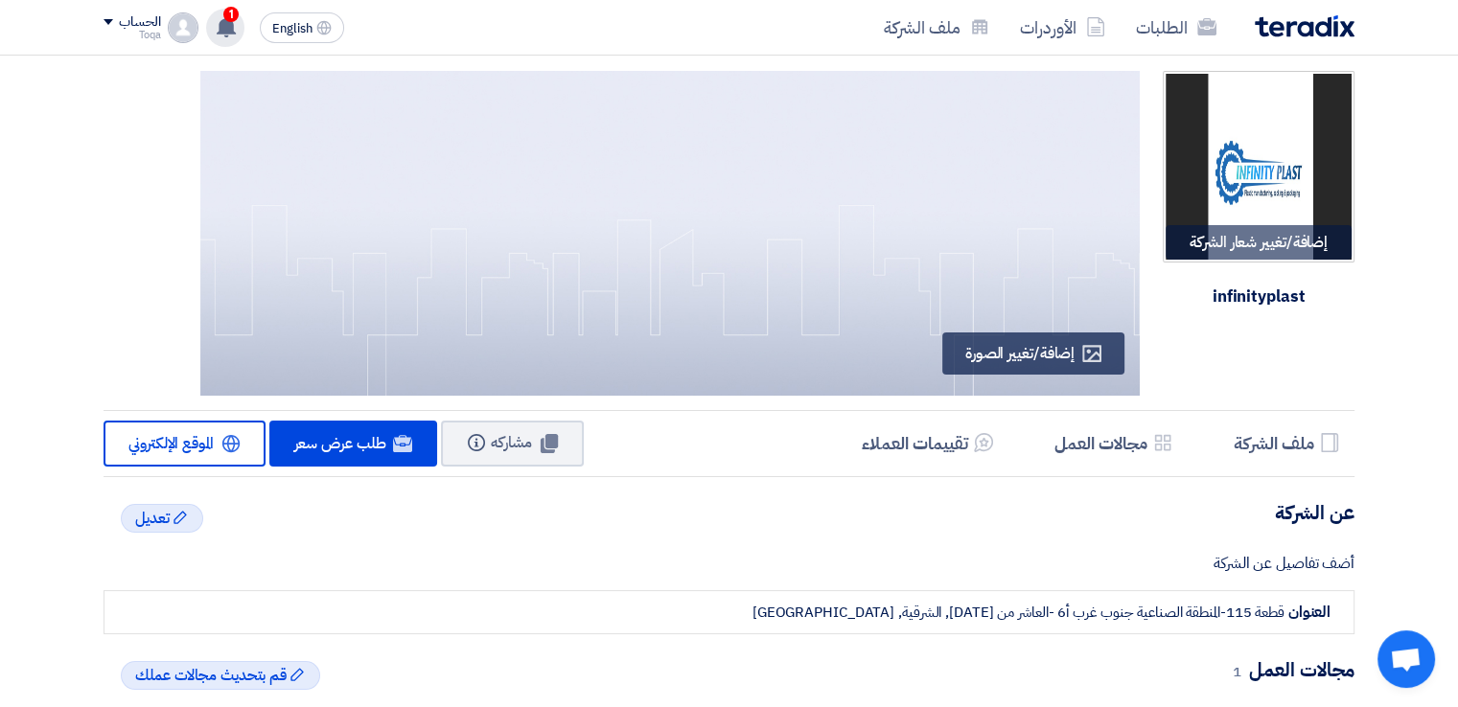
click at [223, 14] on span "1" at bounding box center [230, 14] width 15 height 15
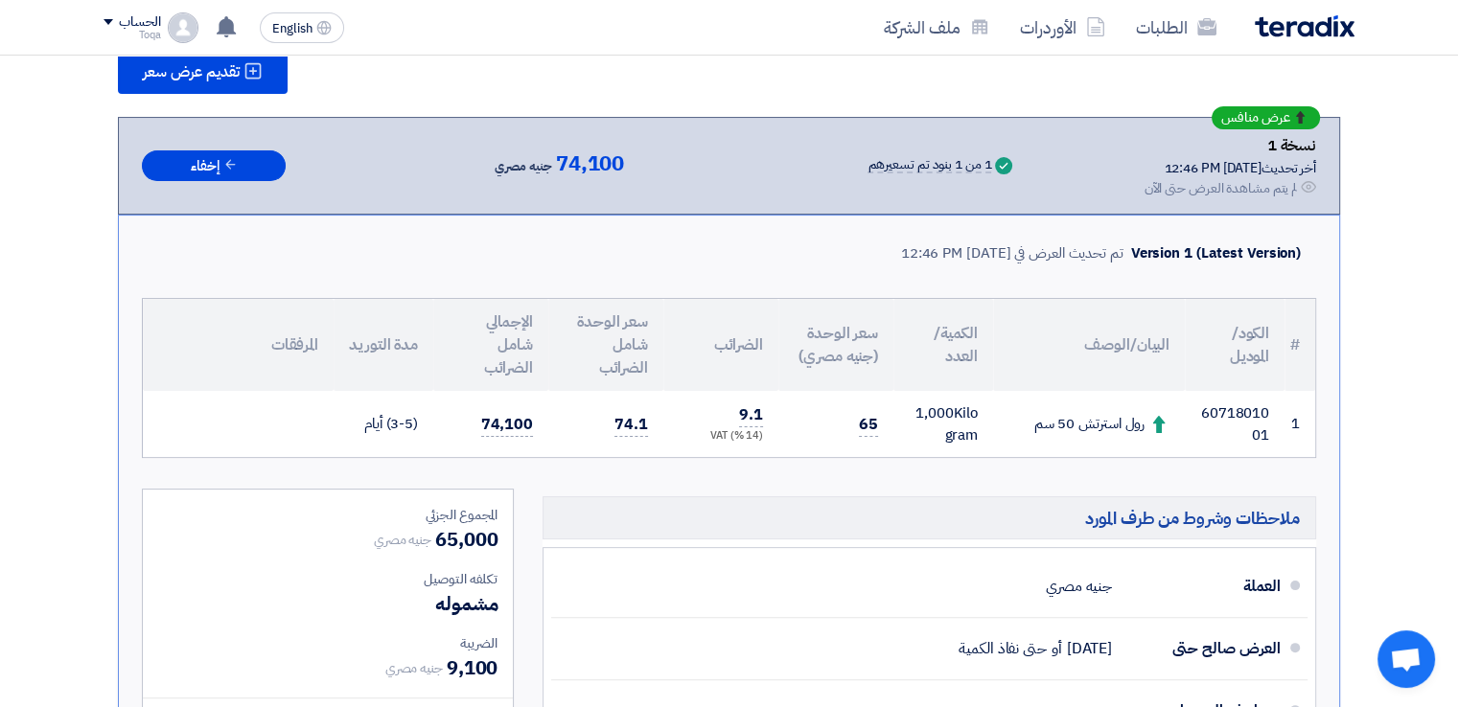
scroll to position [310, 0]
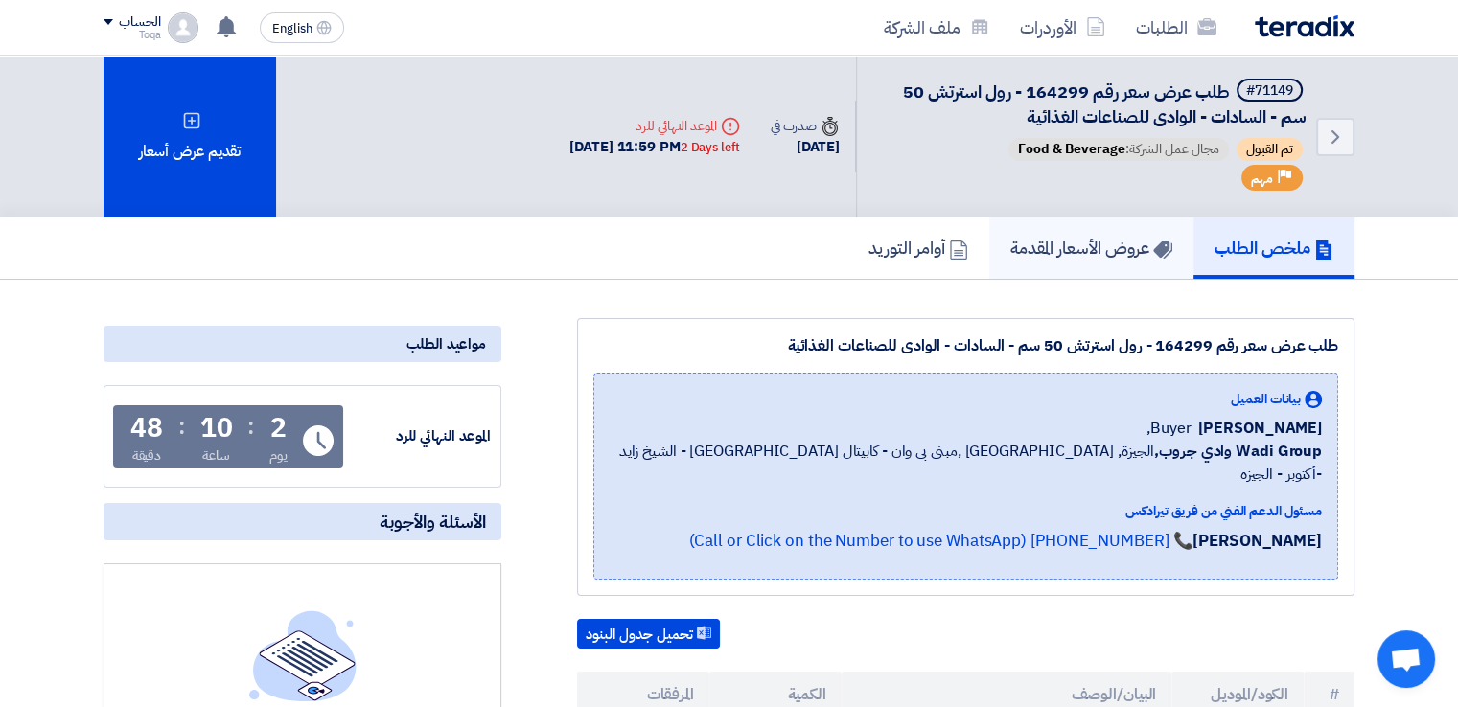
click at [1079, 243] on h5 "عروض الأسعار المقدمة" at bounding box center [1091, 248] width 162 height 22
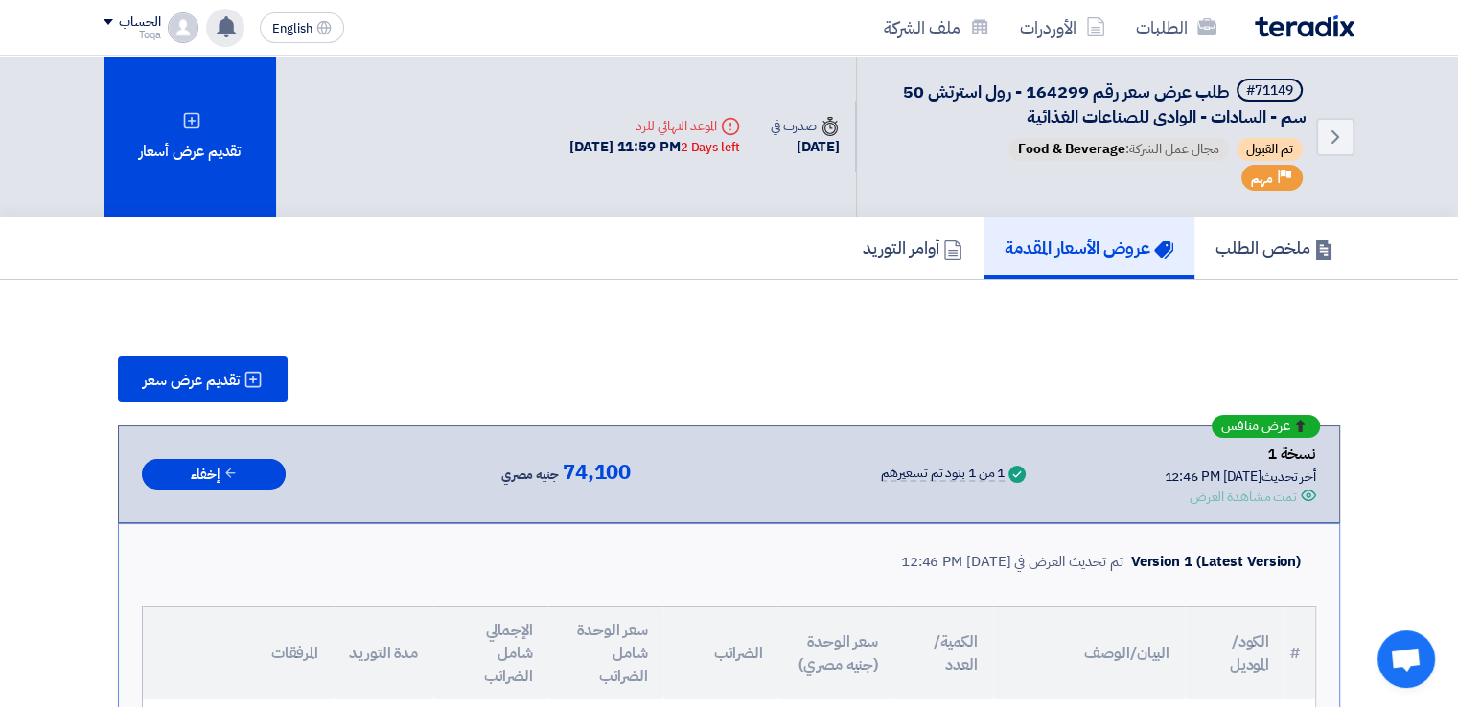
click at [220, 32] on use at bounding box center [226, 26] width 19 height 21
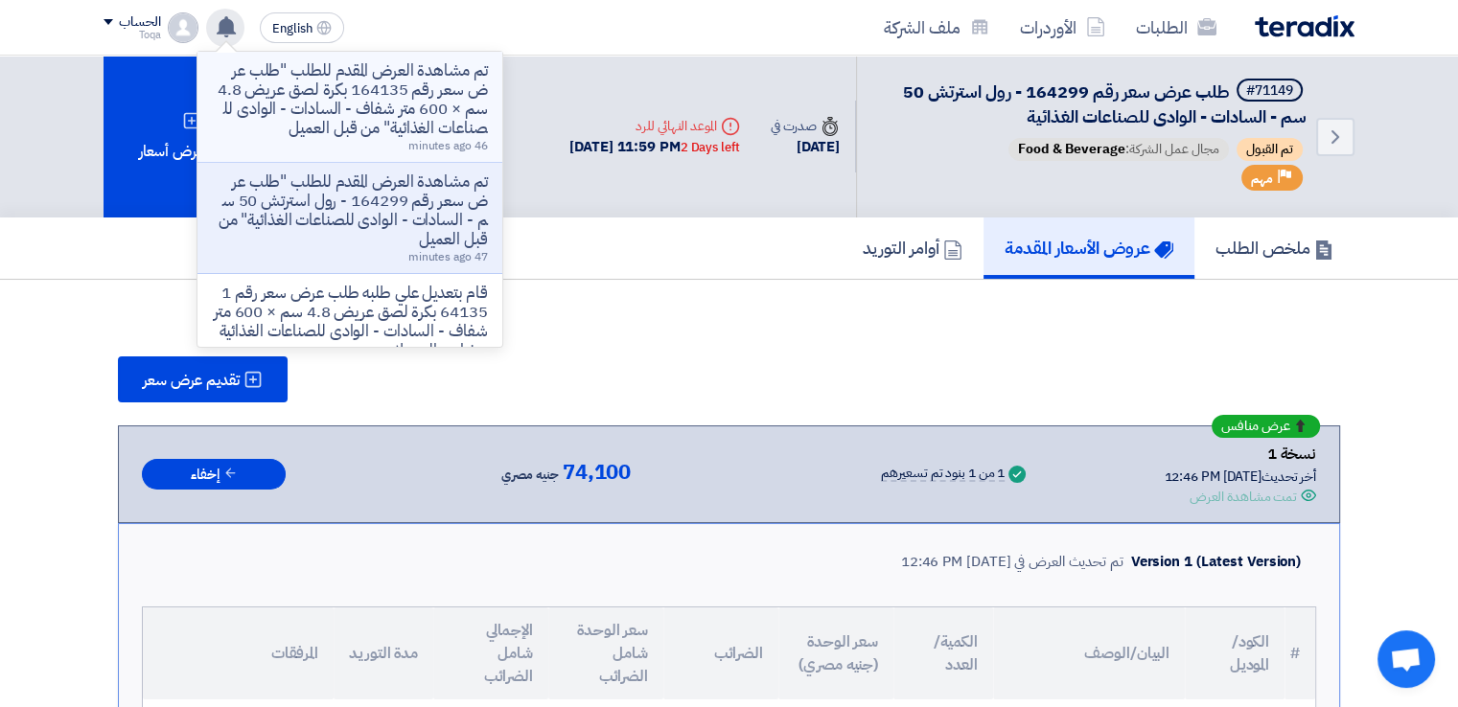
click at [317, 116] on p "تم مشاهدة العرض المقدم للطلب "طلب عرض سعر رقم 164135 بكرة لصق عريض 4.8 سم × 600…" at bounding box center [350, 99] width 274 height 77
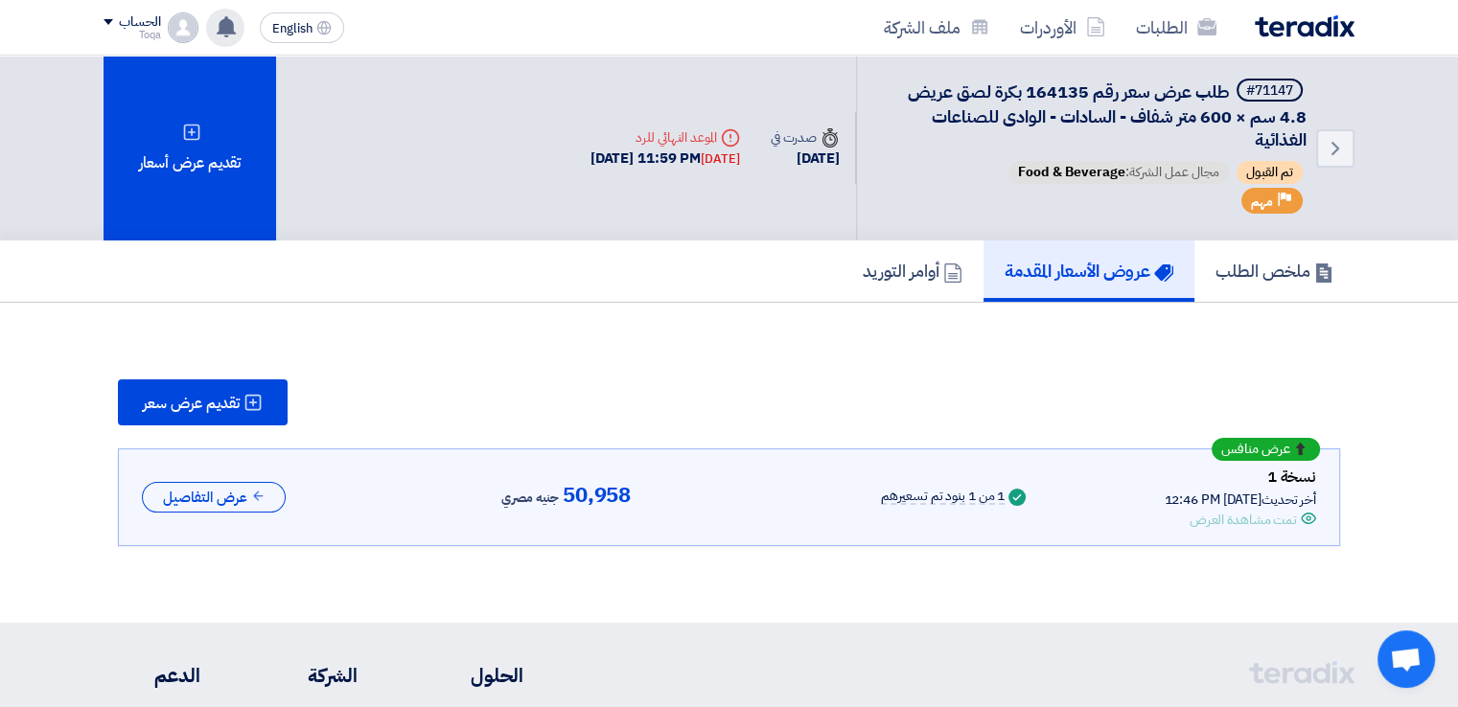
scroll to position [141, 0]
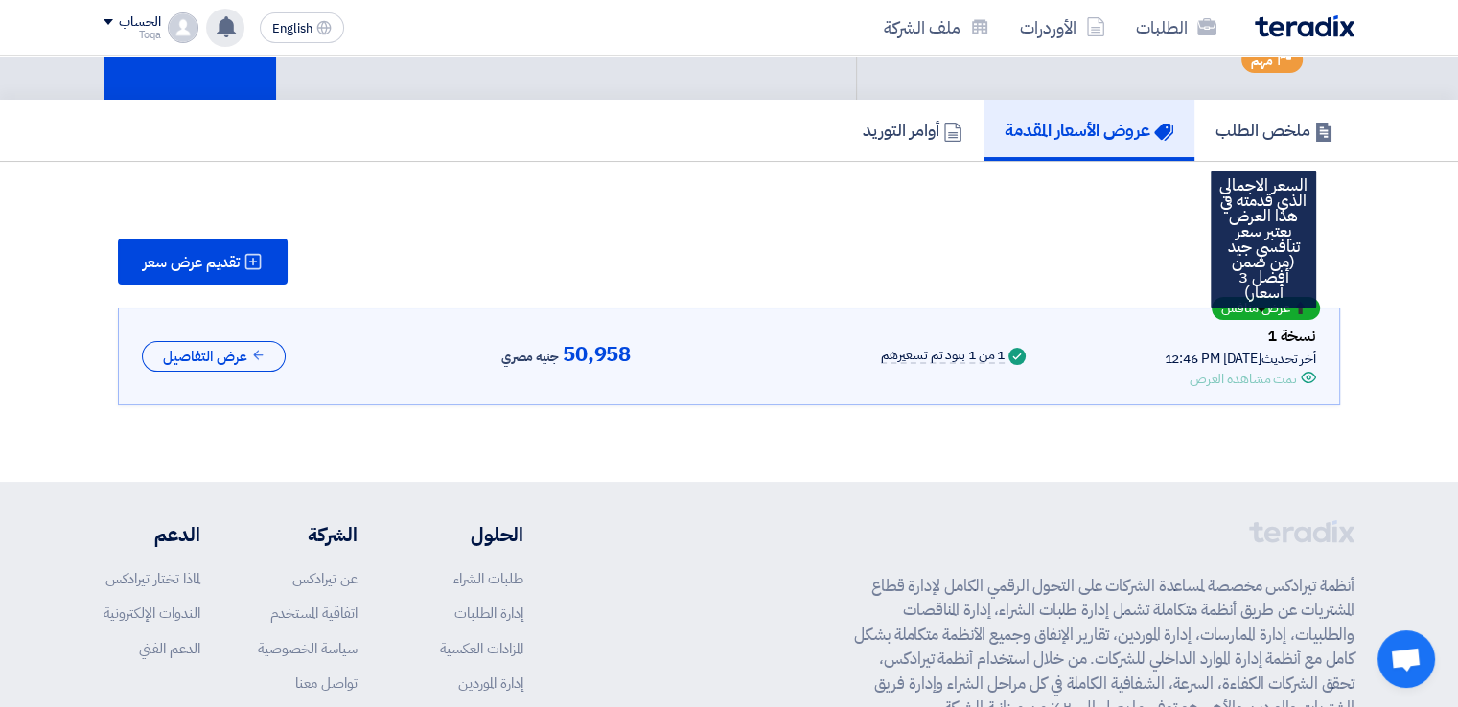
click at [1279, 312] on span "عرض منافس" at bounding box center [1255, 308] width 69 height 13
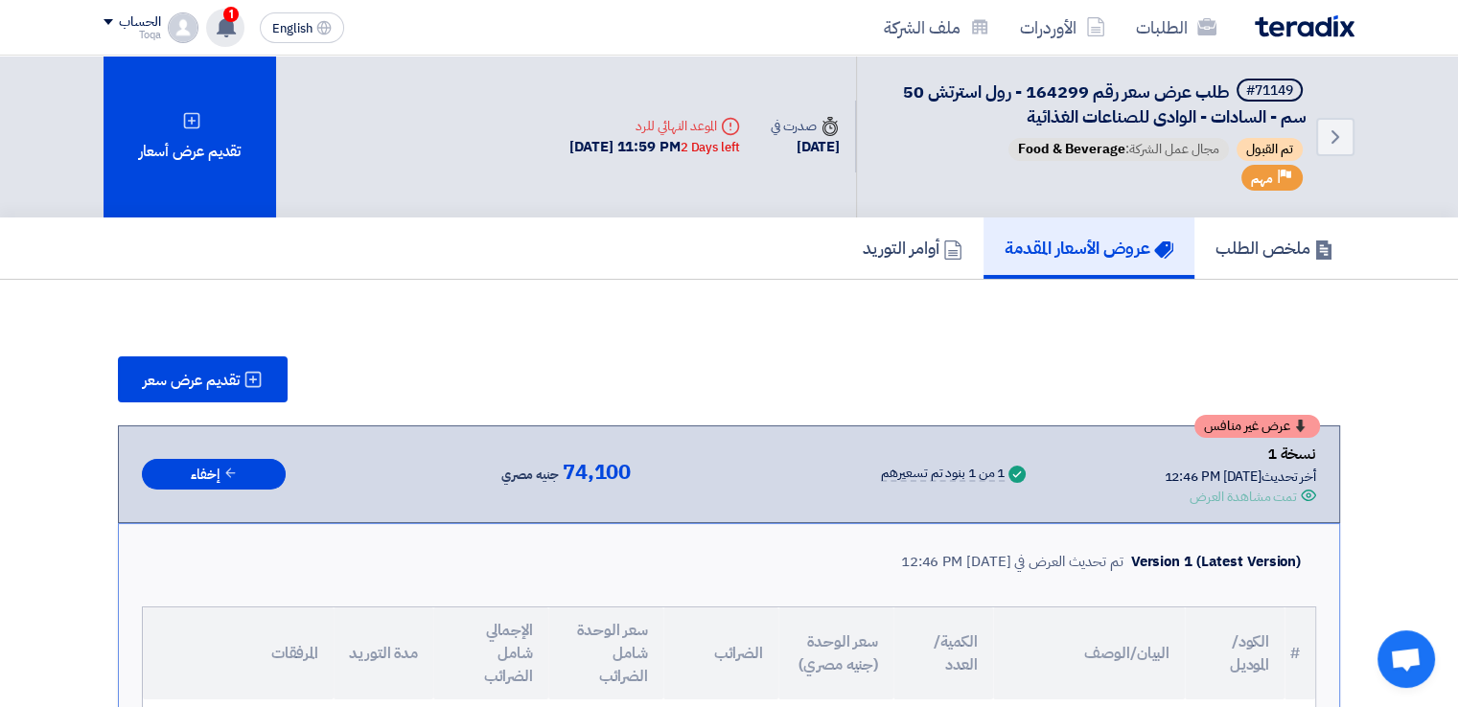
click at [241, 16] on div "1 عرض سعرك لطلب طلب عرض سعر رقم 164299 - رول استرتش 50 سم - السادات - الوادى لل…" at bounding box center [225, 28] width 38 height 38
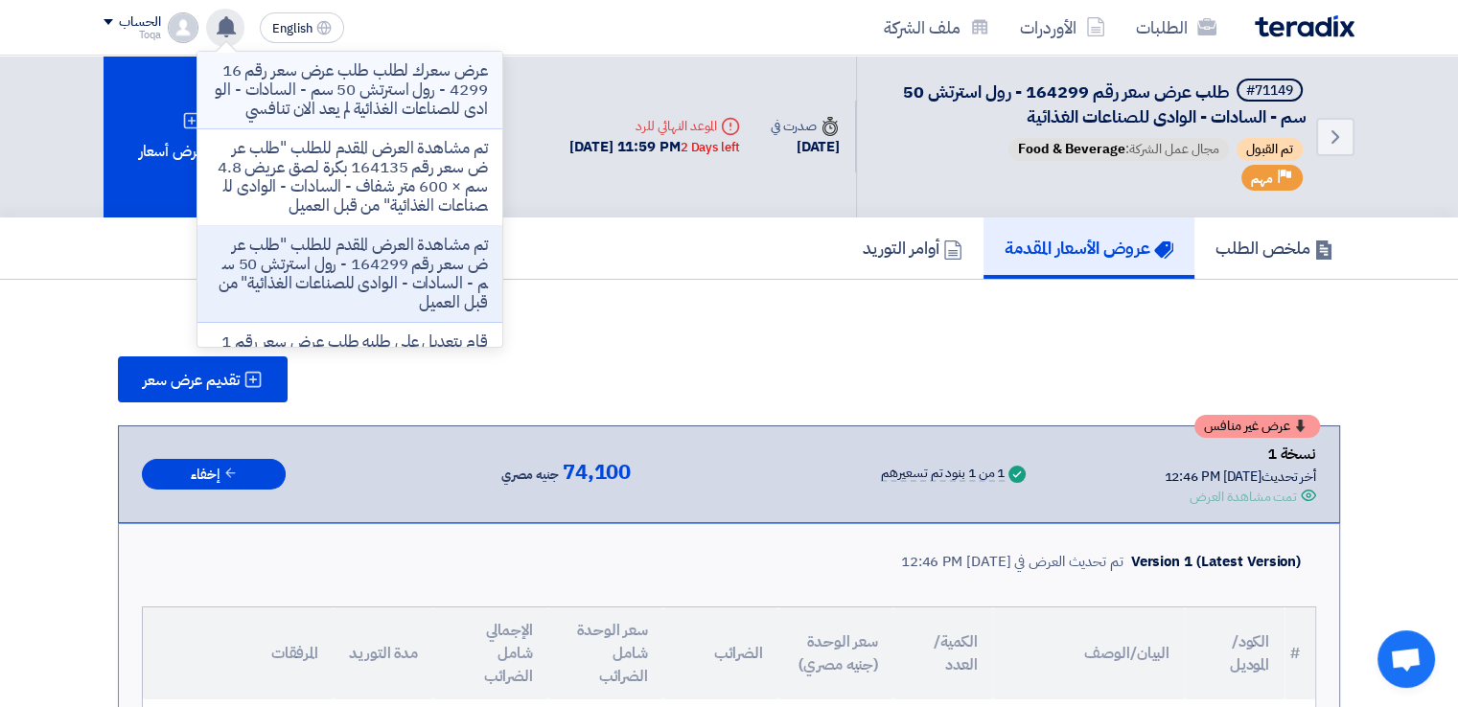
click at [373, 80] on p "عرض سعرك لطلب طلب عرض سعر رقم 164299 - رول استرتش 50 سم - السادات - الوادى للصن…" at bounding box center [350, 90] width 274 height 58
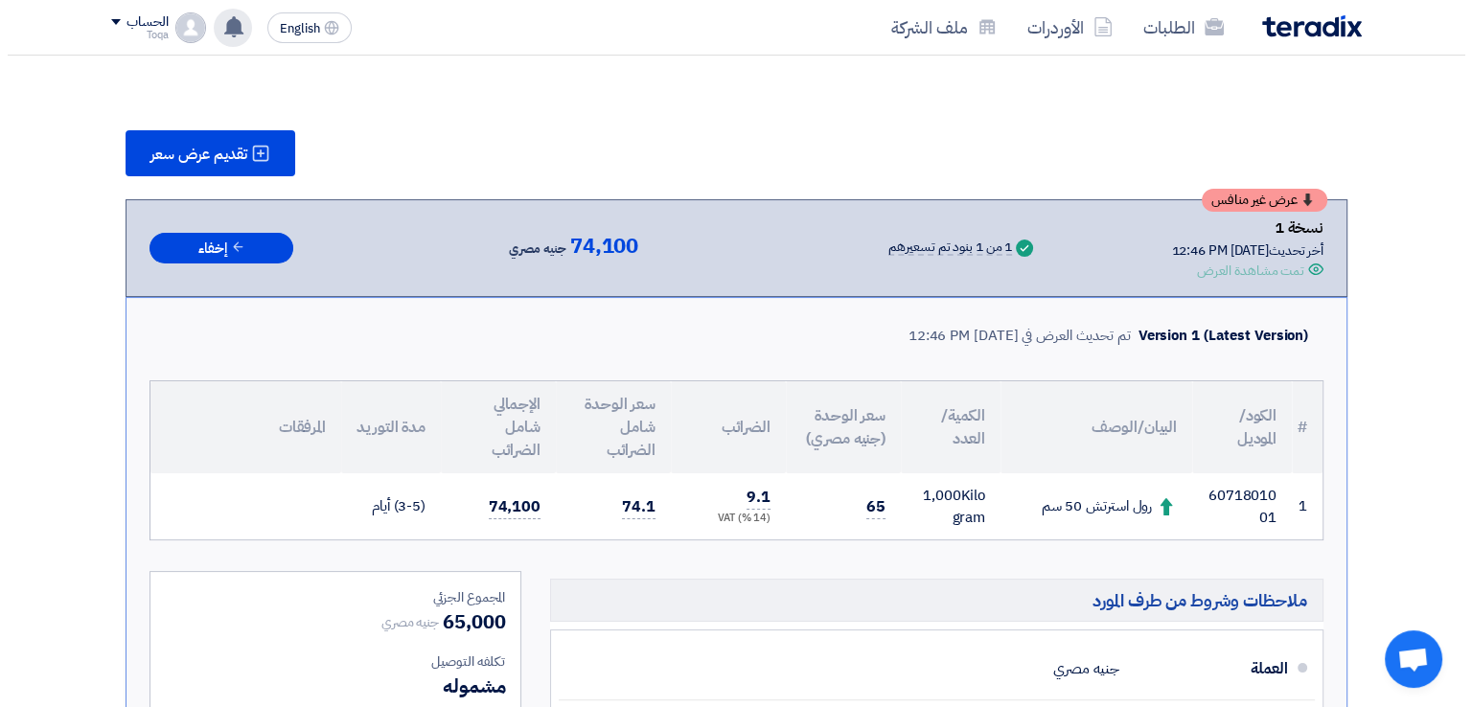
scroll to position [153, 0]
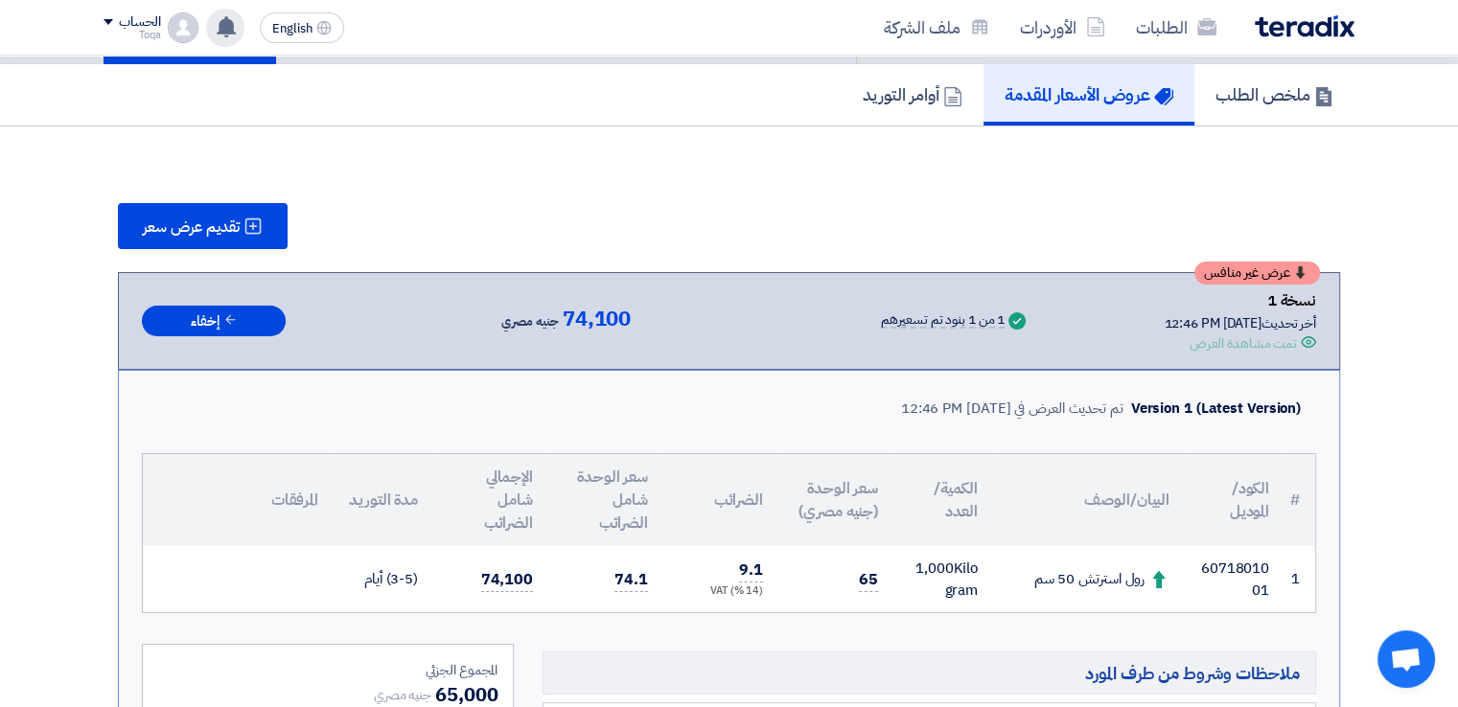
click at [1296, 267] on icon at bounding box center [1300, 273] width 12 height 12
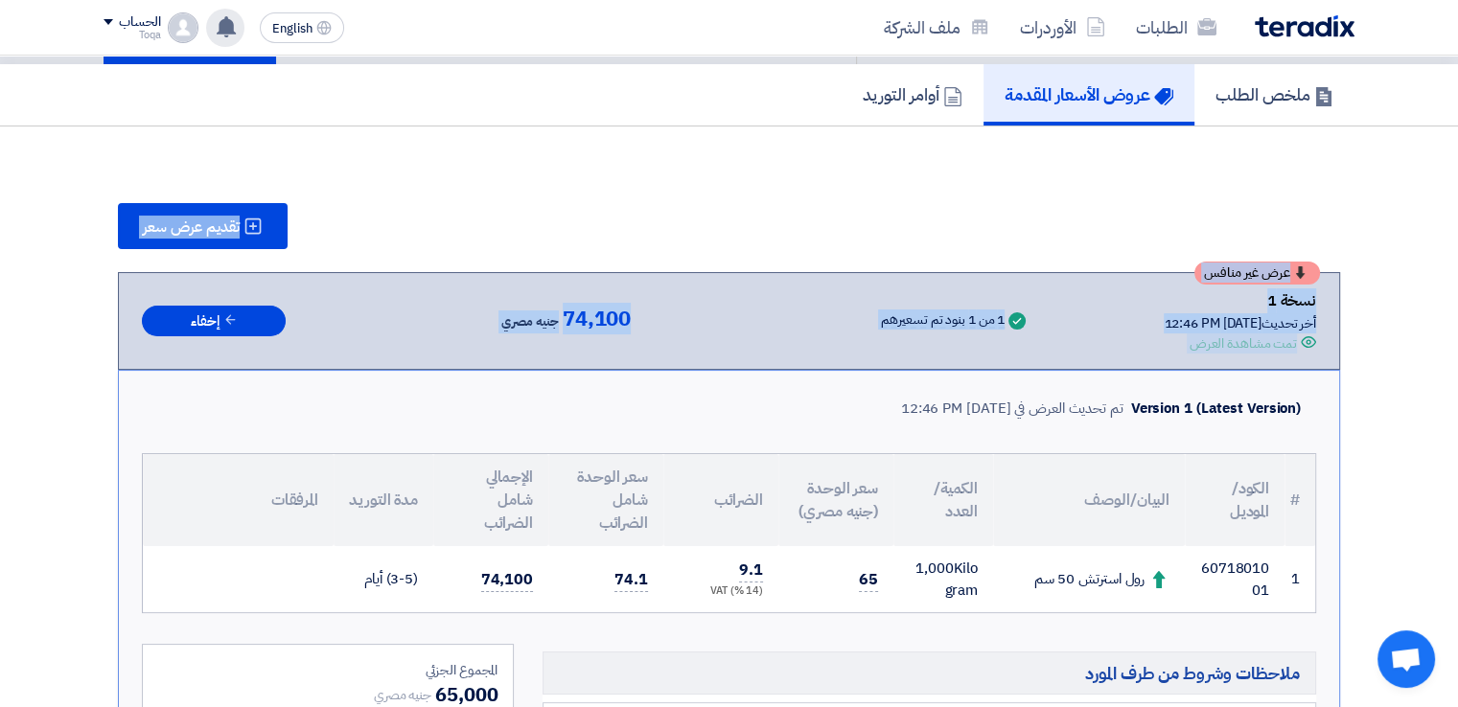
drag, startPoint x: 1264, startPoint y: 222, endPoint x: 1265, endPoint y: 263, distance: 40.3
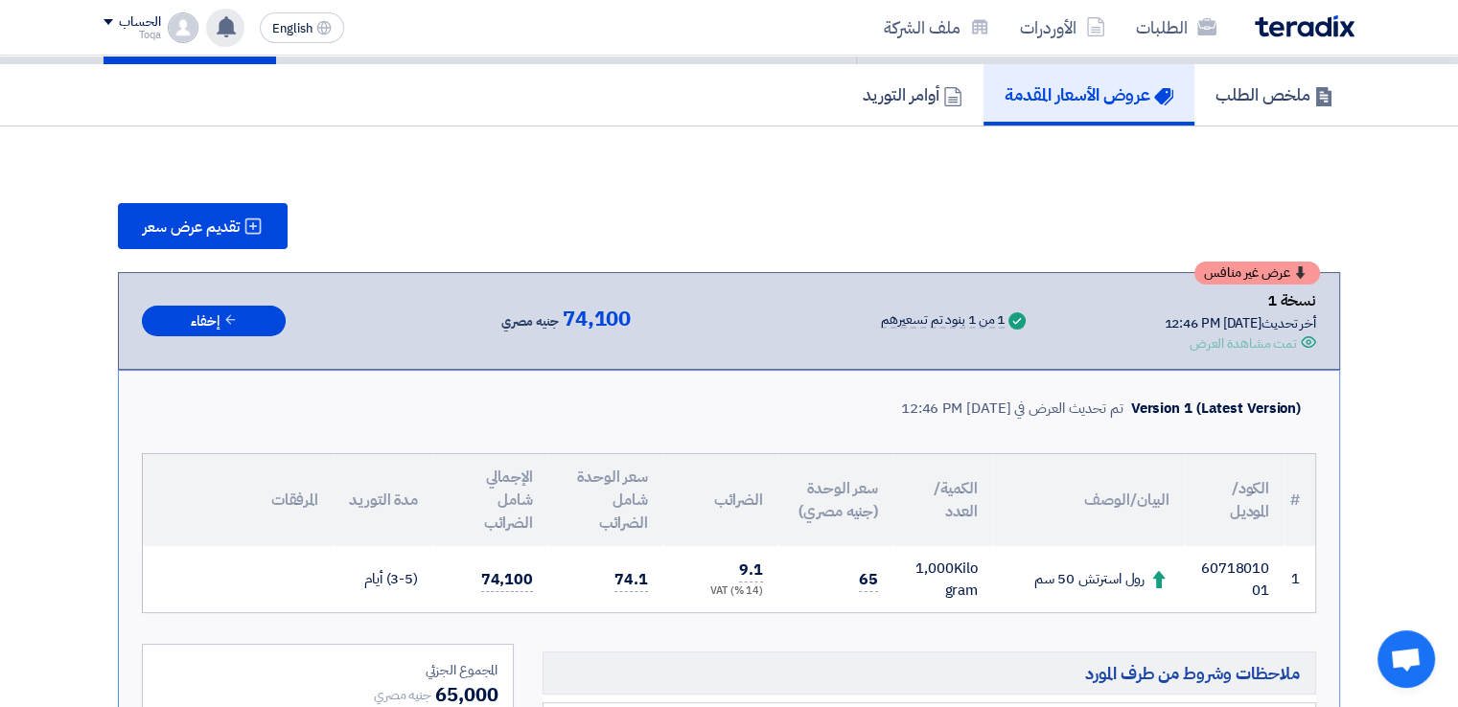
click at [1265, 267] on span "عرض غير منافس" at bounding box center [1247, 273] width 86 height 13
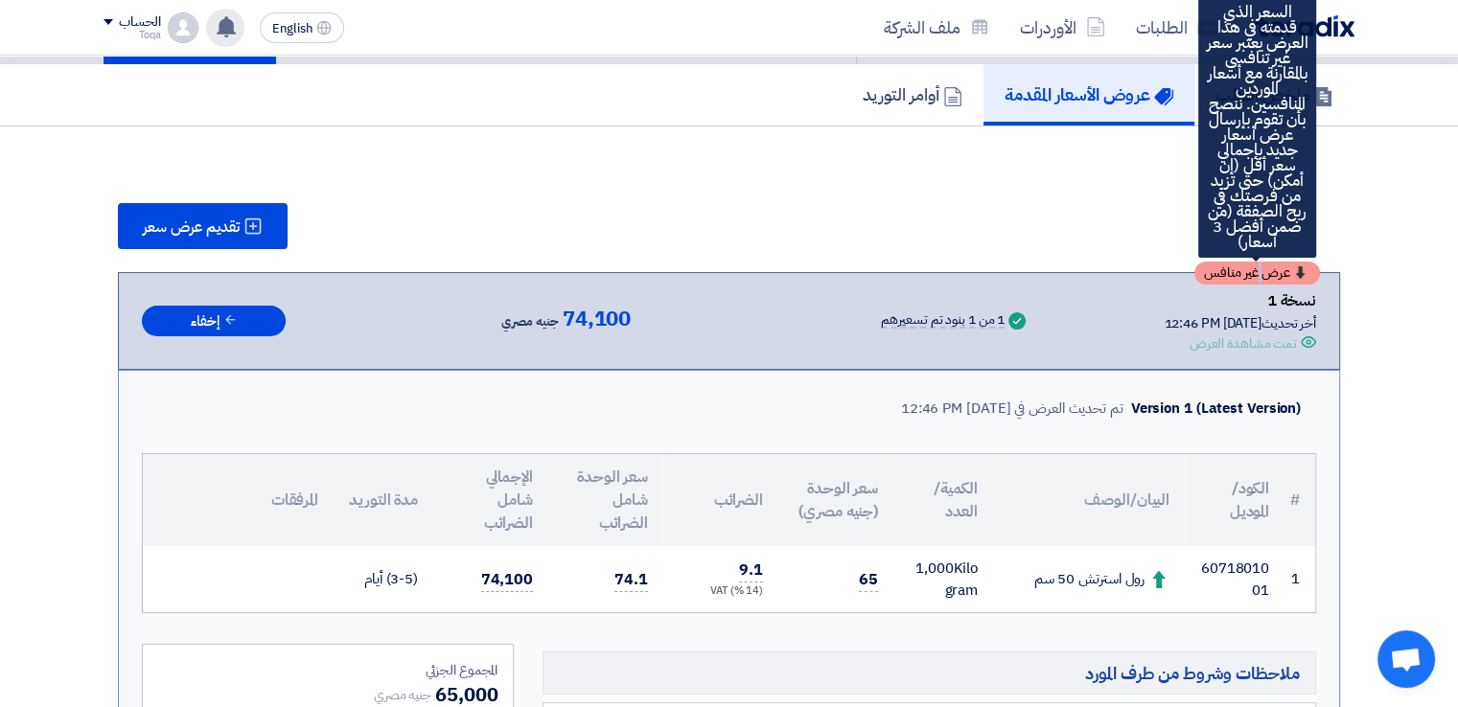
click at [1265, 267] on span "عرض غير منافس" at bounding box center [1247, 273] width 86 height 13
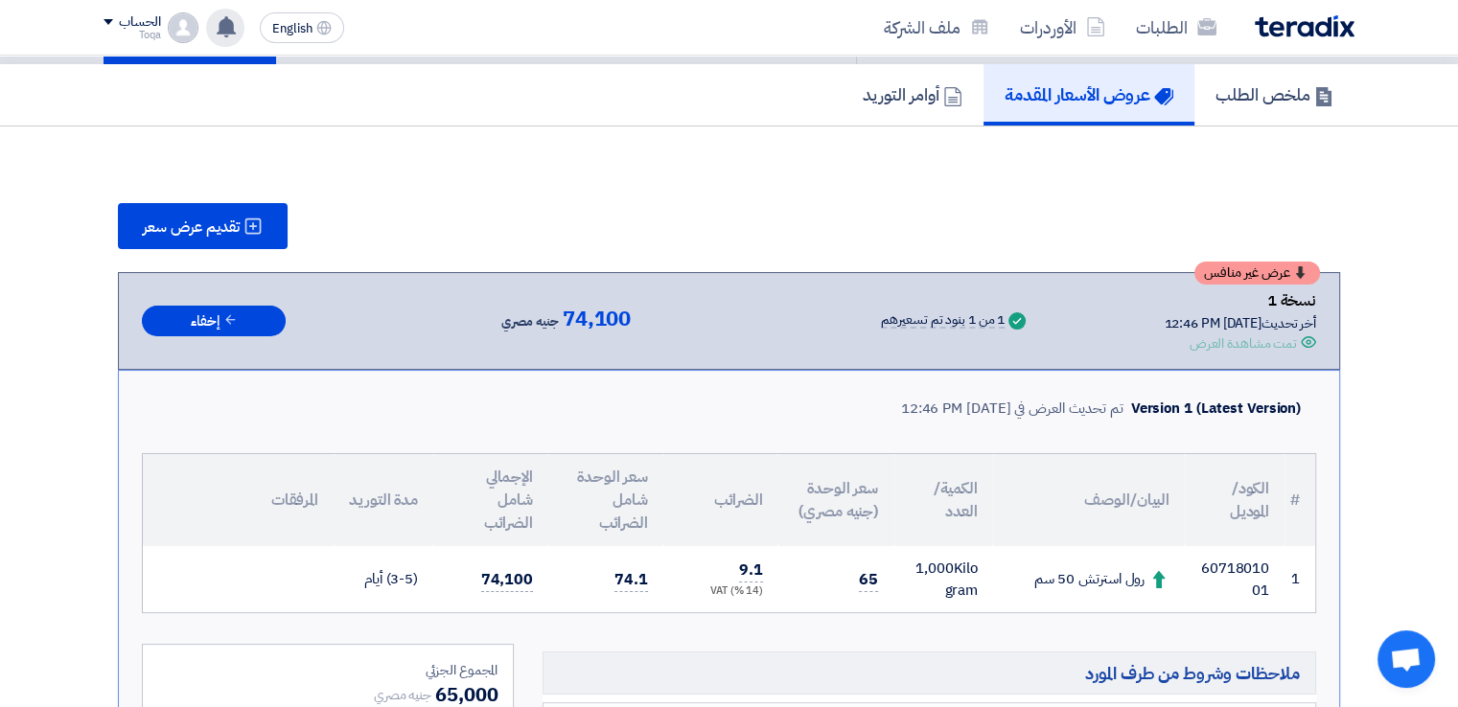
click at [890, 223] on div "تقديم عرض سعر" at bounding box center [729, 226] width 1222 height 46
click at [1262, 229] on div "تقديم عرض سعر" at bounding box center [729, 226] width 1222 height 46
click at [1271, 267] on span "عرض غير منافس" at bounding box center [1247, 273] width 86 height 13
click at [239, 220] on span "تقديم عرض سعر" at bounding box center [191, 227] width 97 height 15
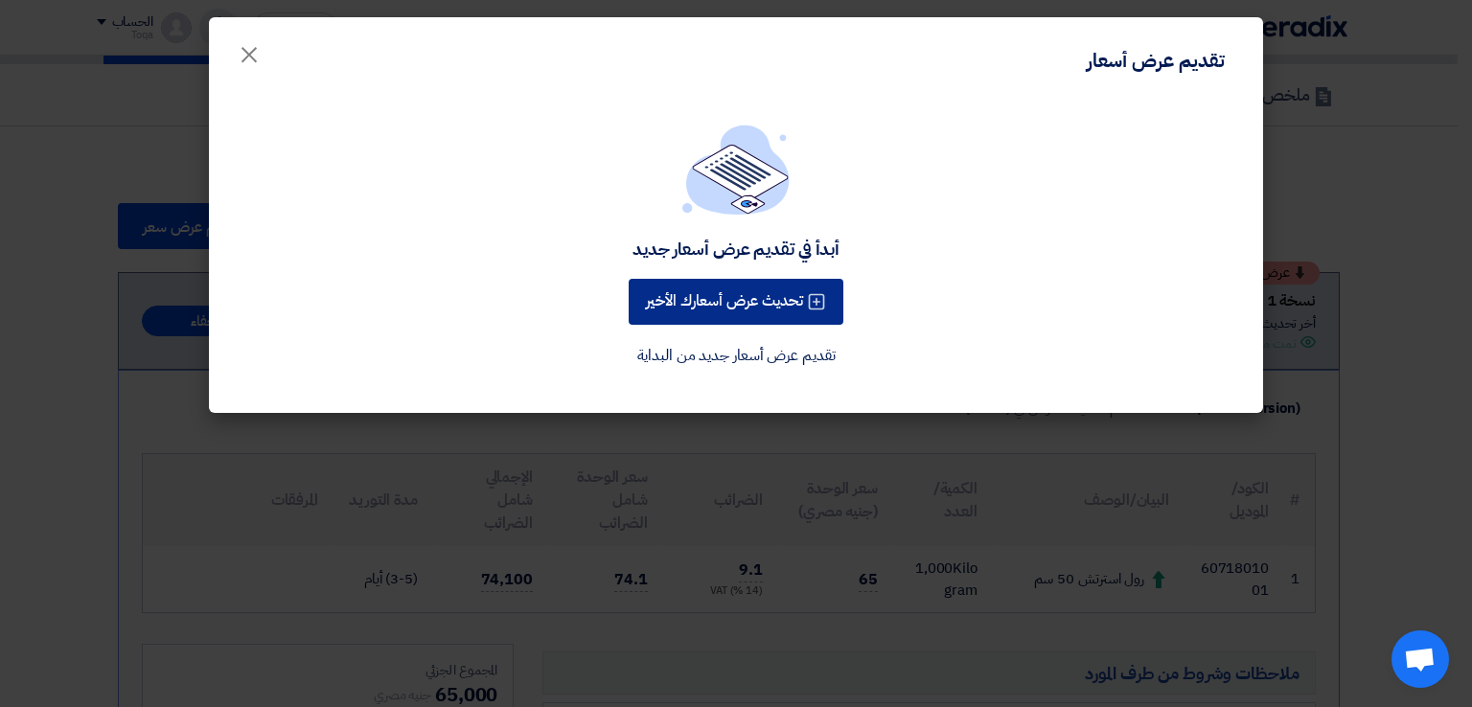
click at [683, 309] on button "تحديث عرض أسعارك الأخير" at bounding box center [736, 302] width 215 height 46
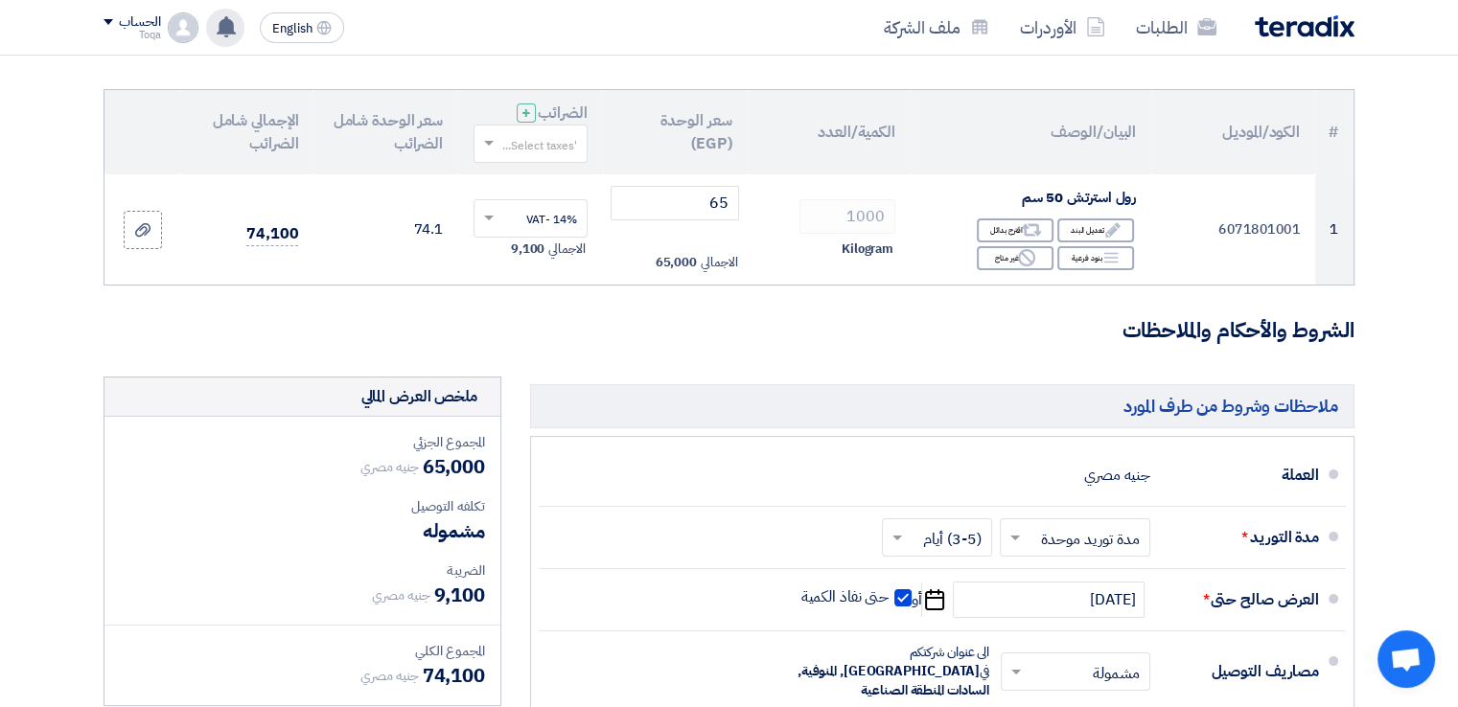
scroll to position [196, 0]
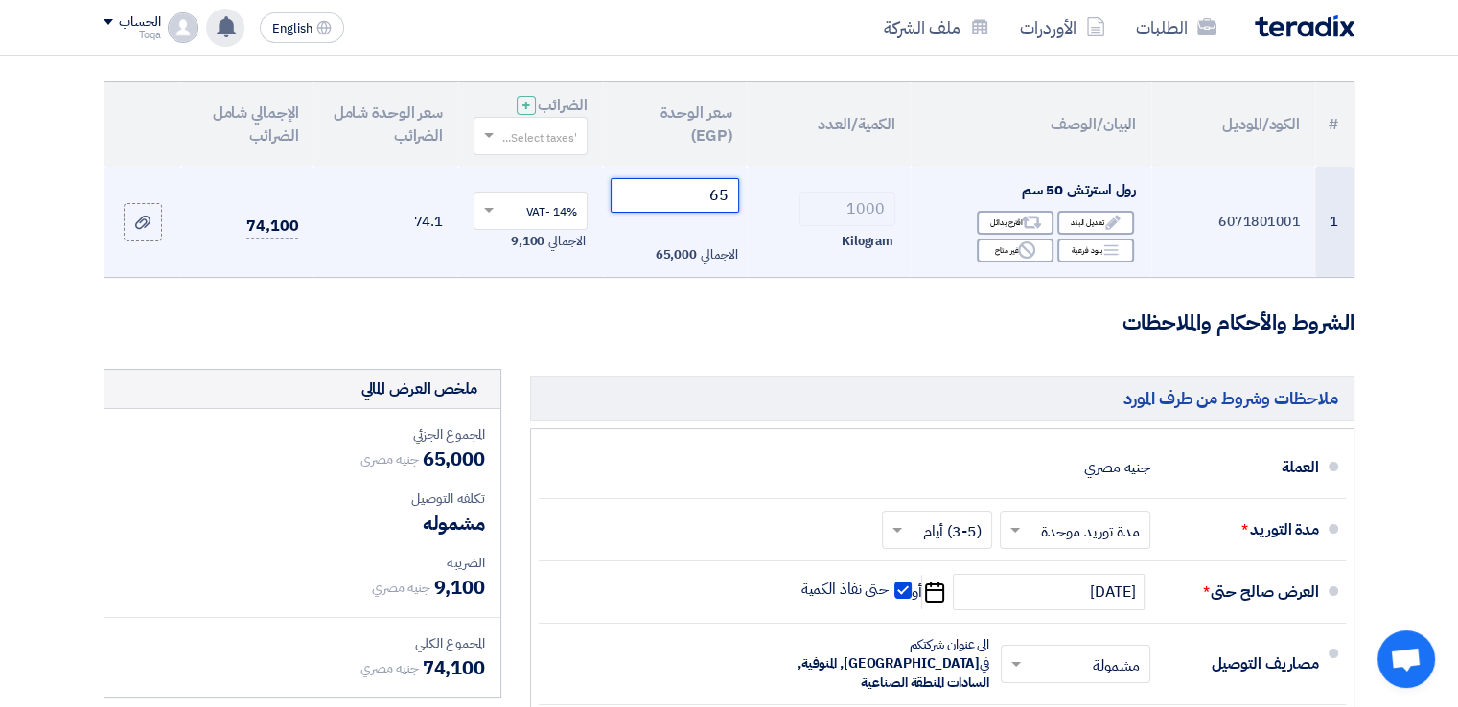
click at [714, 210] on input "65" at bounding box center [675, 195] width 129 height 35
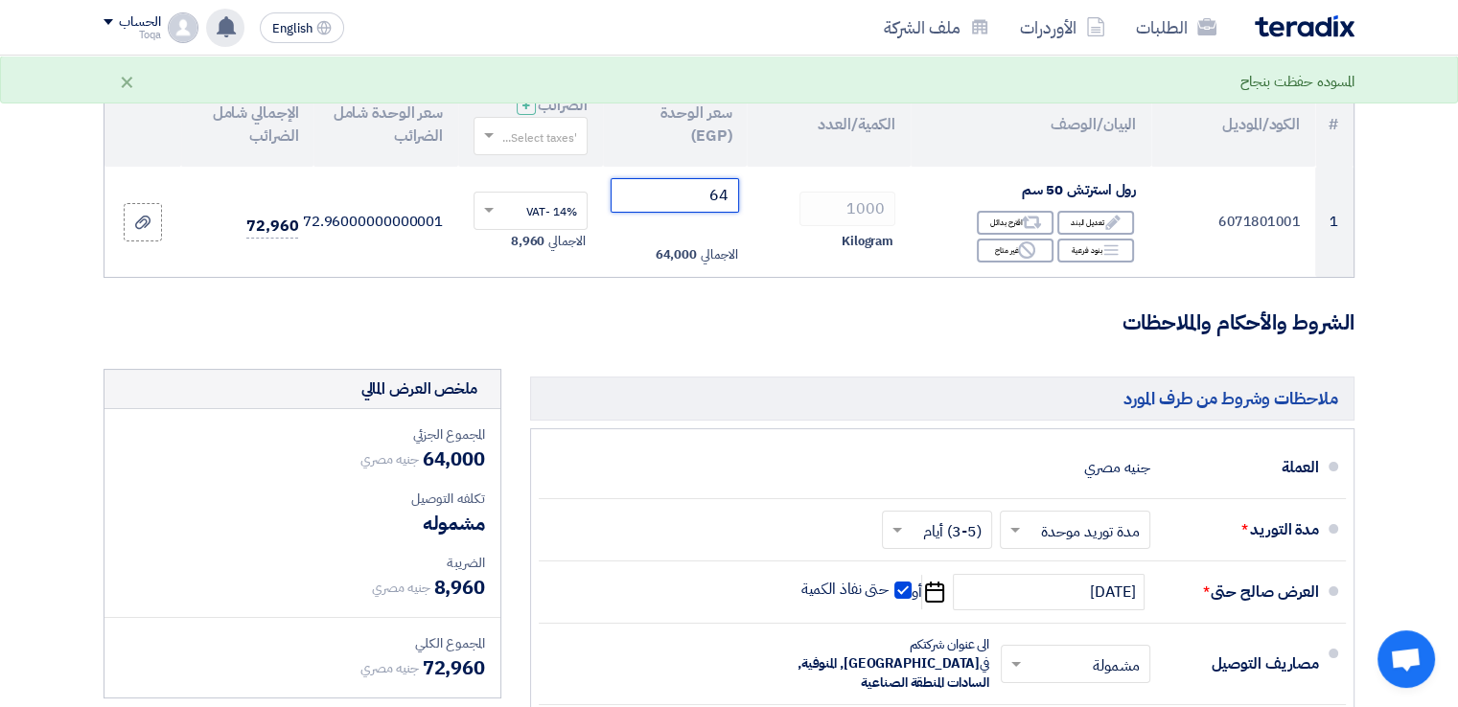
type input "64"
click at [530, 138] on input "text" at bounding box center [541, 138] width 76 height 32
click at [539, 164] on span "14% -VAT" at bounding box center [550, 171] width 53 height 17
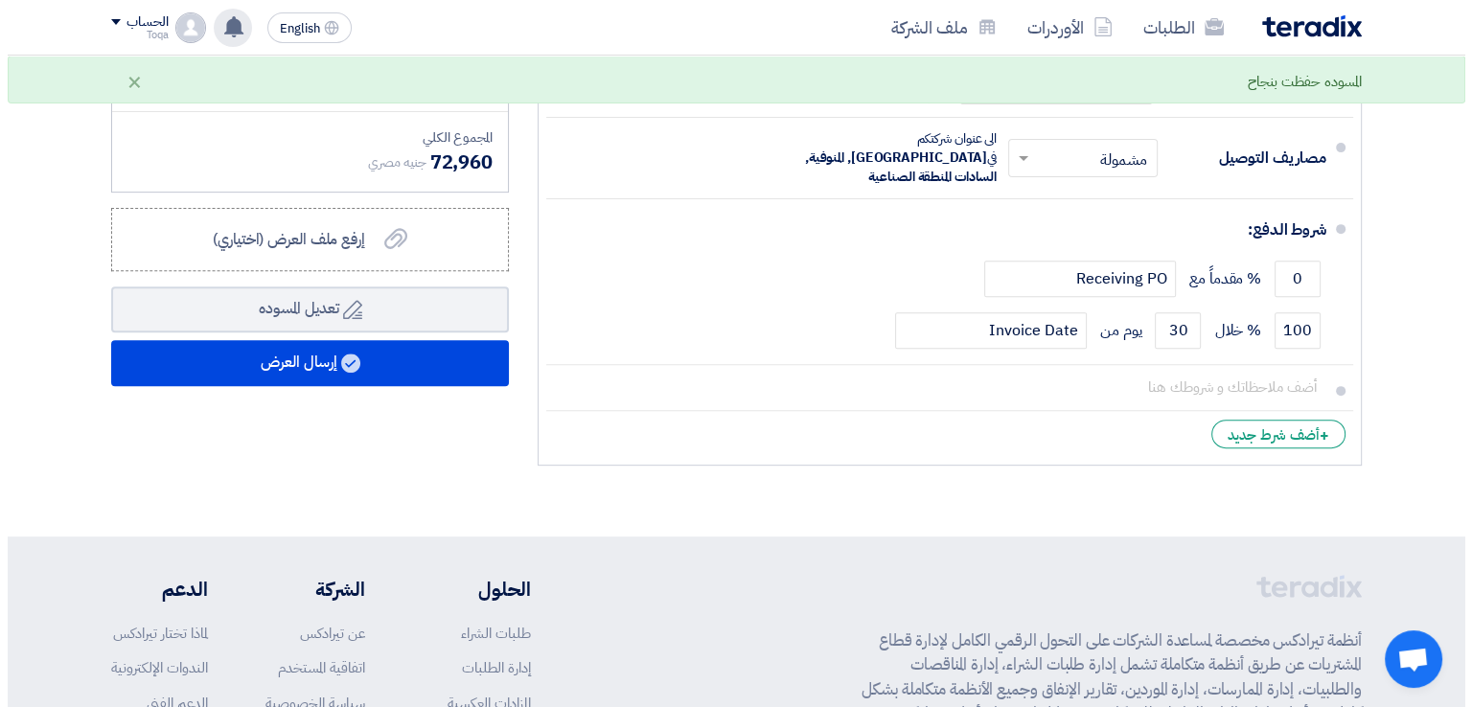
scroll to position [697, 0]
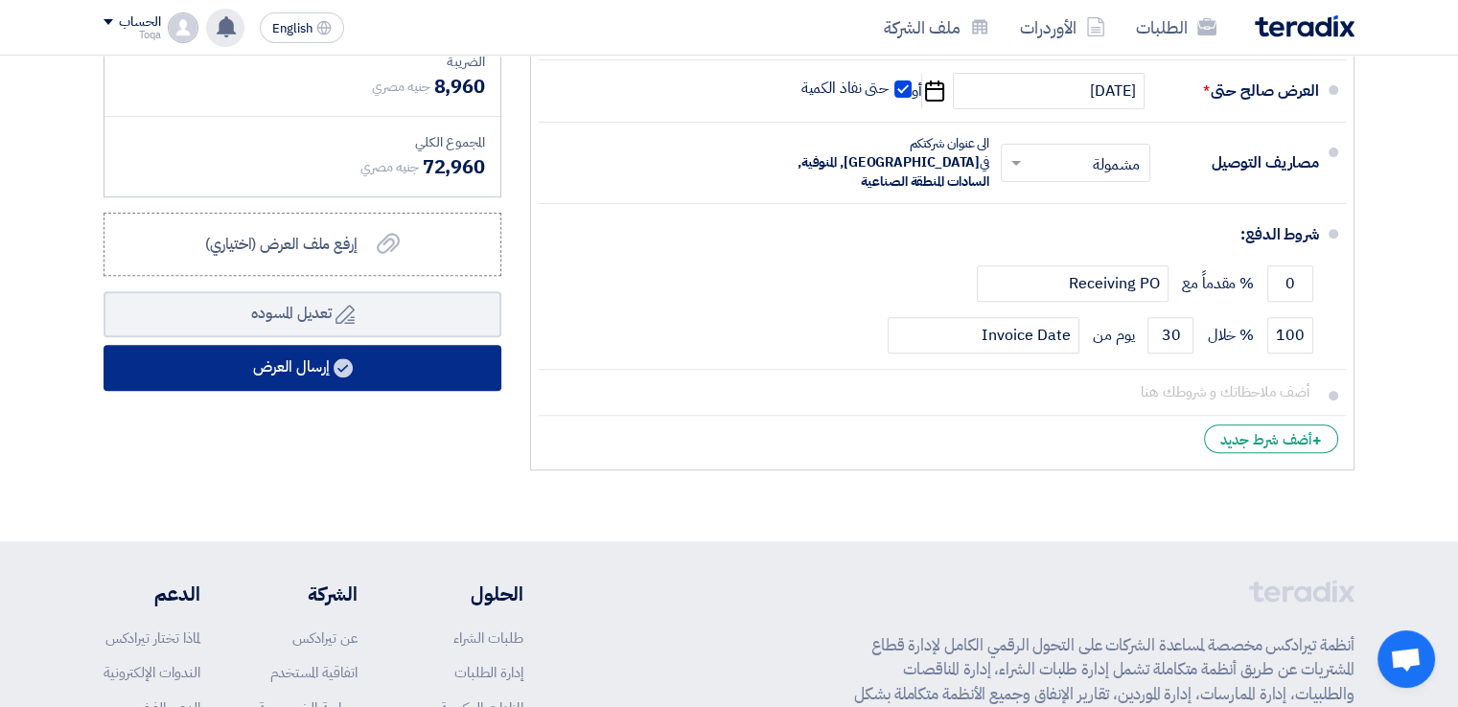
click at [303, 351] on button "إرسال العرض" at bounding box center [303, 368] width 398 height 46
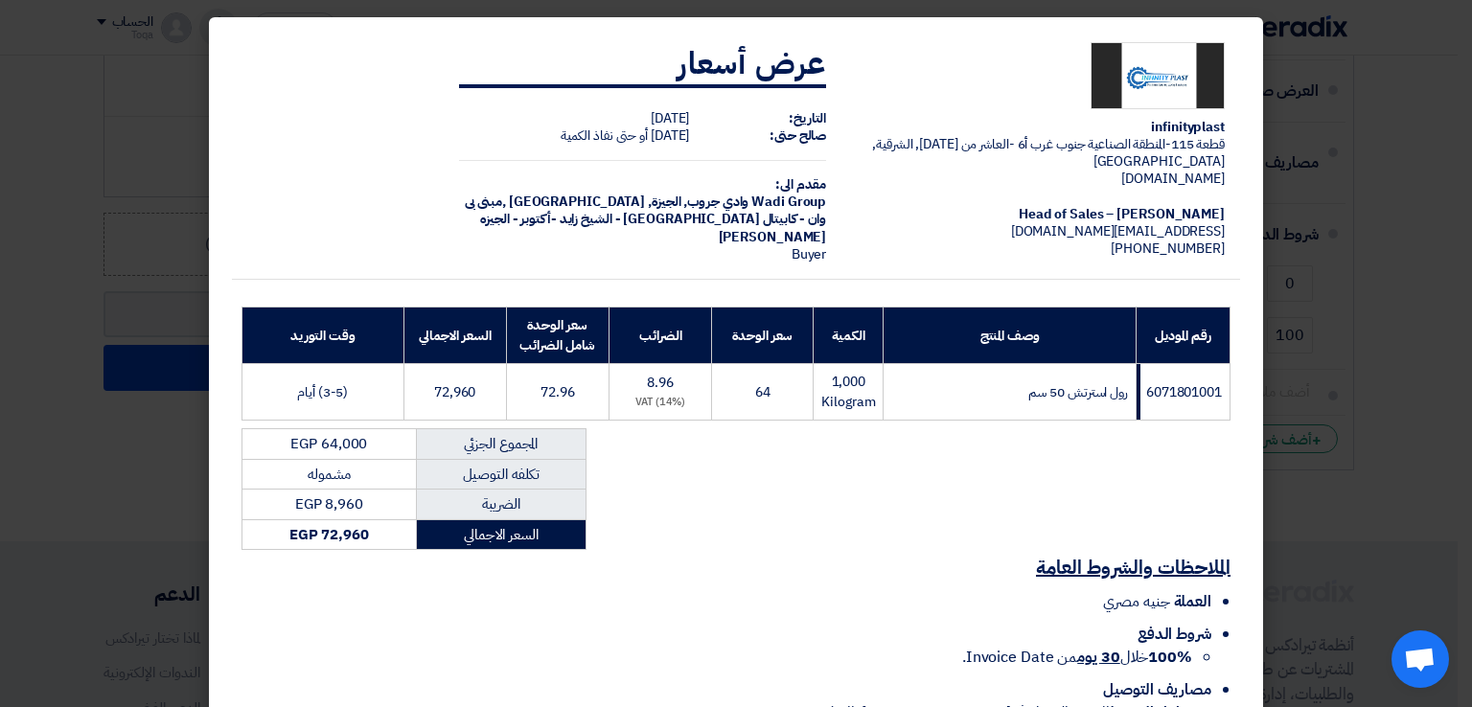
scroll to position [137, 0]
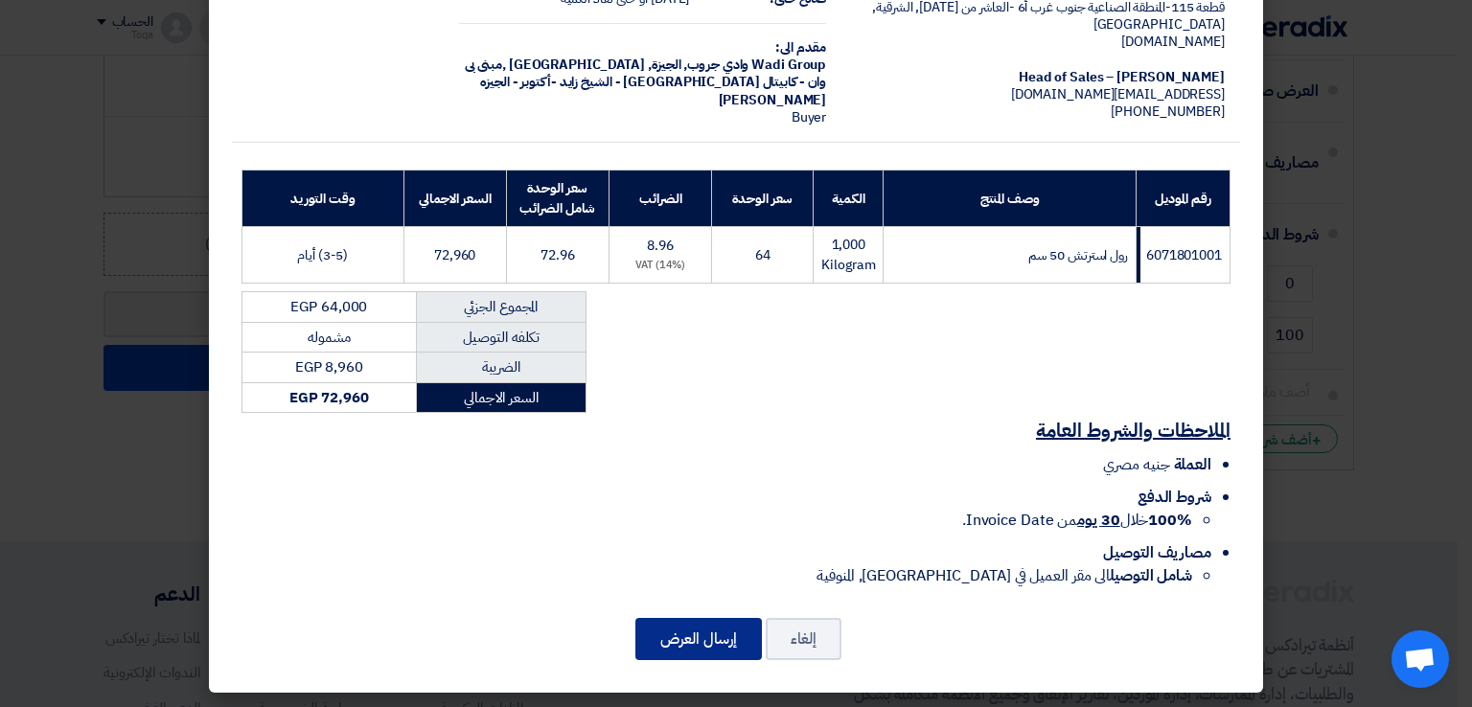
click at [665, 638] on button "إرسال العرض" at bounding box center [699, 639] width 127 height 42
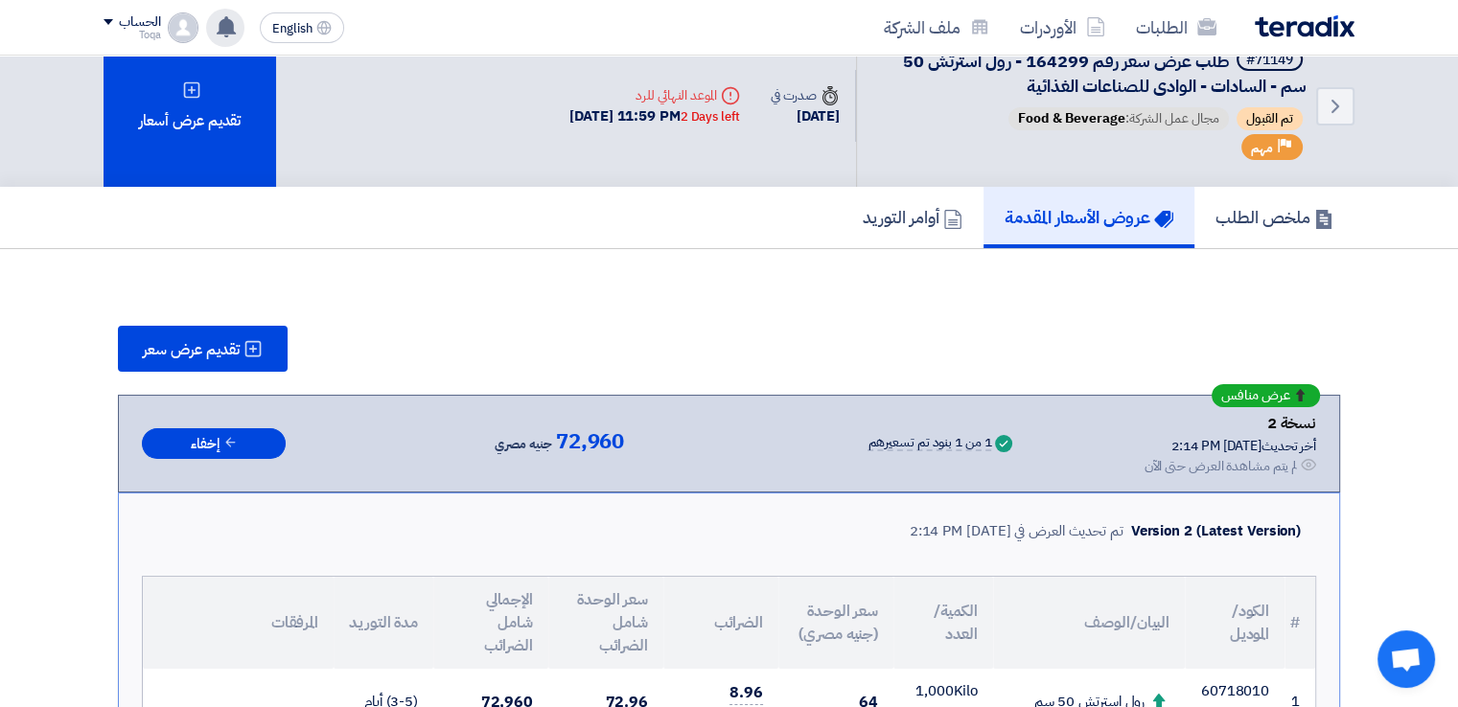
scroll to position [0, 0]
